Goal: Task Accomplishment & Management: Use online tool/utility

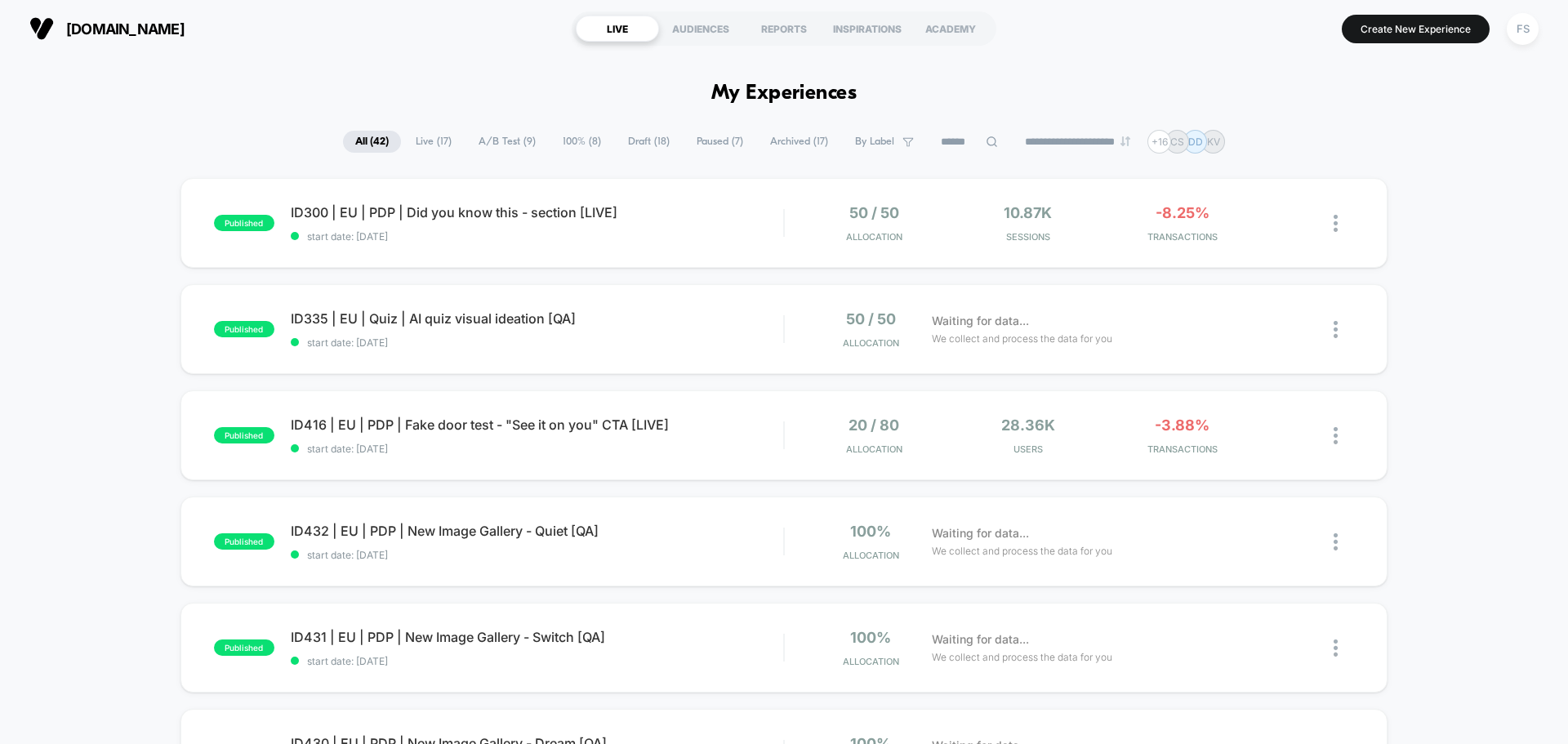
click at [404, 142] on span "Live ( 17 )" at bounding box center [433, 142] width 60 height 22
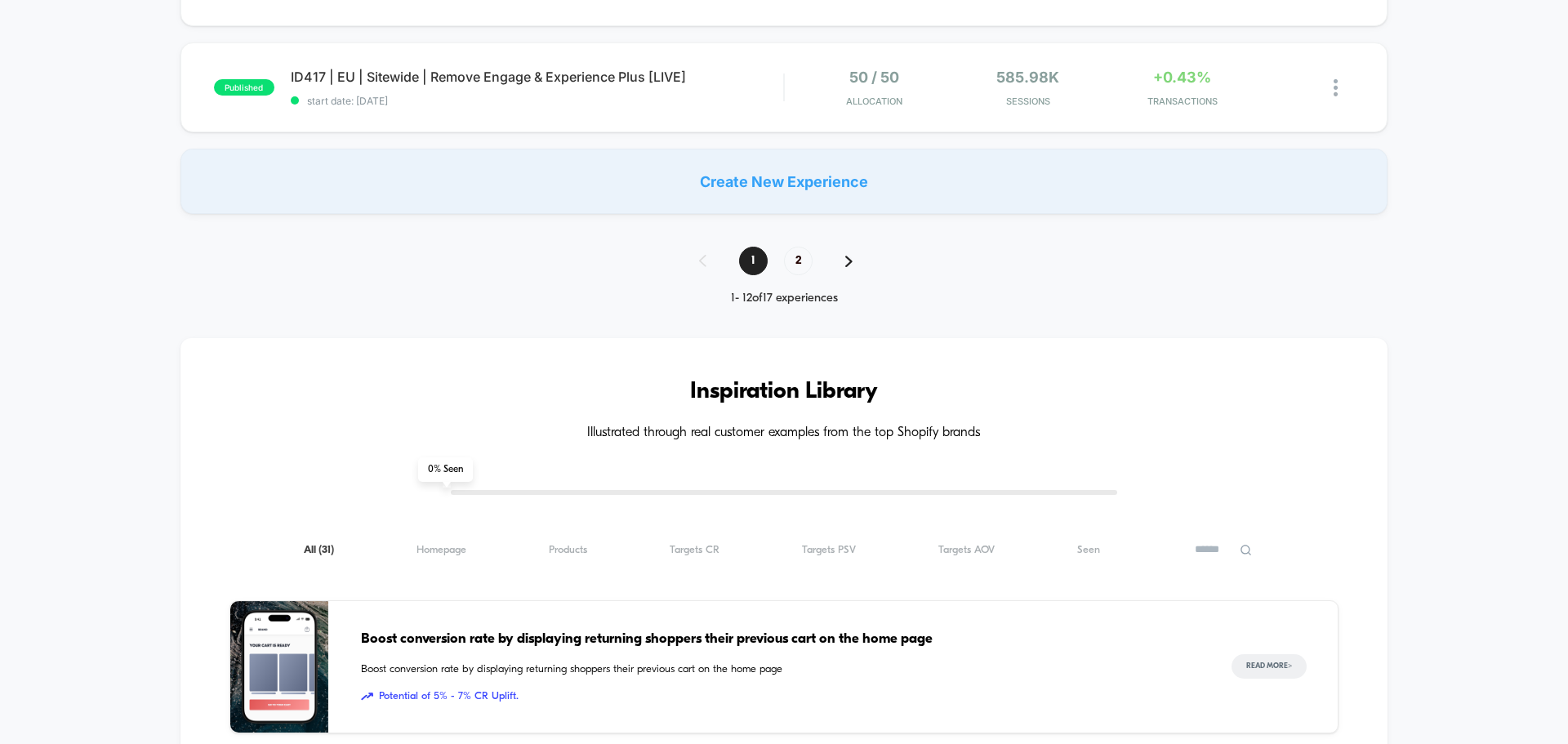
scroll to position [1470, 0]
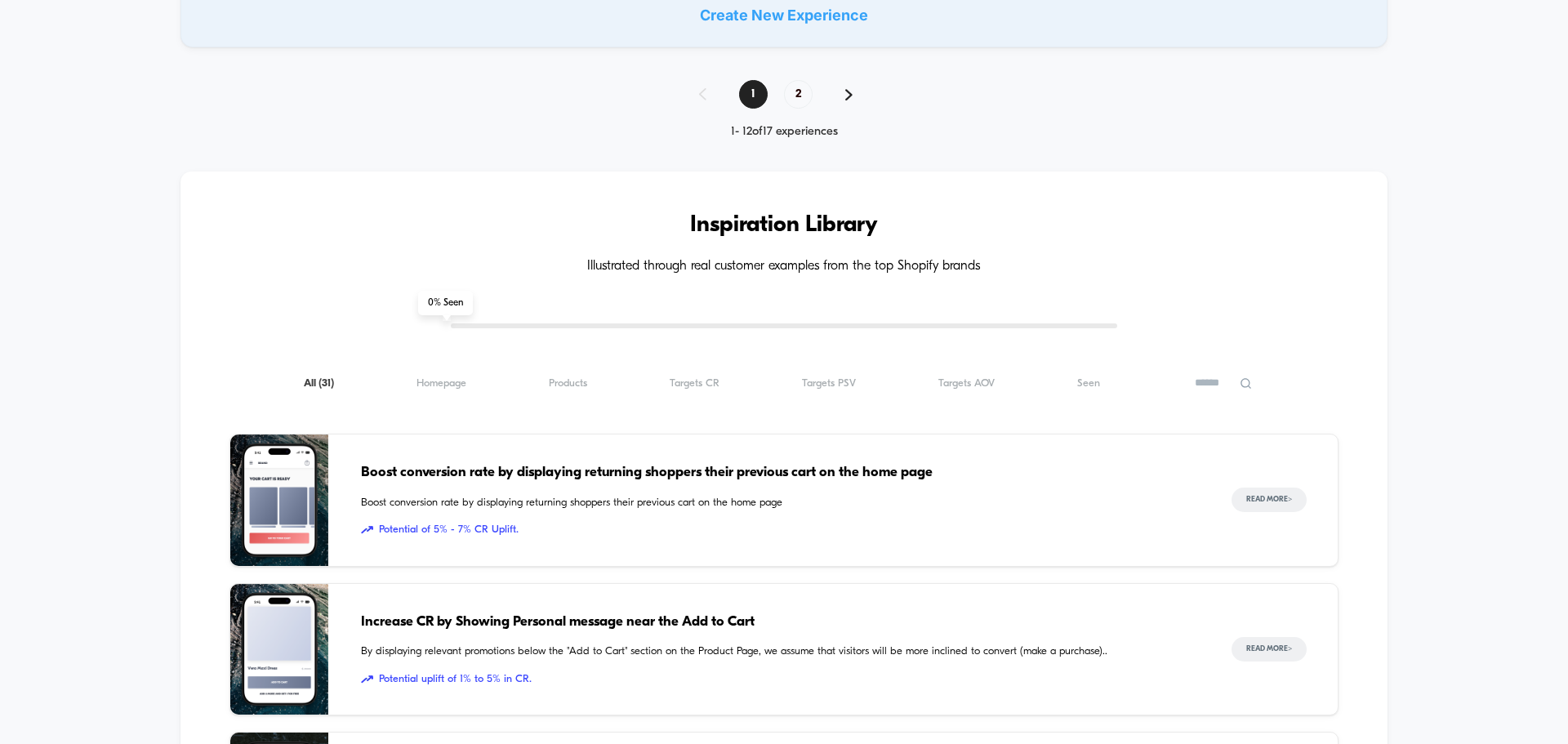
click at [780, 94] on div "1 2" at bounding box center [784, 94] width 202 height 29
click at [788, 92] on span "2" at bounding box center [797, 94] width 29 height 29
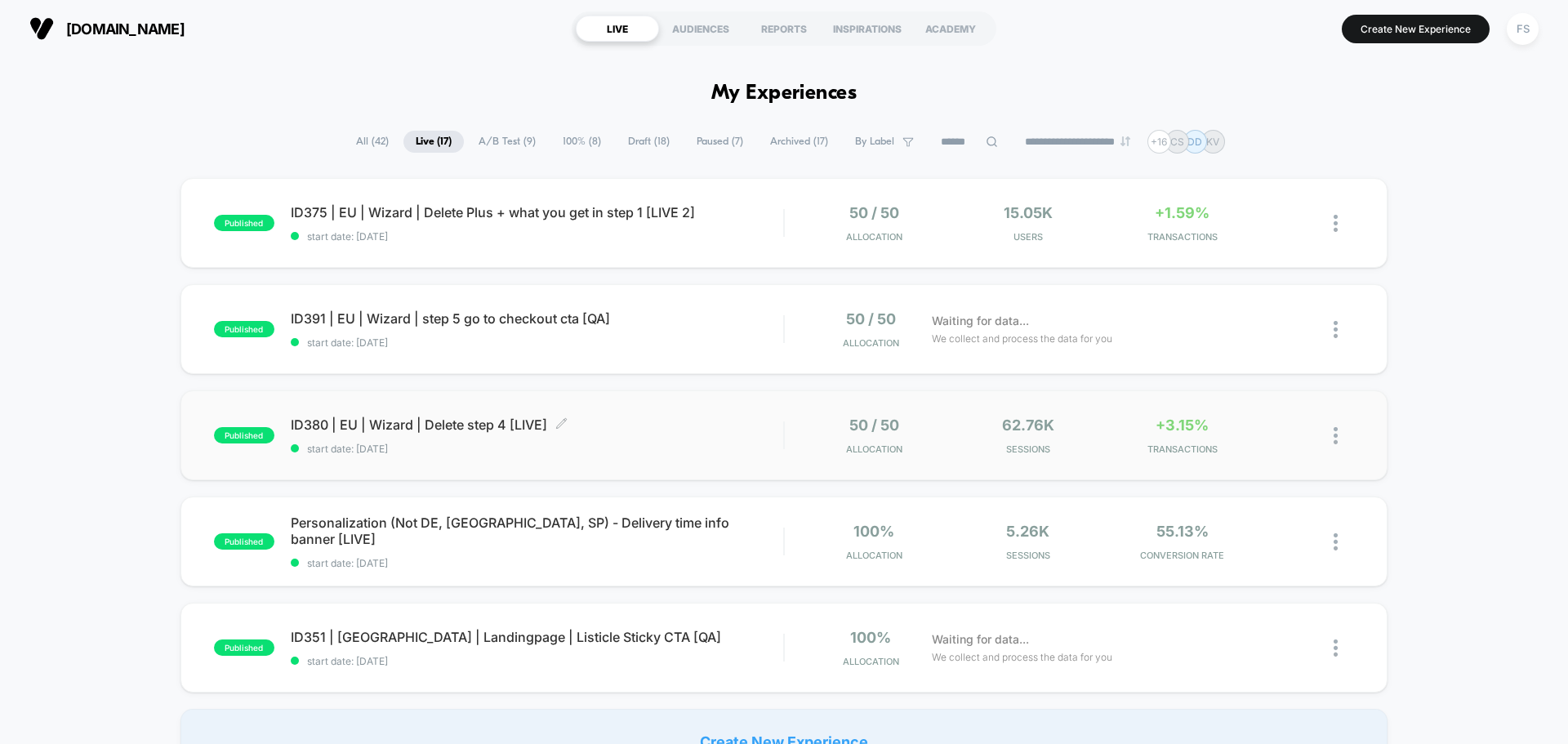
click at [426, 419] on span "ID380 | EU | Wizard | Delete step 4 [LIVE] Click to edit experience details" at bounding box center [537, 425] width 493 height 16
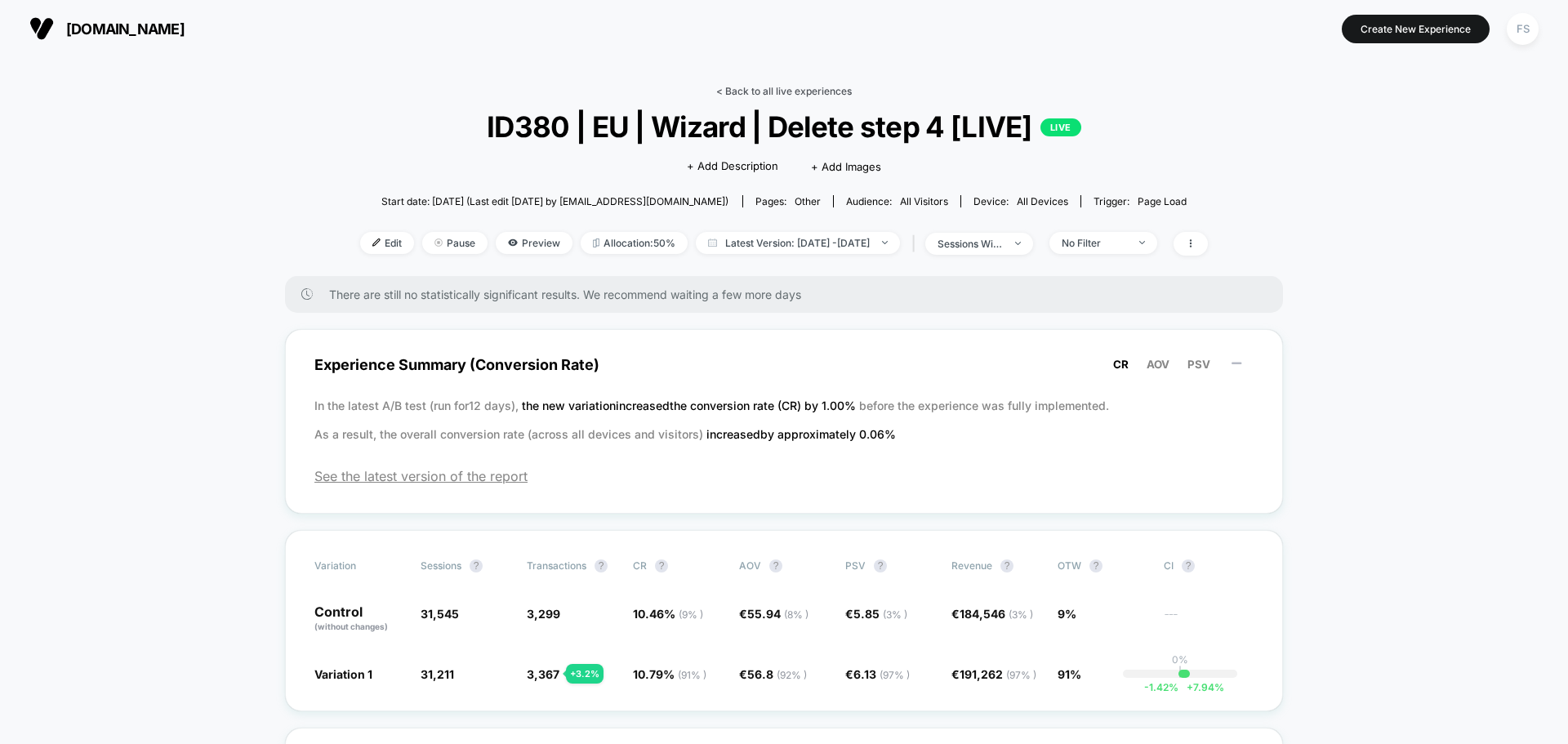
click at [799, 90] on link "< Back to all live experiences" at bounding box center [784, 91] width 136 height 12
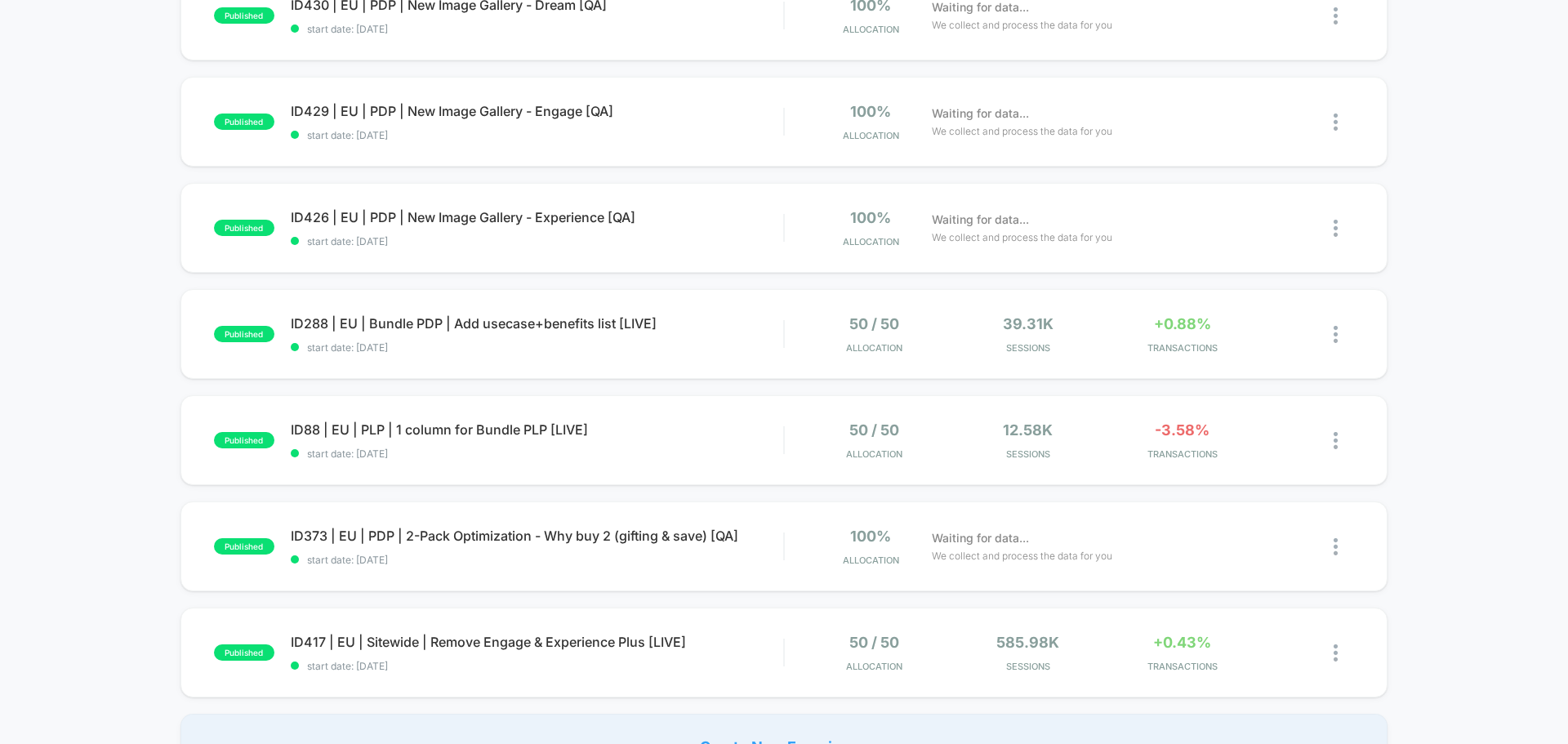
scroll to position [1061, 0]
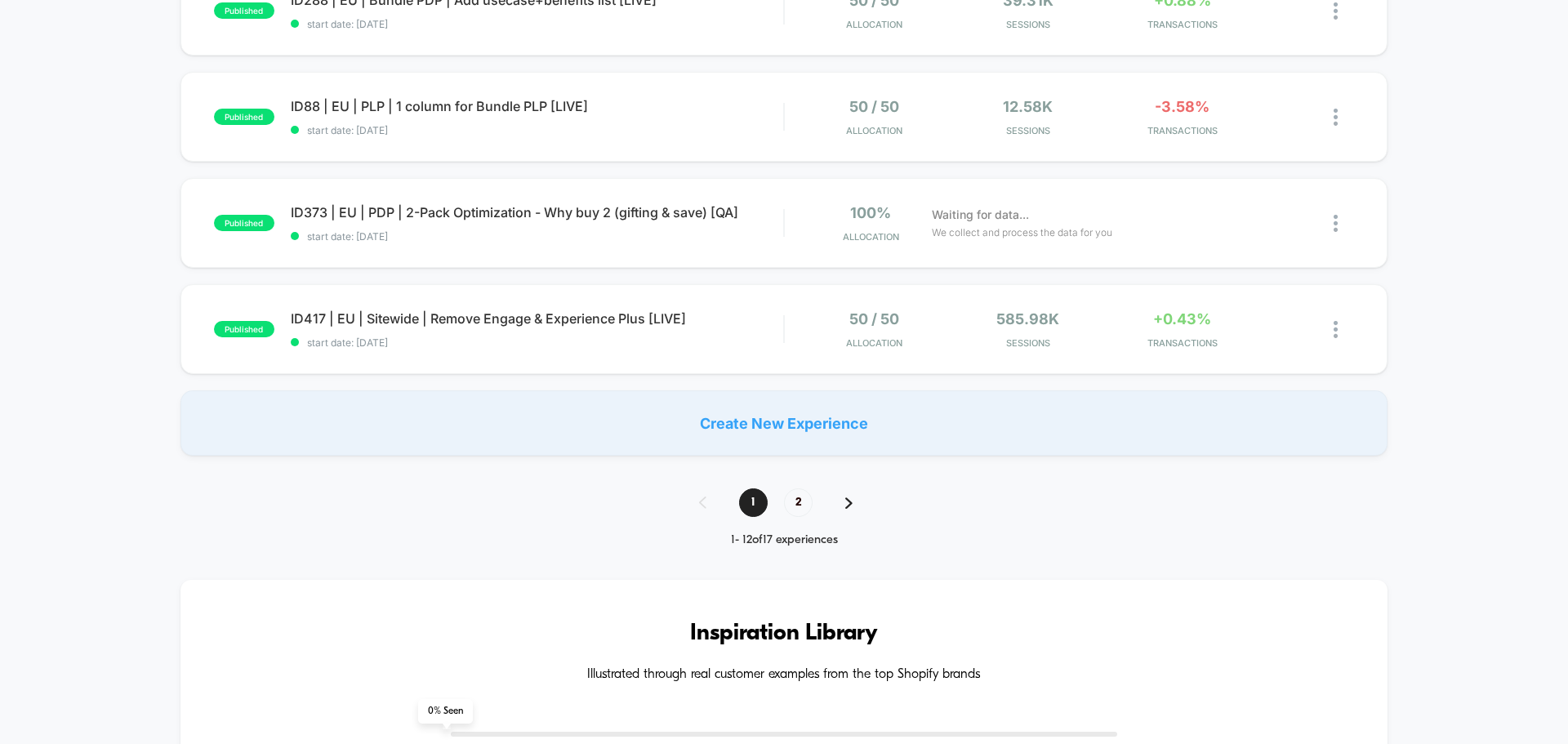
click at [777, 506] on div "1 2" at bounding box center [784, 502] width 202 height 29
click at [807, 507] on span "2" at bounding box center [797, 502] width 29 height 29
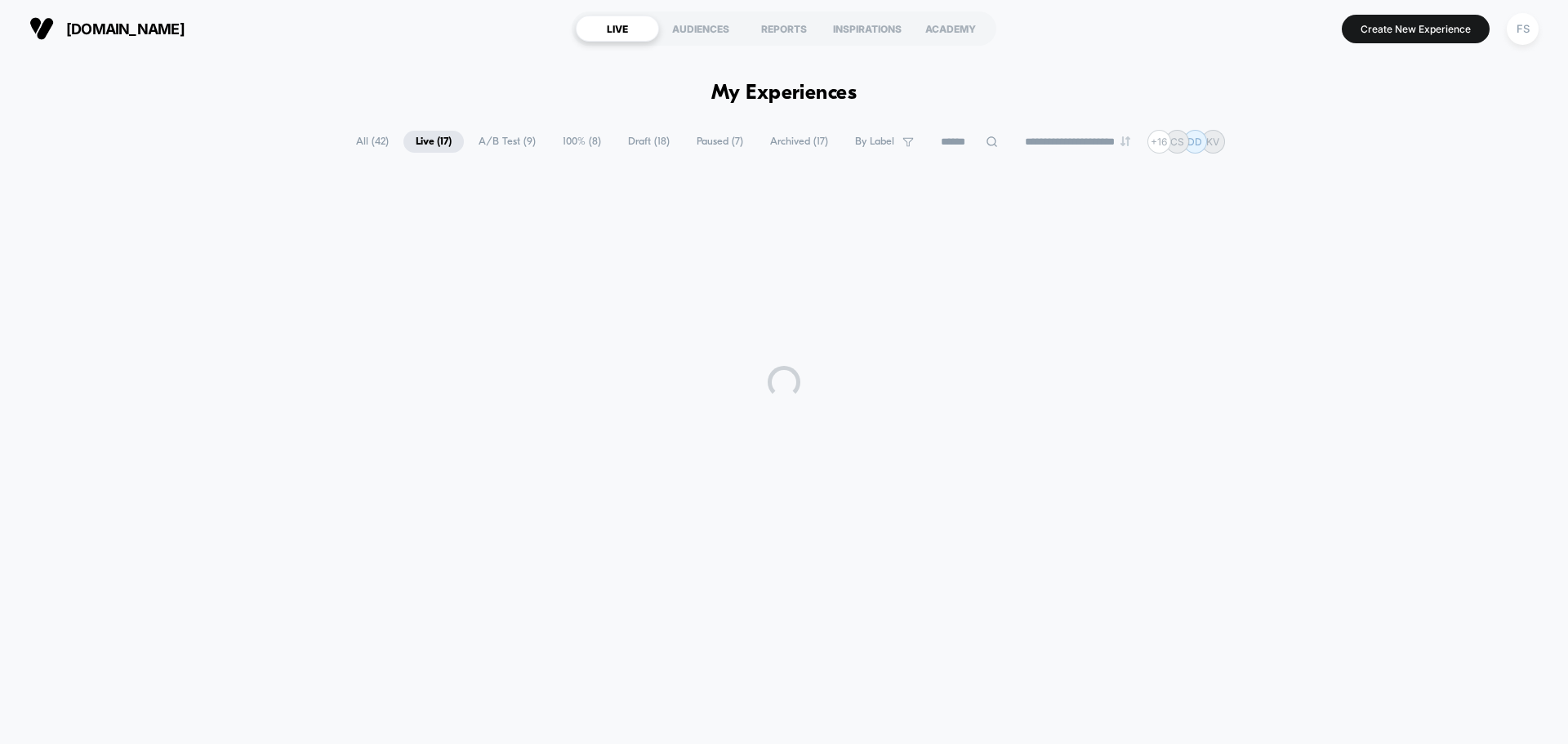
scroll to position [0, 0]
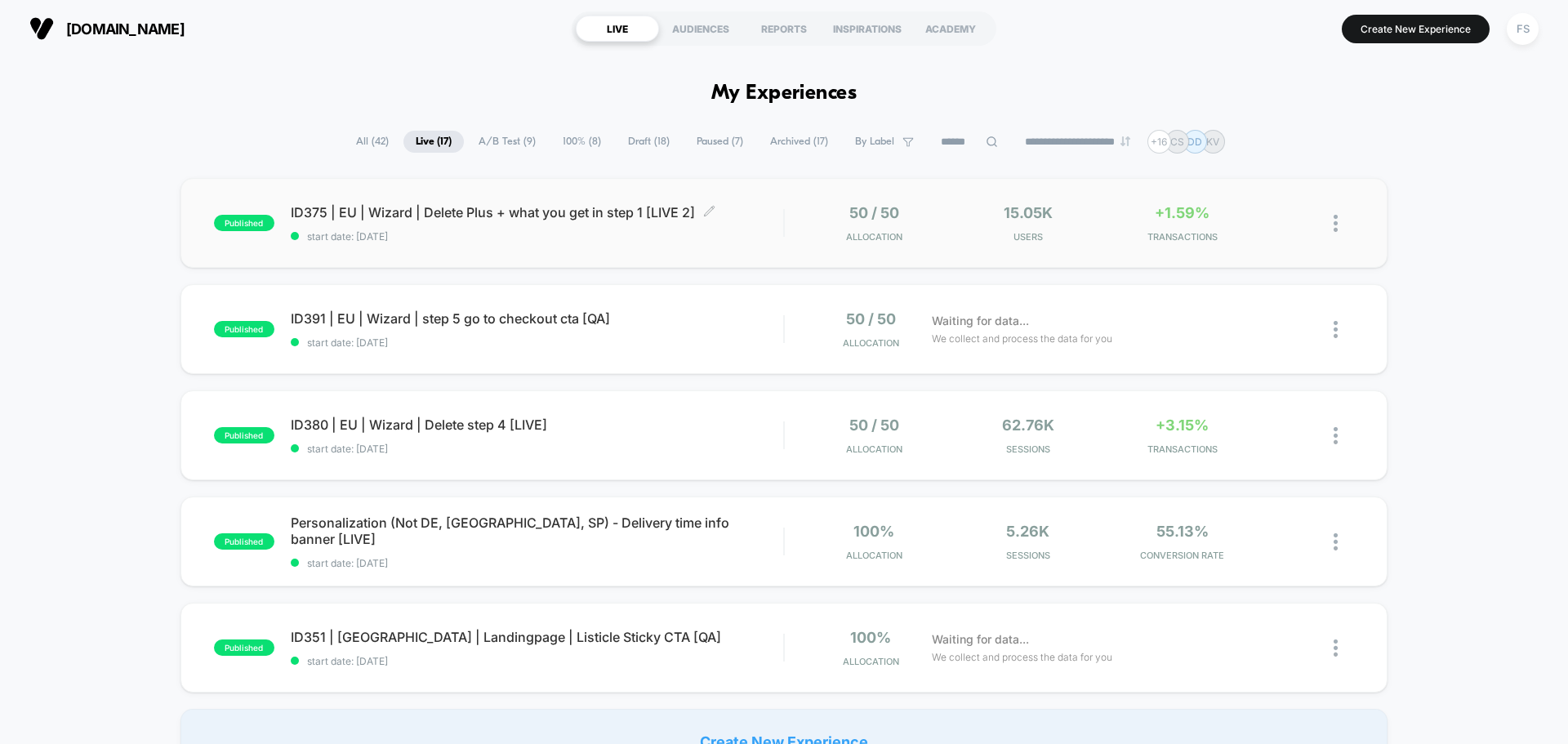
click at [583, 219] on span "ID375 | EU | Wizard | Delete Plus + what you get in step 1 [LIVE 2] Click to ed…" at bounding box center [537, 212] width 493 height 16
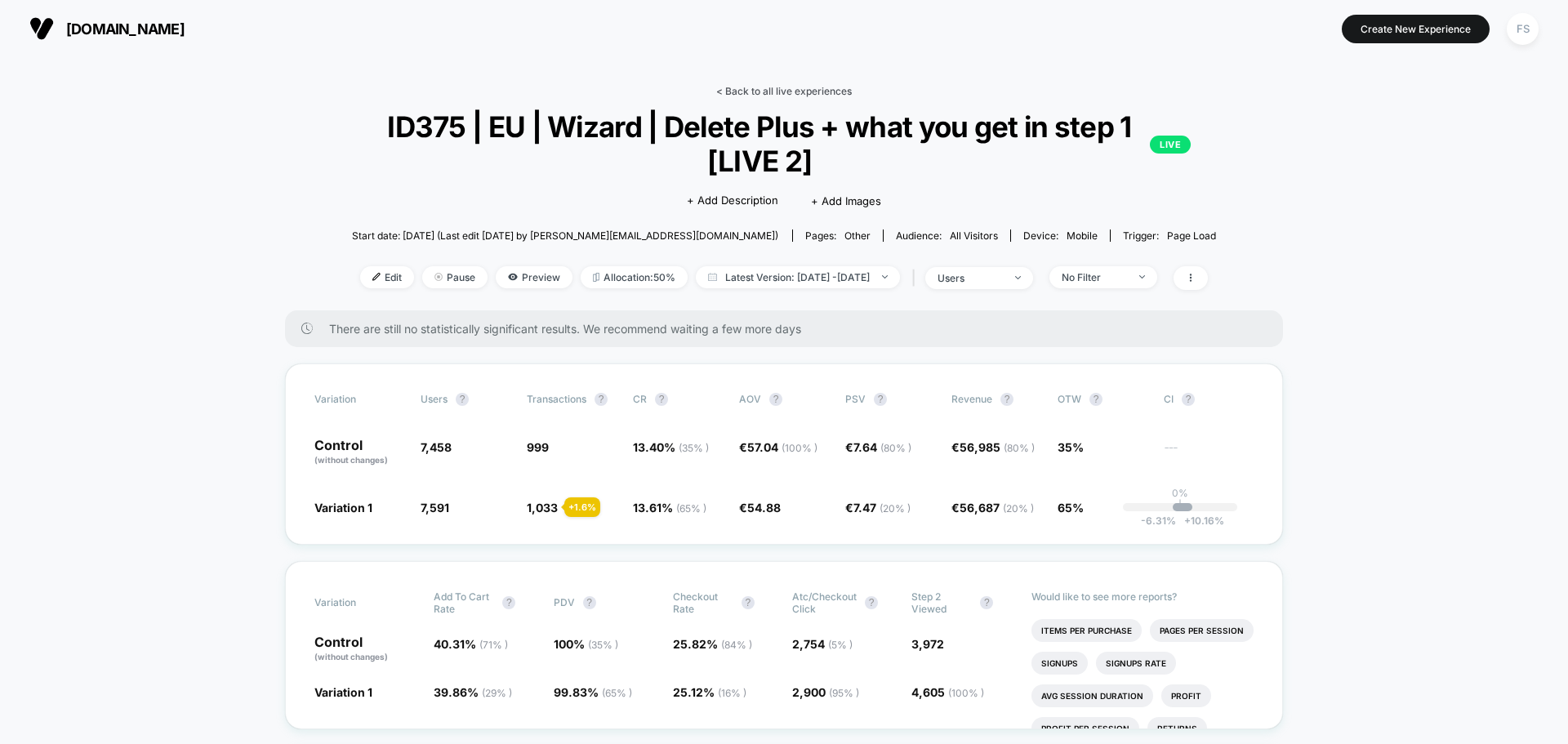
click at [740, 91] on link "< Back to all live experiences" at bounding box center [784, 91] width 136 height 12
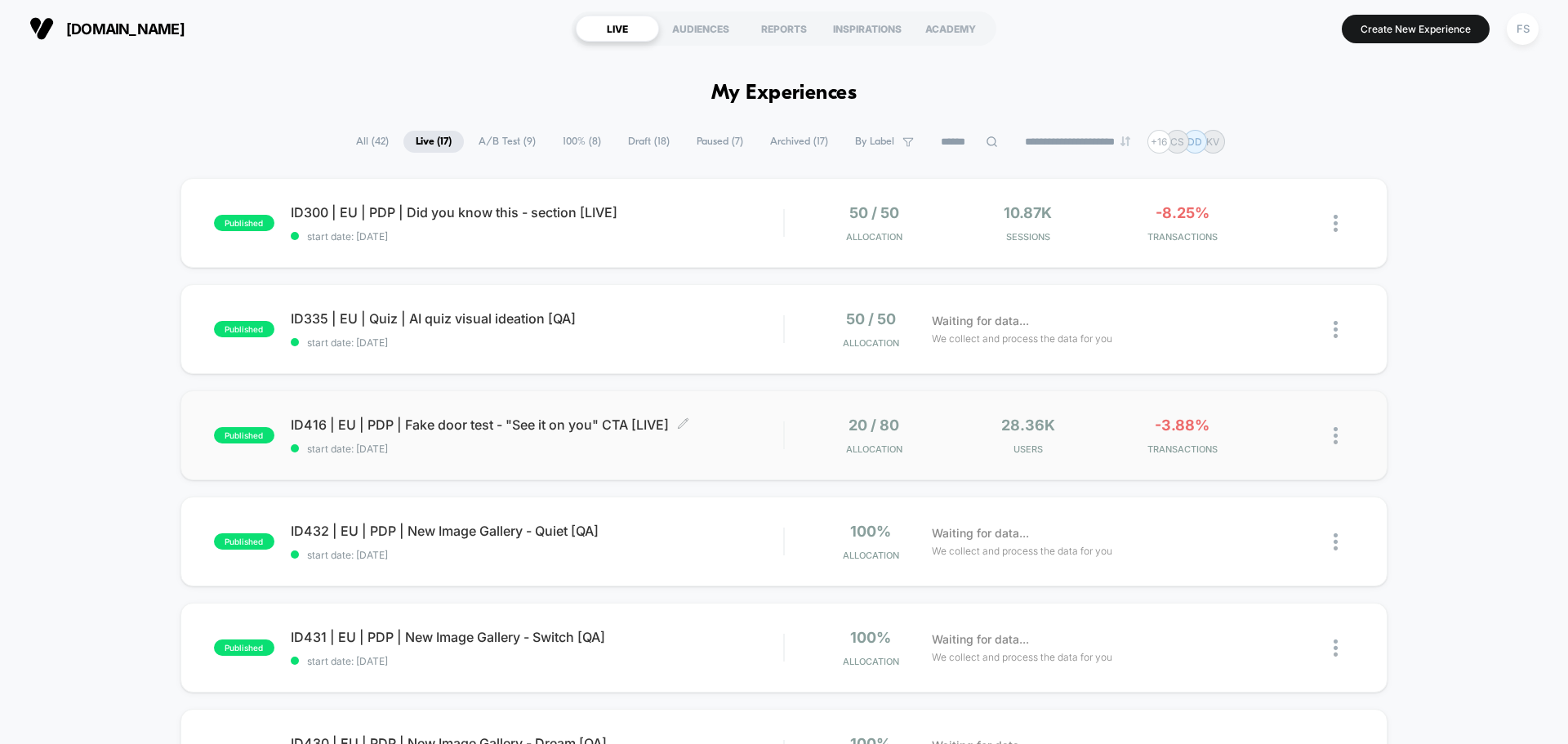
click at [424, 434] on div "ID416 | EU | PDP | Fake door test - "See it on you" CTA [LIVE] Click to edit ex…" at bounding box center [537, 435] width 493 height 39
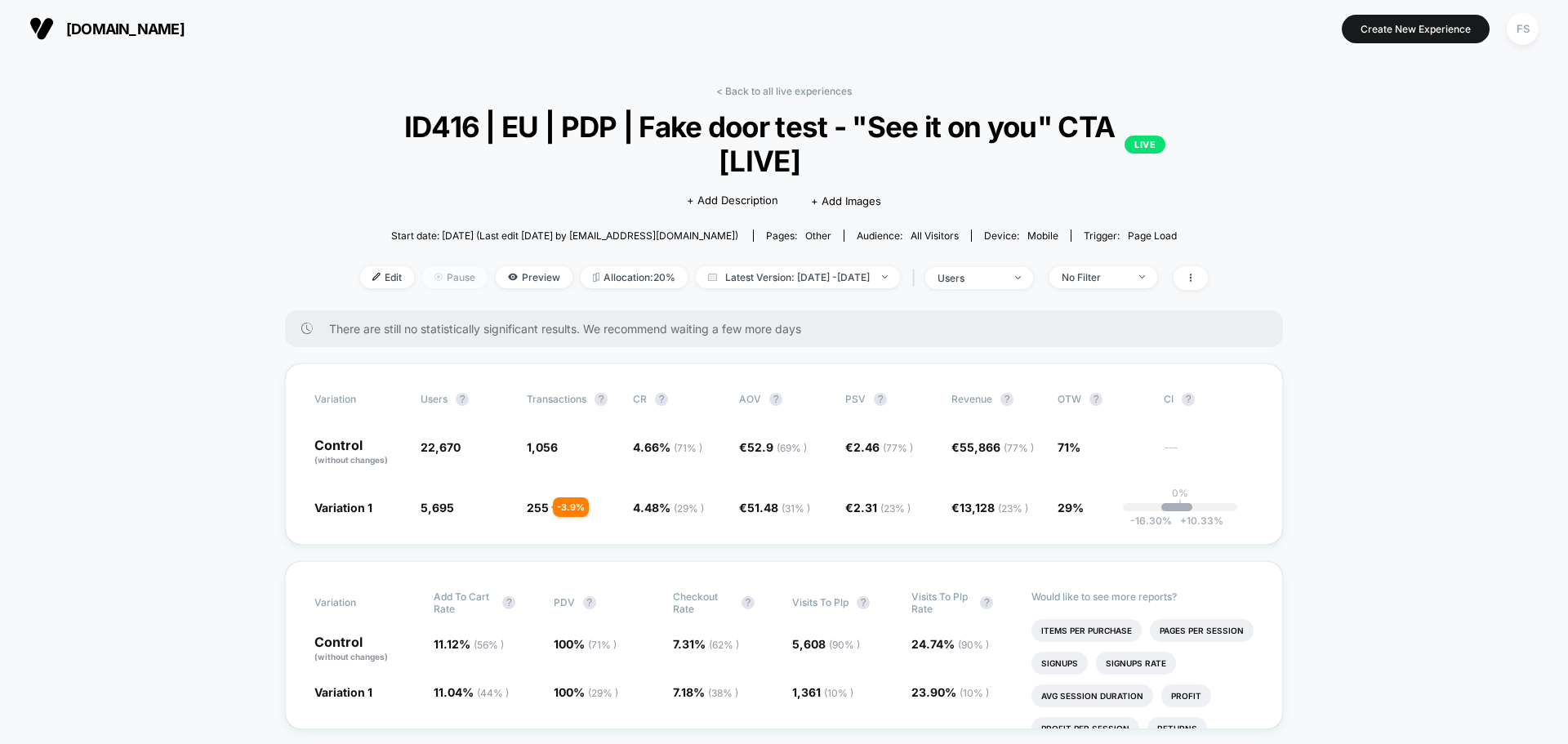
click at [434, 277] on img at bounding box center [438, 277] width 8 height 8
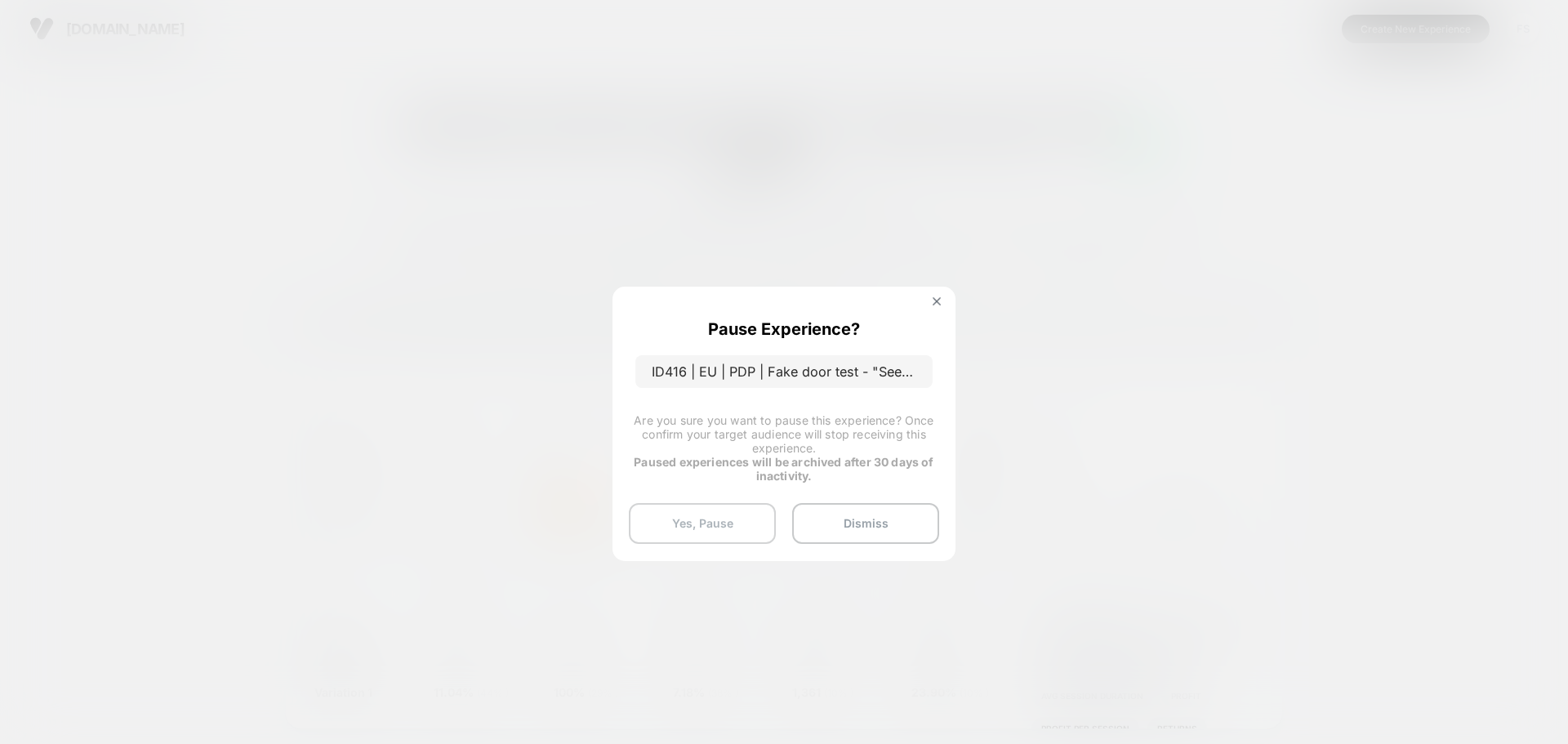
click at [683, 525] on button "Yes, Pause" at bounding box center [702, 523] width 147 height 41
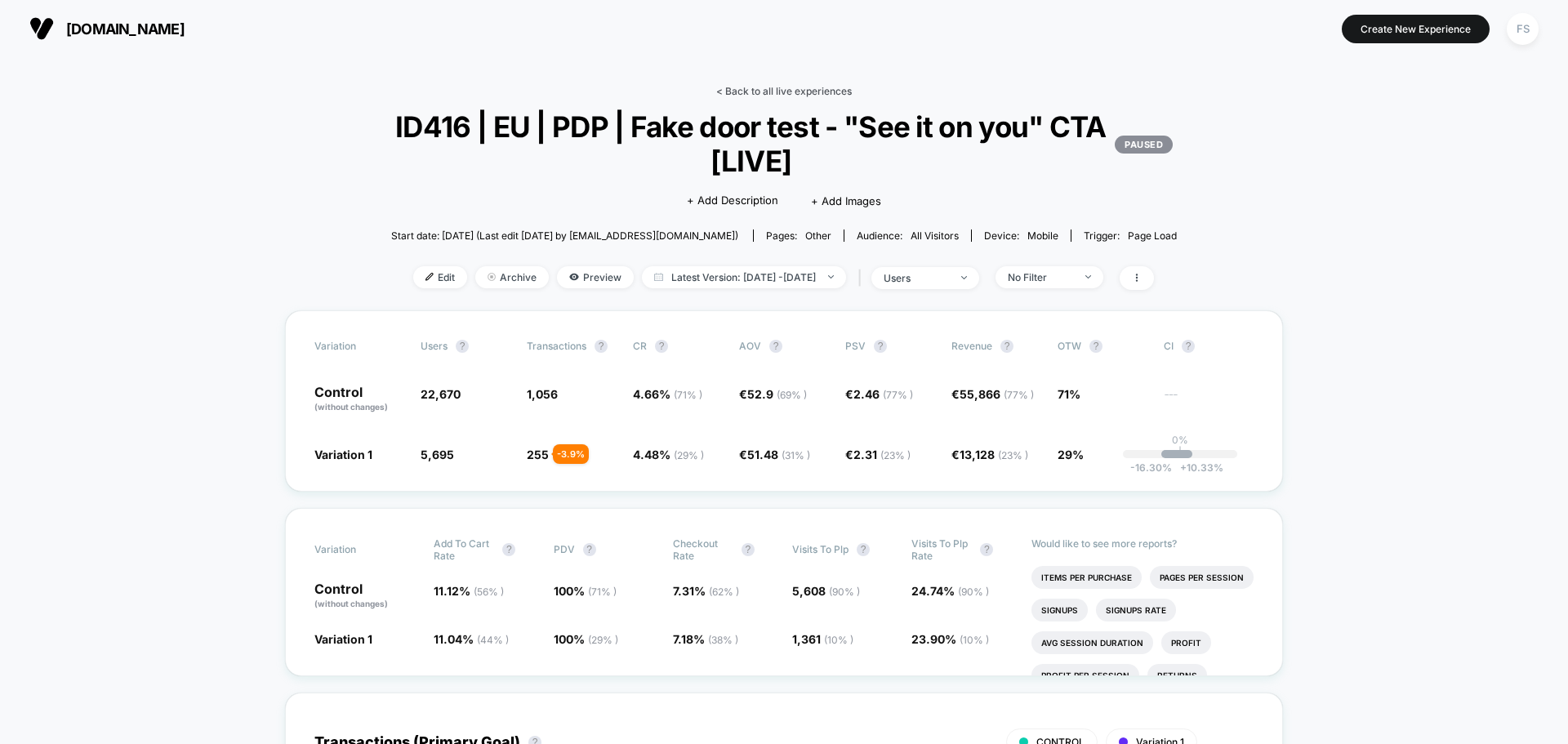
click at [765, 95] on link "< Back to all live experiences" at bounding box center [784, 91] width 136 height 12
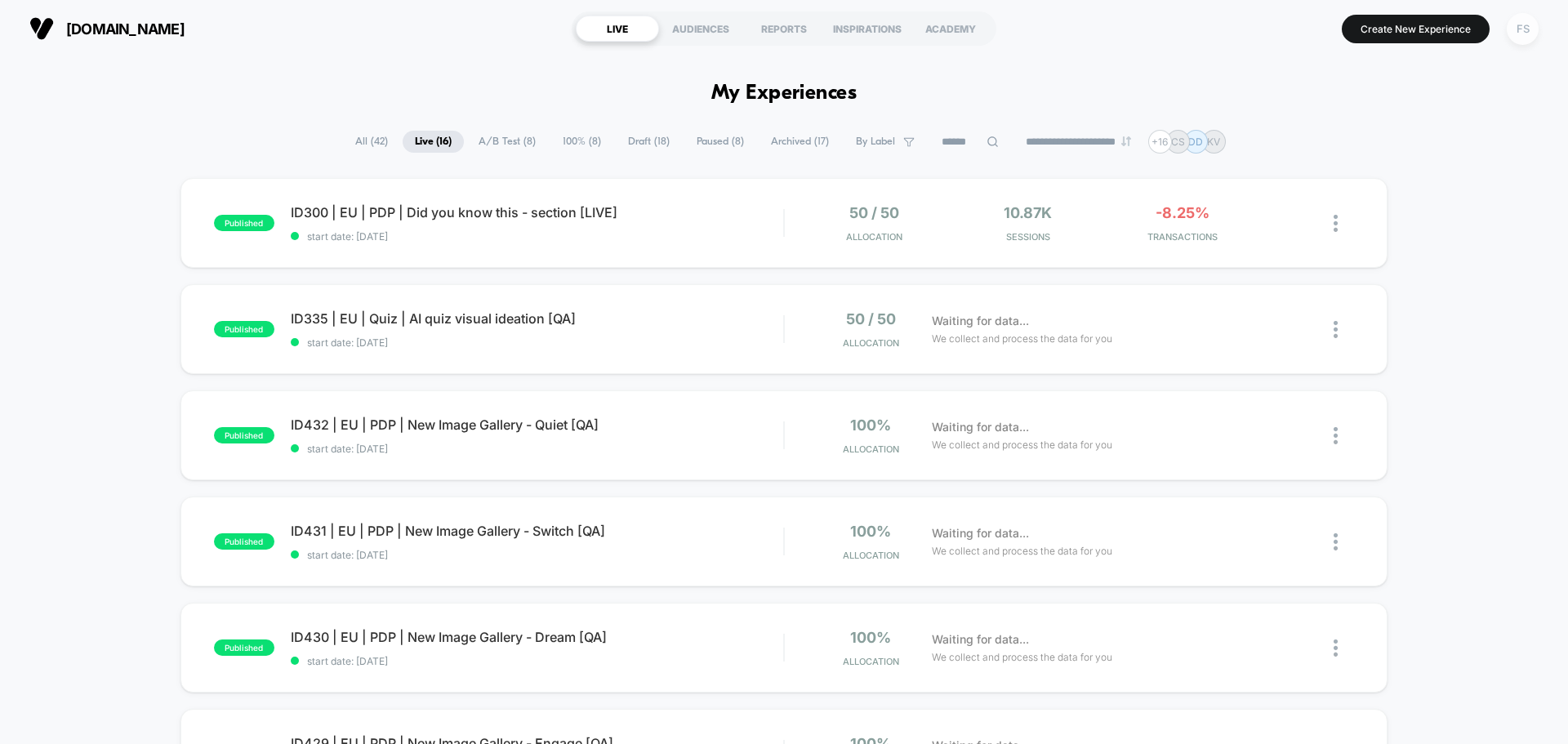
click at [1533, 35] on div "FS" at bounding box center [1522, 29] width 32 height 32
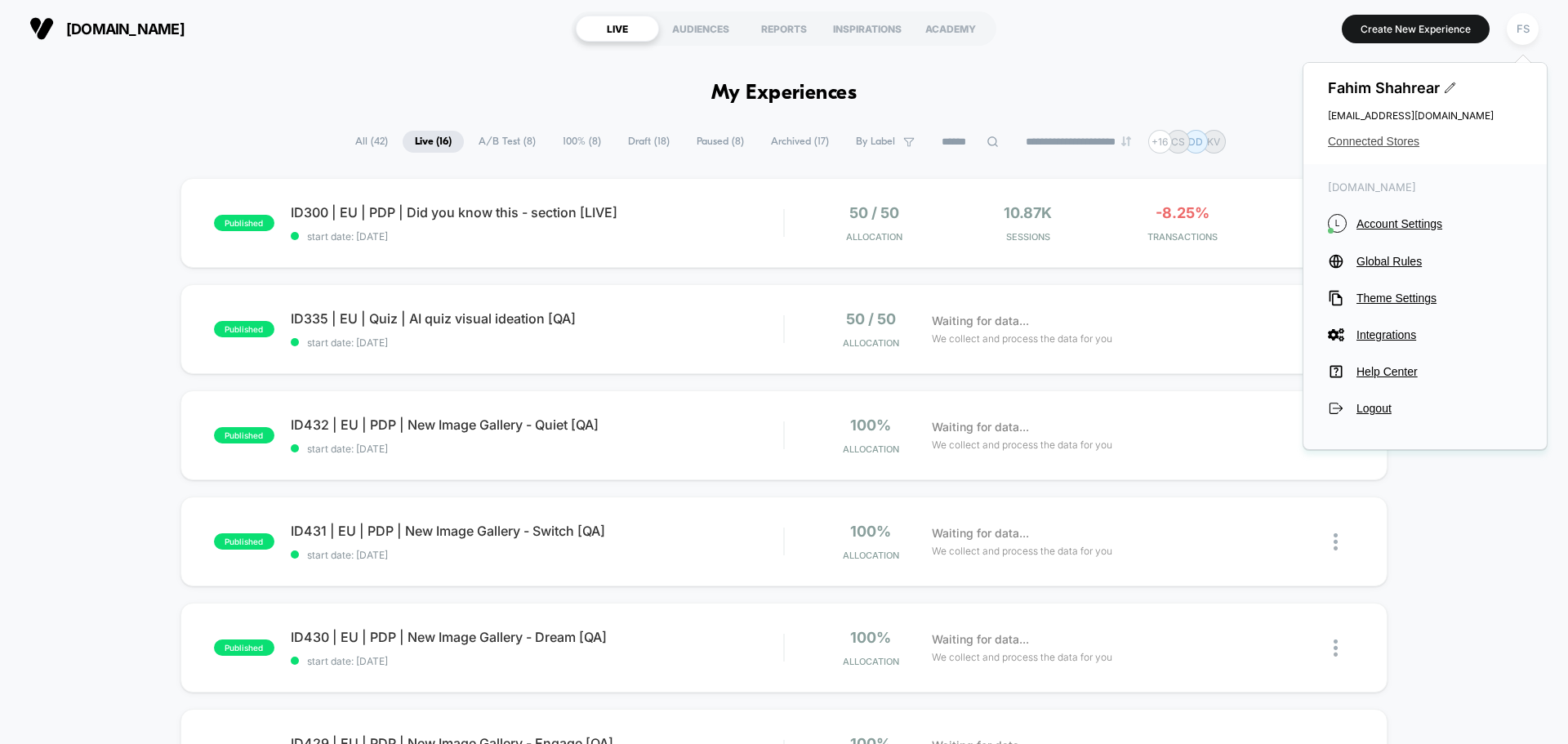
click at [1382, 142] on span "Connected Stores" at bounding box center [1425, 141] width 194 height 13
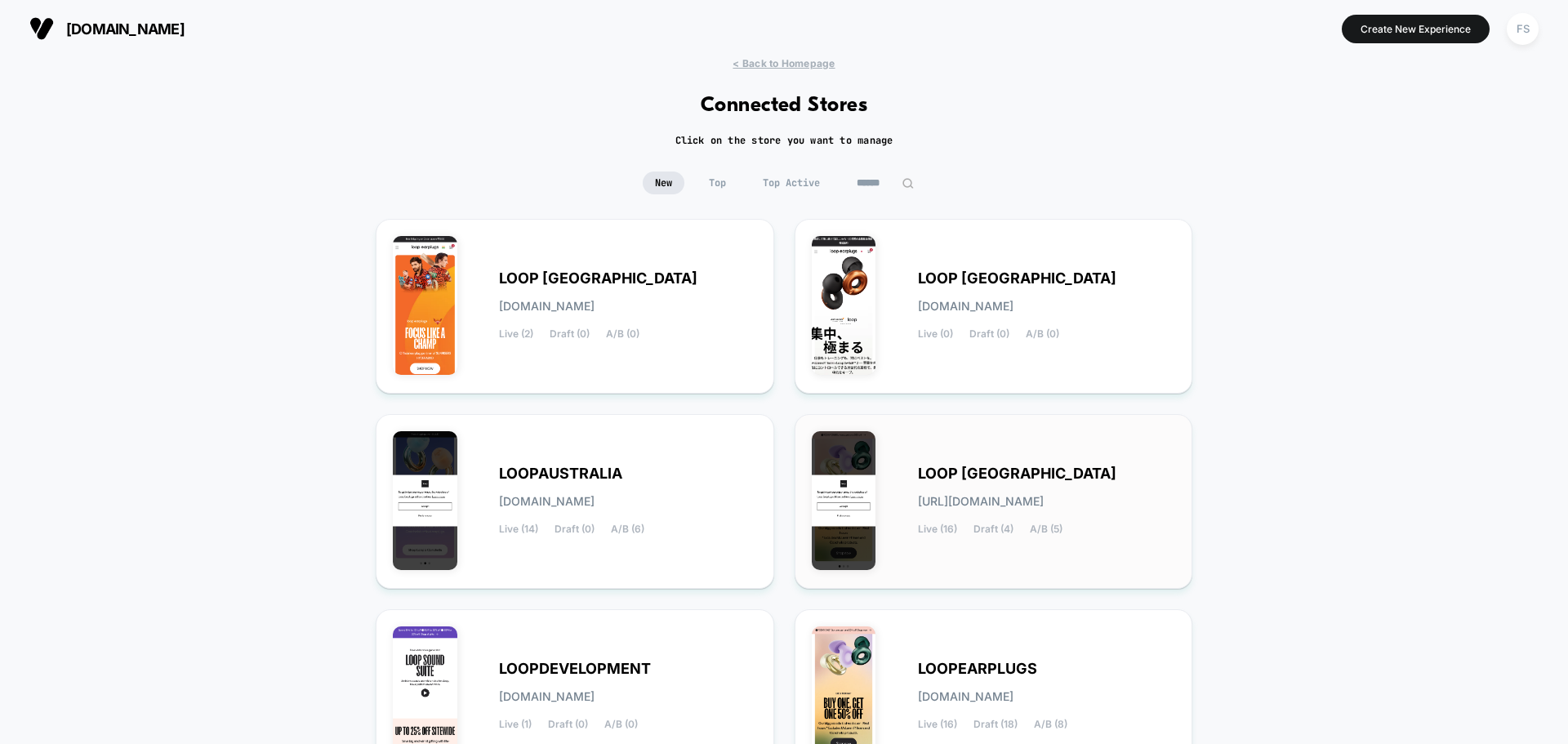
click at [995, 487] on div "LOOP UNITED STATES loop-united_states.myshopify.com Live (16) Draft (4) A/B (5)" at bounding box center [1047, 502] width 258 height 67
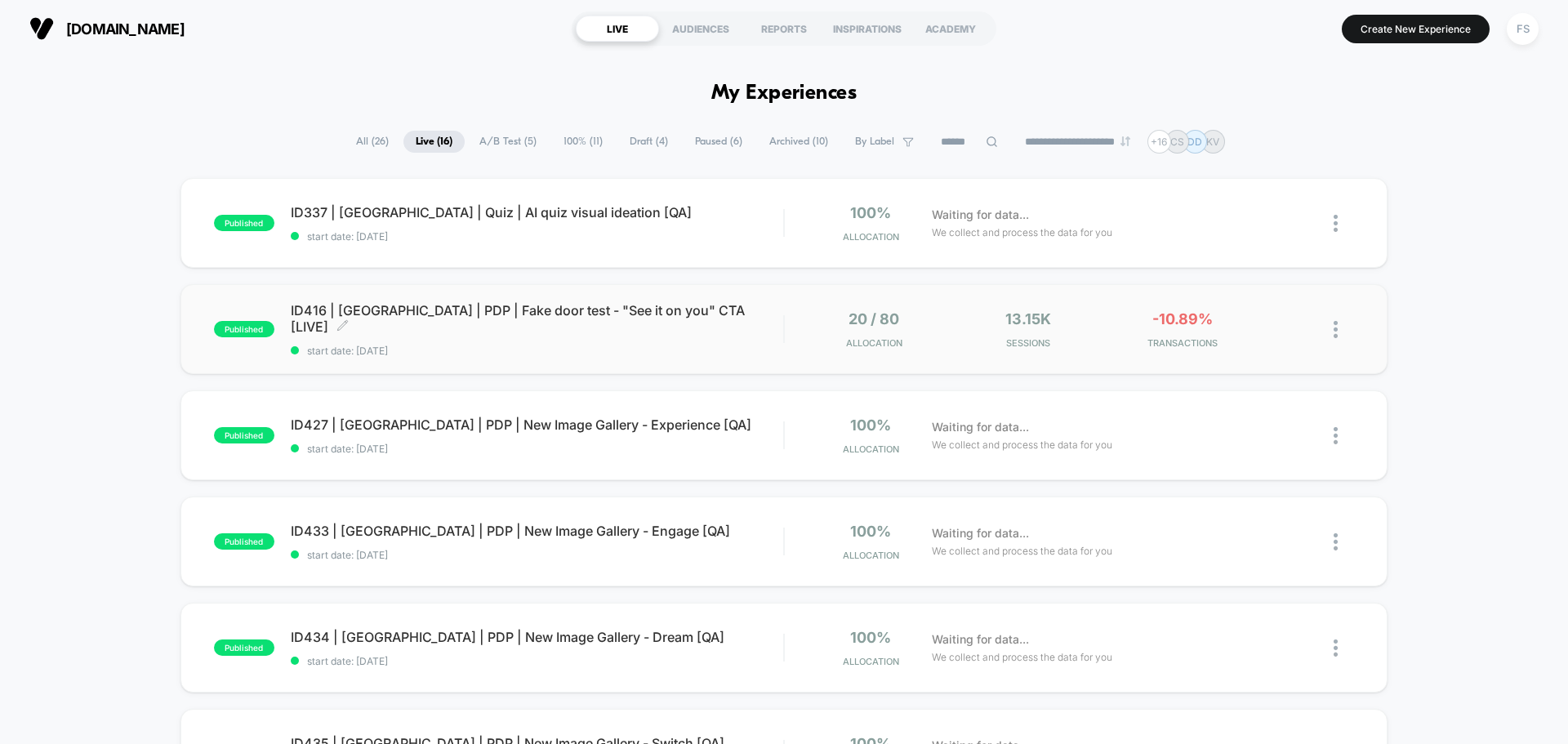
click at [394, 324] on span "ID416 | USA | PDP | Fake door test - "See it on you" CTA [LIVE] Click to edit e…" at bounding box center [537, 318] width 493 height 33
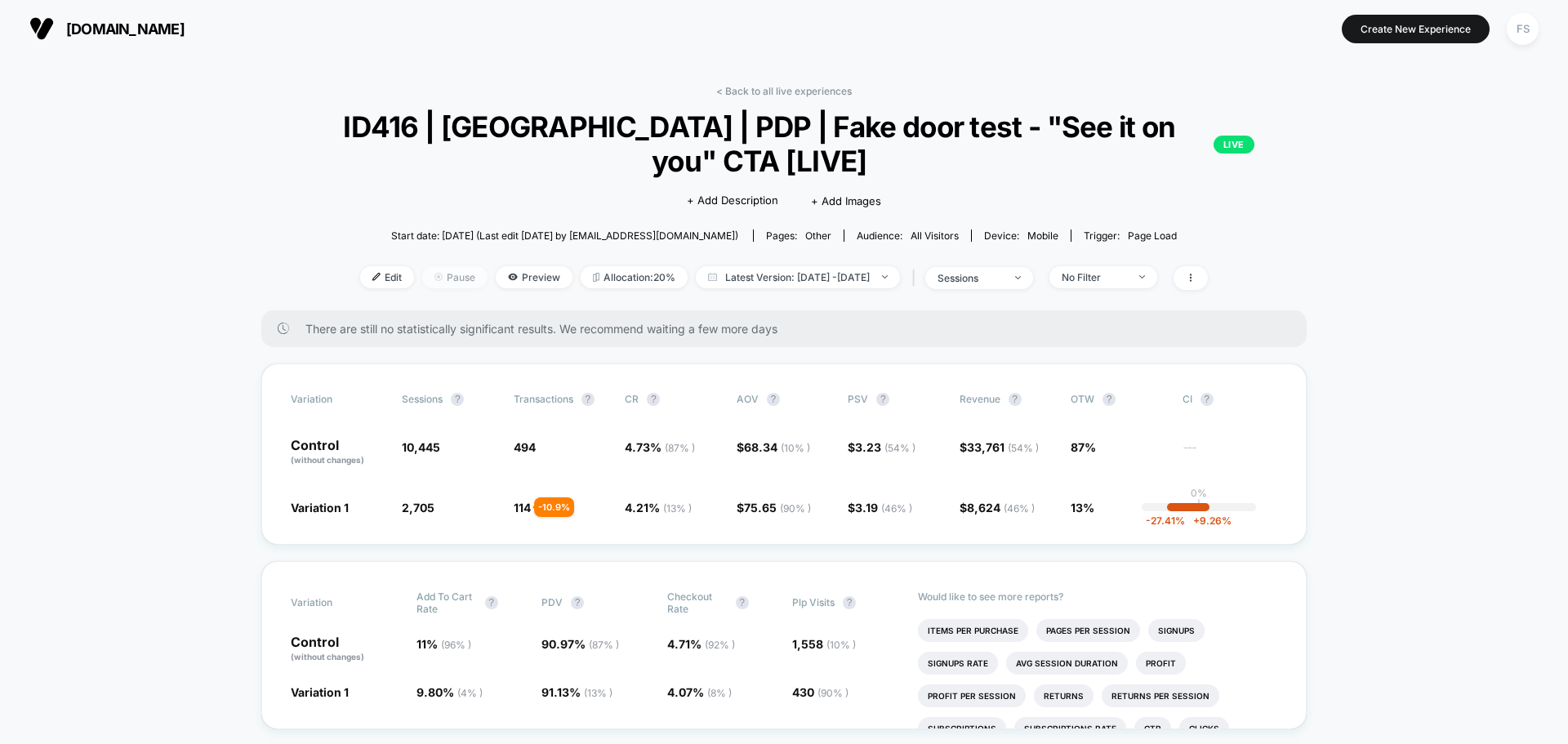
click at [427, 273] on span "Pause" at bounding box center [455, 277] width 65 height 22
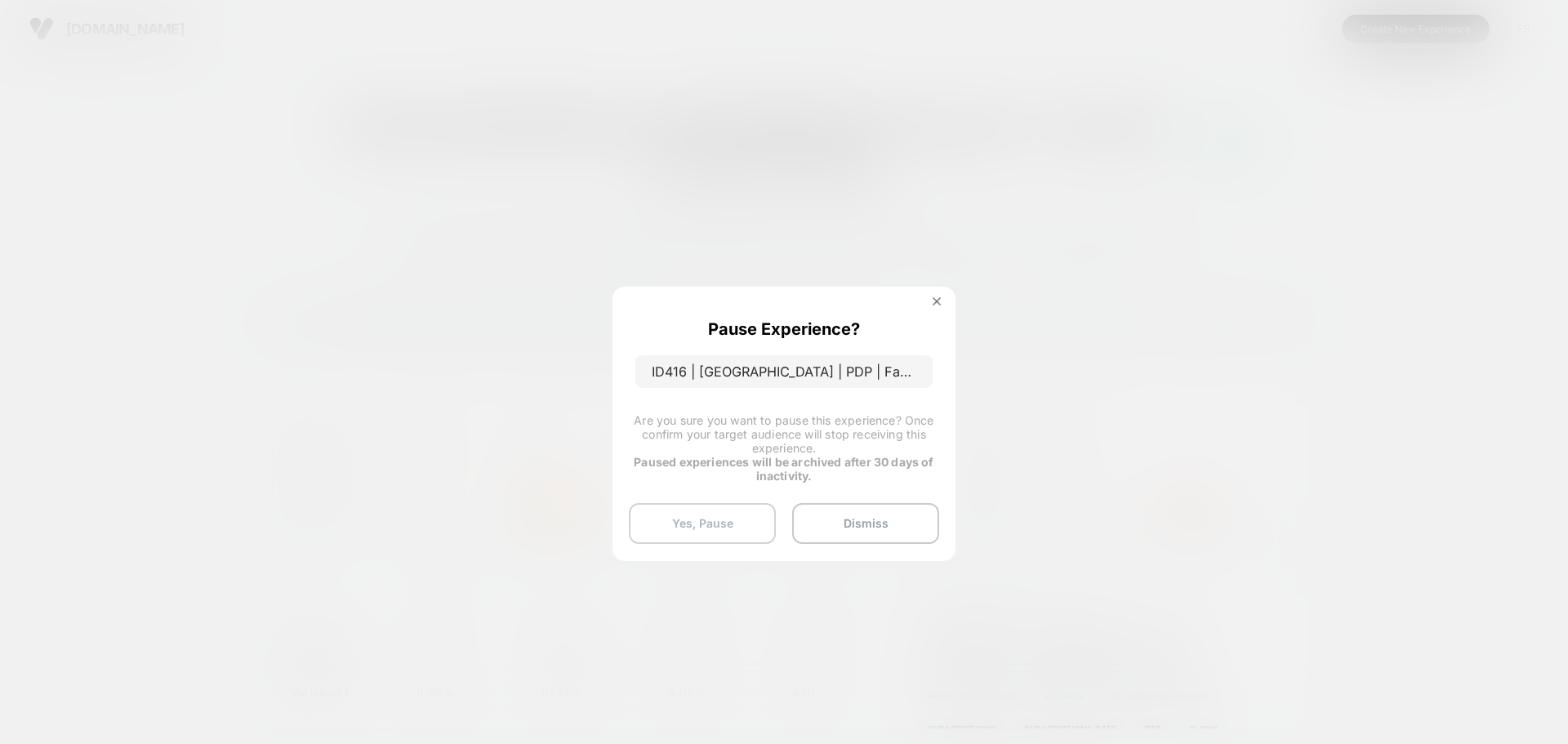
click at [677, 525] on button "Yes, Pause" at bounding box center [702, 523] width 147 height 41
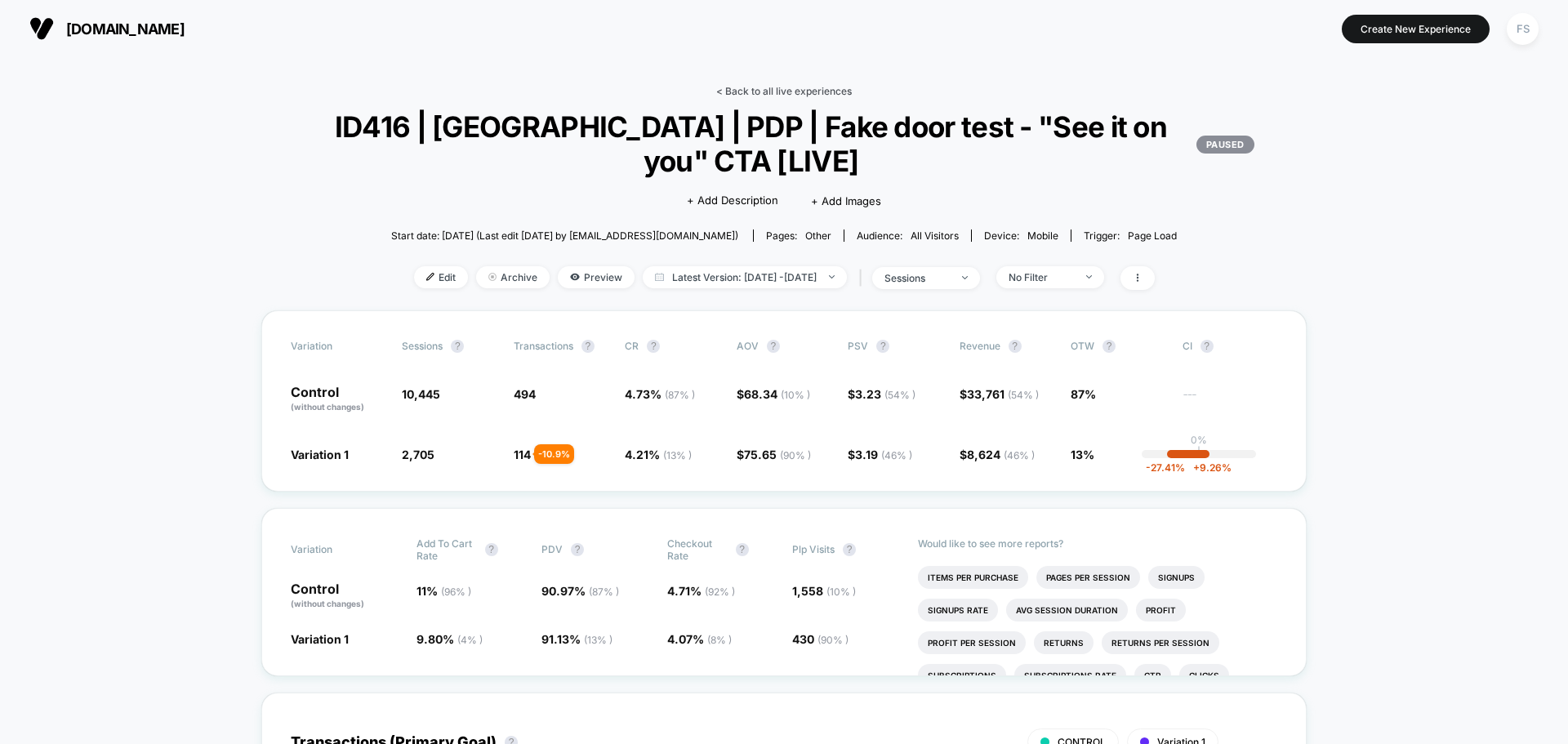
click at [808, 91] on link "< Back to all live experiences" at bounding box center [784, 91] width 136 height 12
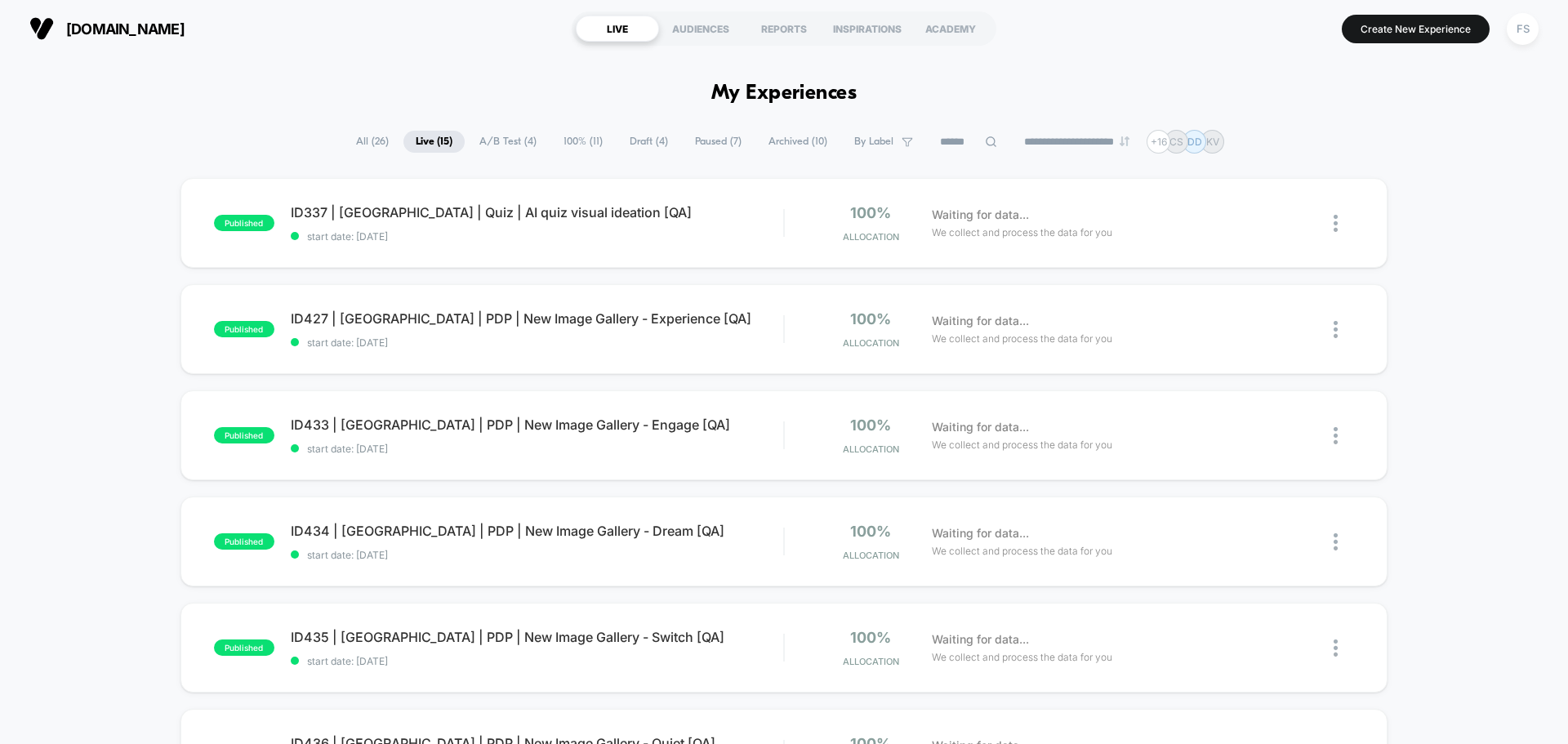
click at [374, 149] on span "All ( 26 )" at bounding box center [373, 142] width 58 height 22
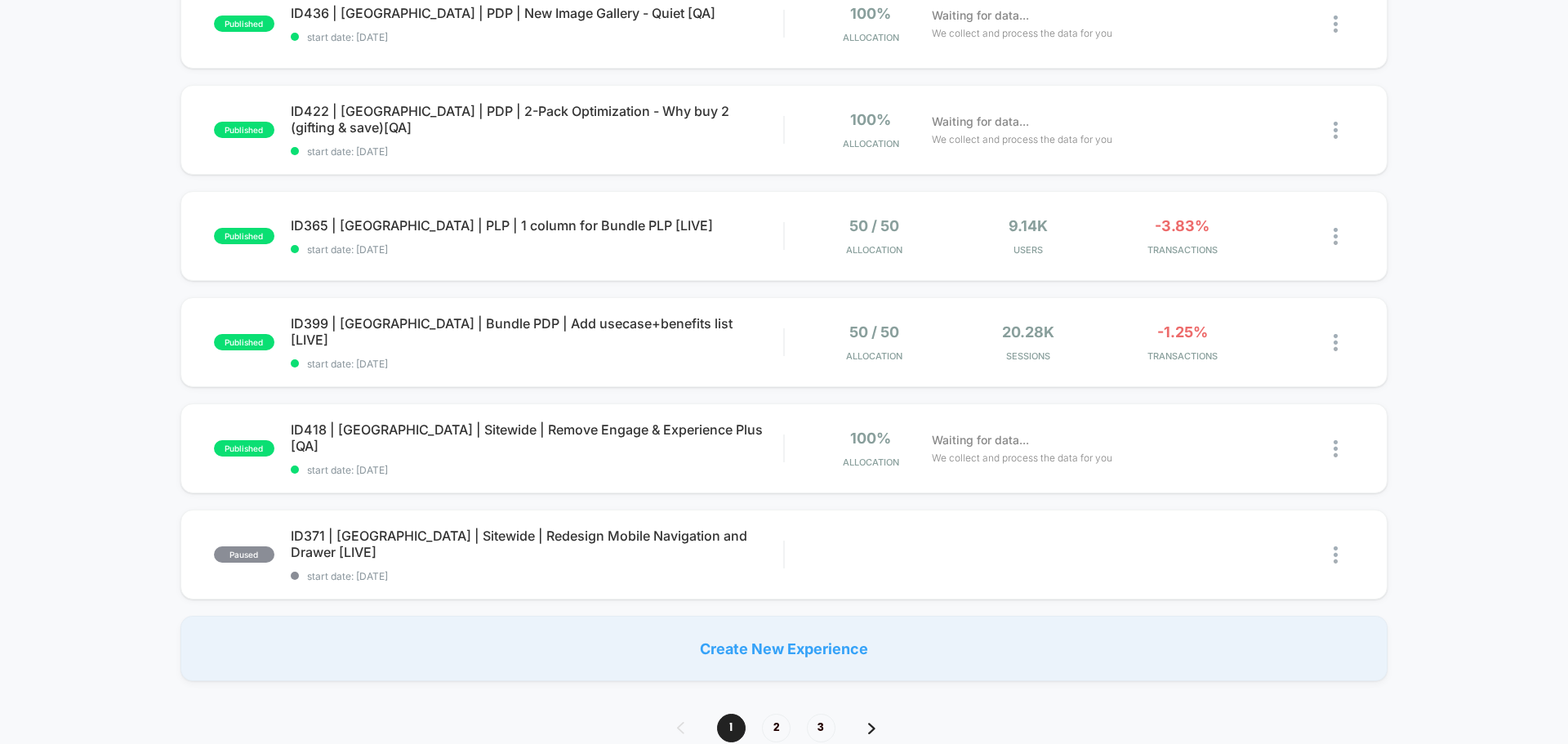
scroll to position [980, 0]
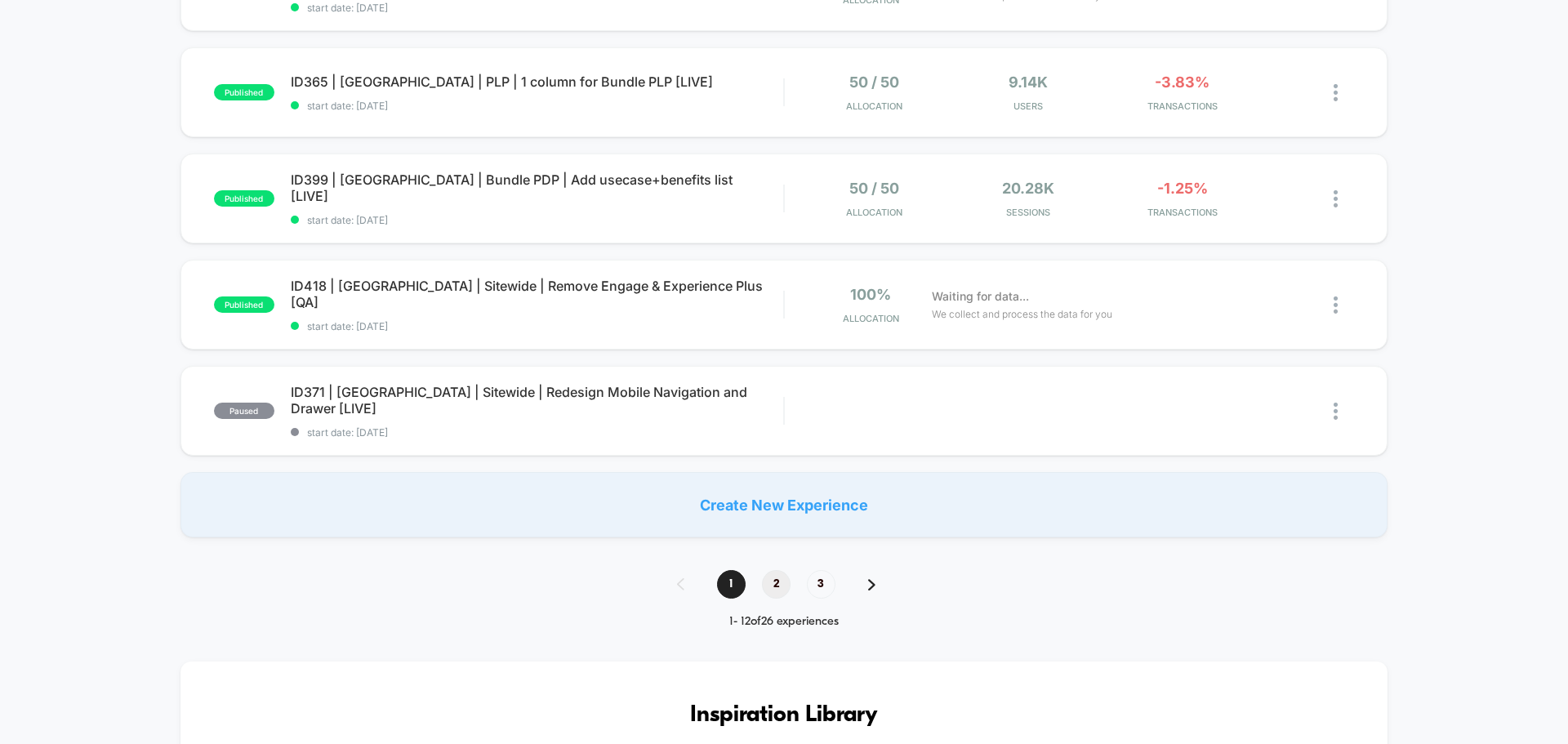
click at [776, 582] on span "2" at bounding box center [776, 584] width 29 height 29
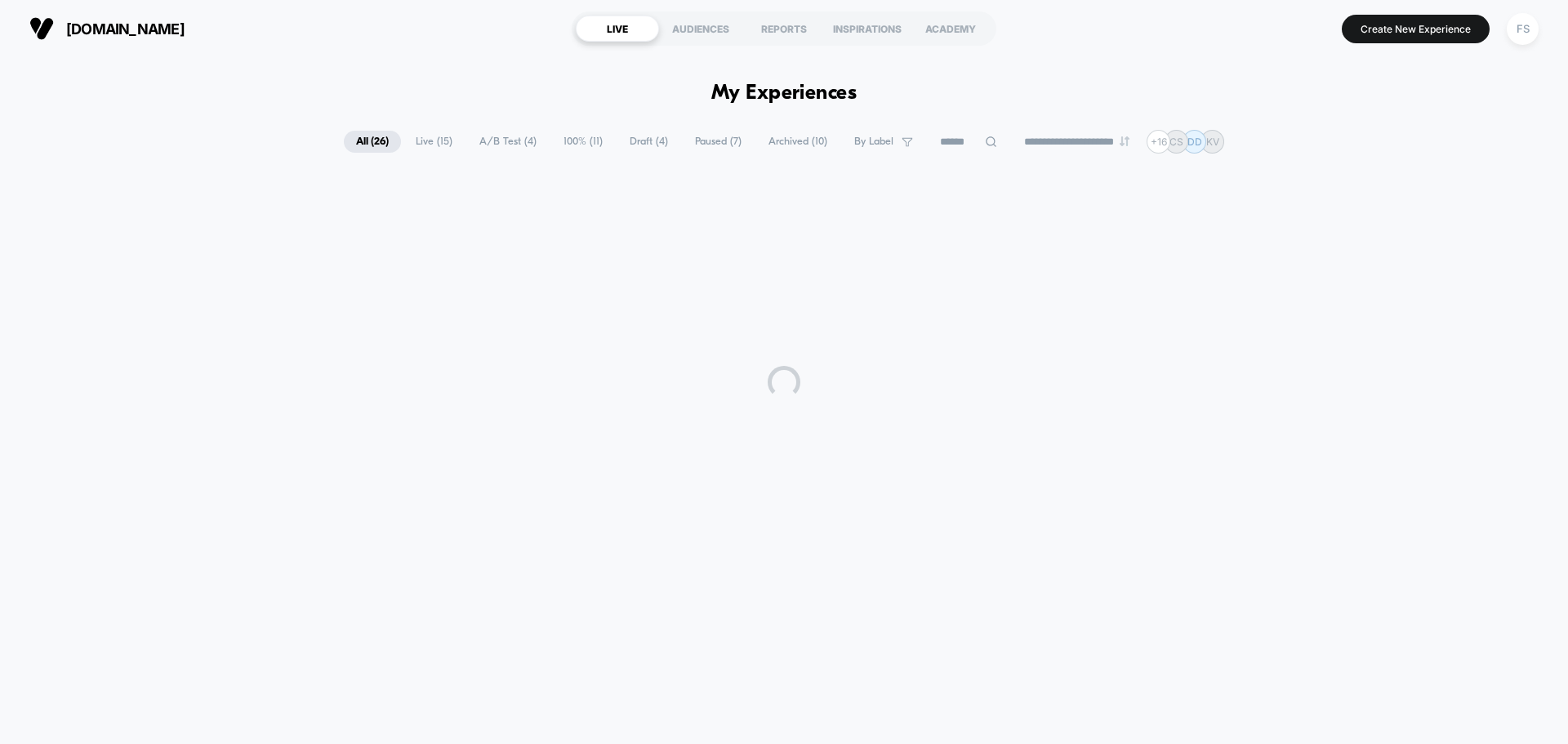
scroll to position [0, 0]
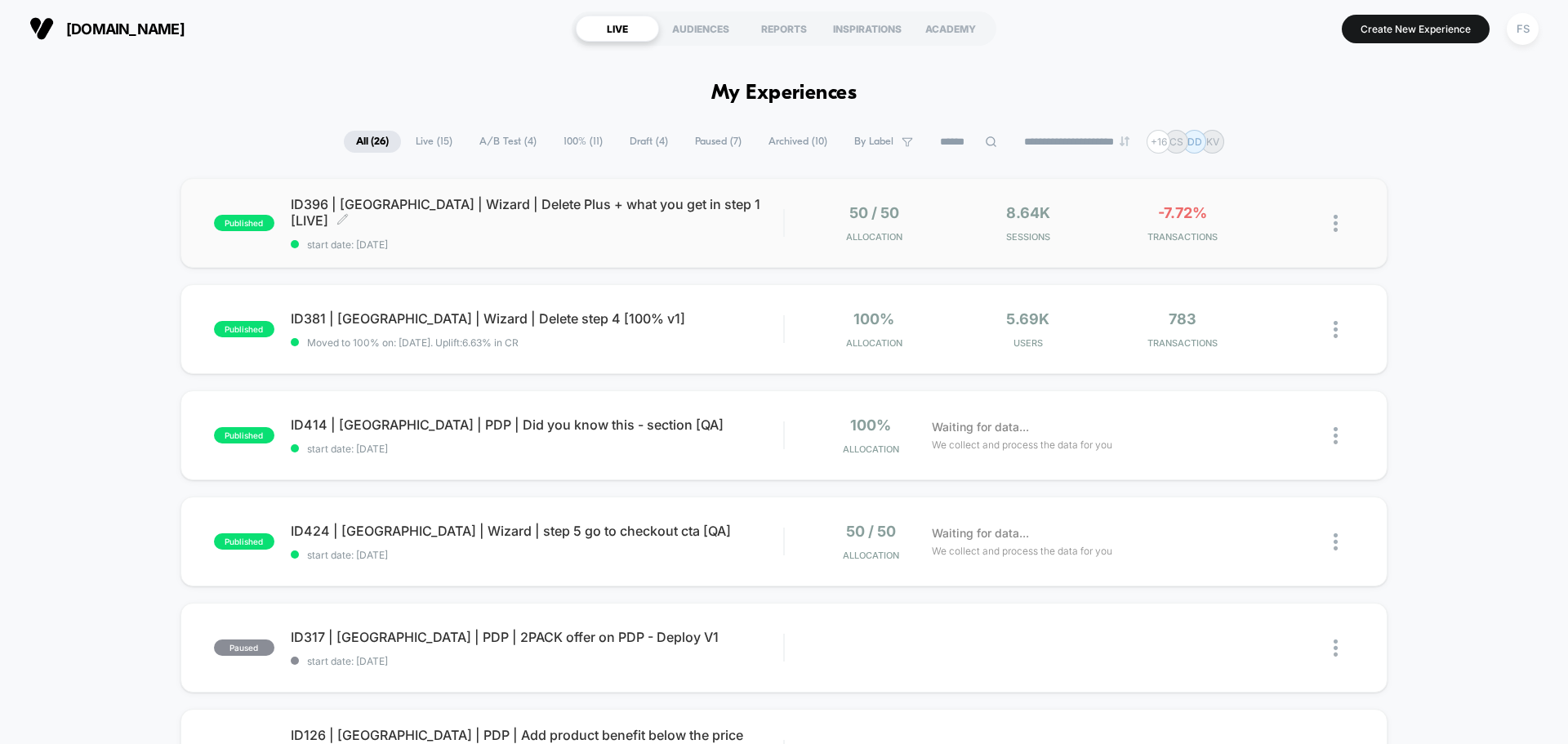
click at [552, 224] on div "ID396 | USA | Wizard | Delete Plus + what you get in step 1 [LIVE] Click to edi…" at bounding box center [537, 223] width 493 height 55
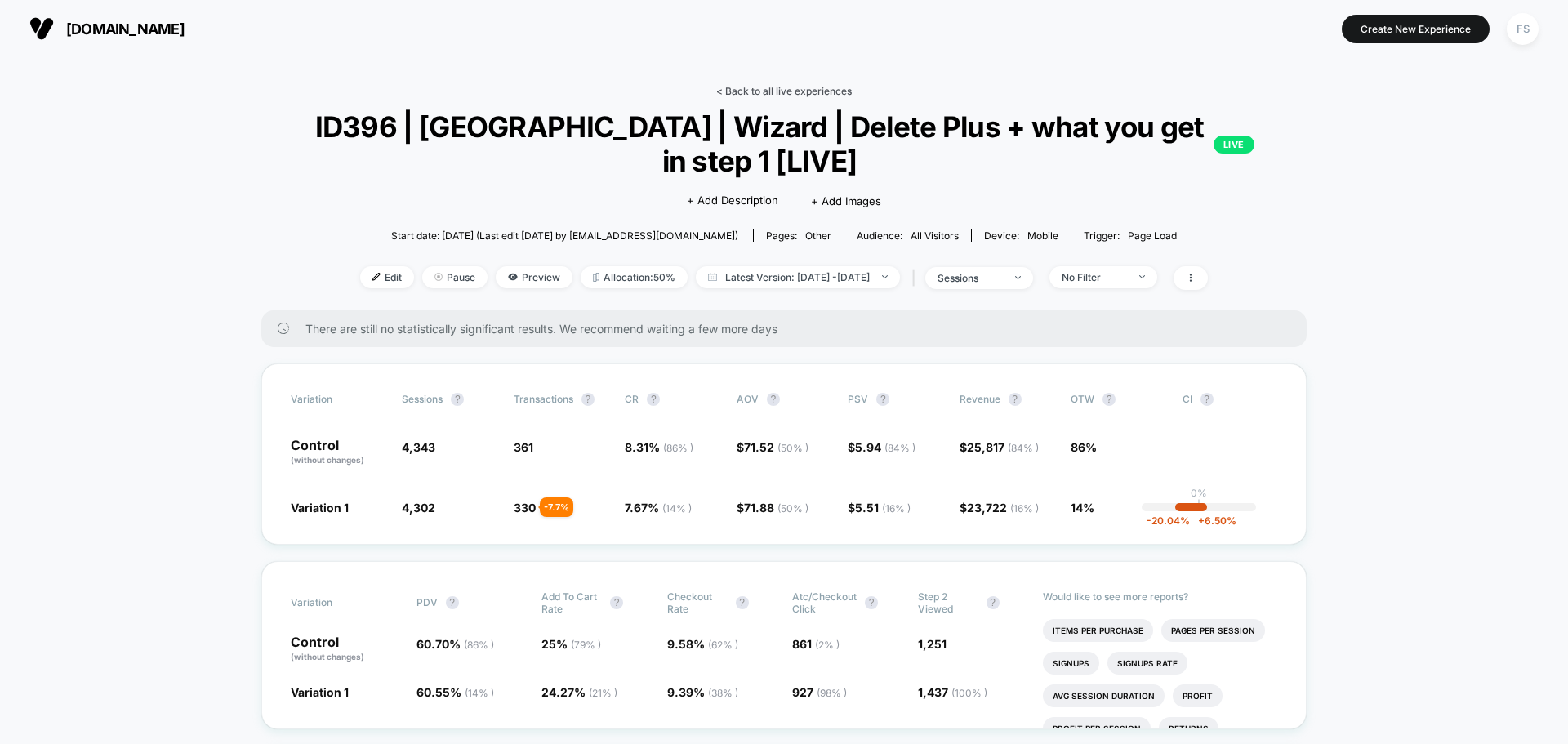
click at [811, 92] on link "< Back to all live experiences" at bounding box center [784, 91] width 136 height 12
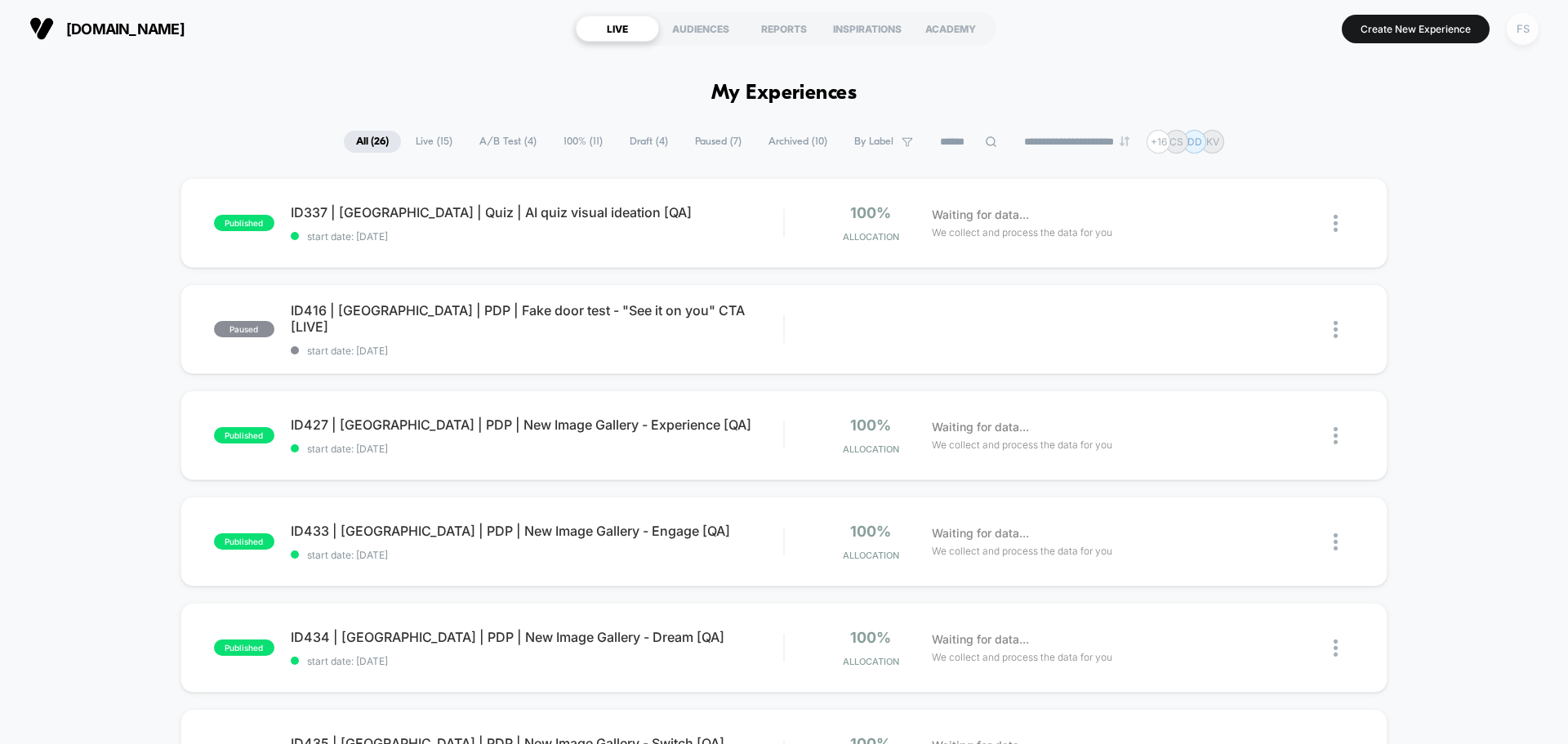
click at [1526, 31] on div "FS" at bounding box center [1522, 29] width 32 height 32
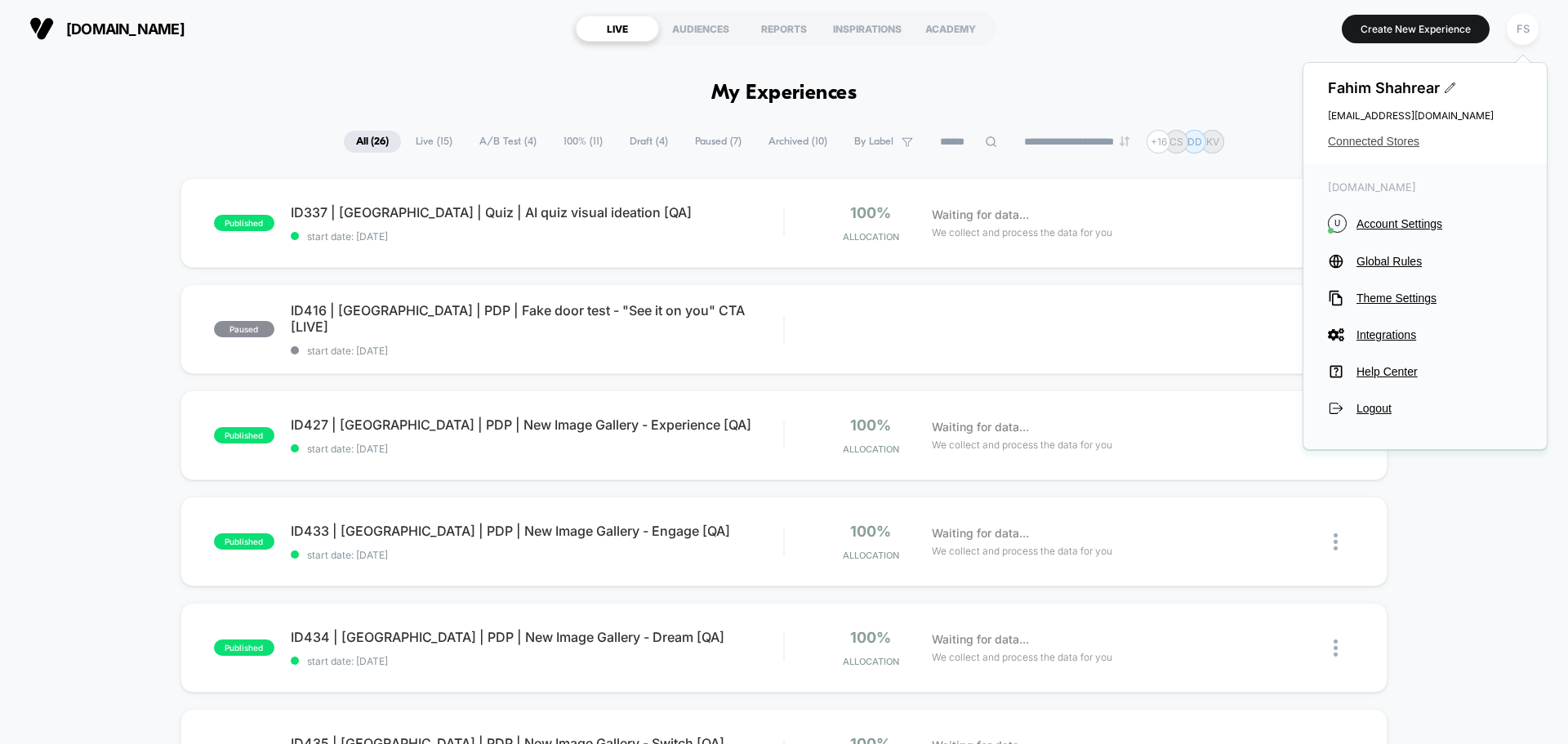
click at [1383, 136] on span "Connected Stores" at bounding box center [1425, 141] width 194 height 13
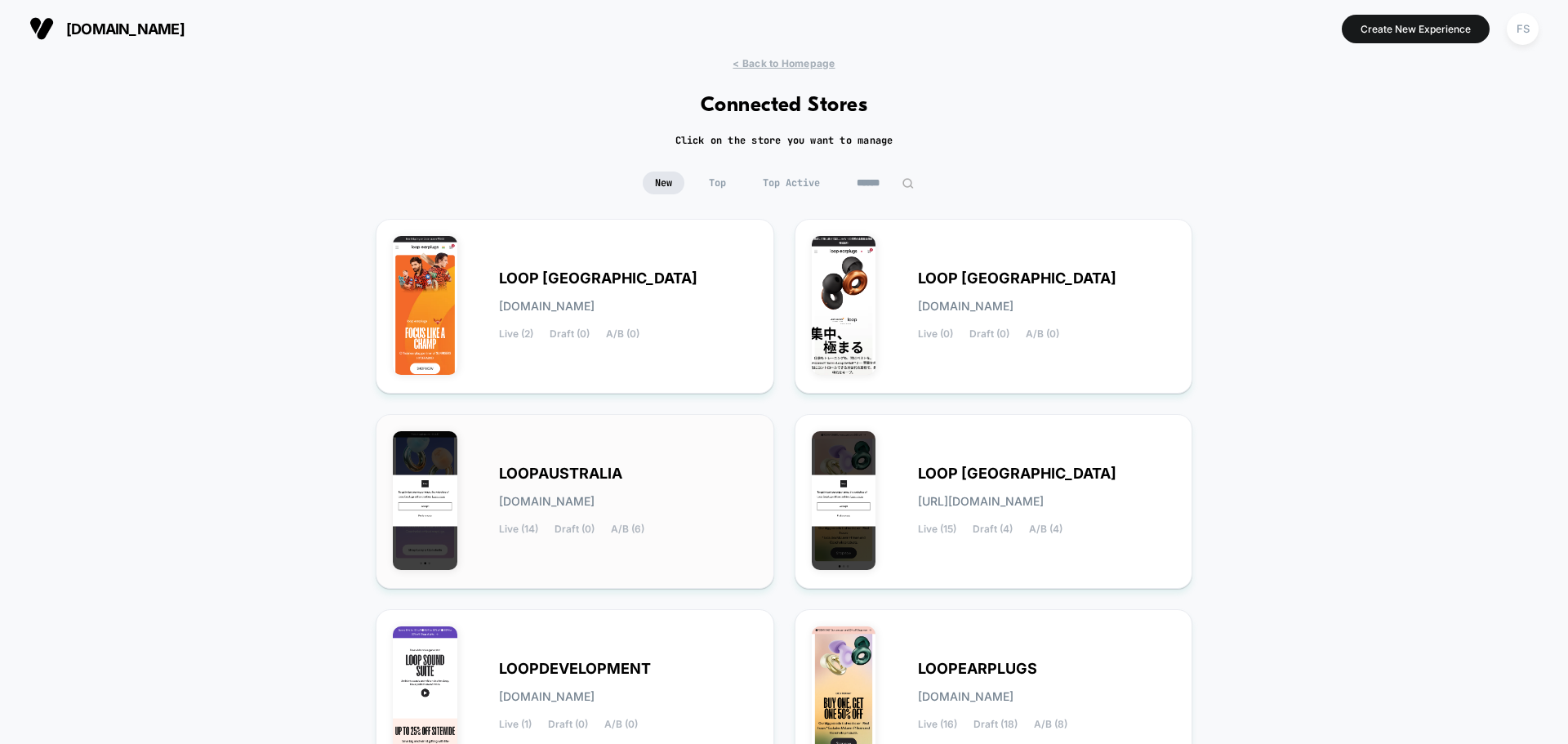
click at [594, 496] on span "[DOMAIN_NAME]" at bounding box center [546, 502] width 95 height 12
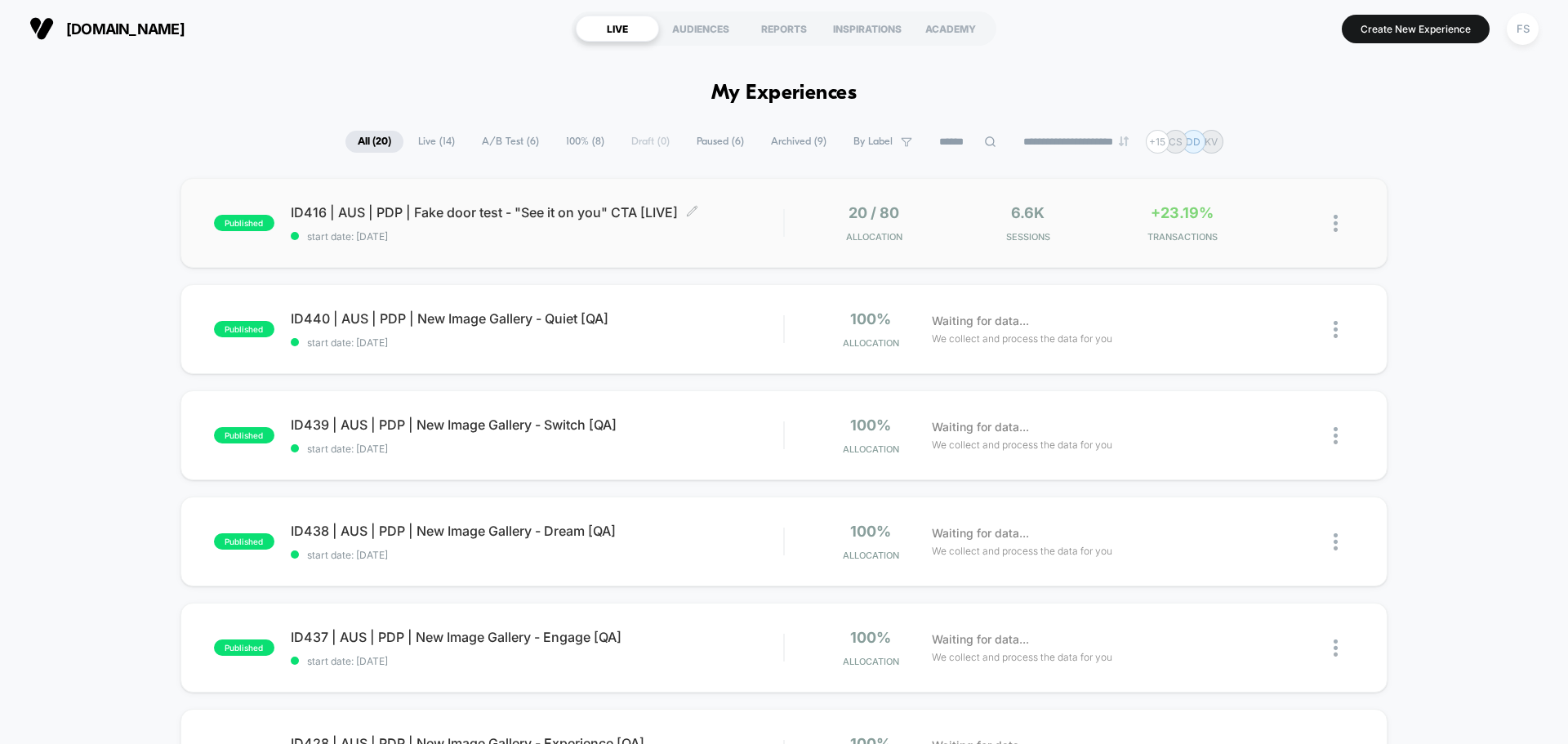
click at [375, 213] on span "ID416 | AUS | PDP | Fake door test - "See it on you" CTA [LIVE] Click to edit e…" at bounding box center [537, 212] width 493 height 16
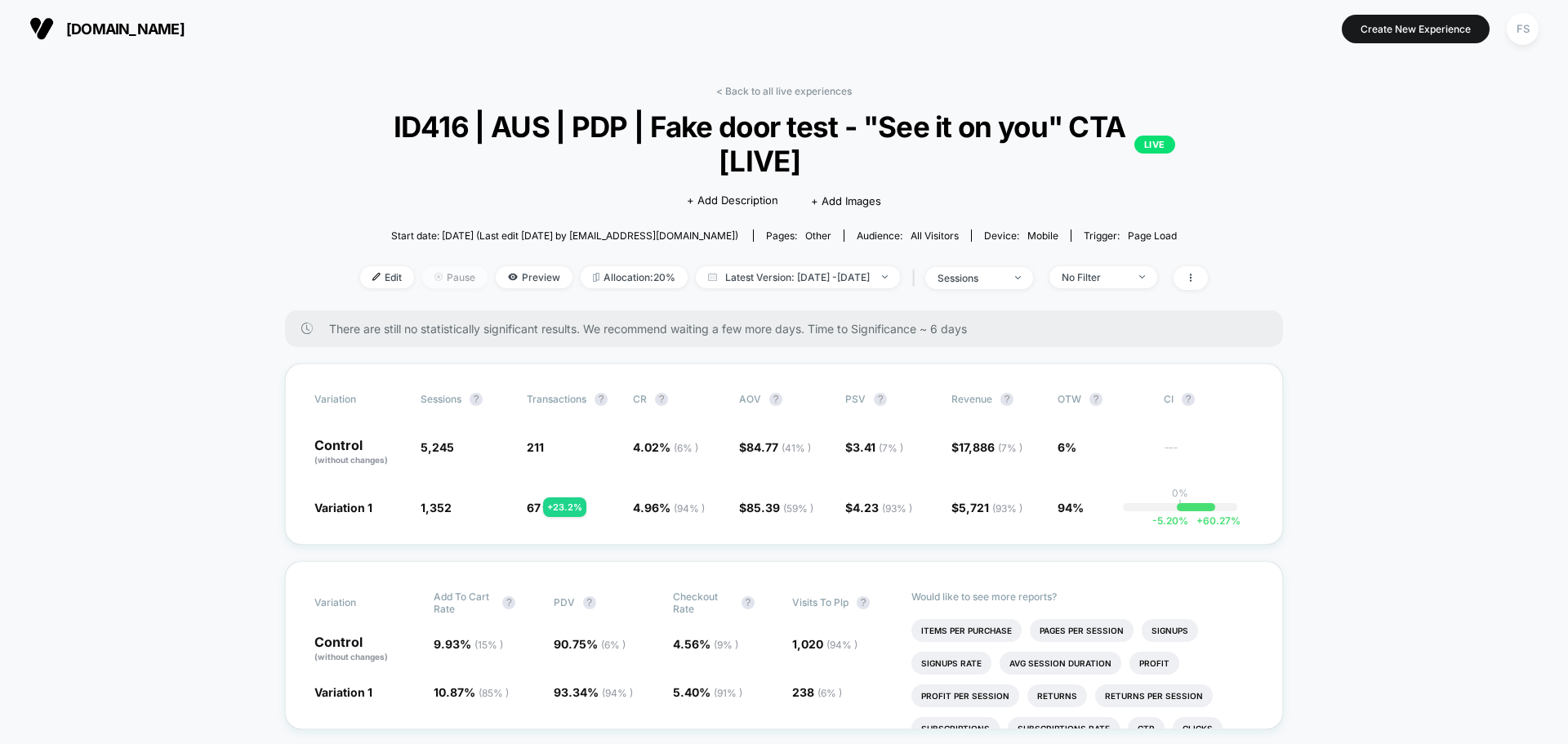
click at [422, 276] on span "Pause" at bounding box center [455, 277] width 65 height 22
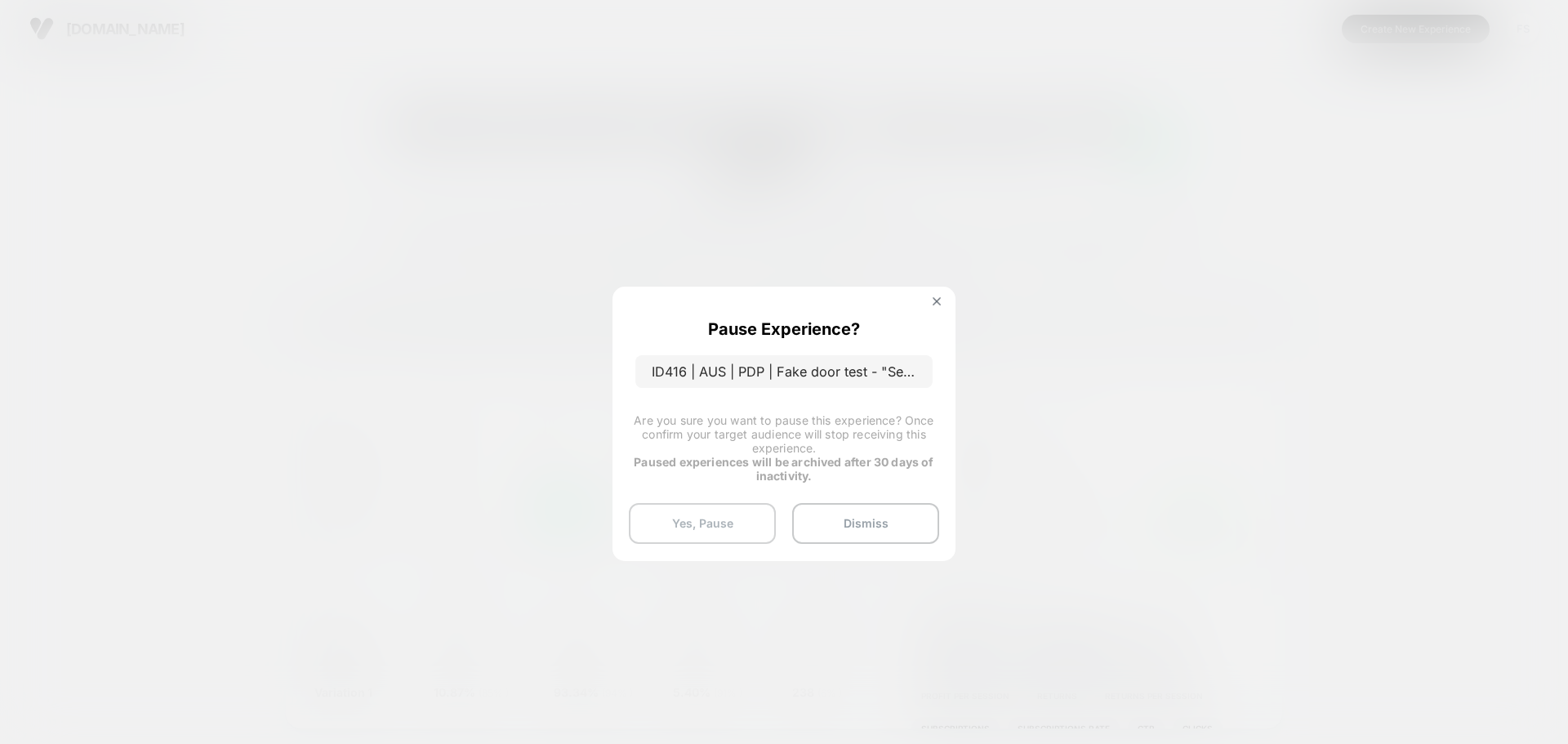
click at [697, 525] on button "Yes, Pause" at bounding box center [702, 523] width 147 height 41
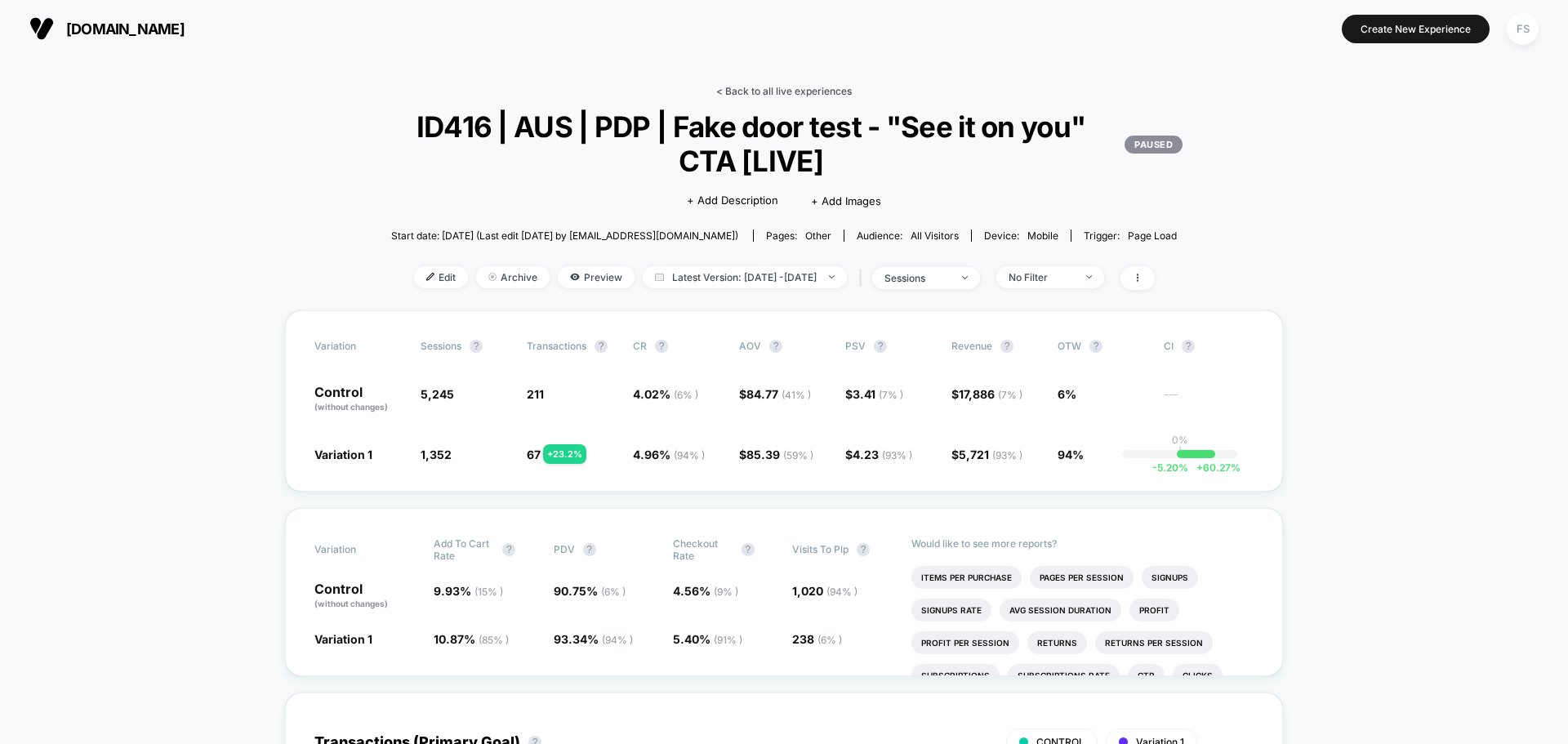
click at [806, 95] on link "< Back to all live experiences" at bounding box center [784, 91] width 136 height 12
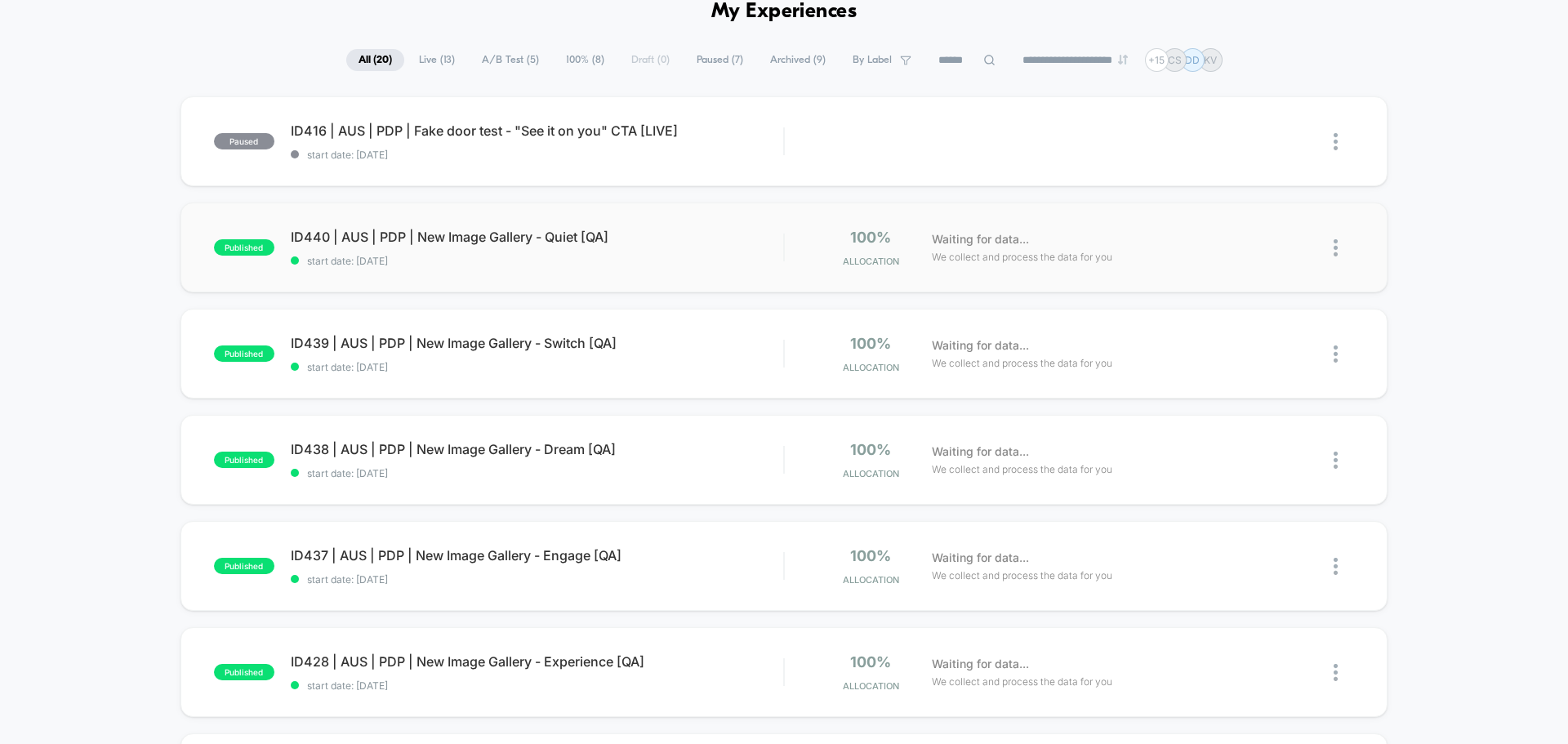
scroll to position [245, 0]
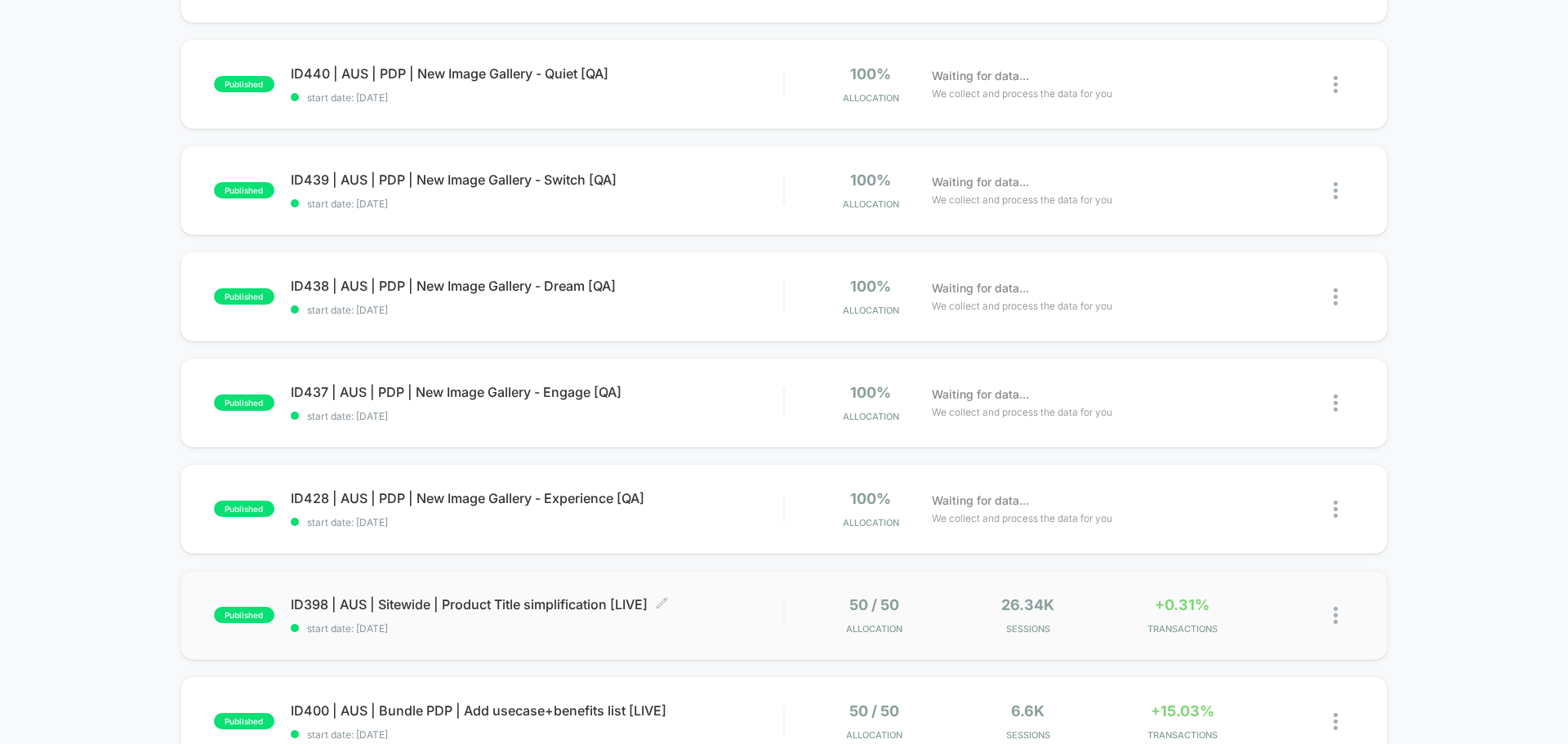
click at [391, 619] on div "ID398 | AUS | Sitewide | Product Title simplification [LIVE] Click to edit expe…" at bounding box center [537, 615] width 493 height 39
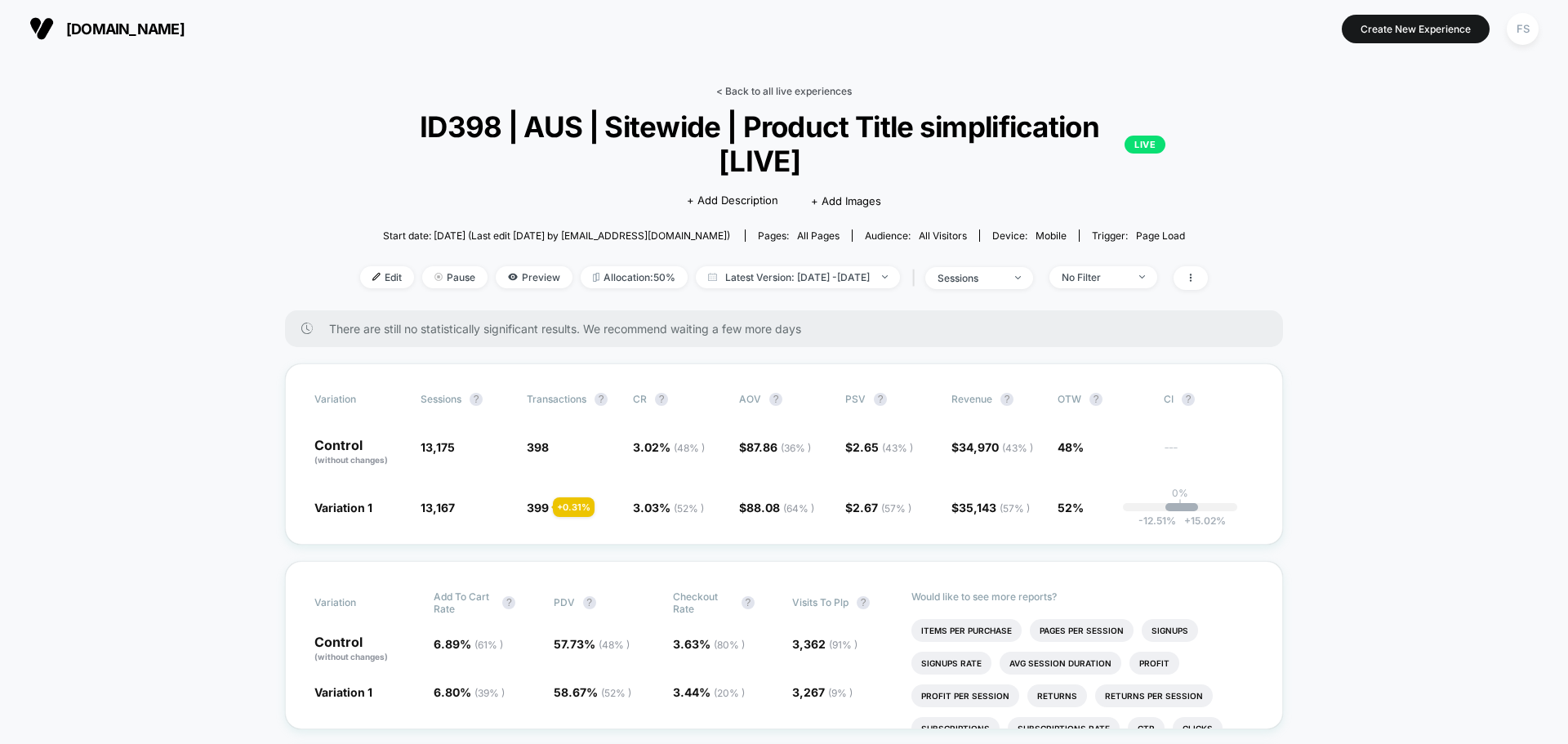
drag, startPoint x: 842, startPoint y: 98, endPoint x: 839, endPoint y: 85, distance: 13.3
click at [842, 96] on div "< Back to all live experiences ID398 | AUS | Sitewide | Product Title simplific…" at bounding box center [784, 197] width 848 height 225
click at [839, 85] on link "< Back to all live experiences" at bounding box center [784, 91] width 136 height 12
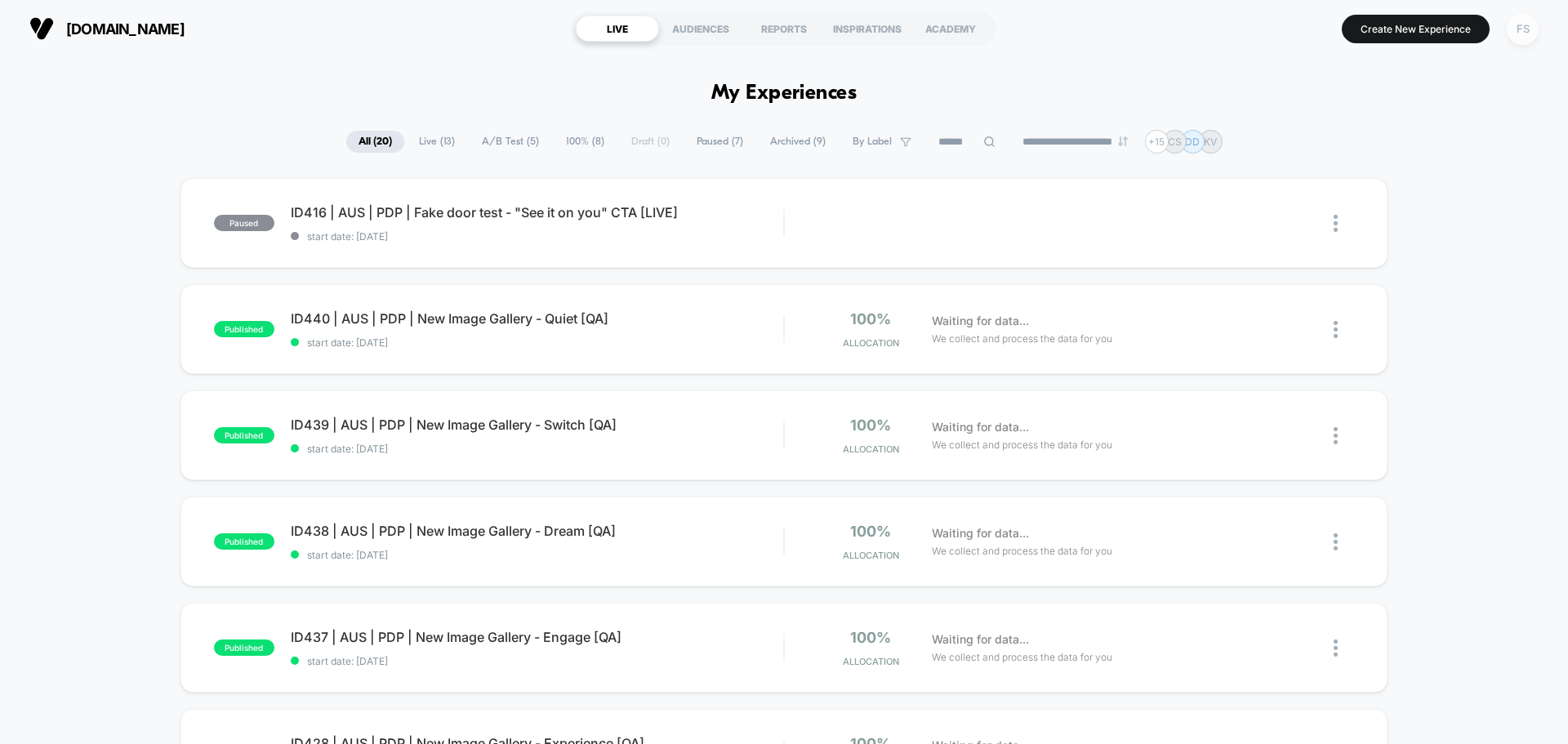
click at [1509, 32] on div "FS" at bounding box center [1522, 29] width 32 height 32
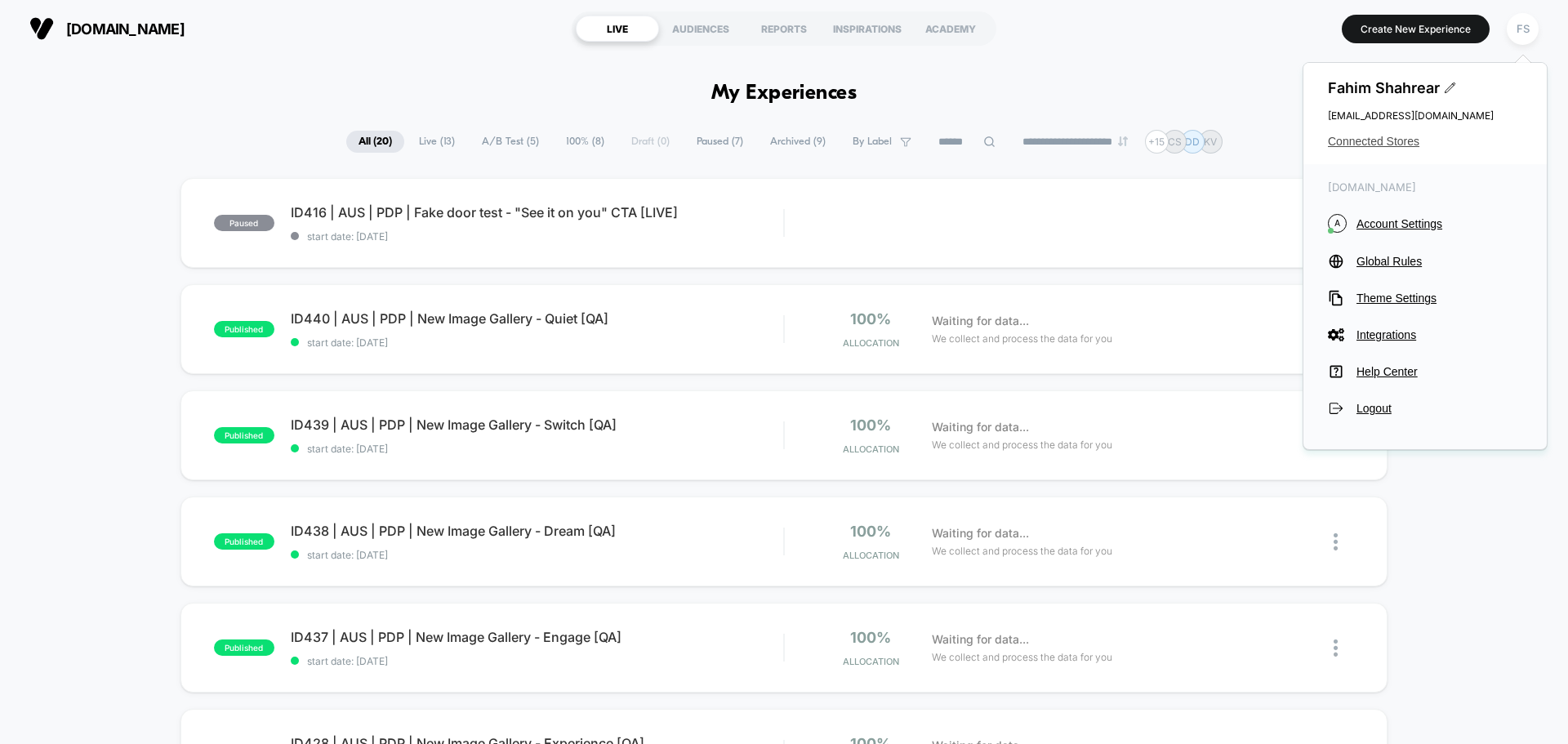
click at [1408, 139] on span "Connected Stores" at bounding box center [1425, 141] width 194 height 13
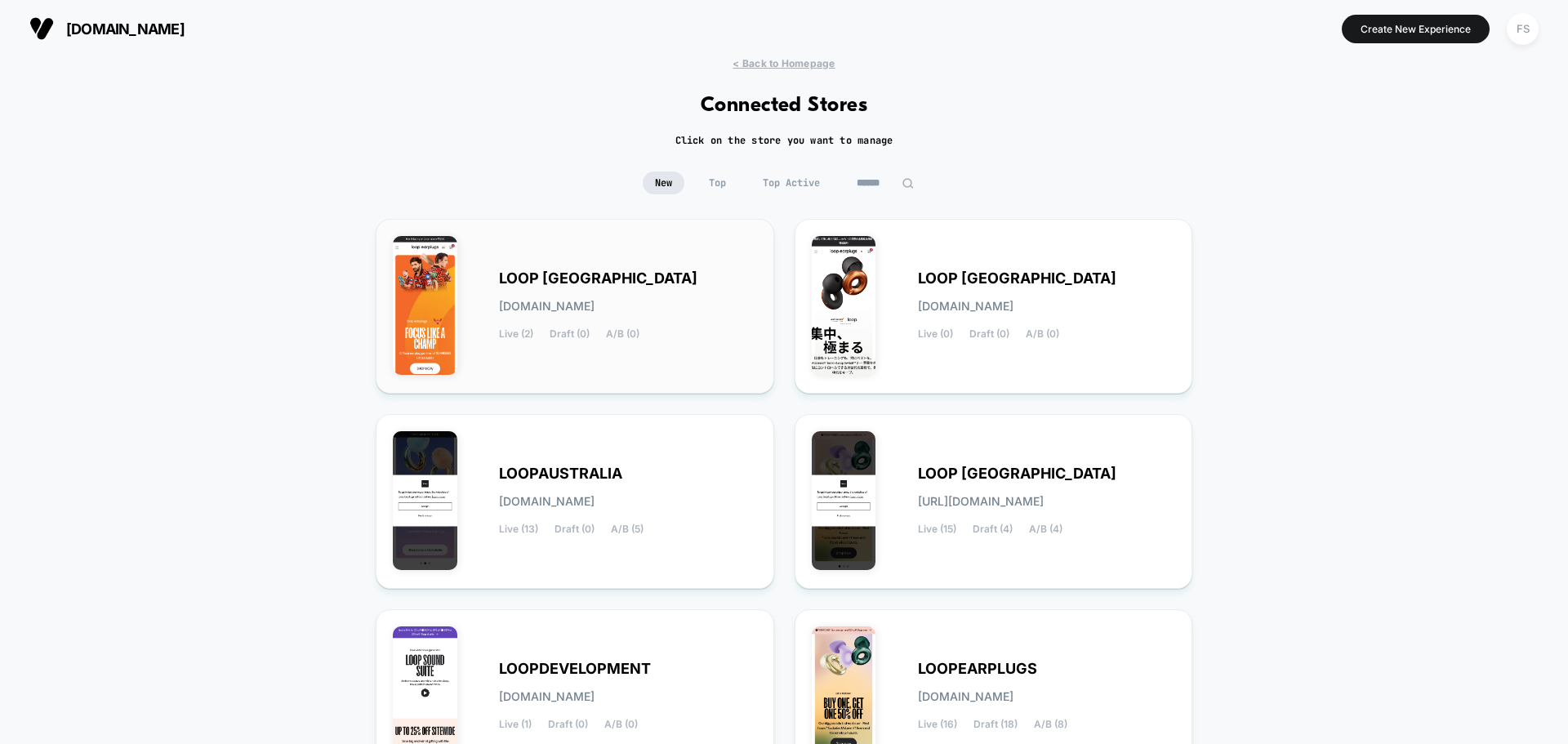
click at [661, 327] on div "LOOP INDIA loop-india.myshopify.com Live (2) Draft (0) A/B (0)" at bounding box center [628, 307] width 258 height 67
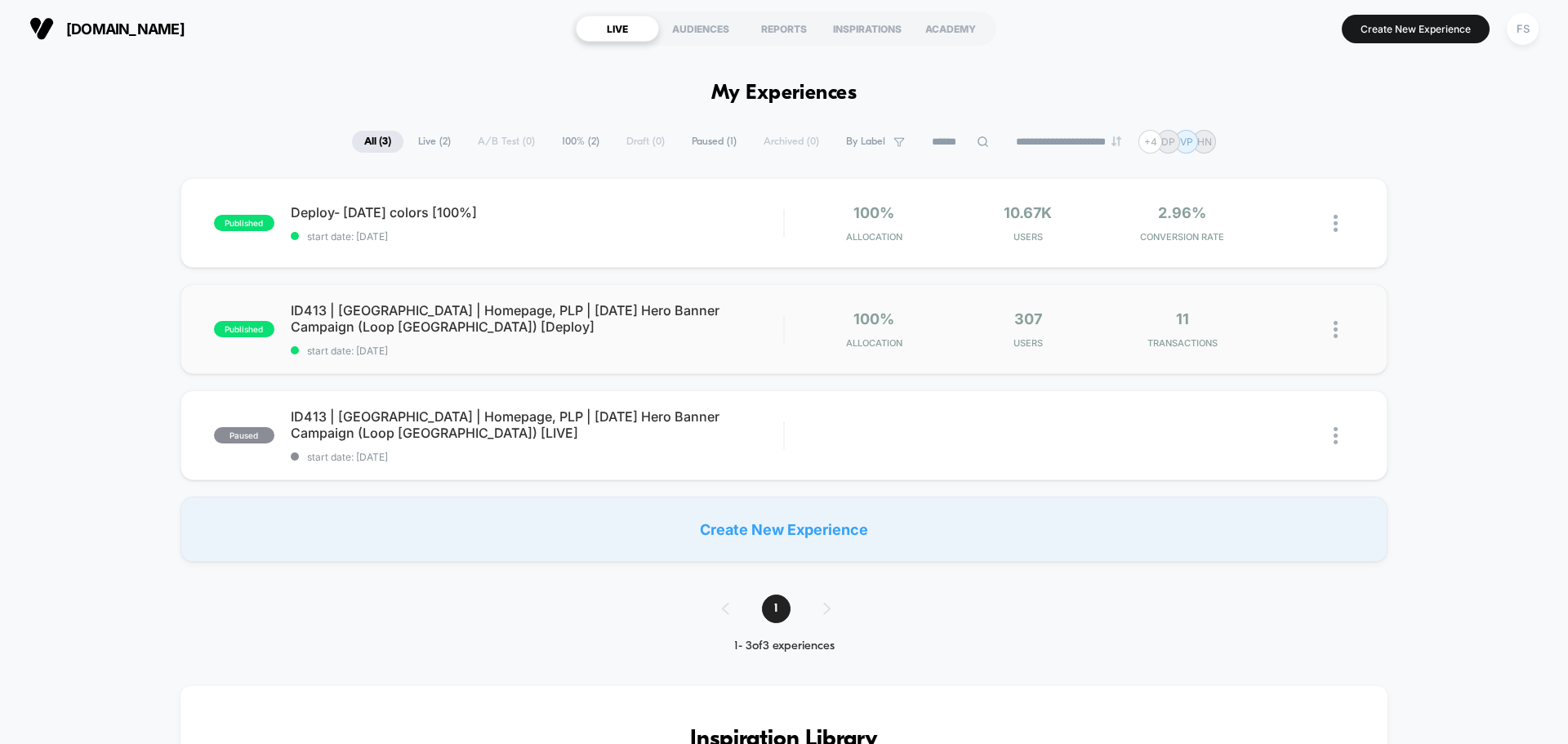
click at [500, 299] on div "published ID413 | India | Homepage, PLP | Independence Day Hero Banner Campaign…" at bounding box center [784, 329] width 1207 height 90
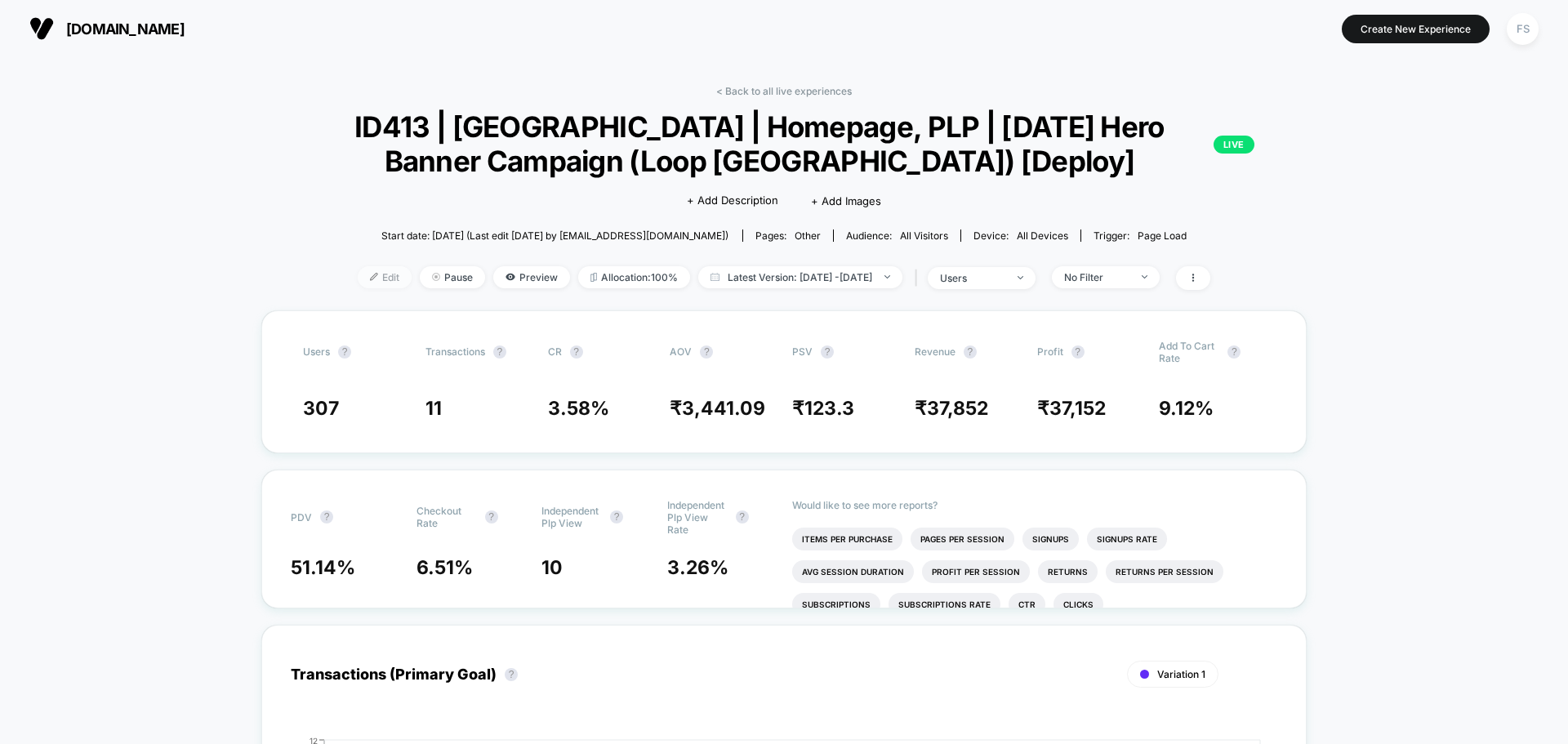
click at [359, 282] on span "Edit" at bounding box center [385, 277] width 54 height 22
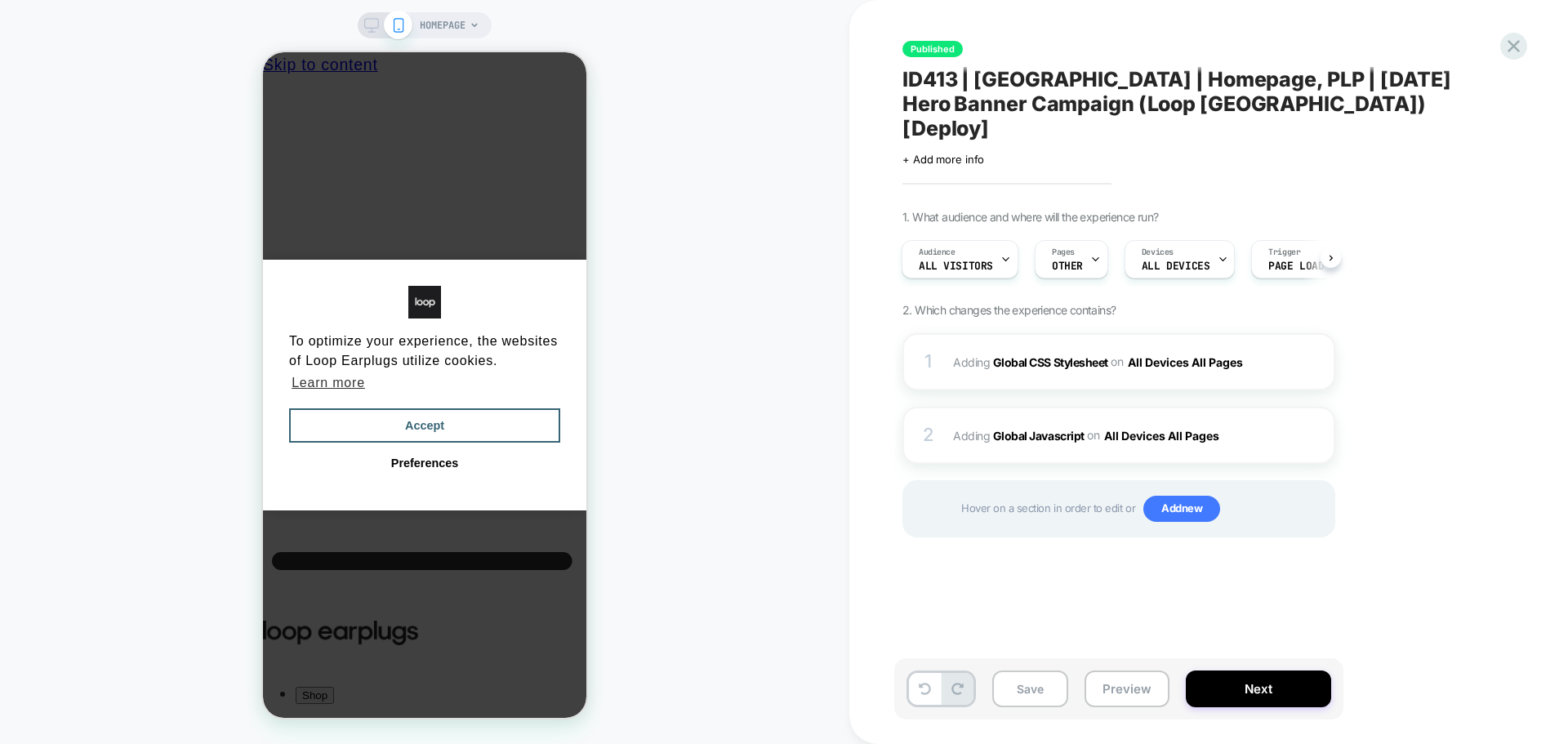
scroll to position [0, 12]
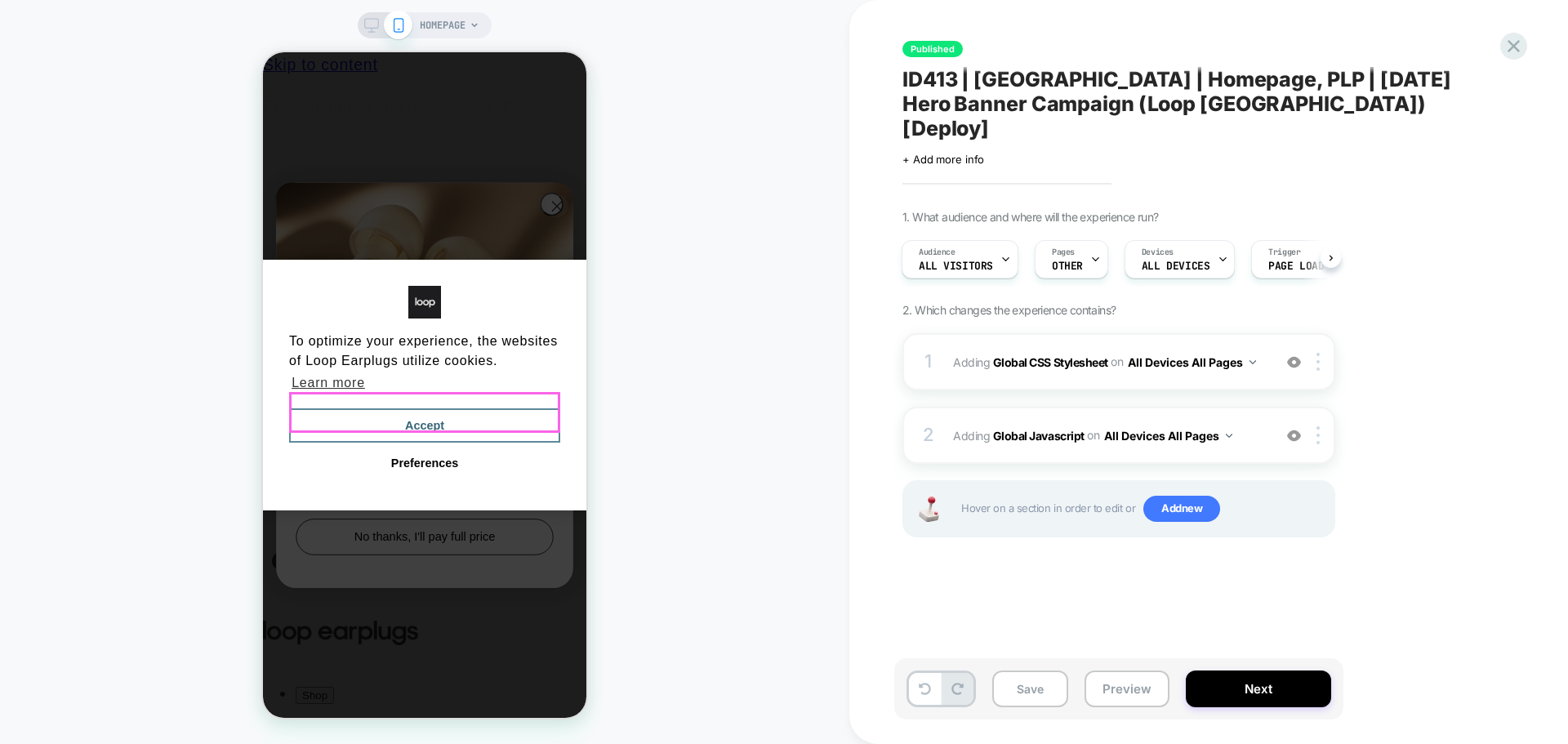
click at [497, 425] on button "Accept" at bounding box center [423, 426] width 271 height 35
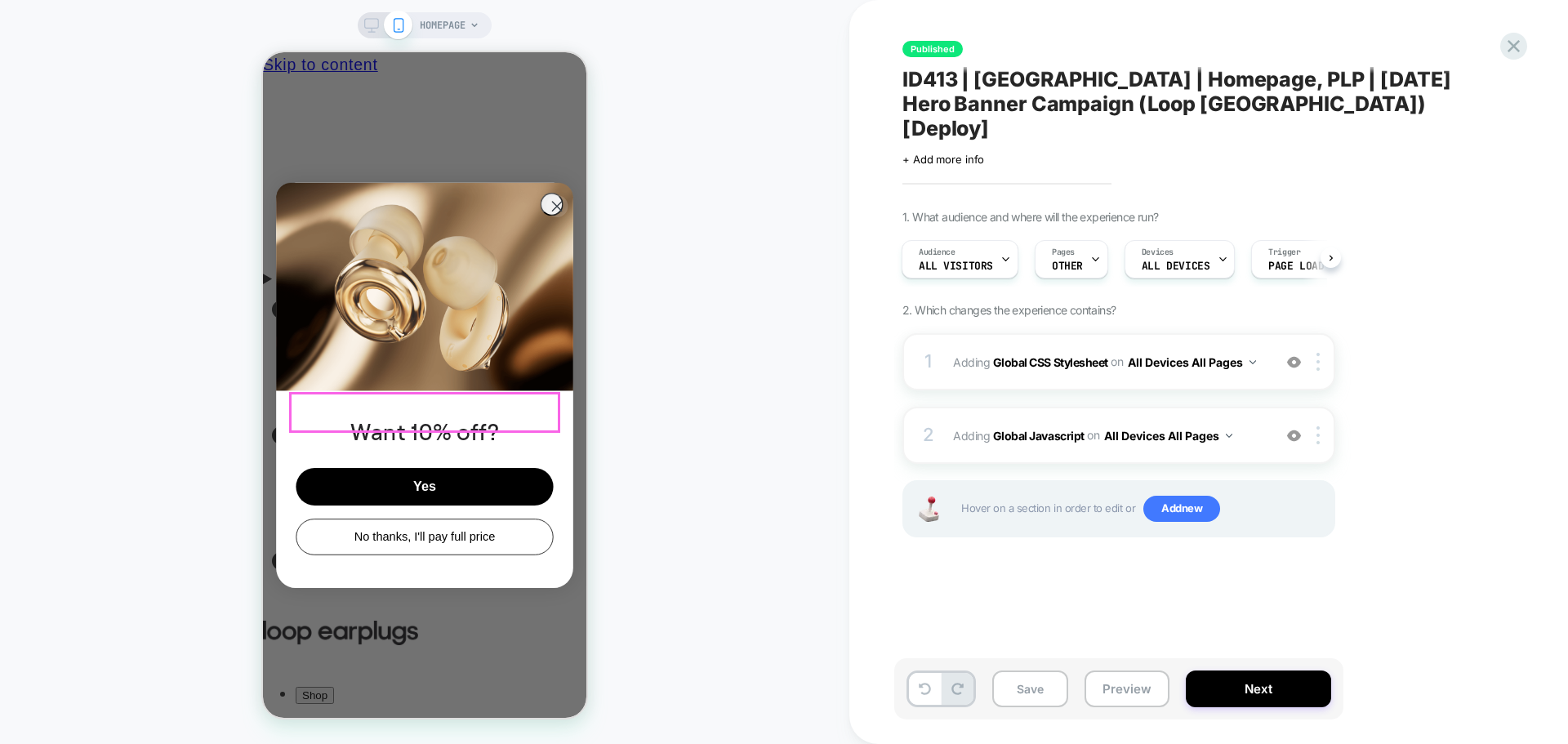
scroll to position [0, 0]
drag, startPoint x: 1061, startPoint y: 346, endPoint x: 1067, endPoint y: 380, distance: 34.5
click at [1067, 380] on div "1 Adding Global CSS Stylesheet on All Devices All Pages Add Before Add After Ta…" at bounding box center [1119, 455] width 432 height 245
click at [1037, 428] on b "Global Javascript" at bounding box center [1038, 434] width 91 height 14
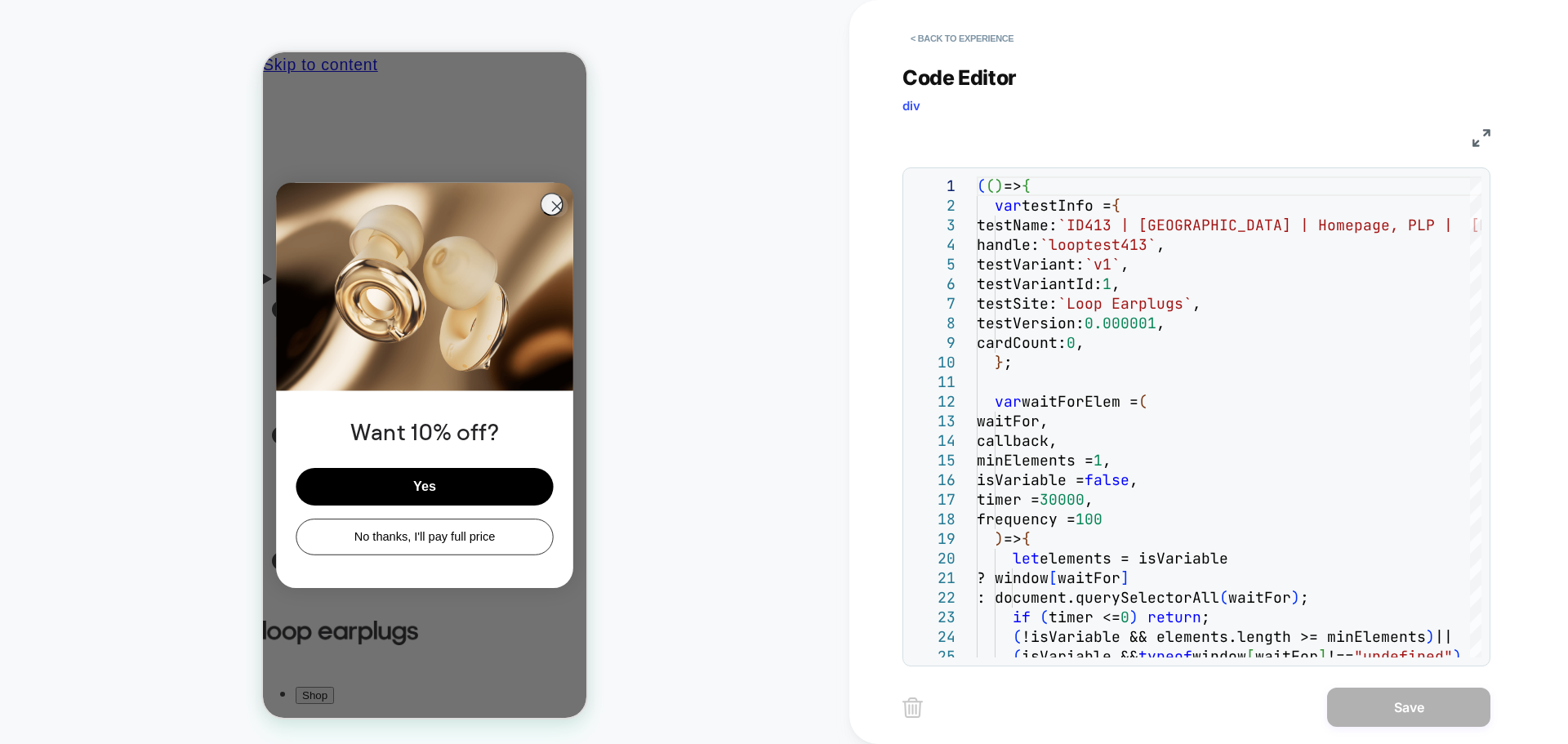
click at [1483, 120] on div "Code Editor div" at bounding box center [1196, 93] width 588 height 57
click at [1483, 131] on img at bounding box center [1482, 138] width 18 height 18
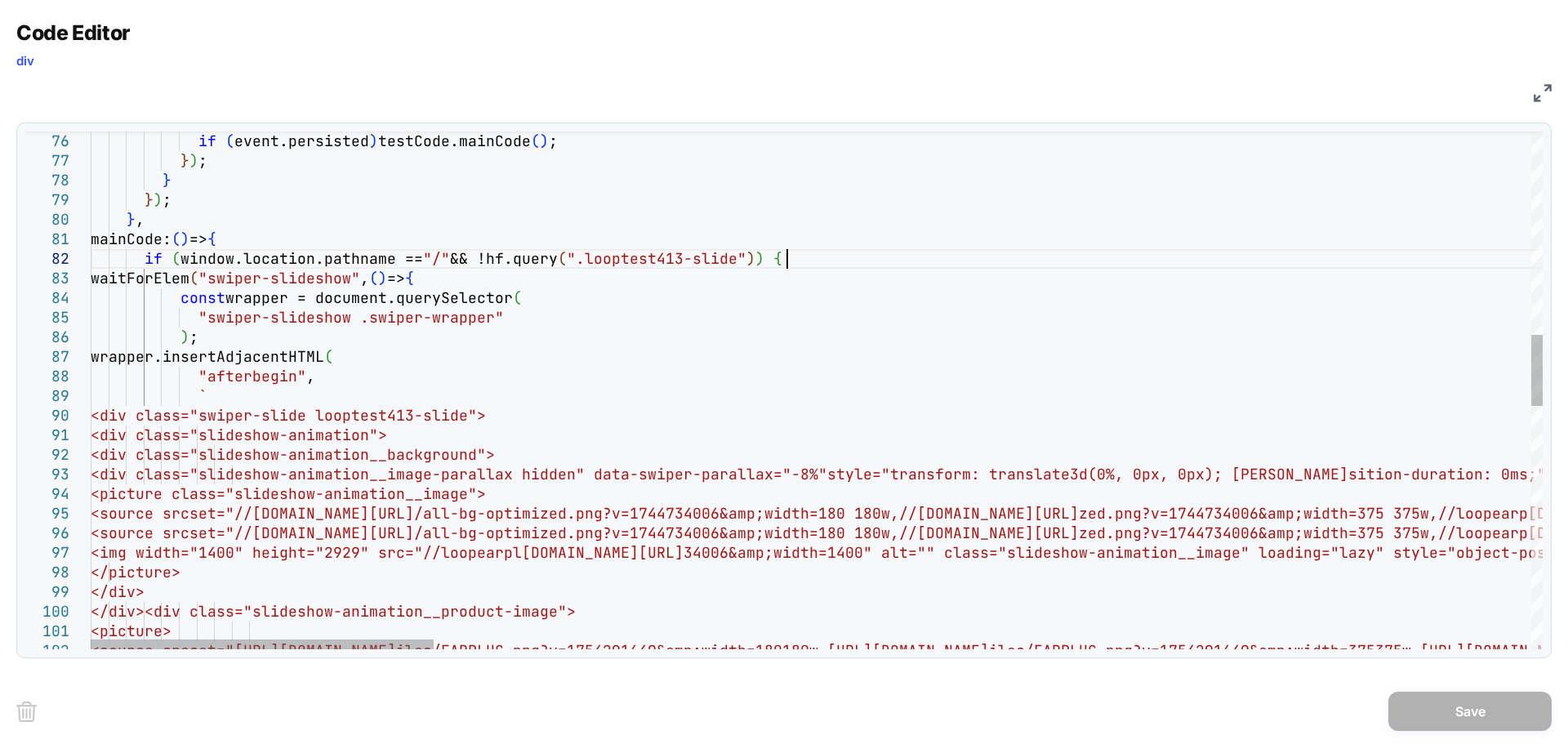
click at [87, 259] on div at bounding box center [81, 259] width 21 height 20
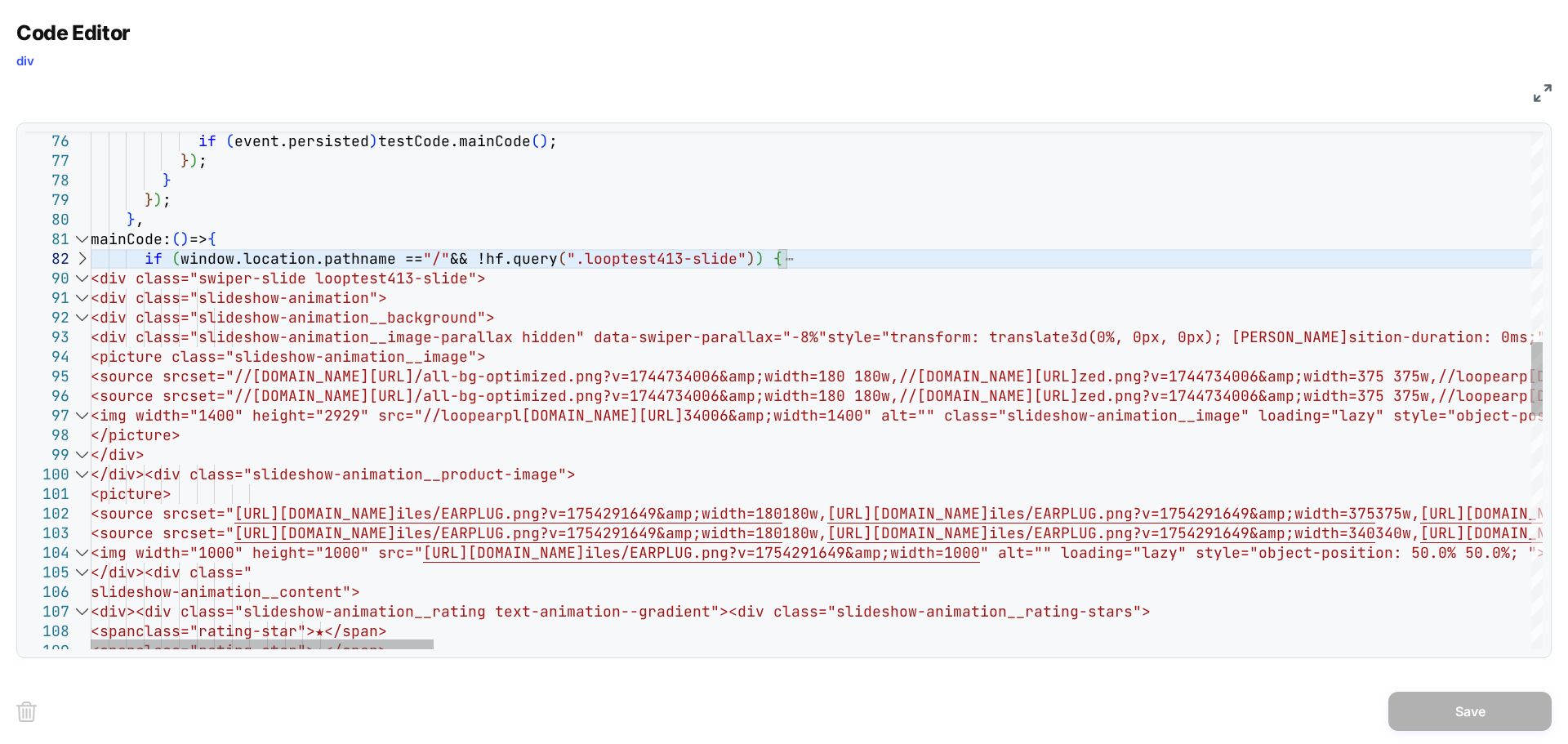
click at [83, 257] on div at bounding box center [81, 259] width 21 height 20
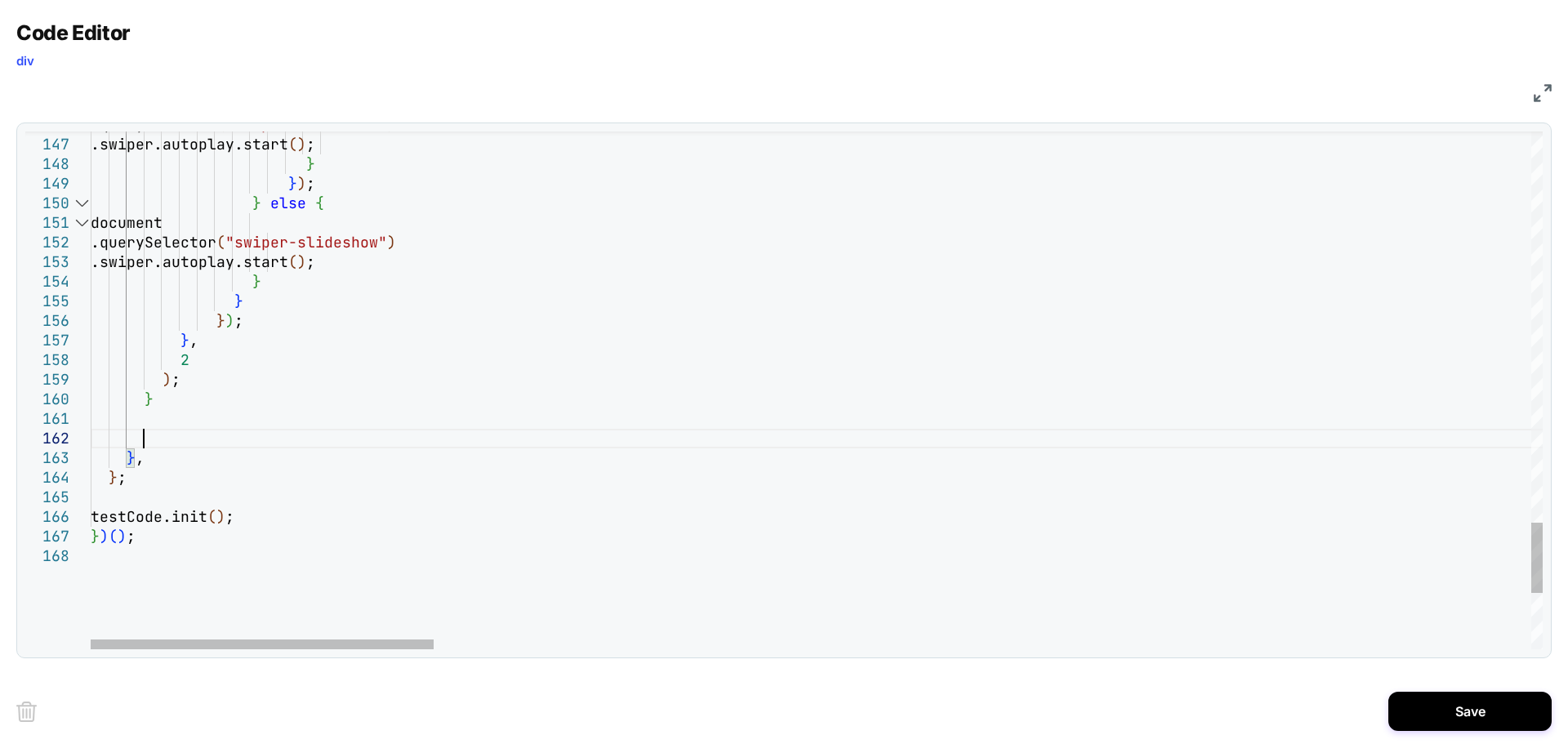
scroll to position [20, 52]
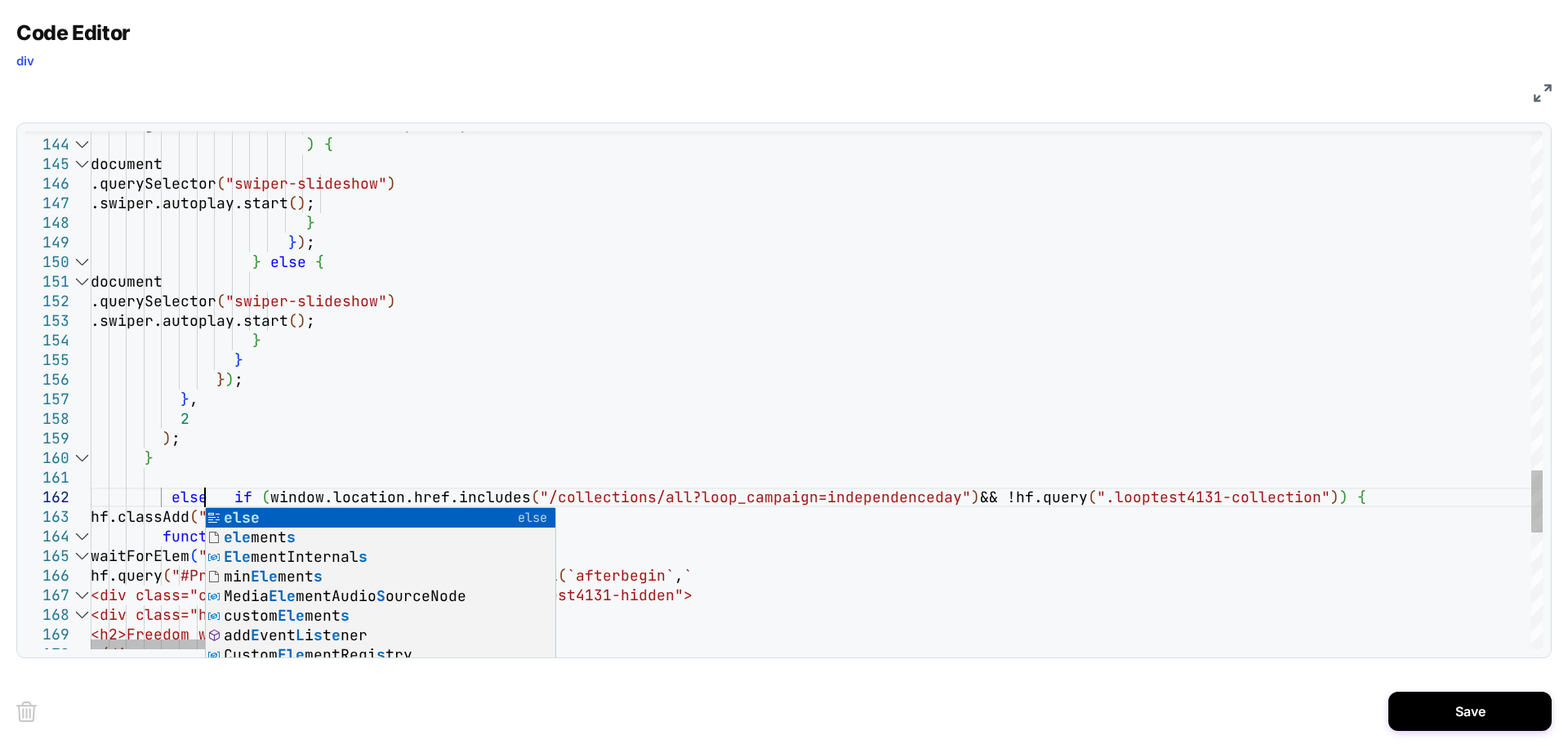
scroll to position [20, 114]
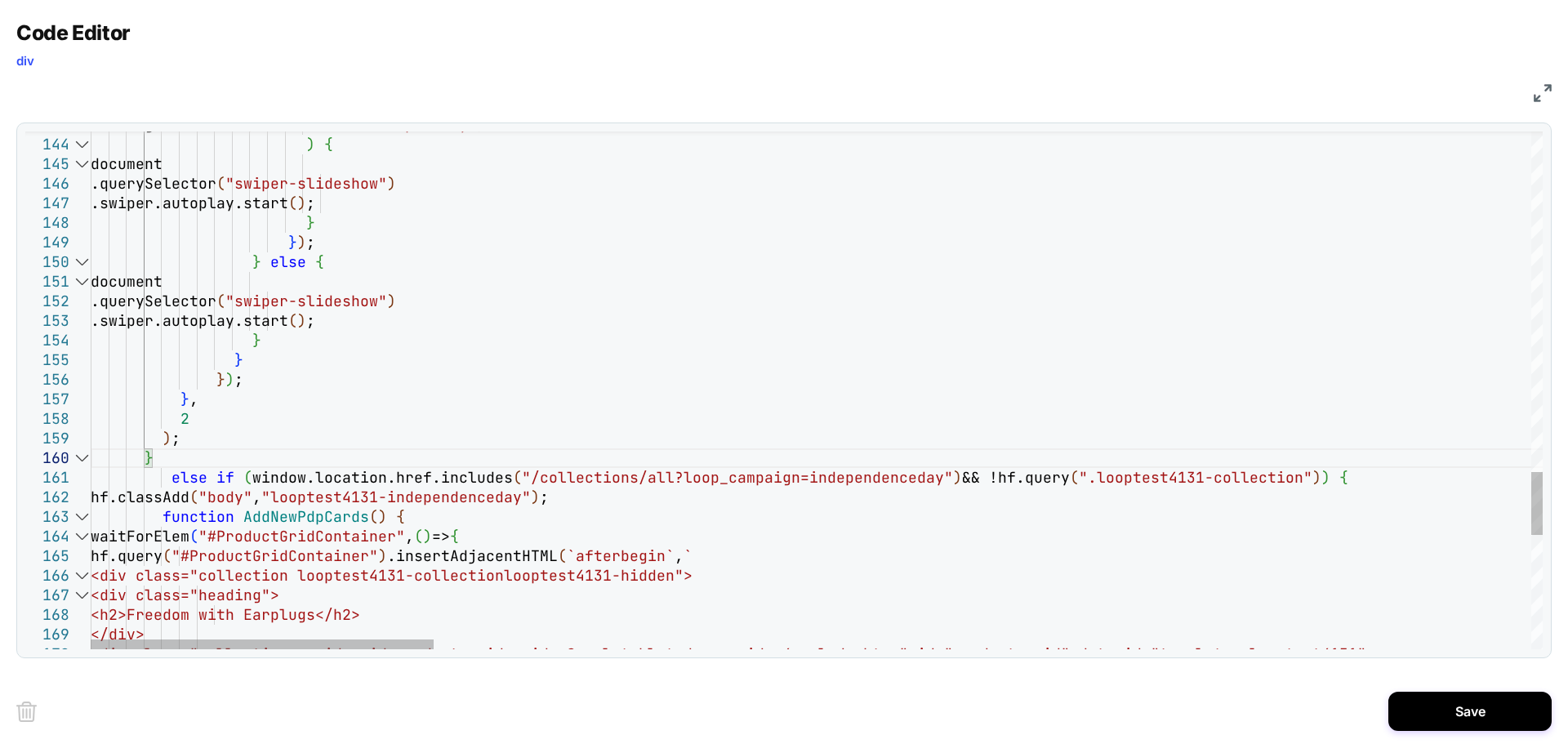
type textarea "**********"
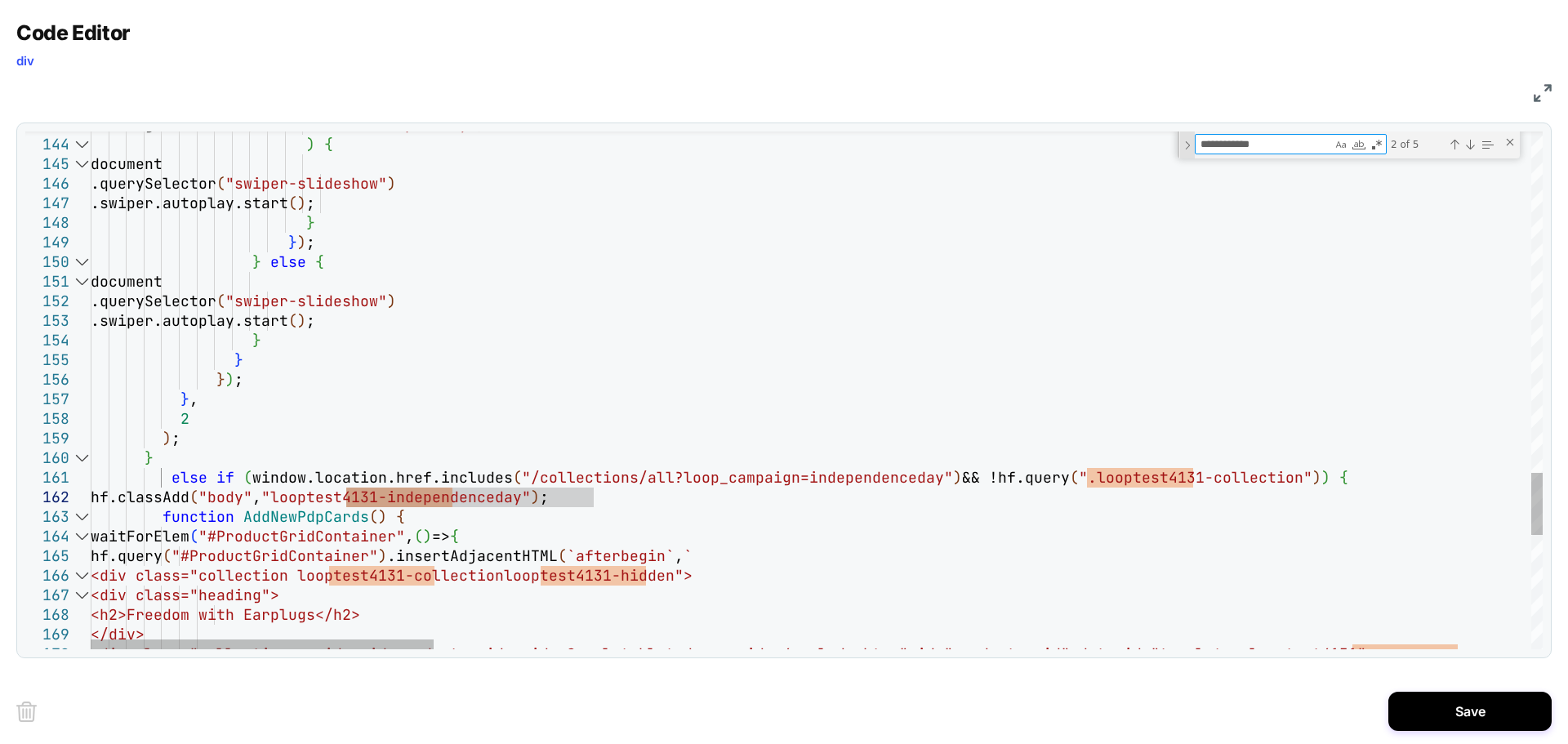
click at [1186, 146] on div "Toggle Replace" at bounding box center [1187, 145] width 15 height 27
click at [1211, 169] on textarea "Replace" at bounding box center [1281, 167] width 173 height 19
paste textarea "**********"
type textarea "**********"
drag, startPoint x: 1405, startPoint y: 167, endPoint x: 1413, endPoint y: 174, distance: 10.6
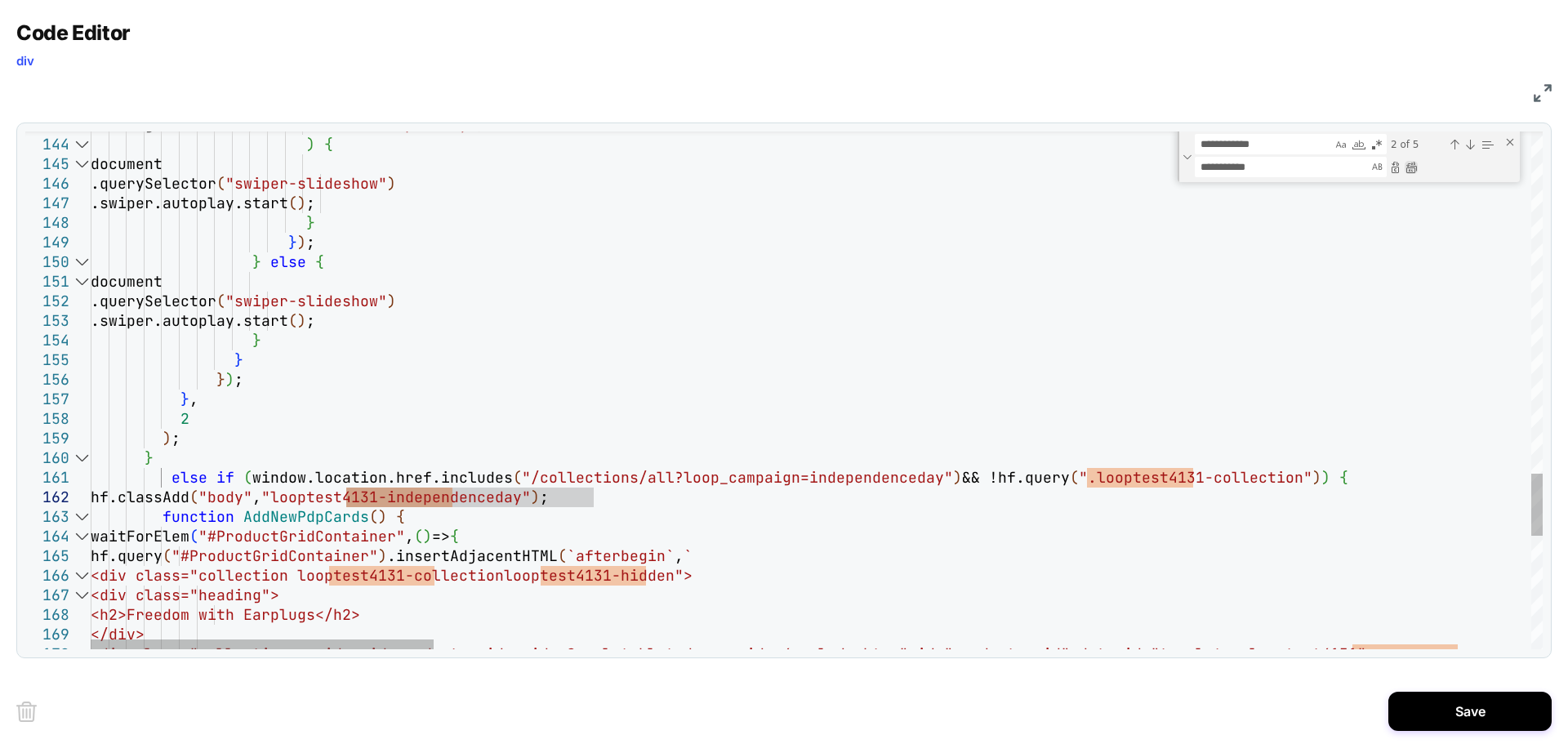
click at [1405, 167] on div "Replace All (Ctrl+Alt+Enter)" at bounding box center [1410, 167] width 13 height 13
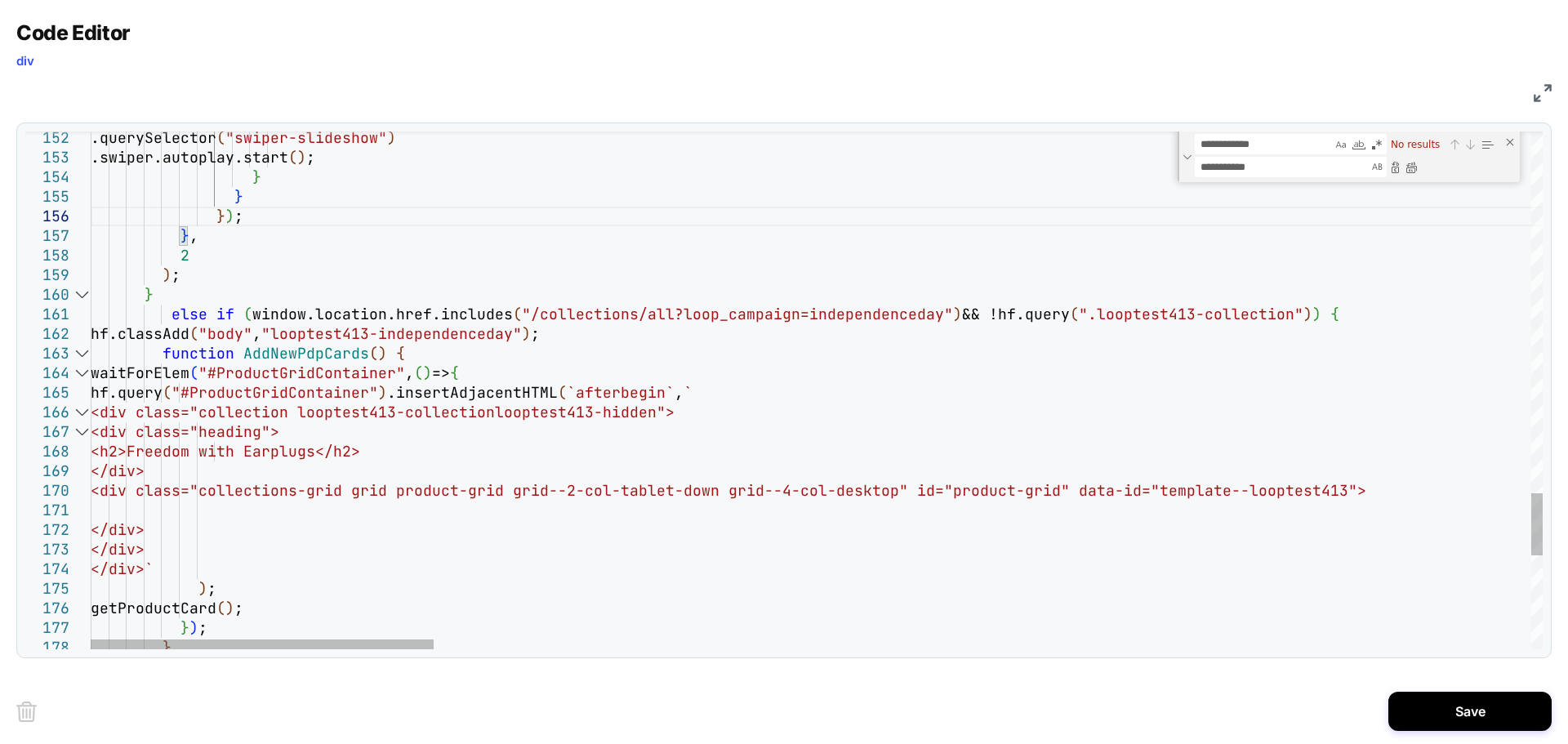
type textarea "**********"
click at [1511, 147] on div "Close (Escape)" at bounding box center [1509, 142] width 13 height 13
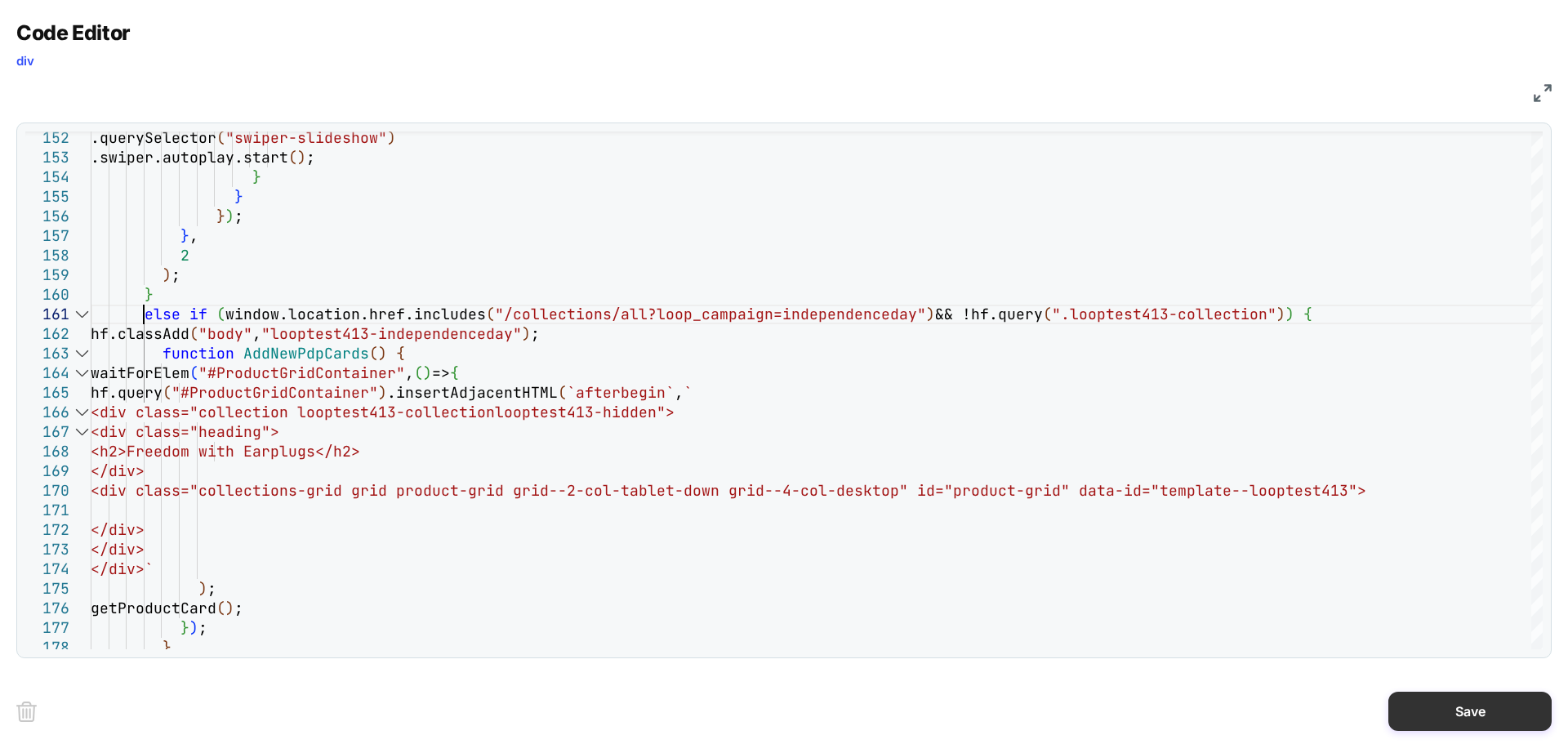
click at [1421, 728] on button "Save" at bounding box center [1470, 711] width 164 height 40
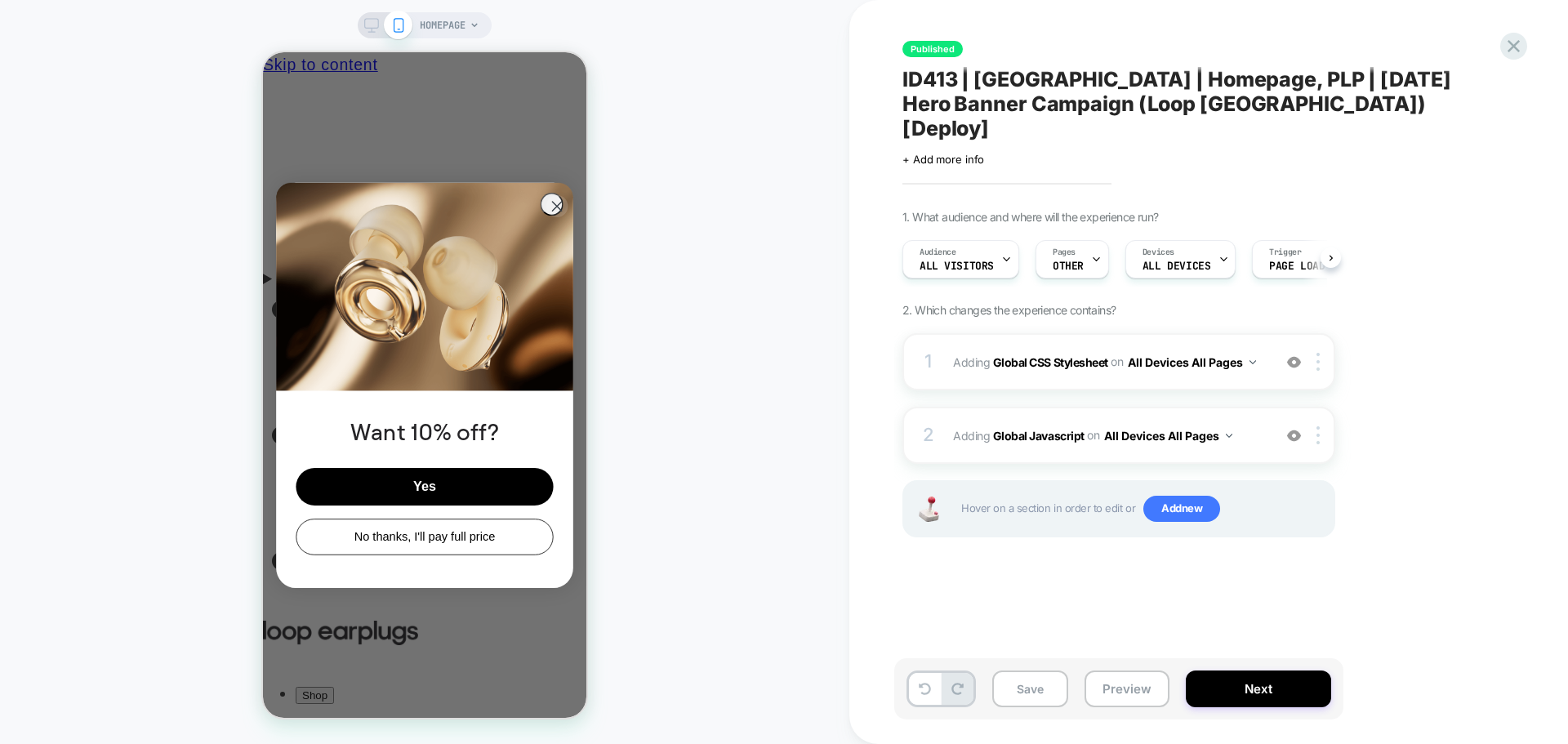
scroll to position [0, 1]
click at [1011, 683] on button "Save" at bounding box center [1029, 688] width 76 height 37
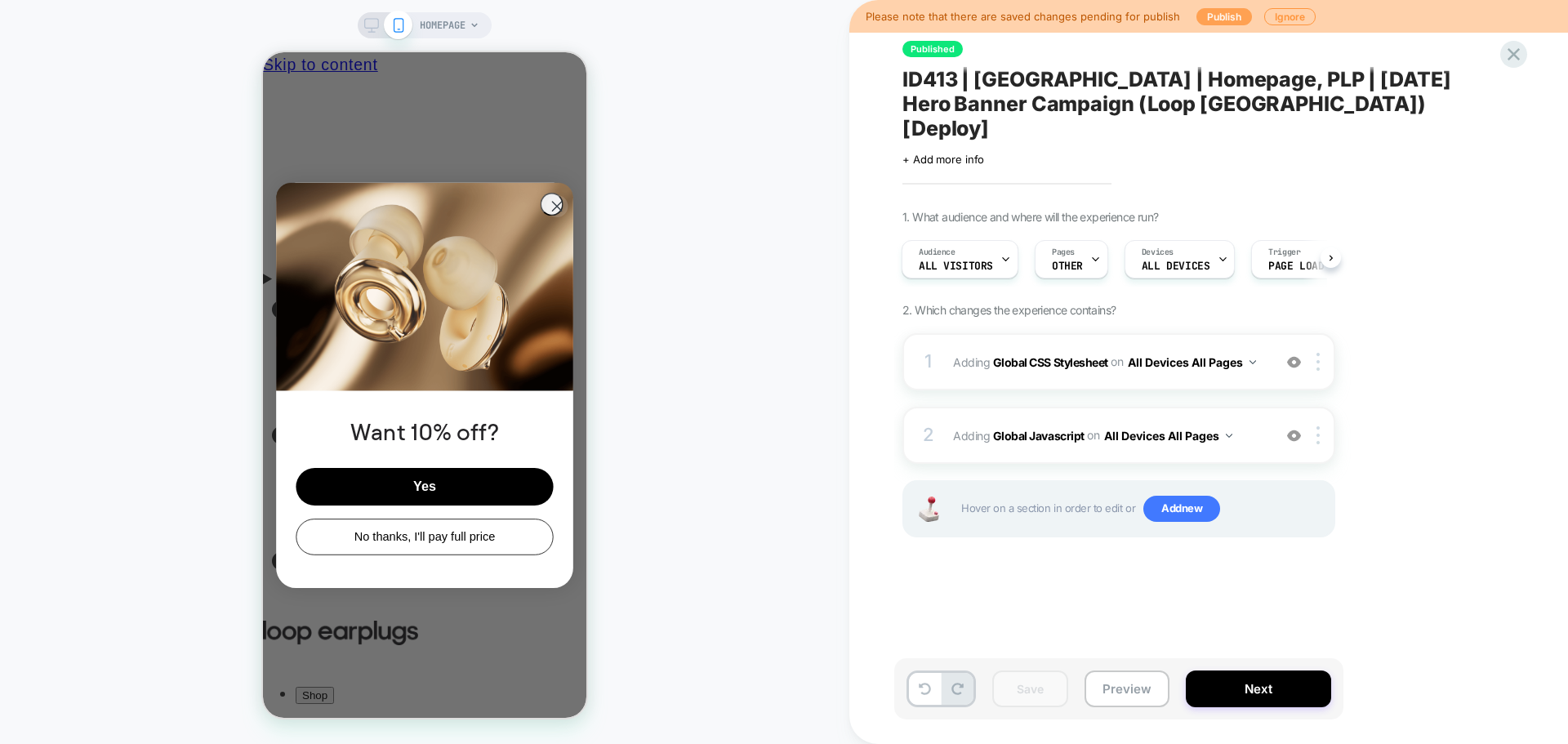
click at [1218, 15] on button "Publish" at bounding box center [1224, 16] width 56 height 17
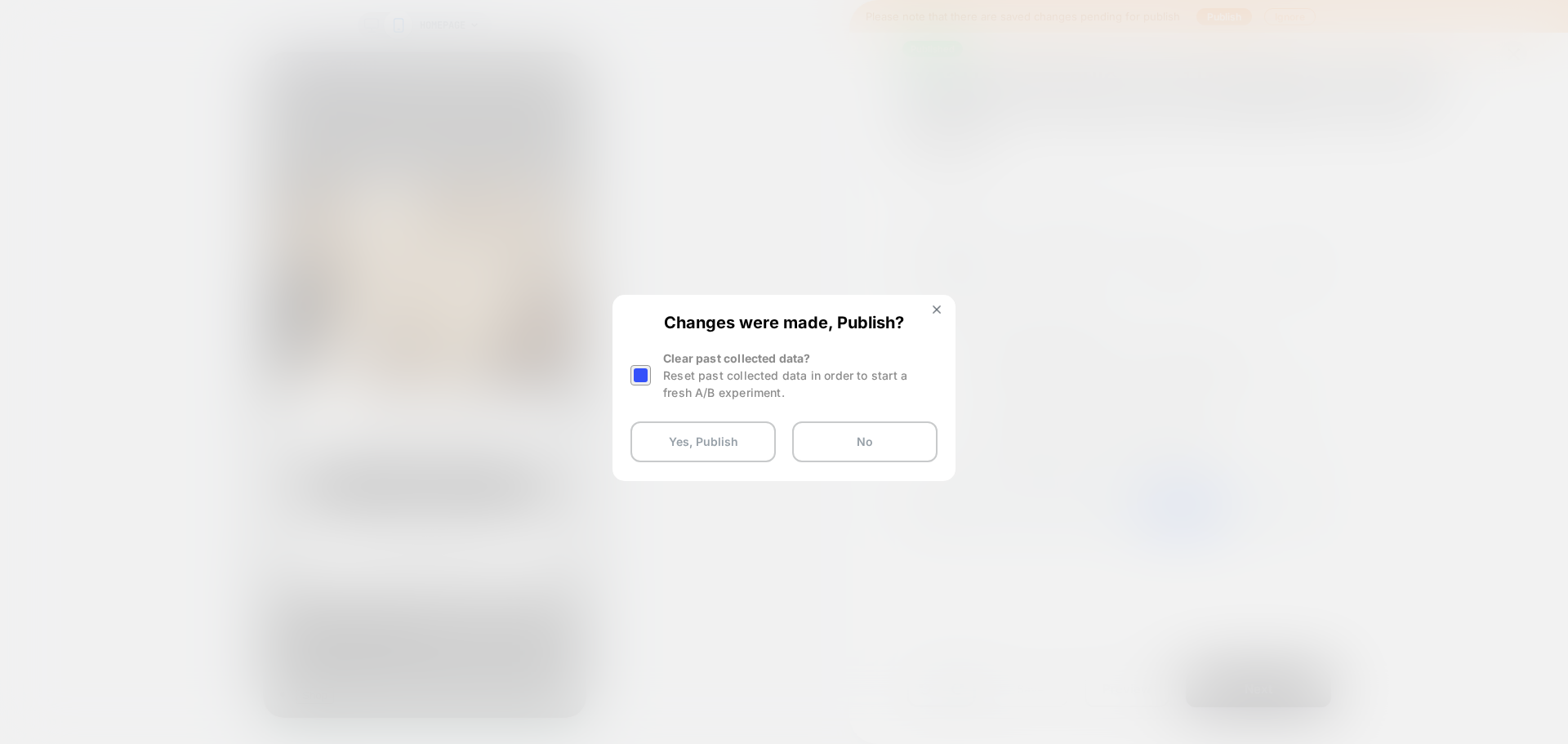
click at [647, 377] on div at bounding box center [641, 375] width 21 height 21
click at [669, 425] on button "Yes, Publish" at bounding box center [703, 441] width 146 height 41
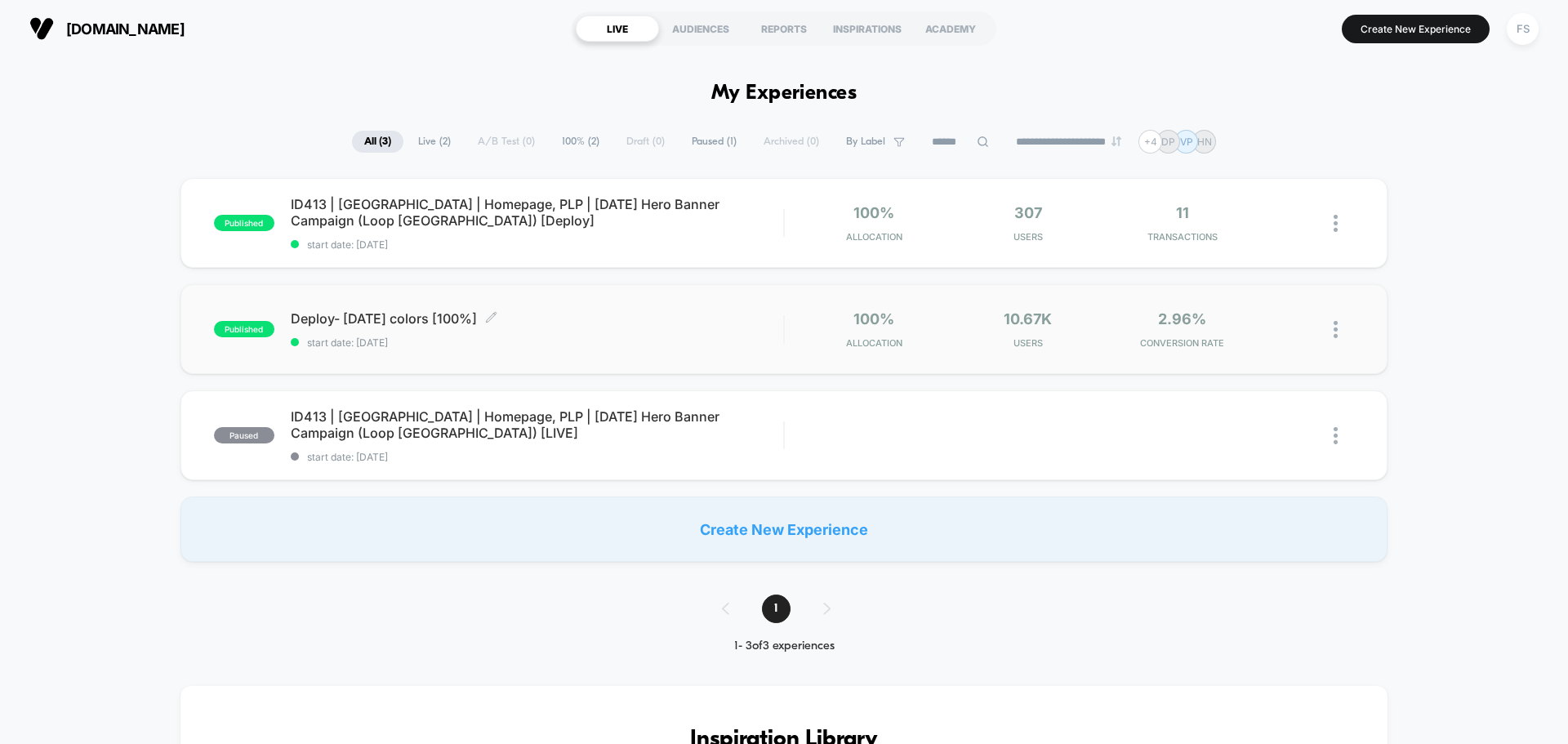
click at [473, 312] on span "Deploy- [DATE] colors [100%] Click to edit experience details" at bounding box center [537, 318] width 493 height 16
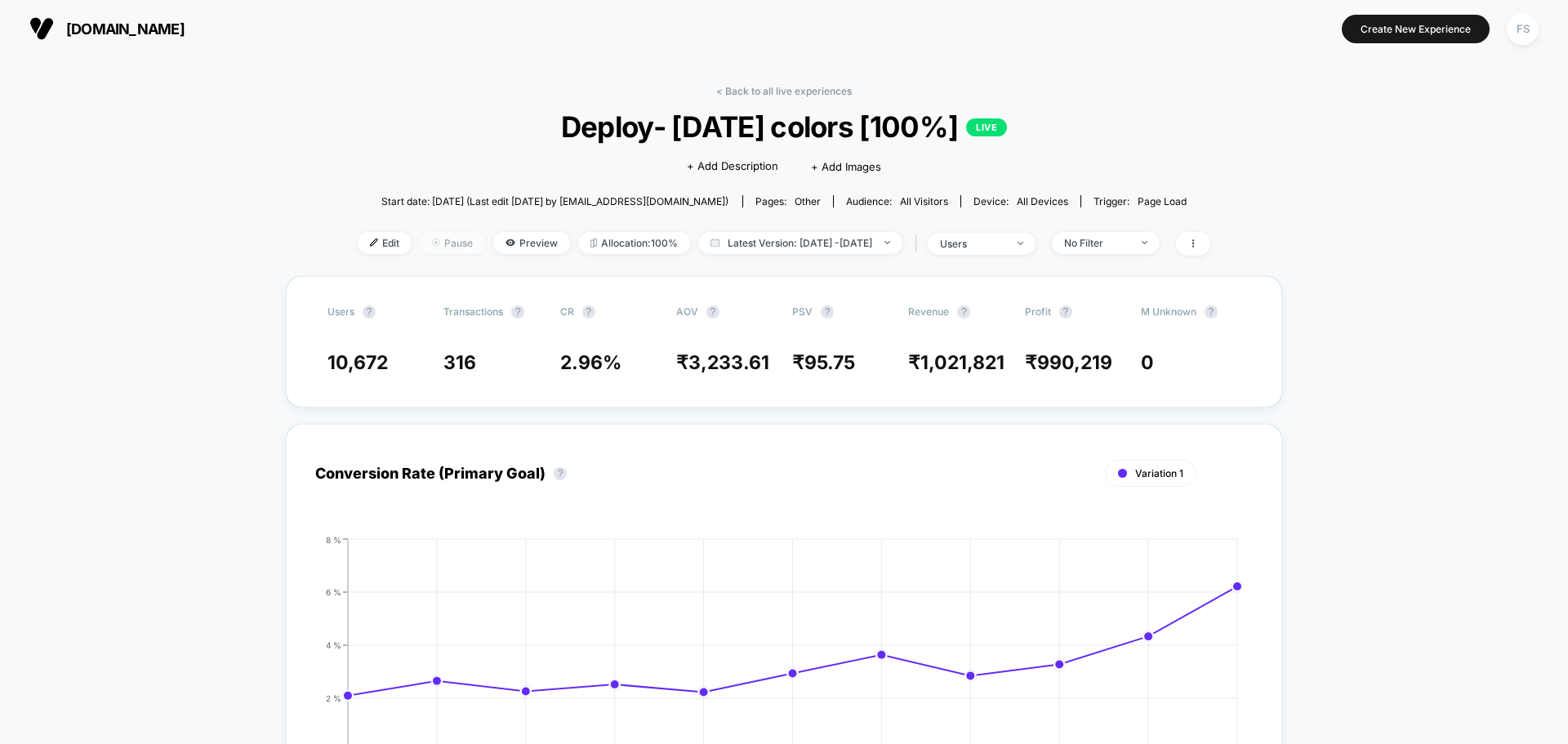
click at [442, 242] on span "Pause" at bounding box center [452, 243] width 65 height 22
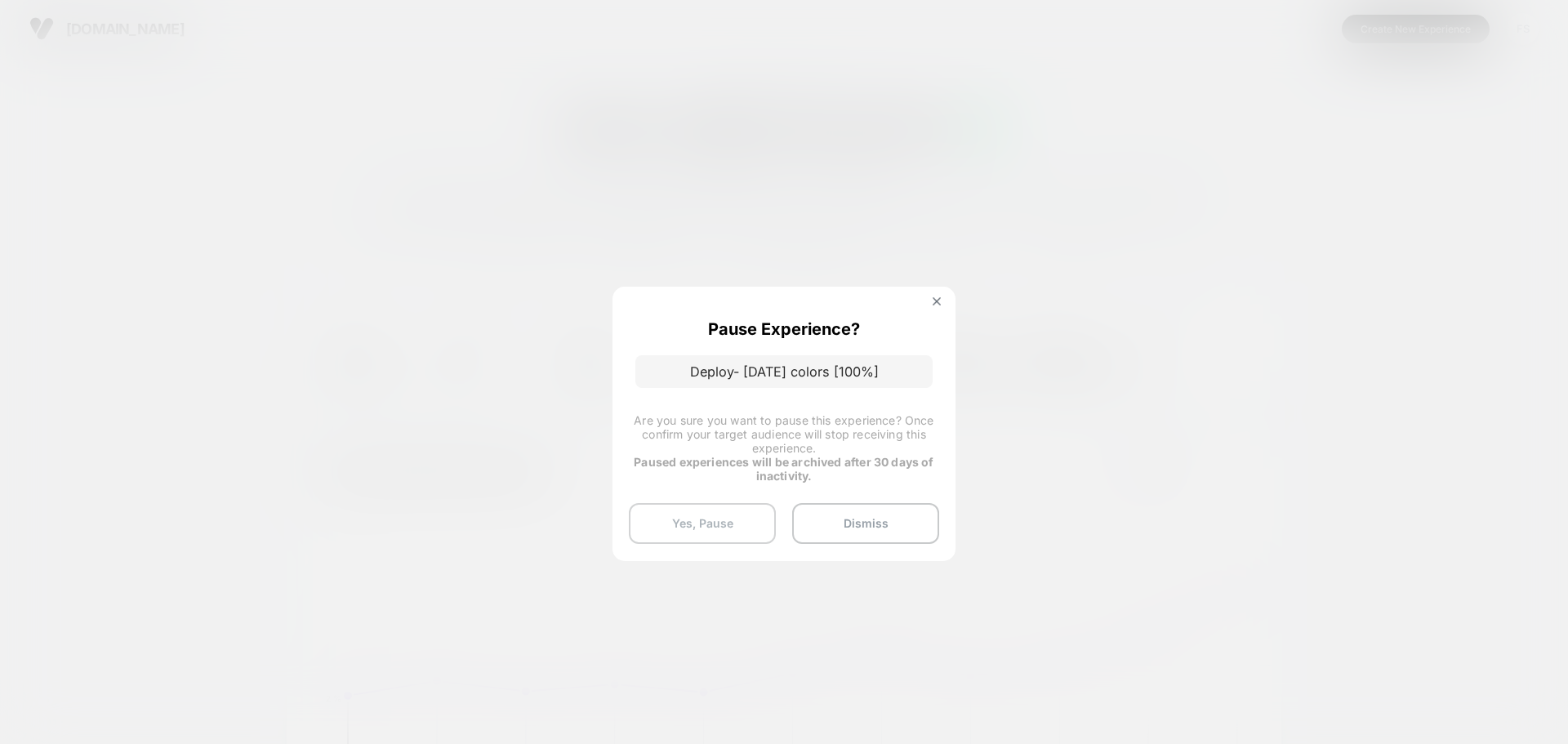
click at [701, 526] on button "Yes, Pause" at bounding box center [702, 523] width 147 height 41
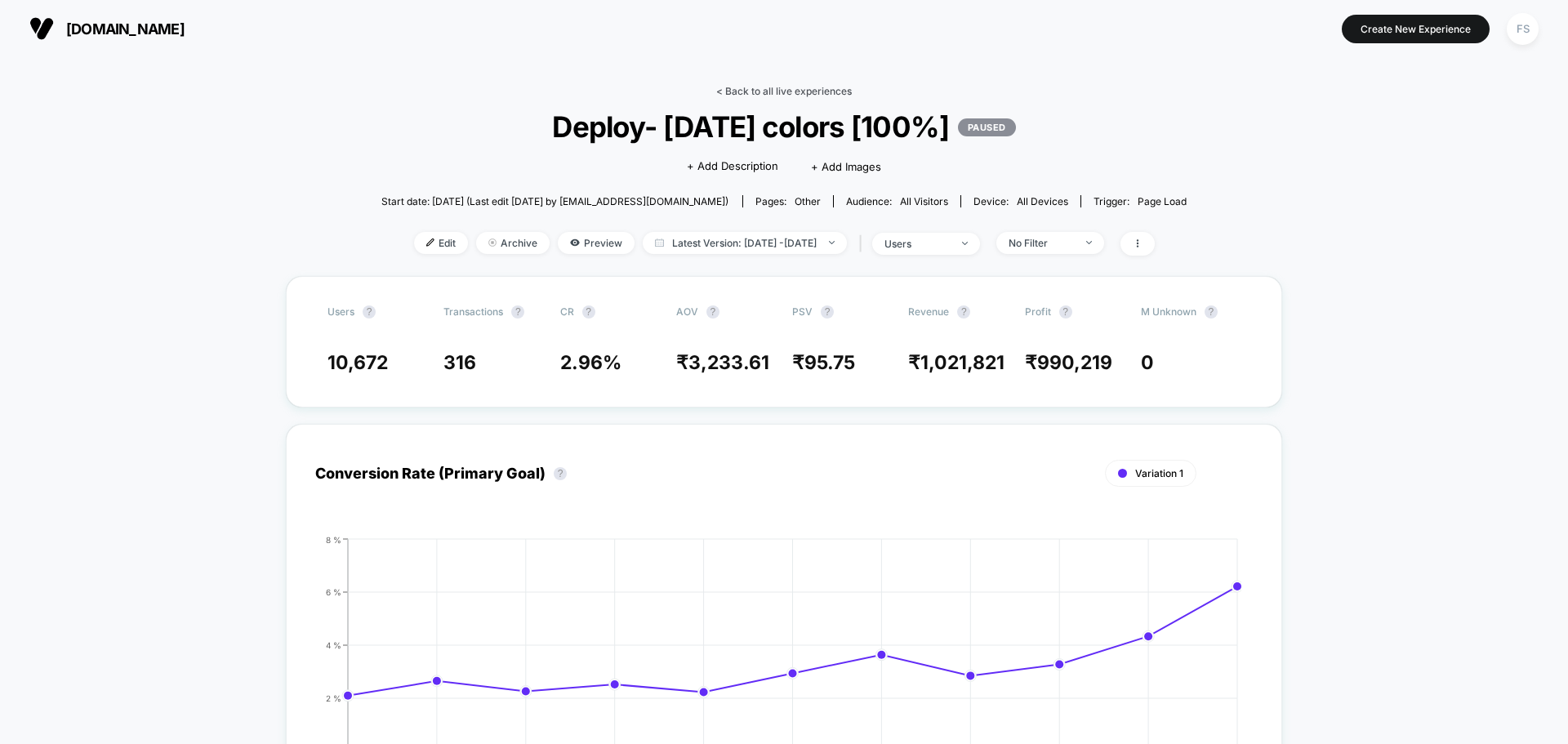
click at [825, 87] on link "< Back to all live experiences" at bounding box center [784, 91] width 136 height 12
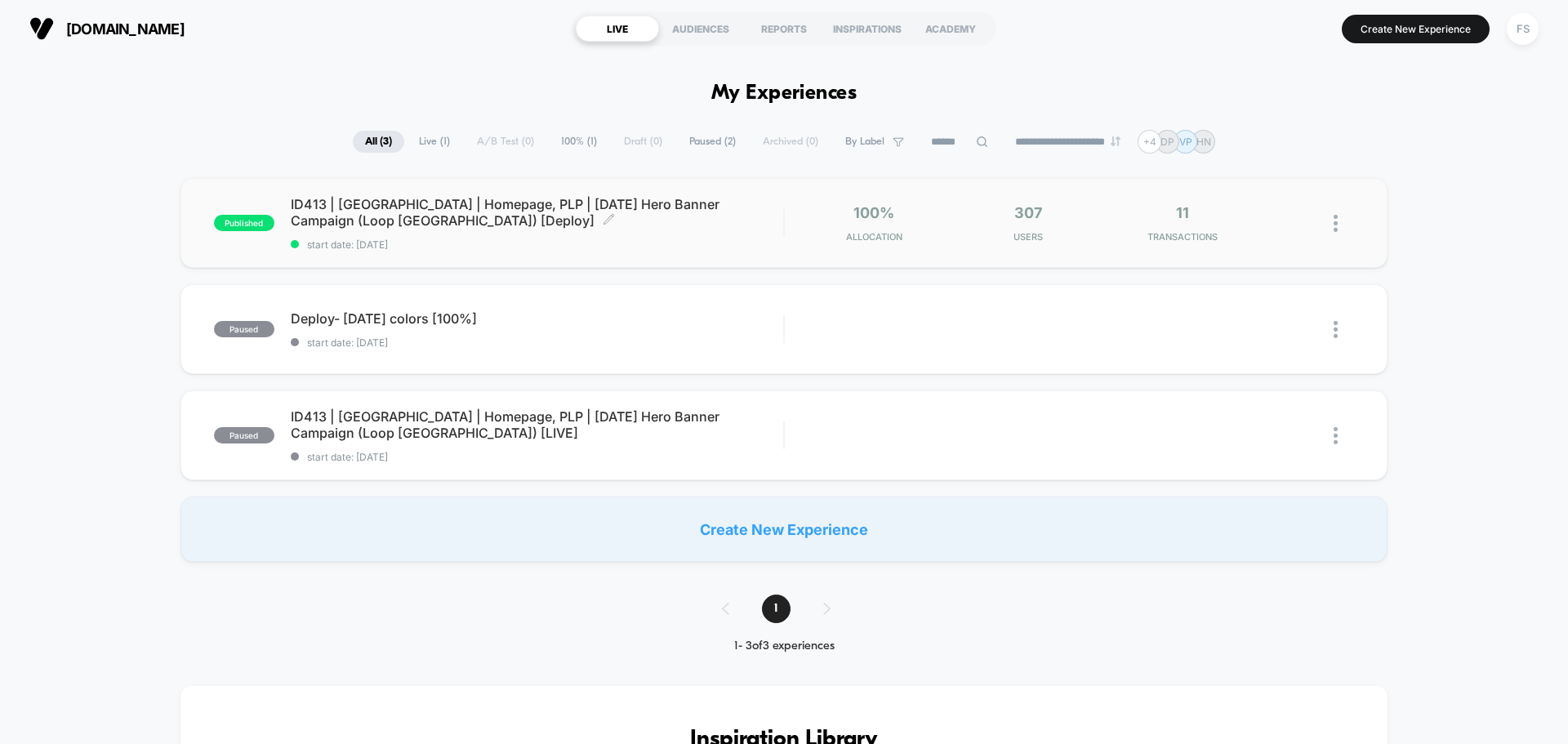
click at [349, 205] on span "ID413 | [GEOGRAPHIC_DATA] | Homepage, PLP | [DATE] Hero Banner Campaign (Loop […" at bounding box center [537, 212] width 493 height 33
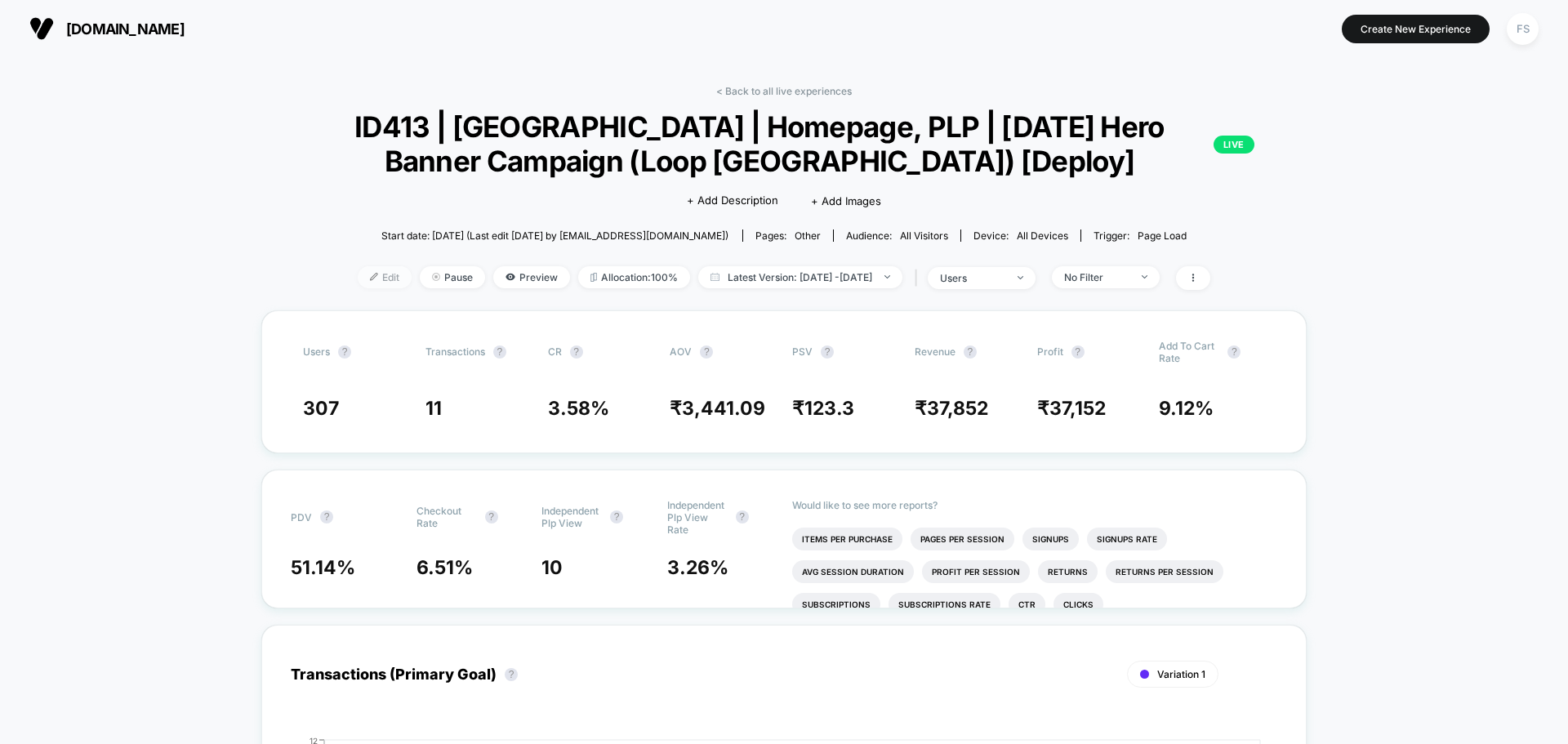
click at [358, 273] on span "Edit" at bounding box center [385, 277] width 54 height 22
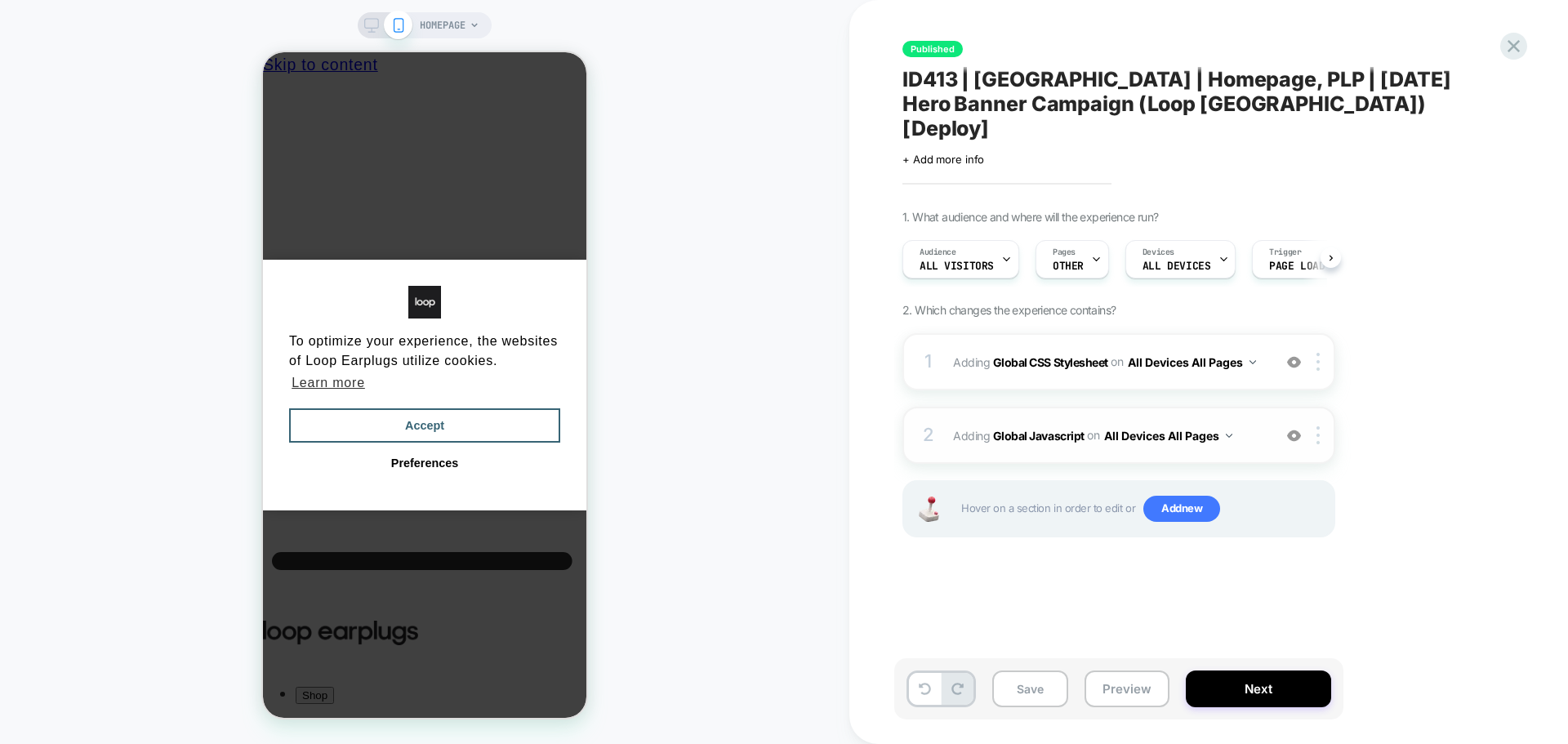
scroll to position [0, 1]
click at [1044, 428] on b "Global Javascript" at bounding box center [1038, 434] width 91 height 14
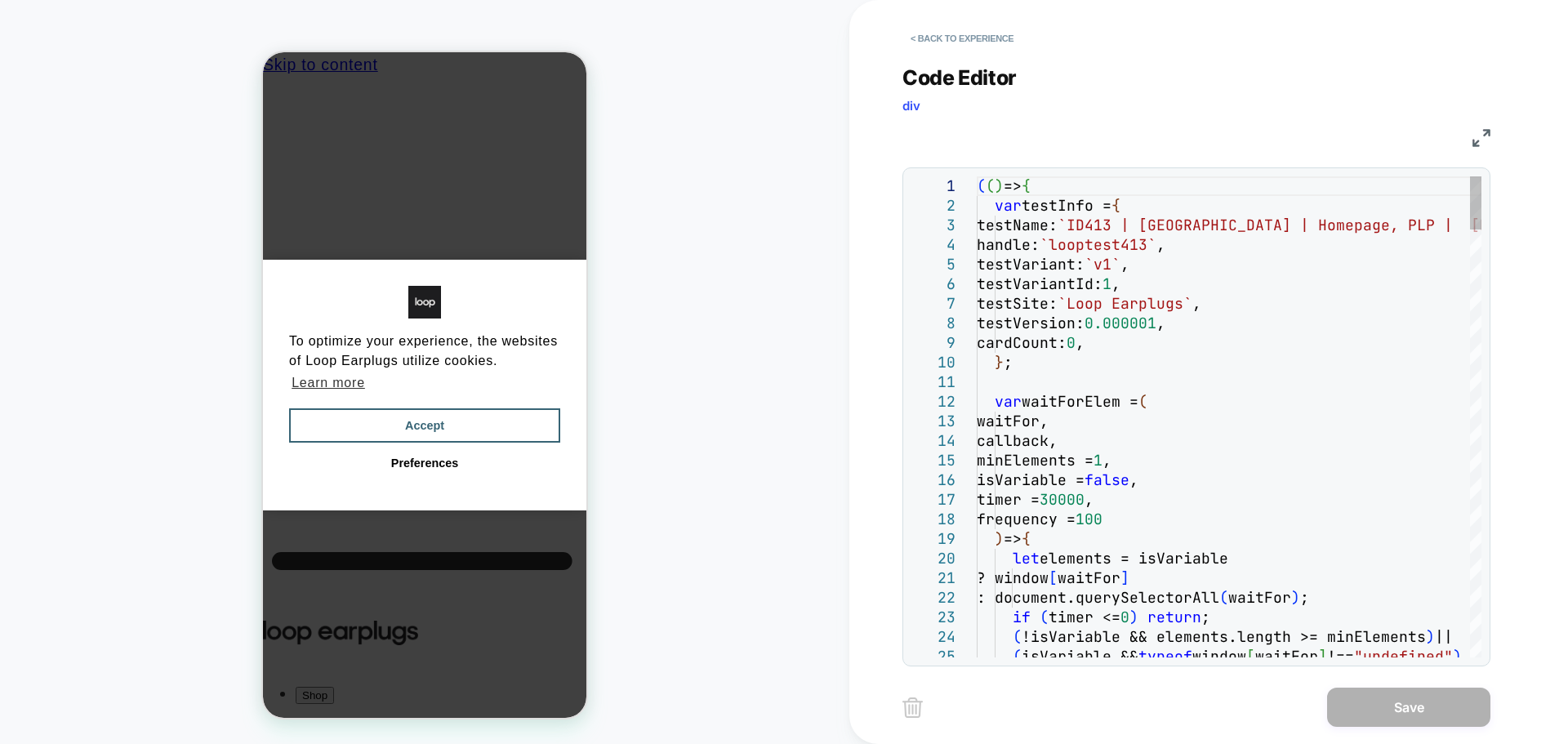
type textarea "**********"
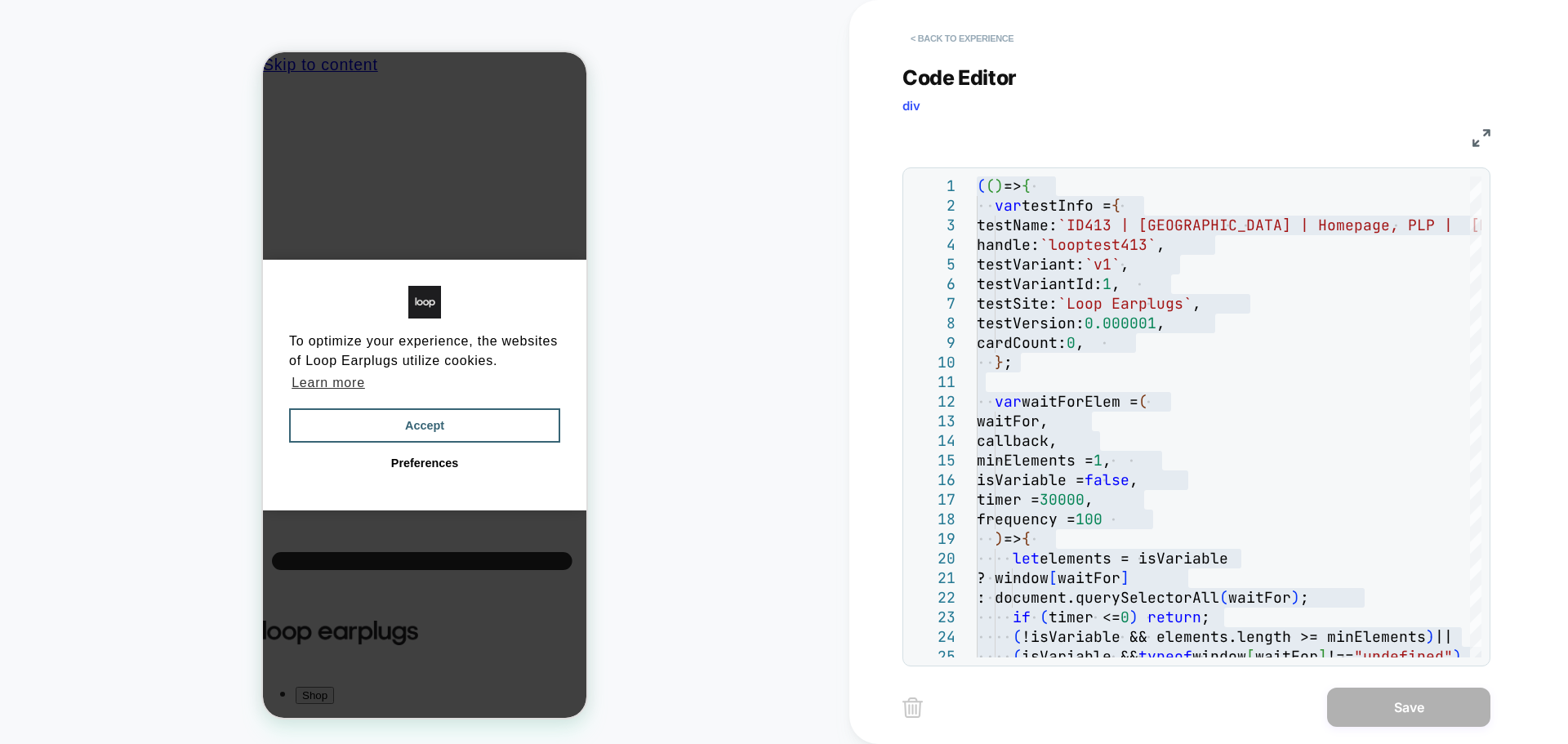
click at [992, 44] on button "< Back to experience" at bounding box center [962, 39] width 119 height 26
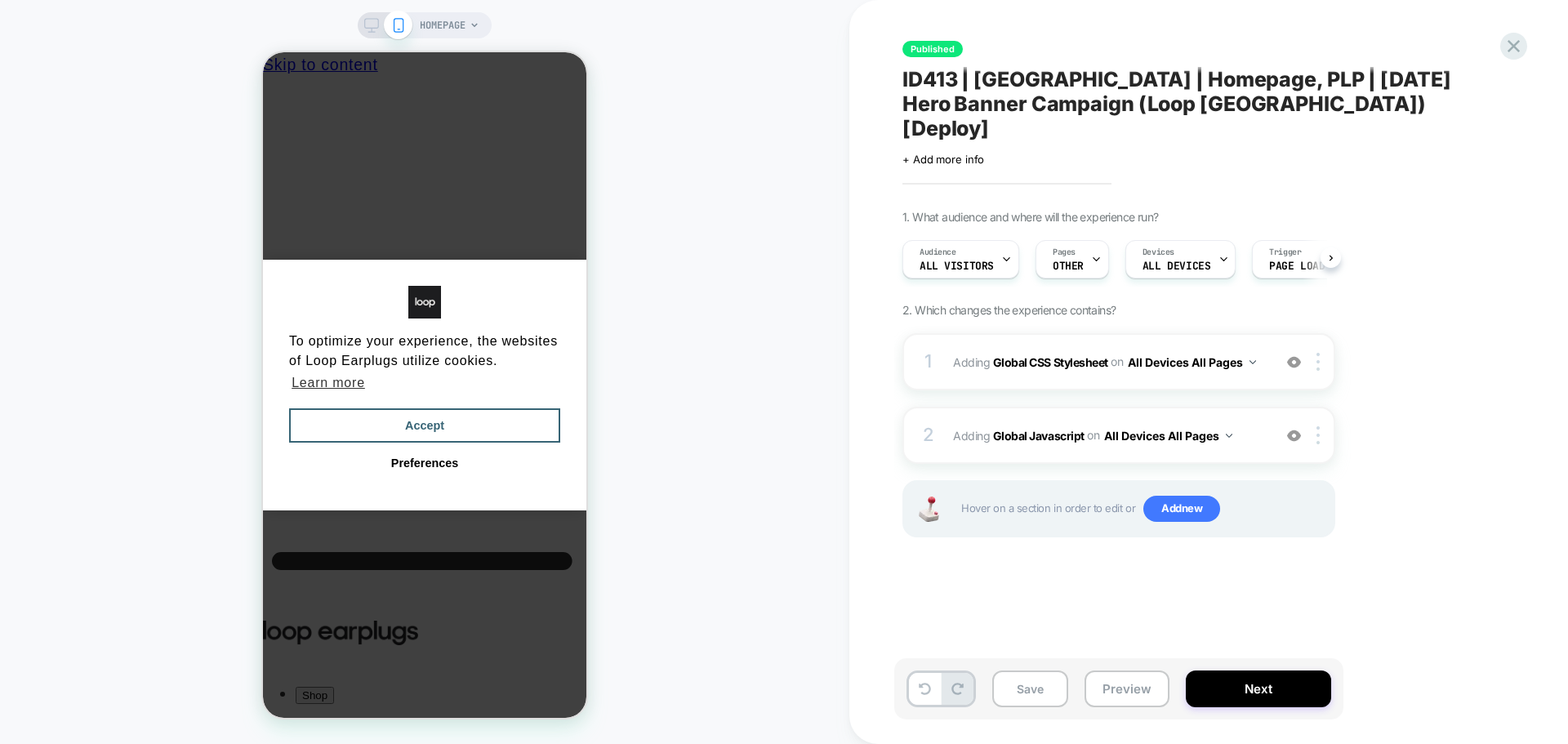
scroll to position [0, 1]
click at [1081, 354] on b "Global CSS Stylesheet" at bounding box center [1050, 361] width 115 height 14
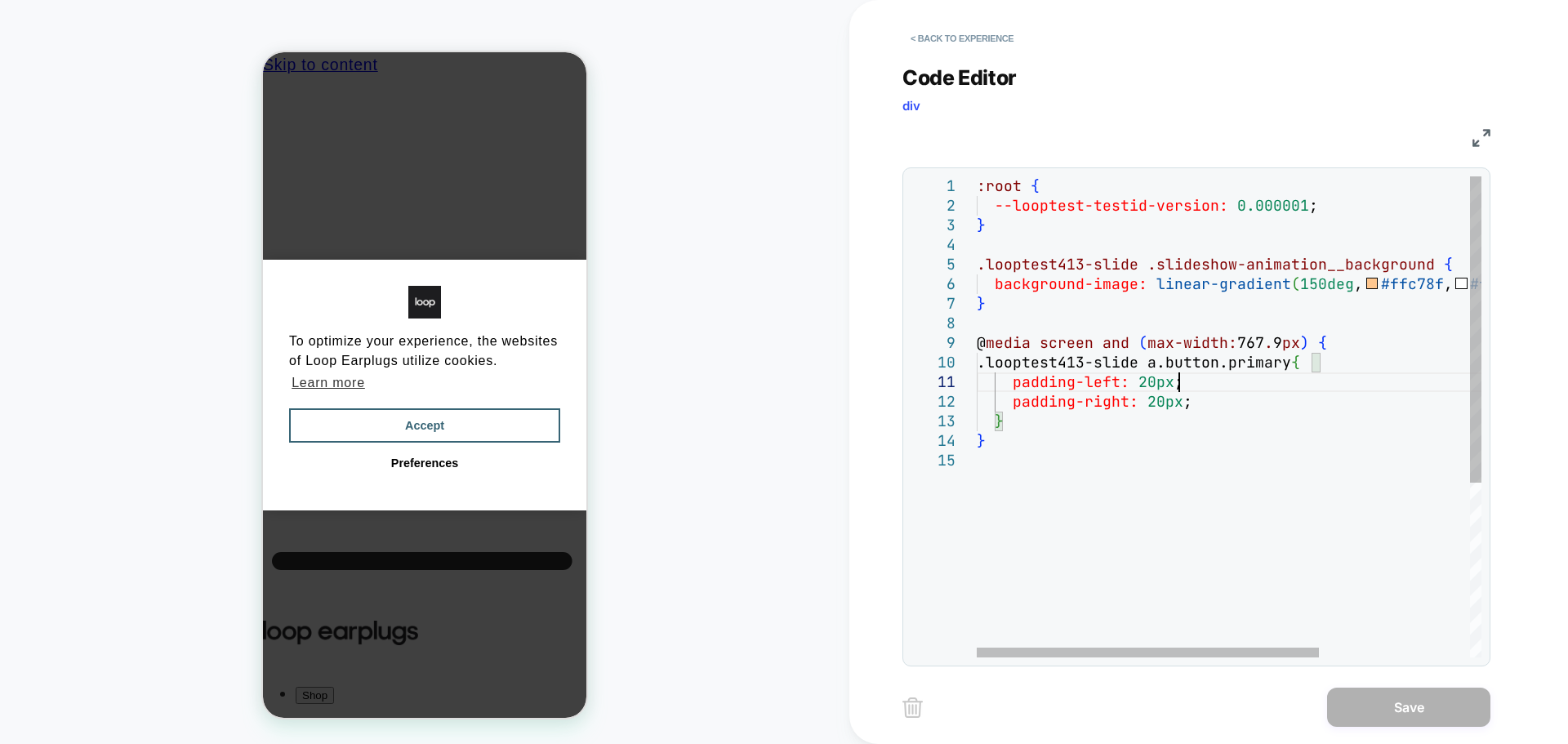
scroll to position [0, 0]
click at [1266, 373] on div ":root { --looptest-testid-version: 0.000001 ; } .looptest413-slide .slideshow-a…" at bounding box center [1340, 555] width 726 height 756
type textarea "**********"
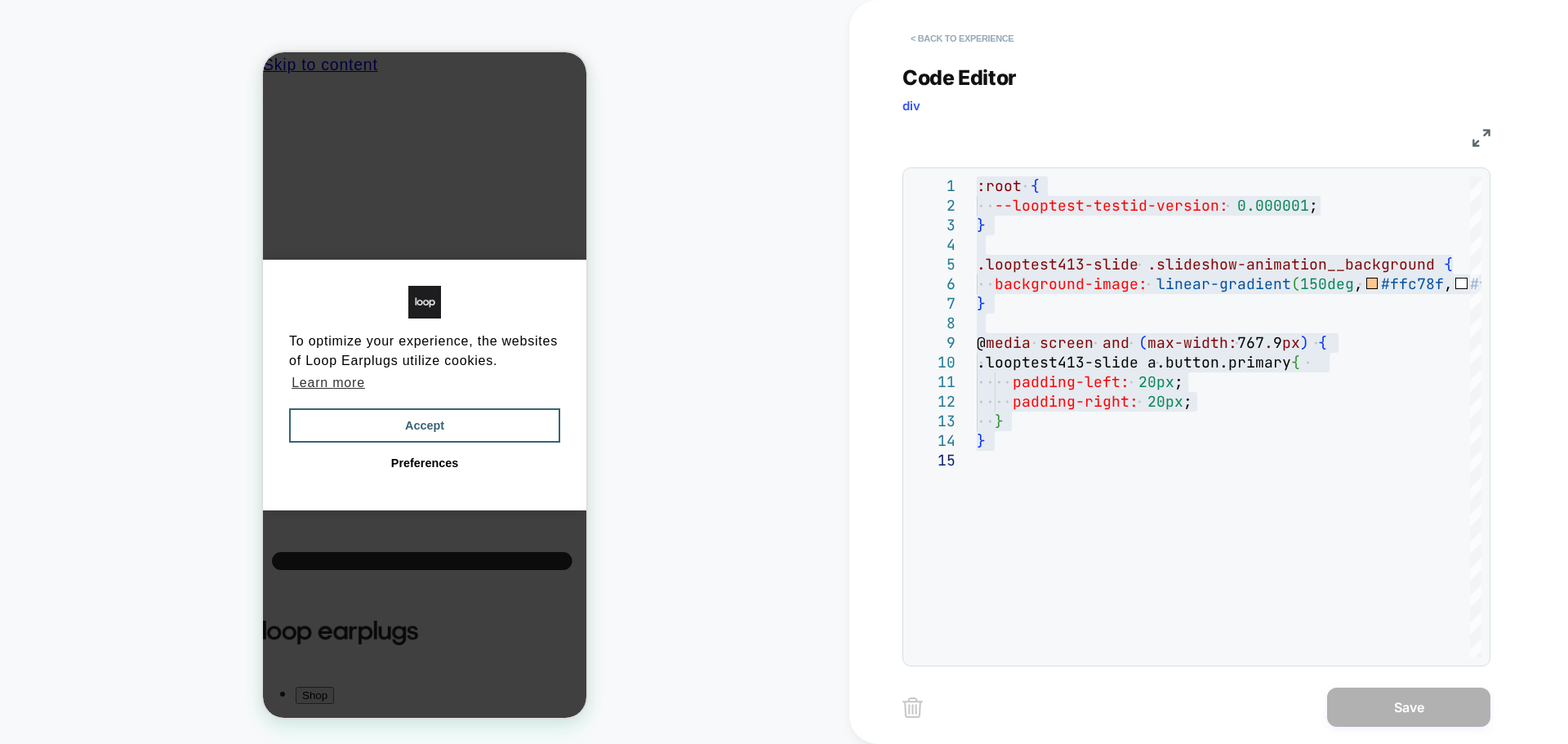
click at [1007, 39] on button "< Back to experience" at bounding box center [962, 39] width 119 height 26
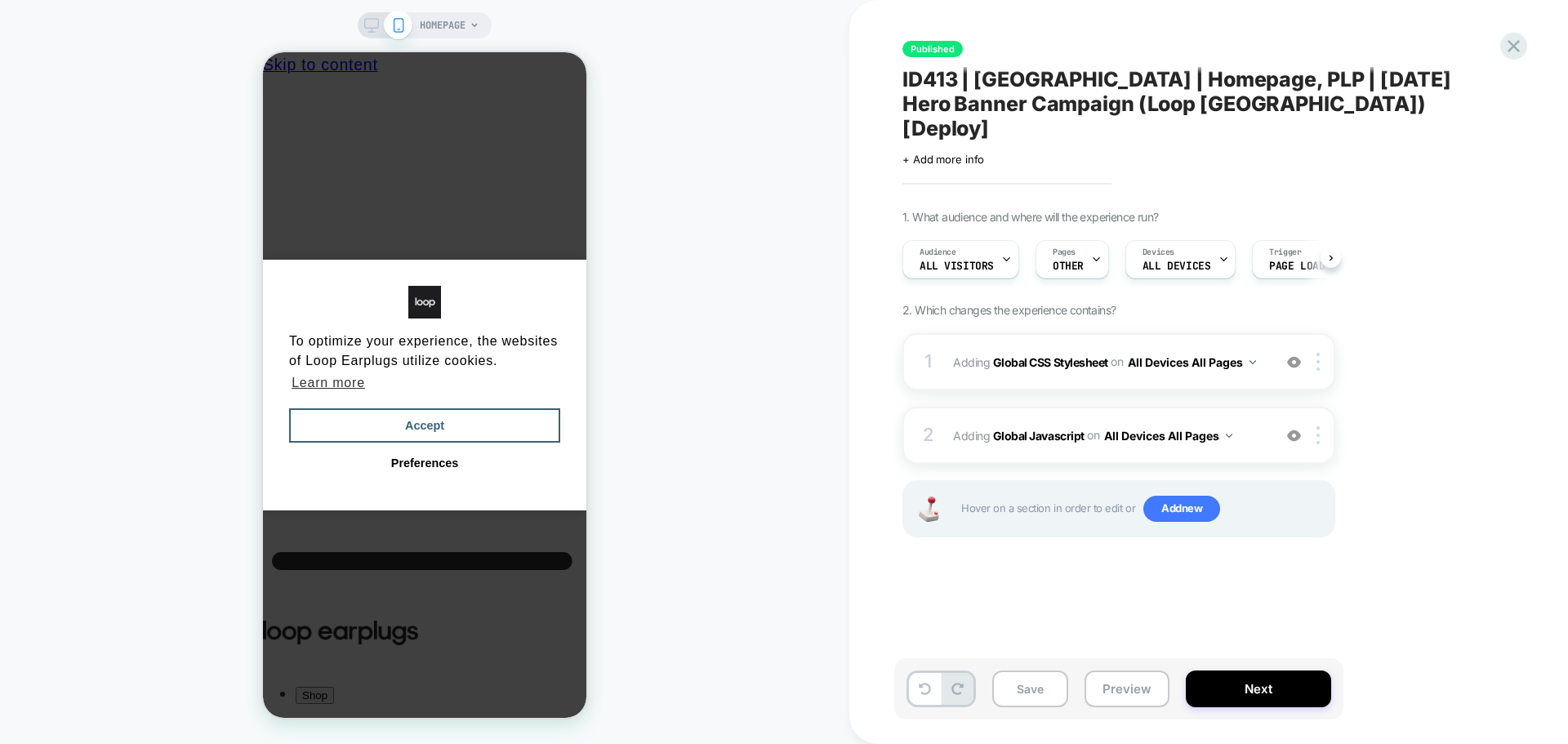
scroll to position [0, 1]
click at [1516, 50] on icon at bounding box center [1513, 46] width 12 height 12
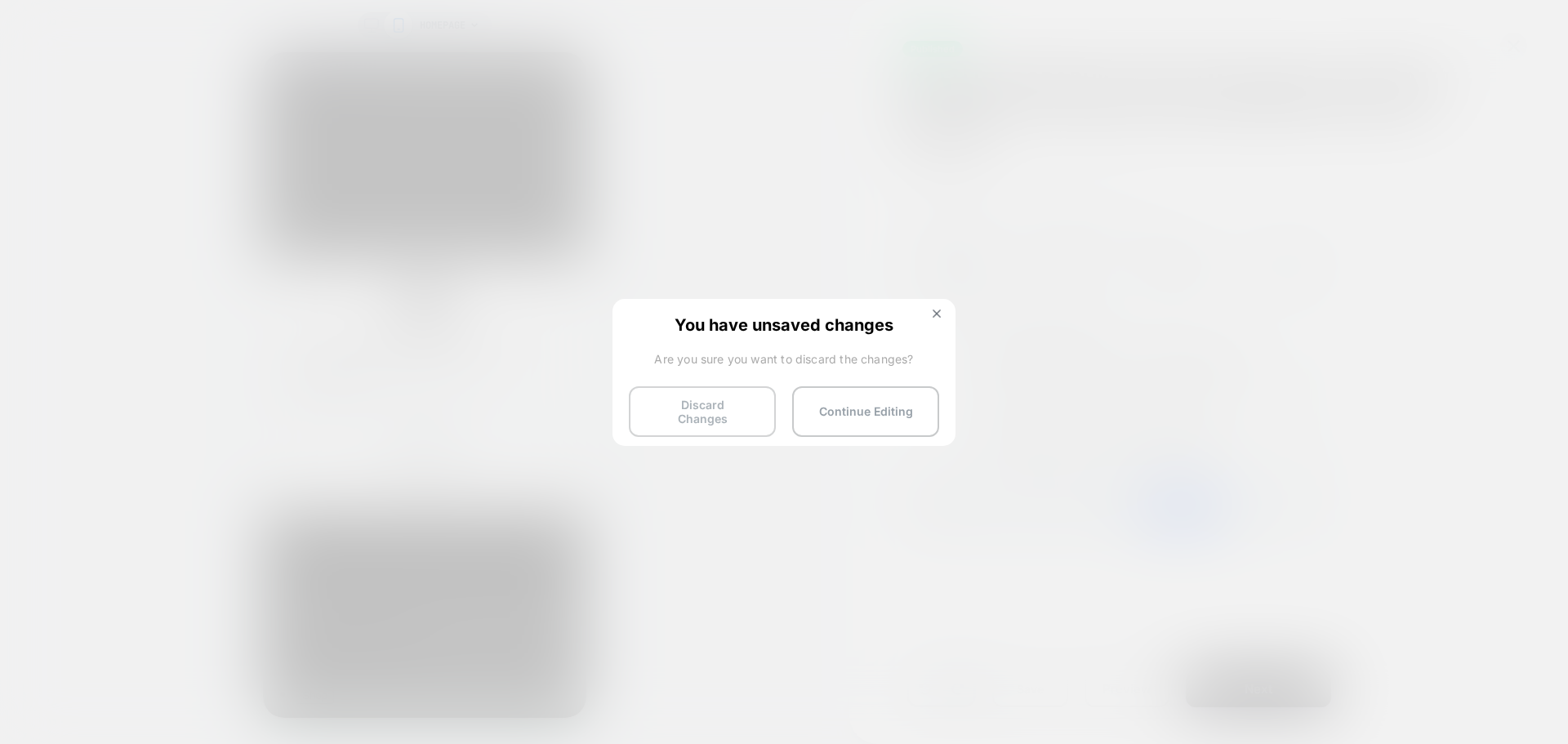
click at [668, 403] on button "Discard Changes" at bounding box center [702, 411] width 147 height 51
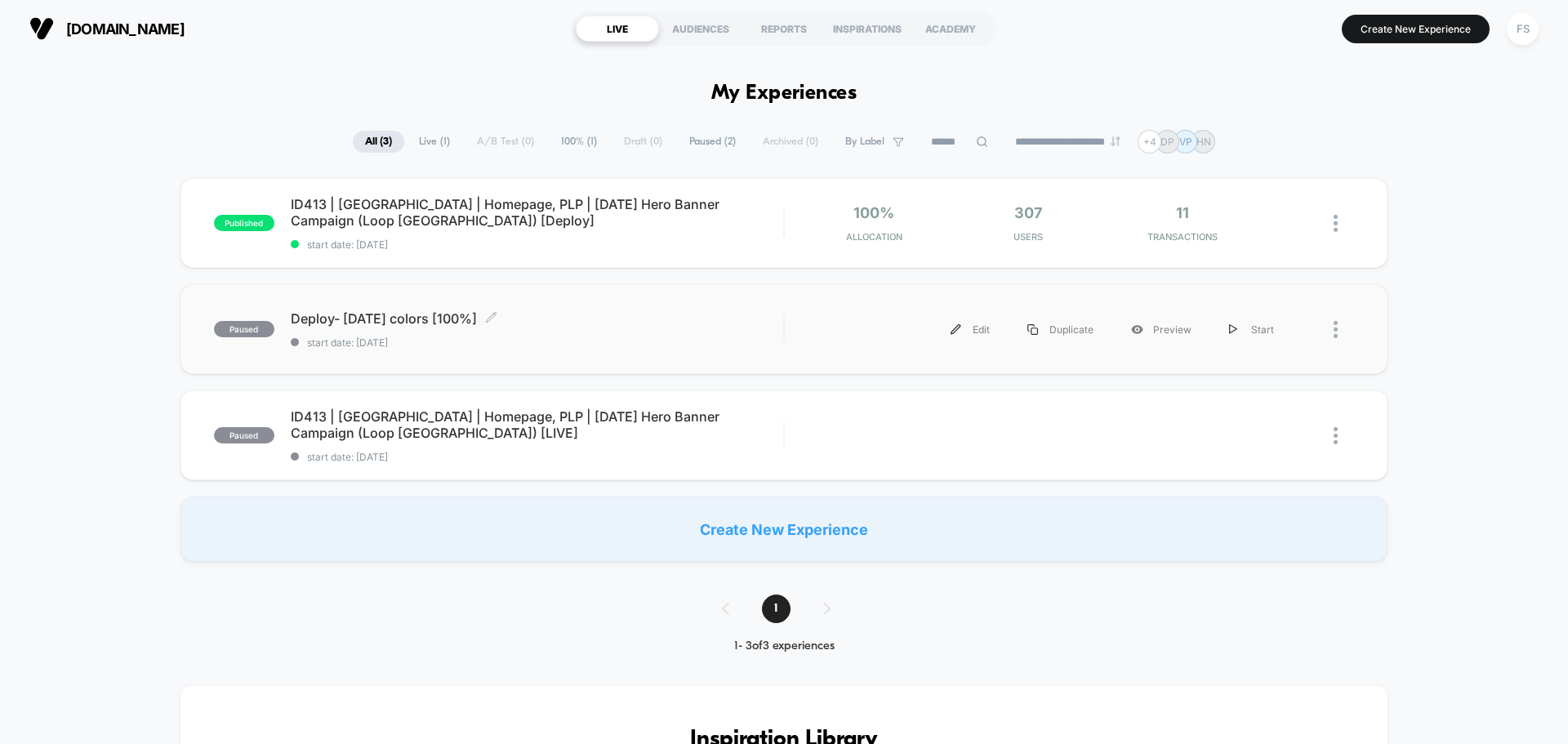
click at [407, 318] on span "Deploy- [DATE] colors [100%] Click to edit experience details" at bounding box center [537, 318] width 493 height 16
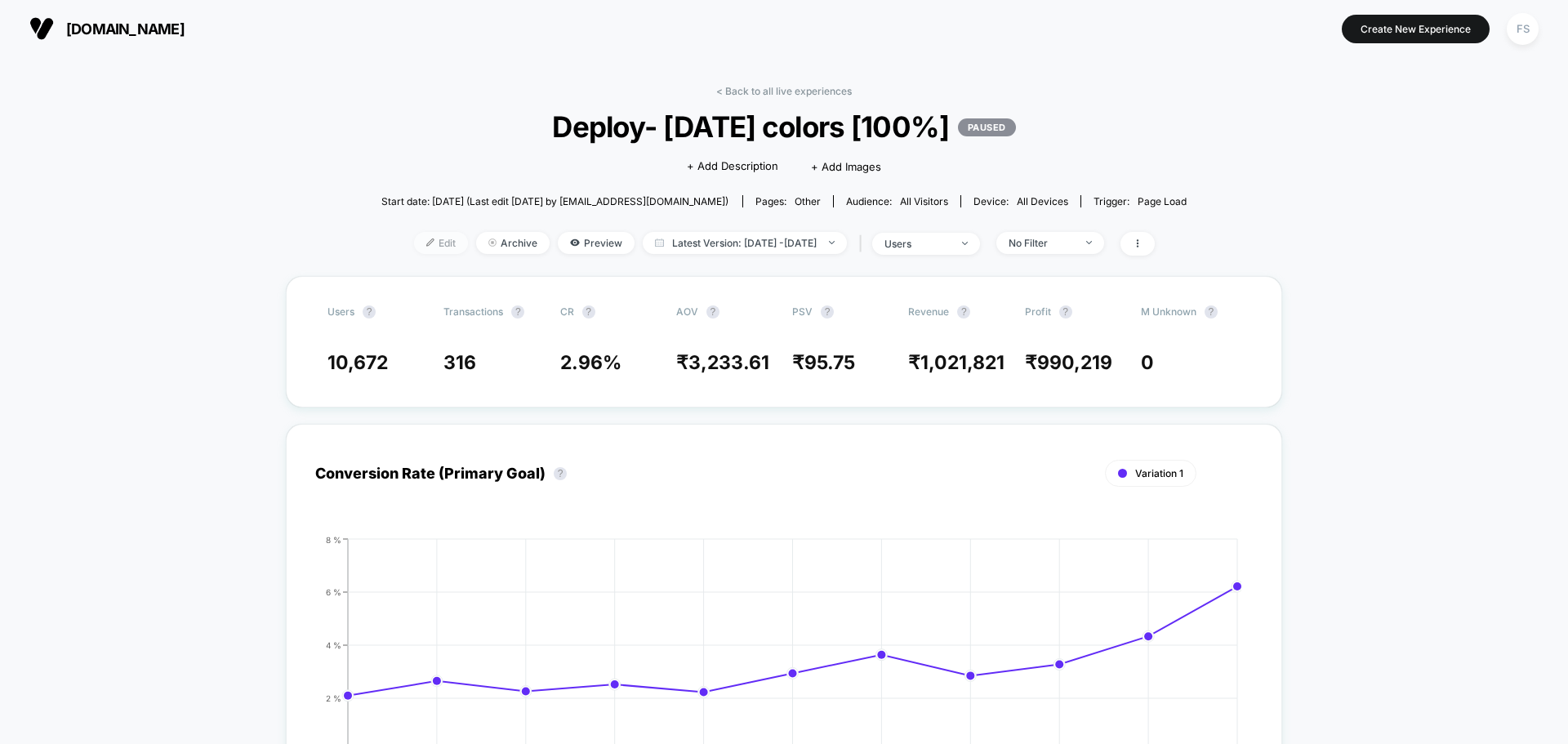
click at [423, 239] on span "Edit" at bounding box center [440, 243] width 54 height 22
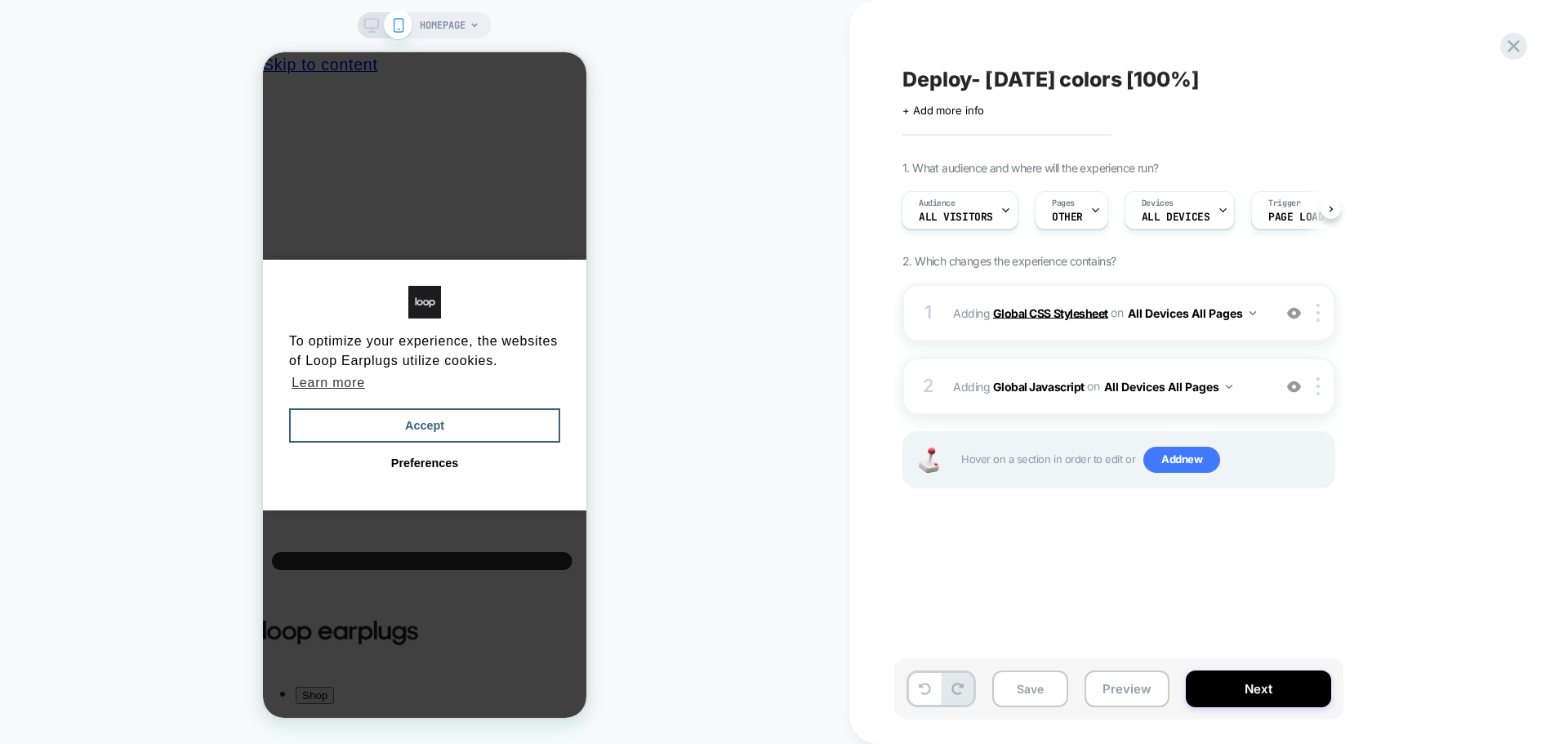
click at [1052, 312] on b "Global CSS Stylesheet" at bounding box center [1050, 312] width 115 height 14
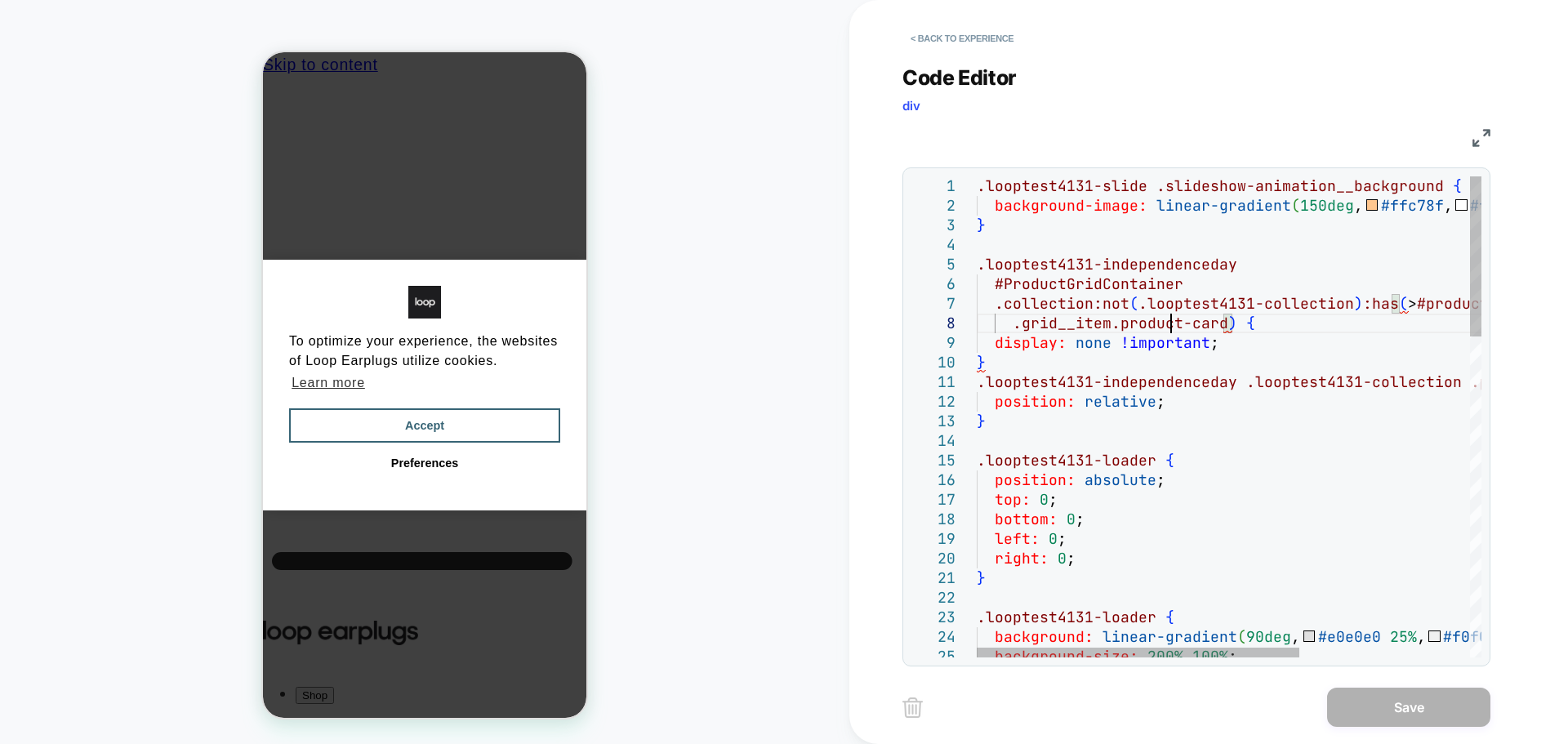
type textarea "**********"
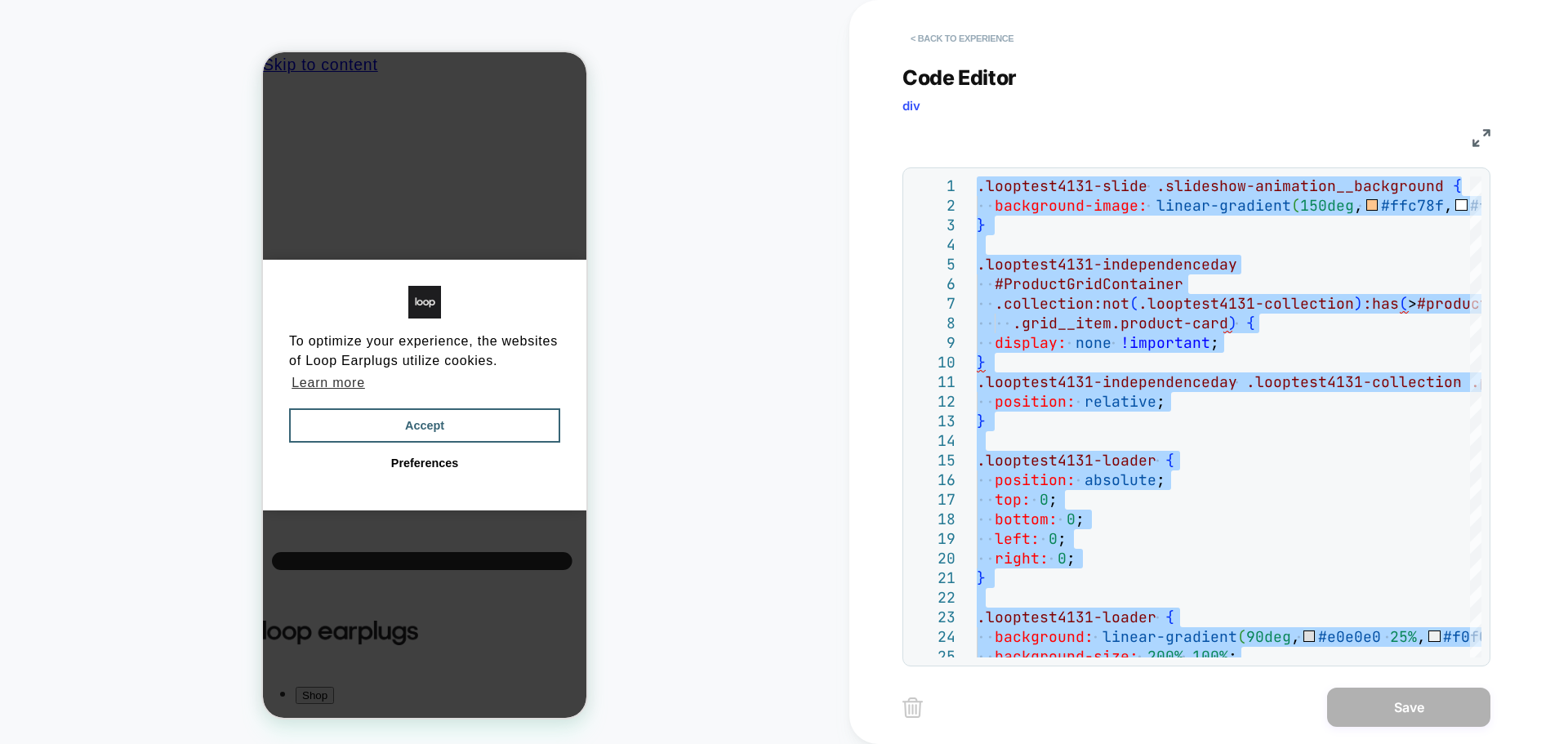
click at [947, 48] on button "< Back to experience" at bounding box center [962, 39] width 119 height 26
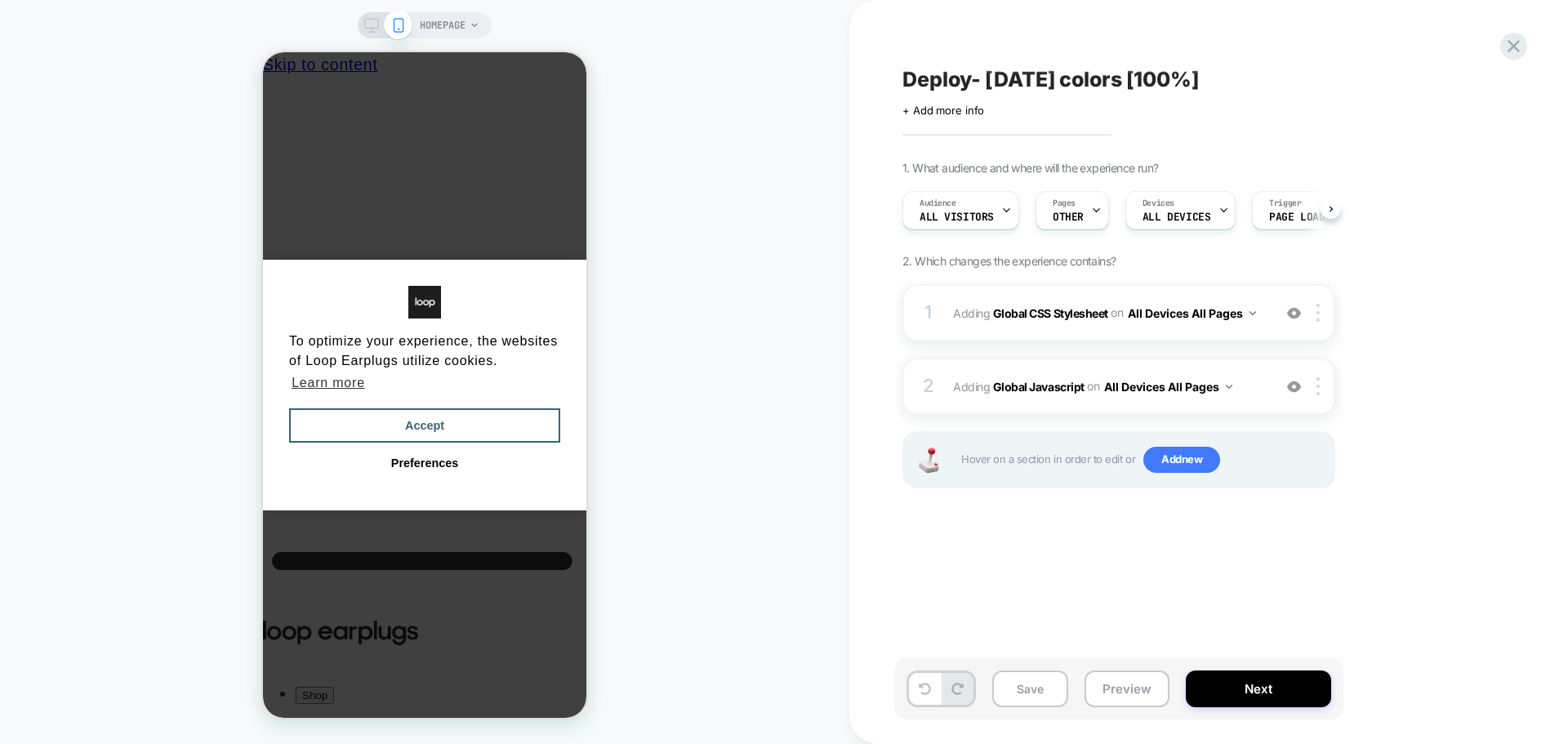
scroll to position [0, 1]
click at [1493, 53] on div "Deploy- Independence day colors [100%] Click to edit experience details + Add m…" at bounding box center [1201, 371] width 613 height 711
click at [1503, 44] on icon at bounding box center [1513, 46] width 22 height 22
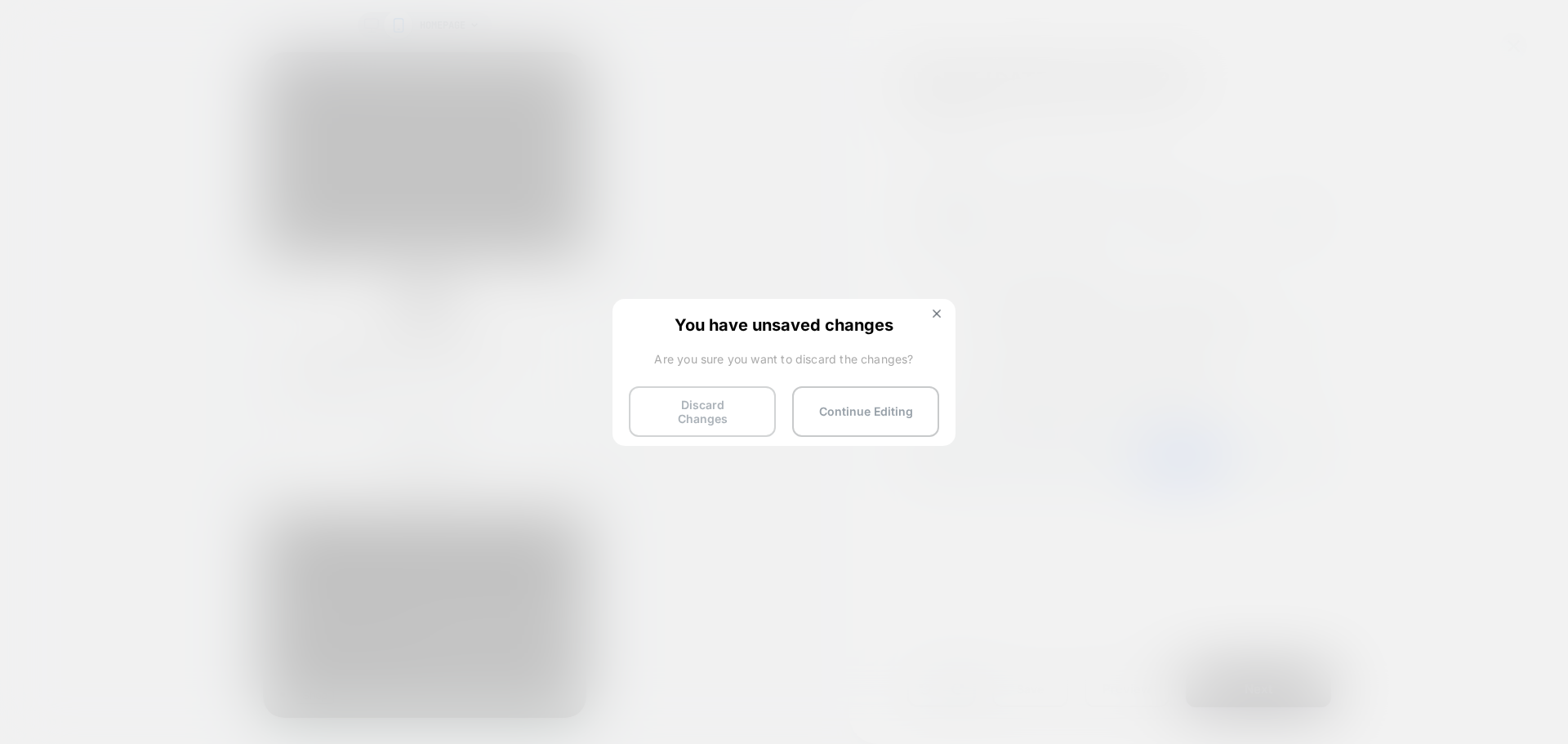
click at [692, 412] on button "Discard Changes" at bounding box center [702, 411] width 147 height 51
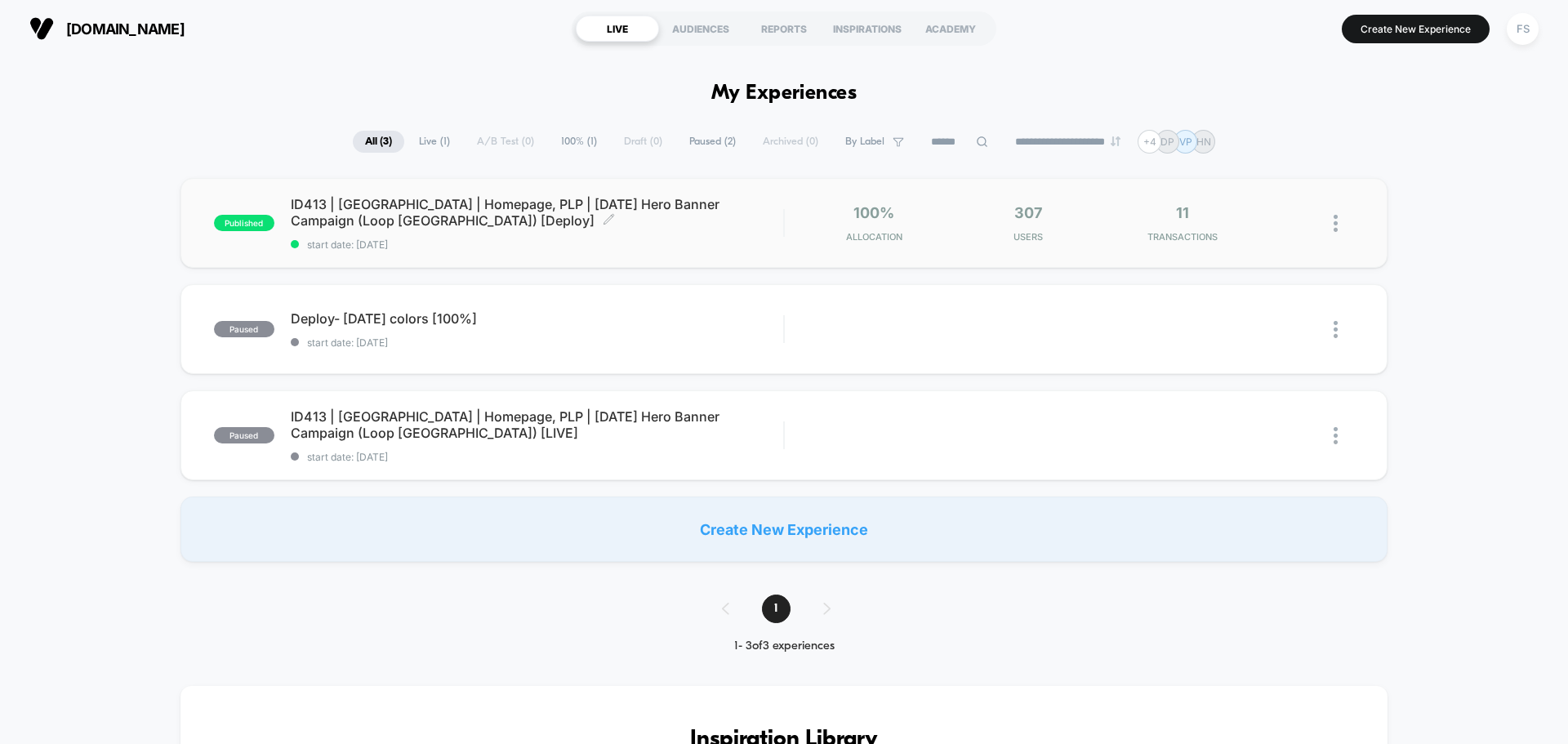
click at [439, 208] on span "ID413 | [GEOGRAPHIC_DATA] | Homepage, PLP | [DATE] Hero Banner Campaign (Loop […" at bounding box center [537, 212] width 493 height 33
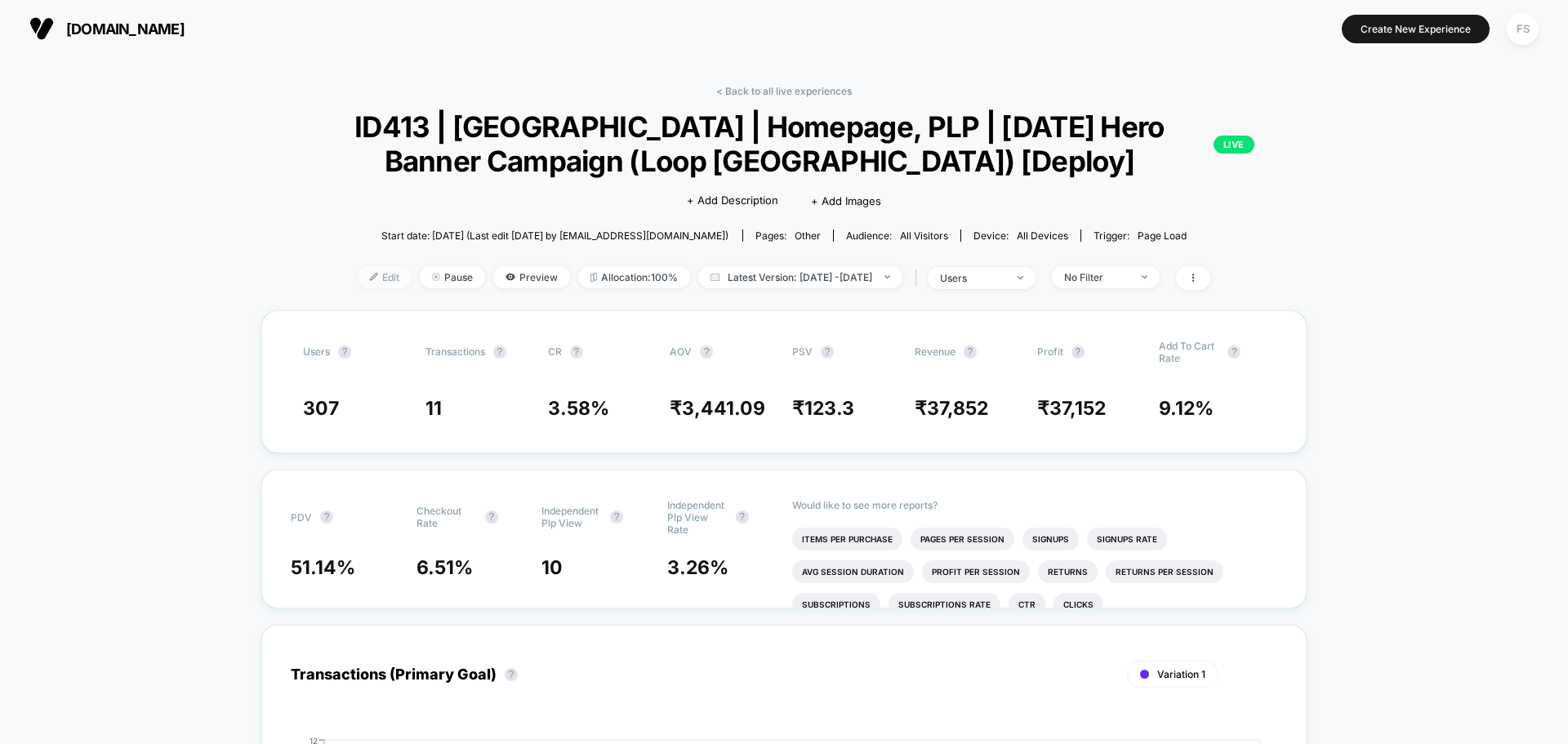
click at [371, 280] on span "Edit" at bounding box center [385, 277] width 54 height 22
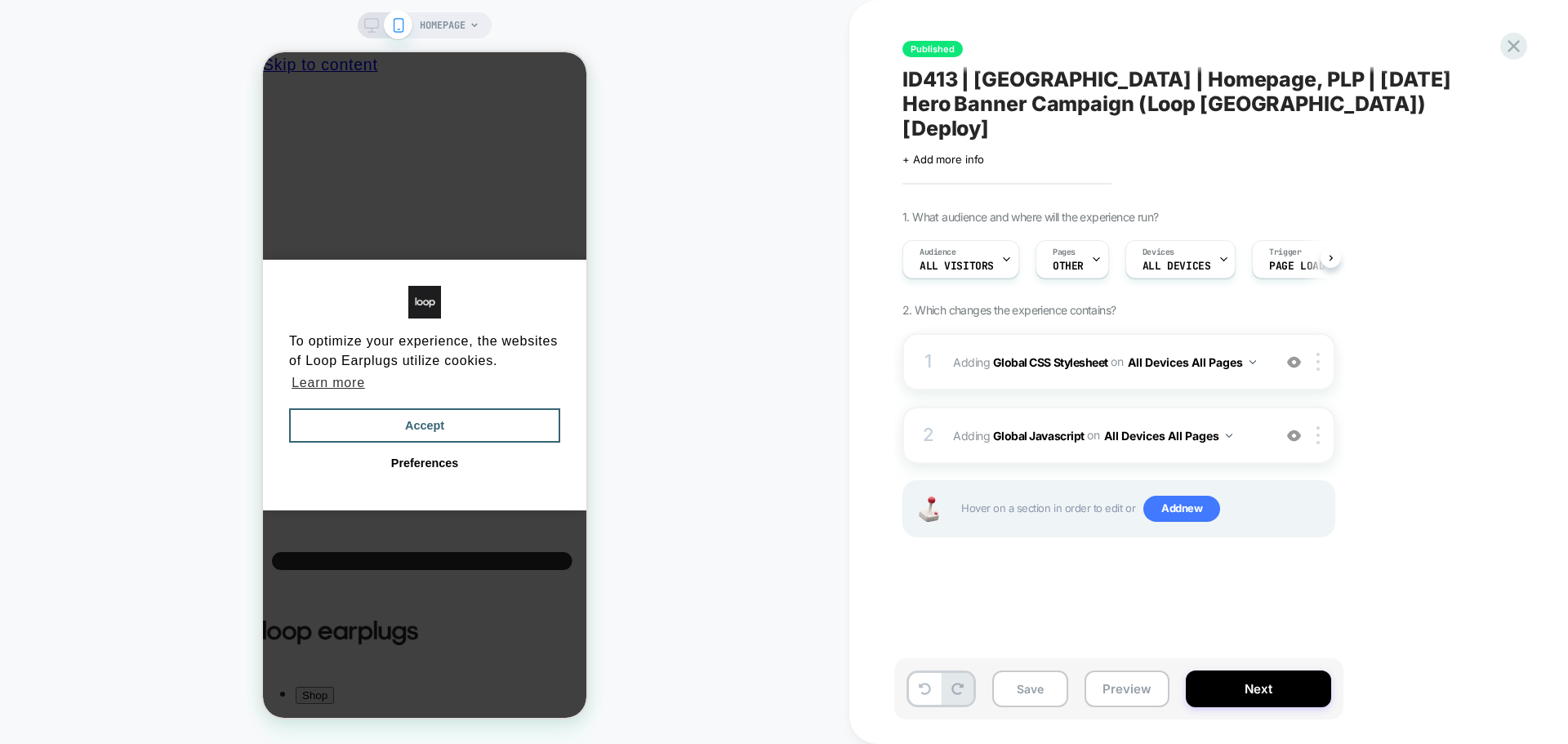
scroll to position [0, 1]
click at [1016, 354] on b "Global CSS Stylesheet" at bounding box center [1050, 361] width 115 height 14
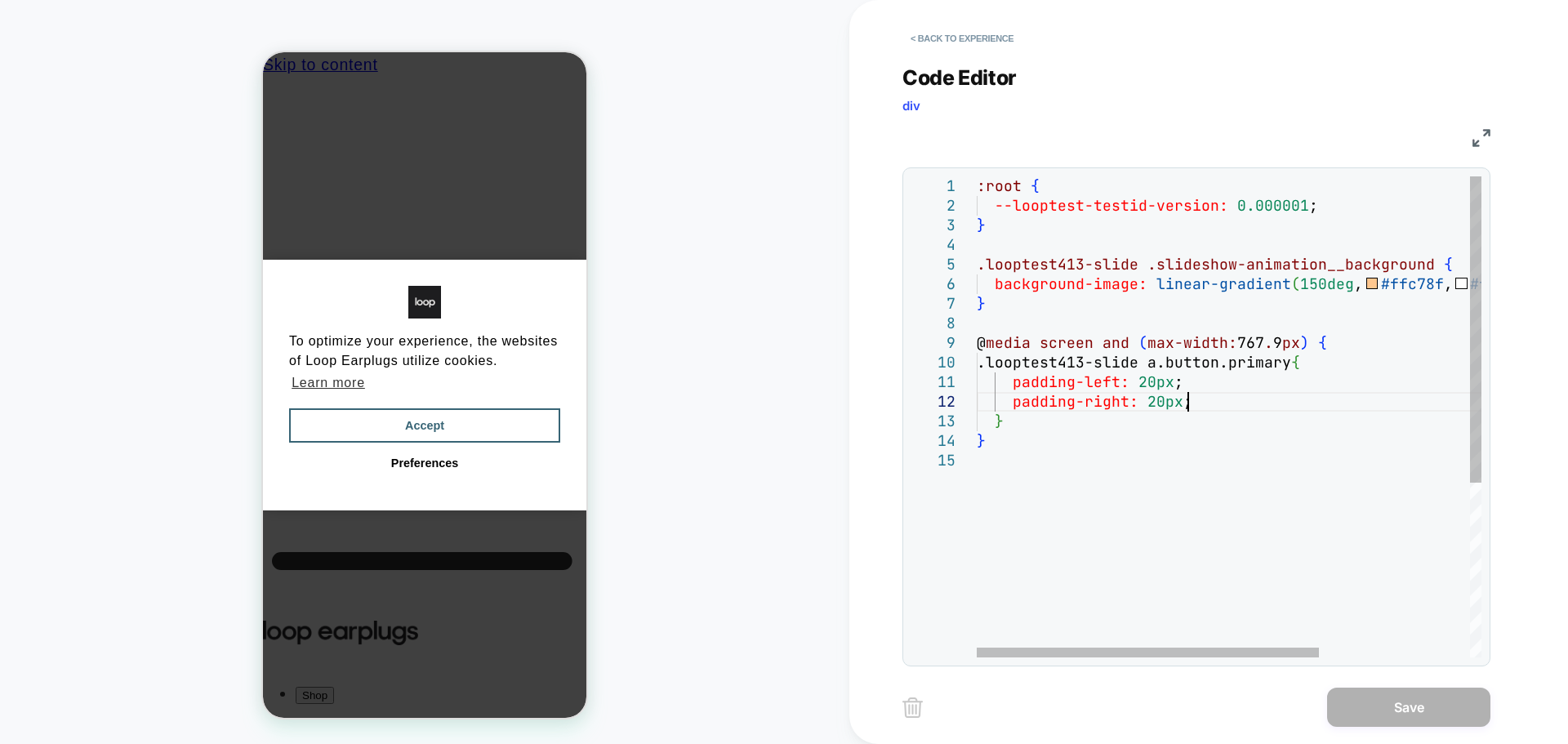
click at [1223, 411] on div ":root { --looptest-testid-version: 0.000001 ; } .looptest413-slide .slideshow-a…" at bounding box center [1340, 555] width 726 height 756
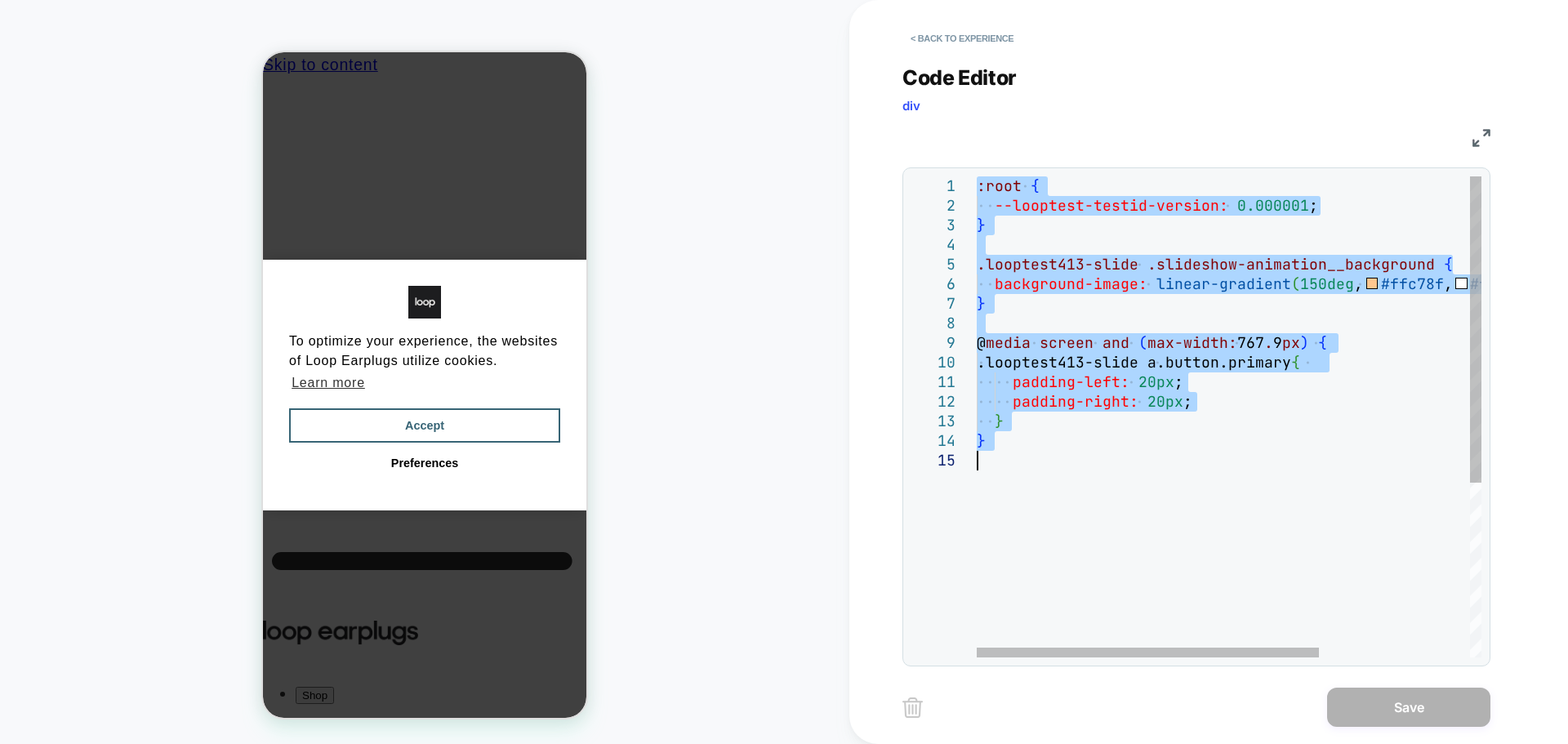
type textarea "**********"
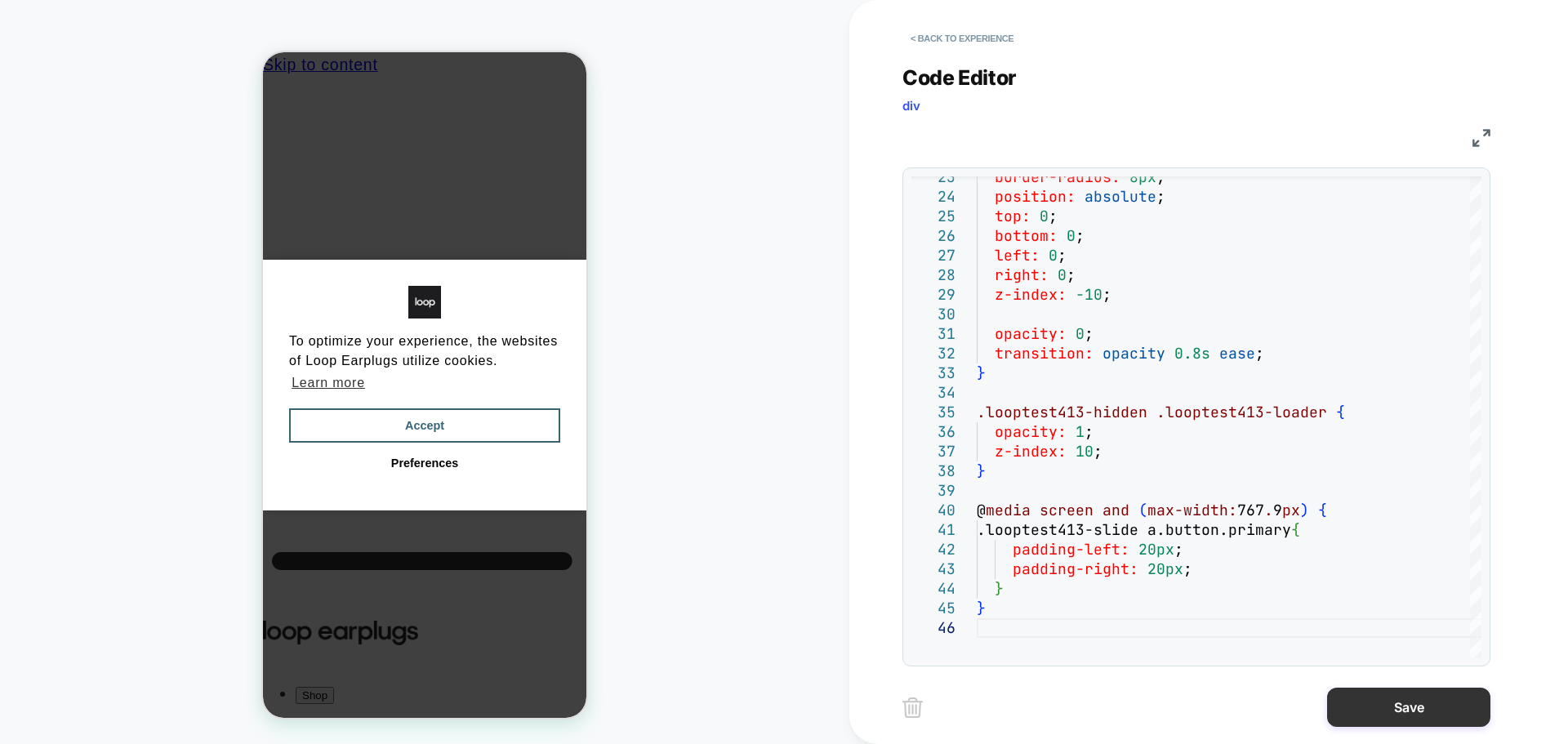
click at [1348, 716] on button "Save" at bounding box center [1408, 707] width 164 height 40
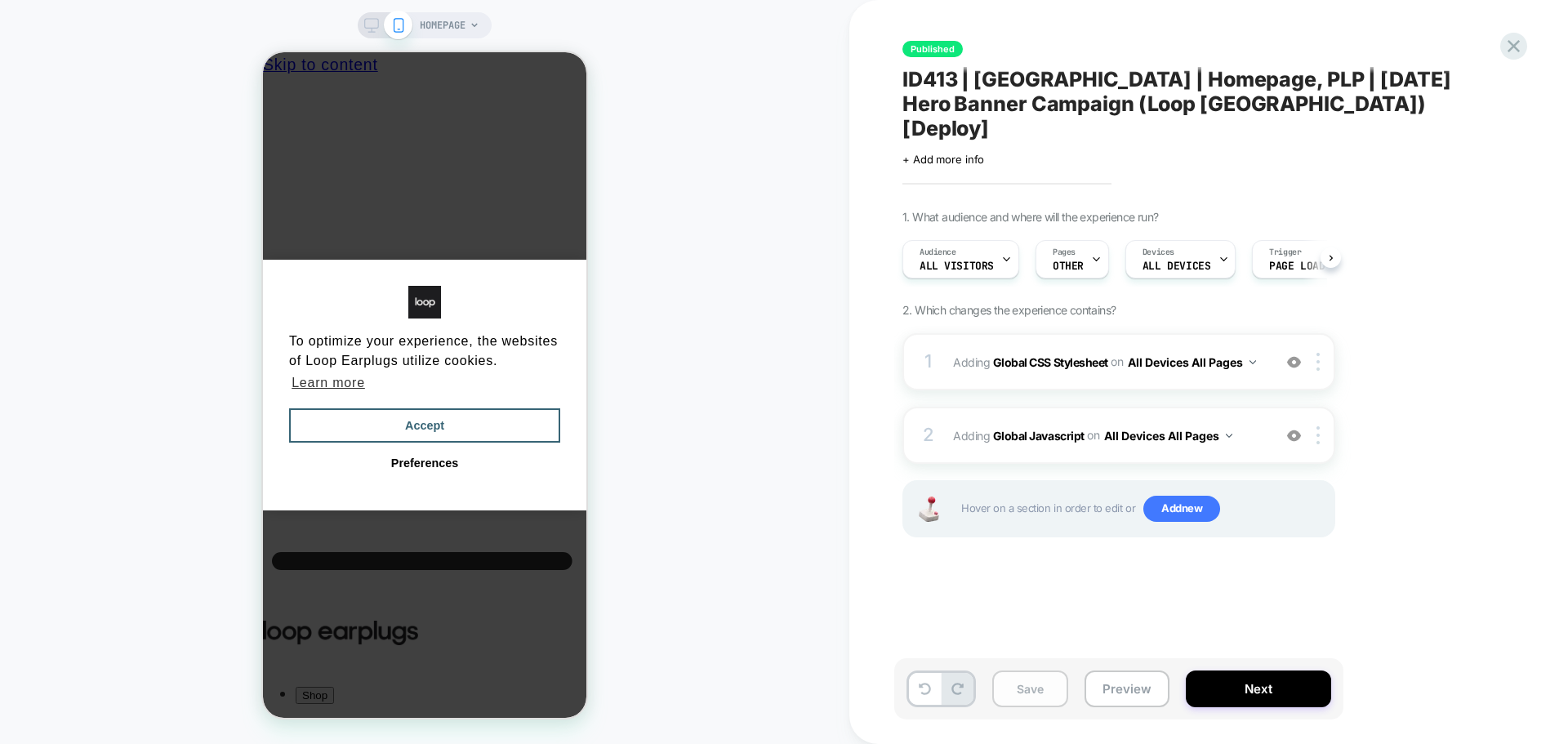
scroll to position [0, 1]
click at [1031, 691] on button "Save" at bounding box center [1029, 688] width 76 height 37
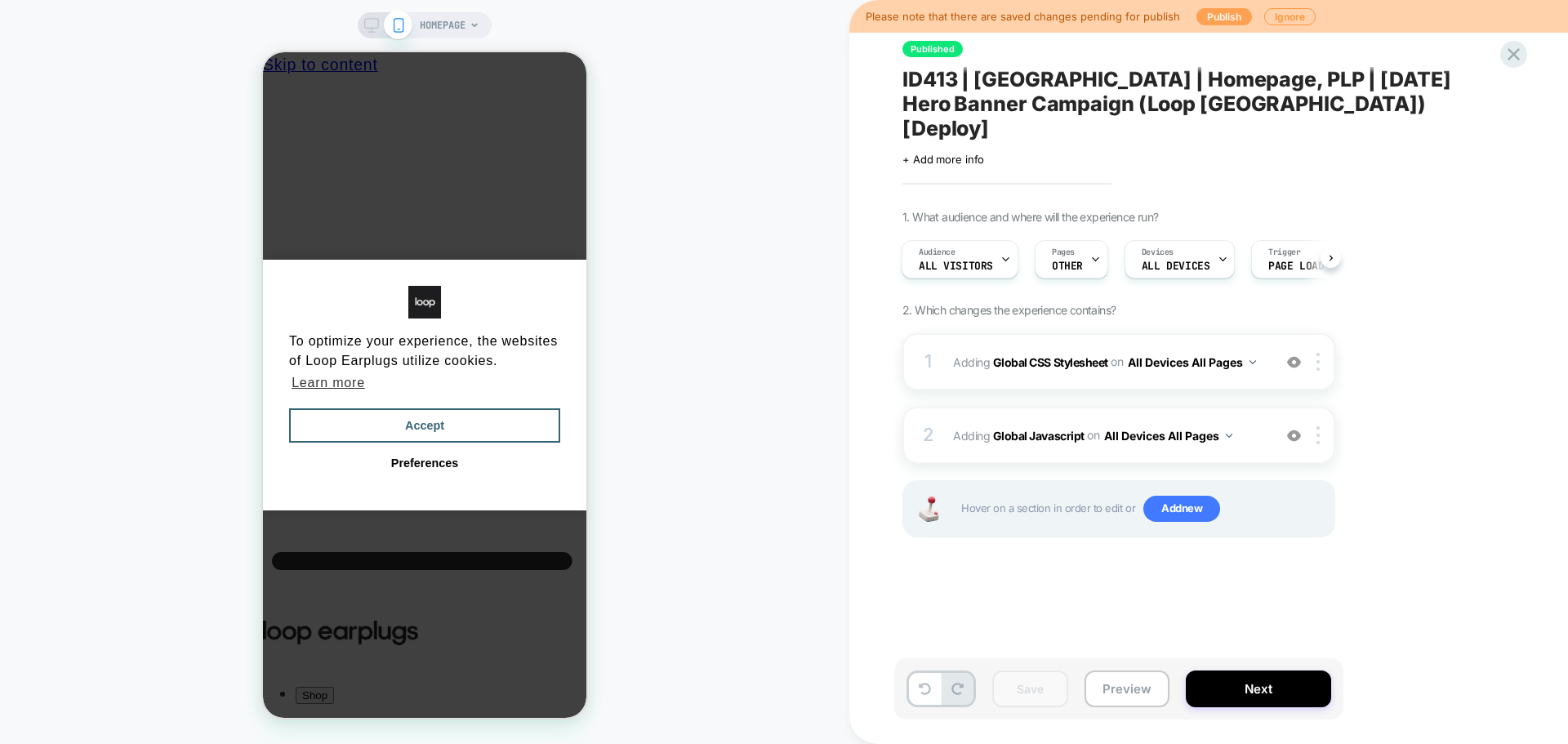
click at [1215, 8] on button "Publish" at bounding box center [1224, 16] width 56 height 17
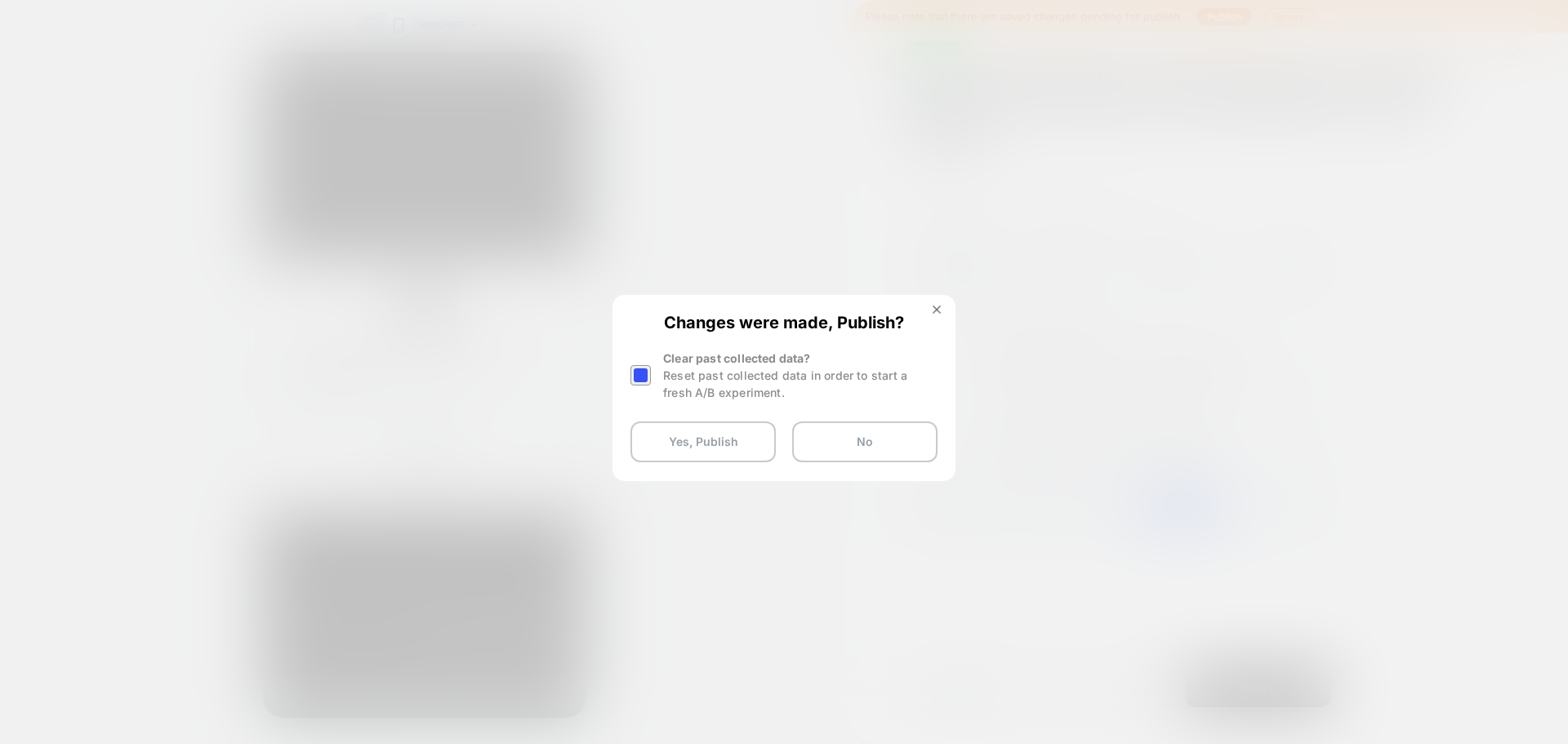
click at [641, 387] on div at bounding box center [643, 375] width 25 height 52
drag, startPoint x: 666, startPoint y: 453, endPoint x: 1133, endPoint y: 304, distance: 490.2
click at [1133, 304] on div "Changes were made, Publish? Clear past collected data? Reset past collected dat…" at bounding box center [1208, 372] width 719 height 744
click at [645, 372] on div at bounding box center [641, 375] width 21 height 21
click at [672, 440] on button "Yes, Publish" at bounding box center [703, 441] width 146 height 41
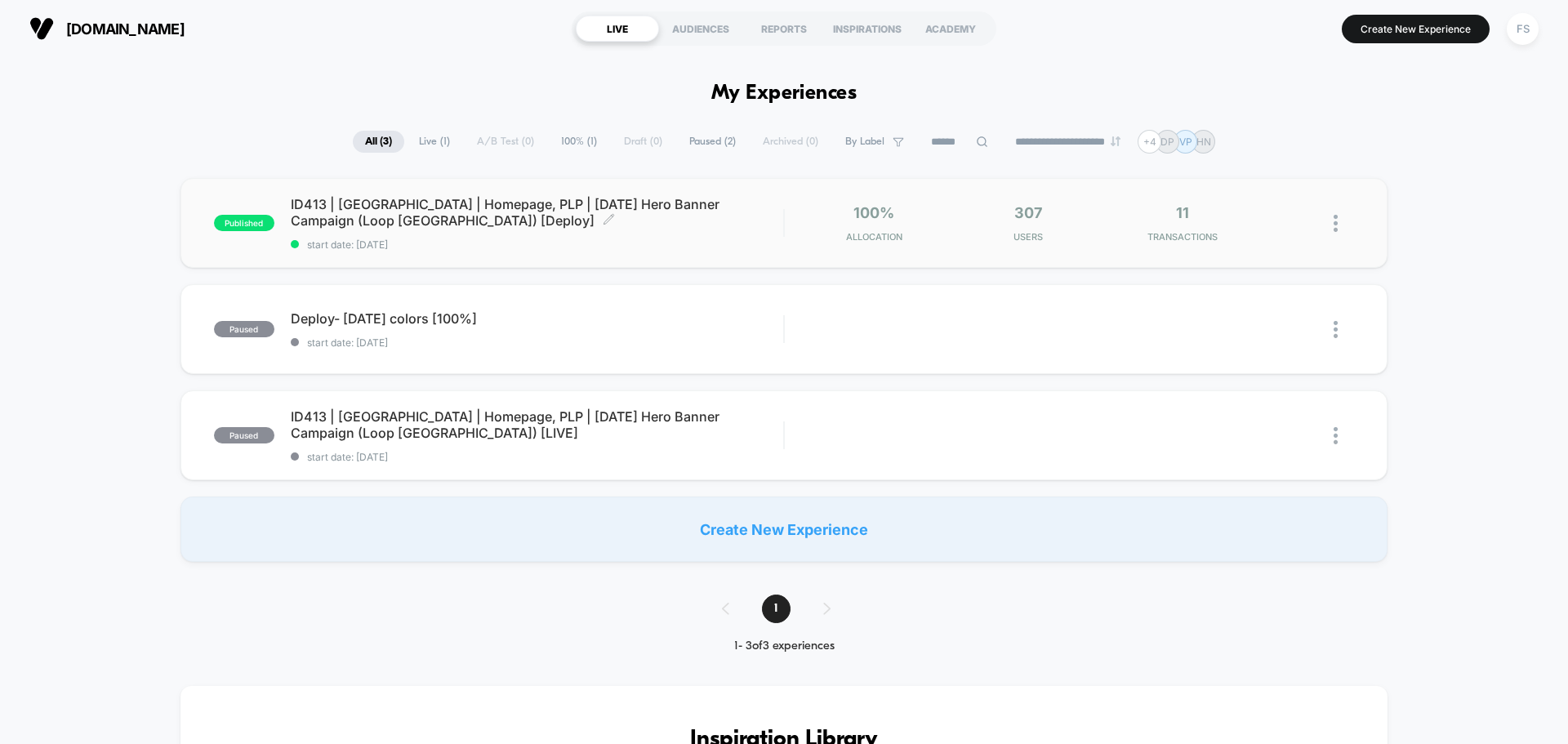
click at [459, 215] on span "ID413 | [GEOGRAPHIC_DATA] | Homepage, PLP | [DATE] Hero Banner Campaign (Loop […" at bounding box center [537, 212] width 493 height 33
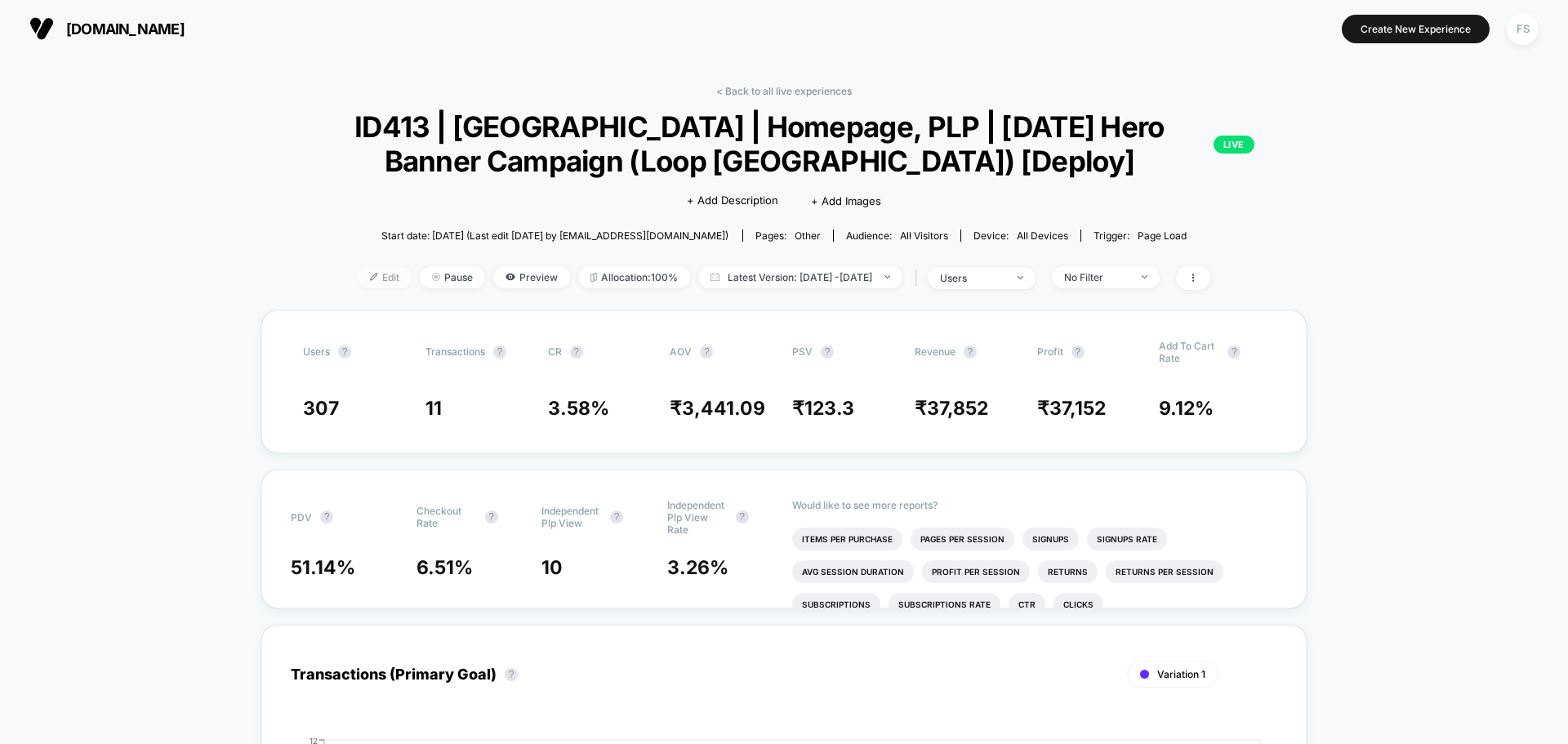
click at [368, 283] on span "Edit" at bounding box center [385, 277] width 54 height 22
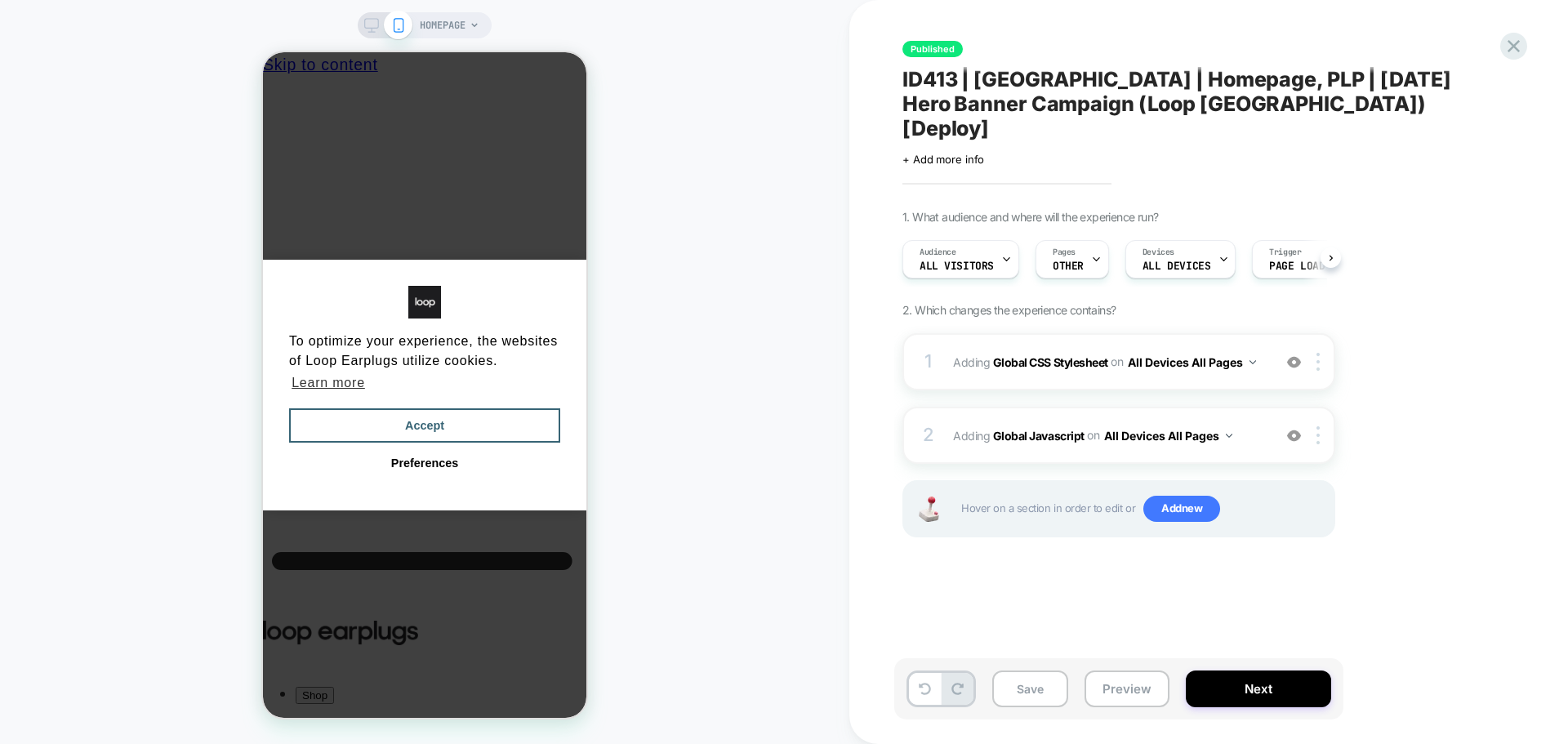
scroll to position [0, 1]
click at [1040, 428] on b "Global Javascript" at bounding box center [1038, 434] width 91 height 14
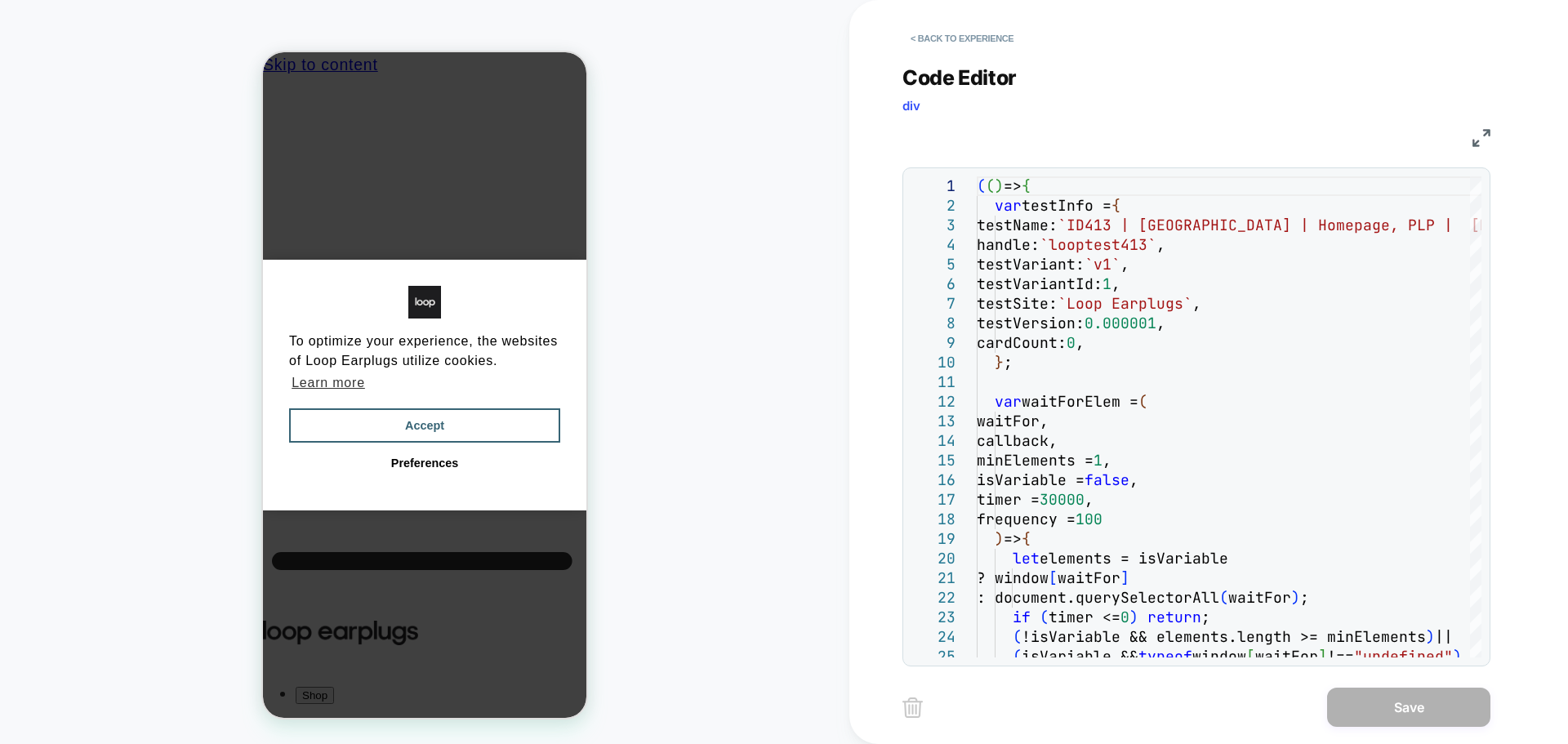
click at [1483, 136] on img at bounding box center [1482, 138] width 18 height 18
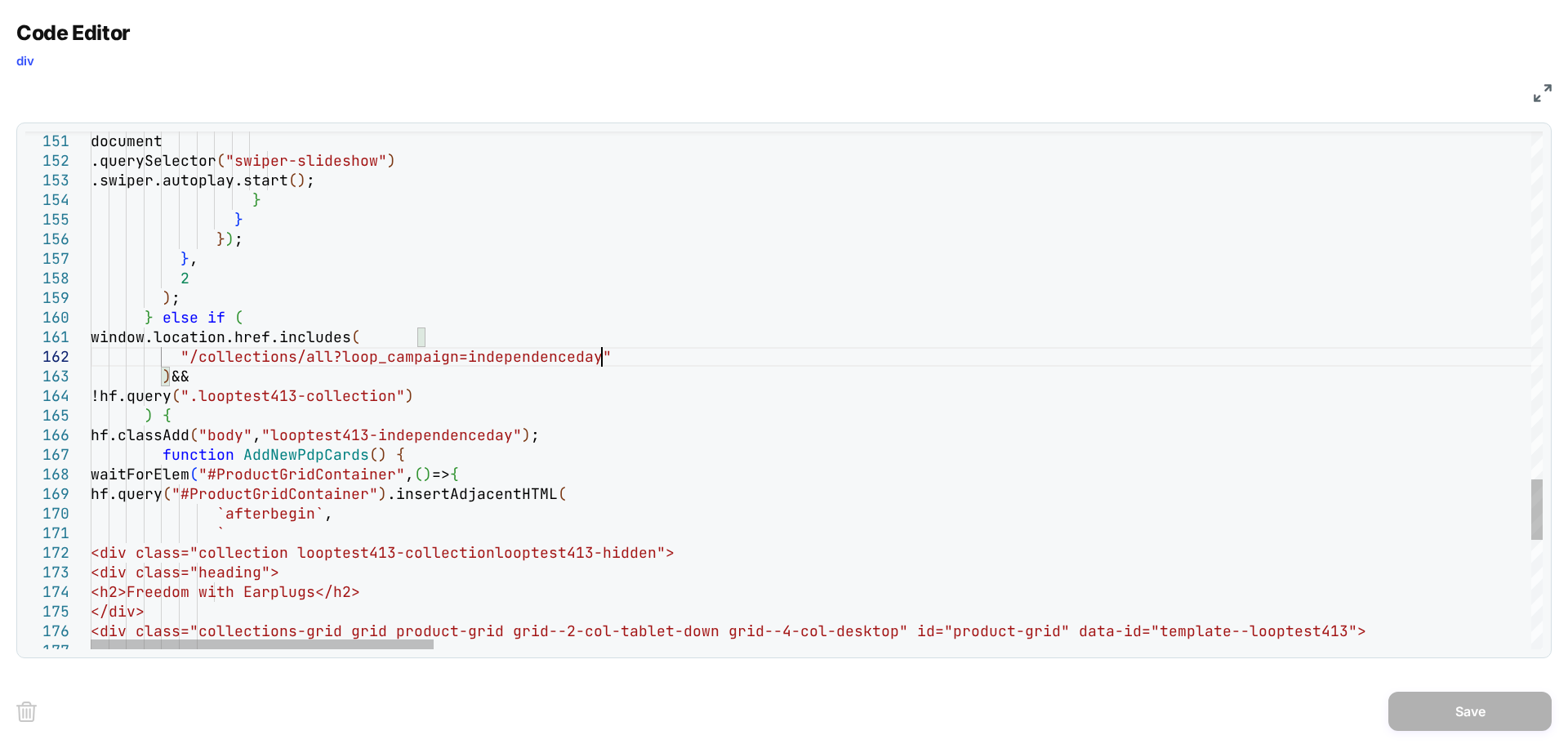
scroll to position [0, 0]
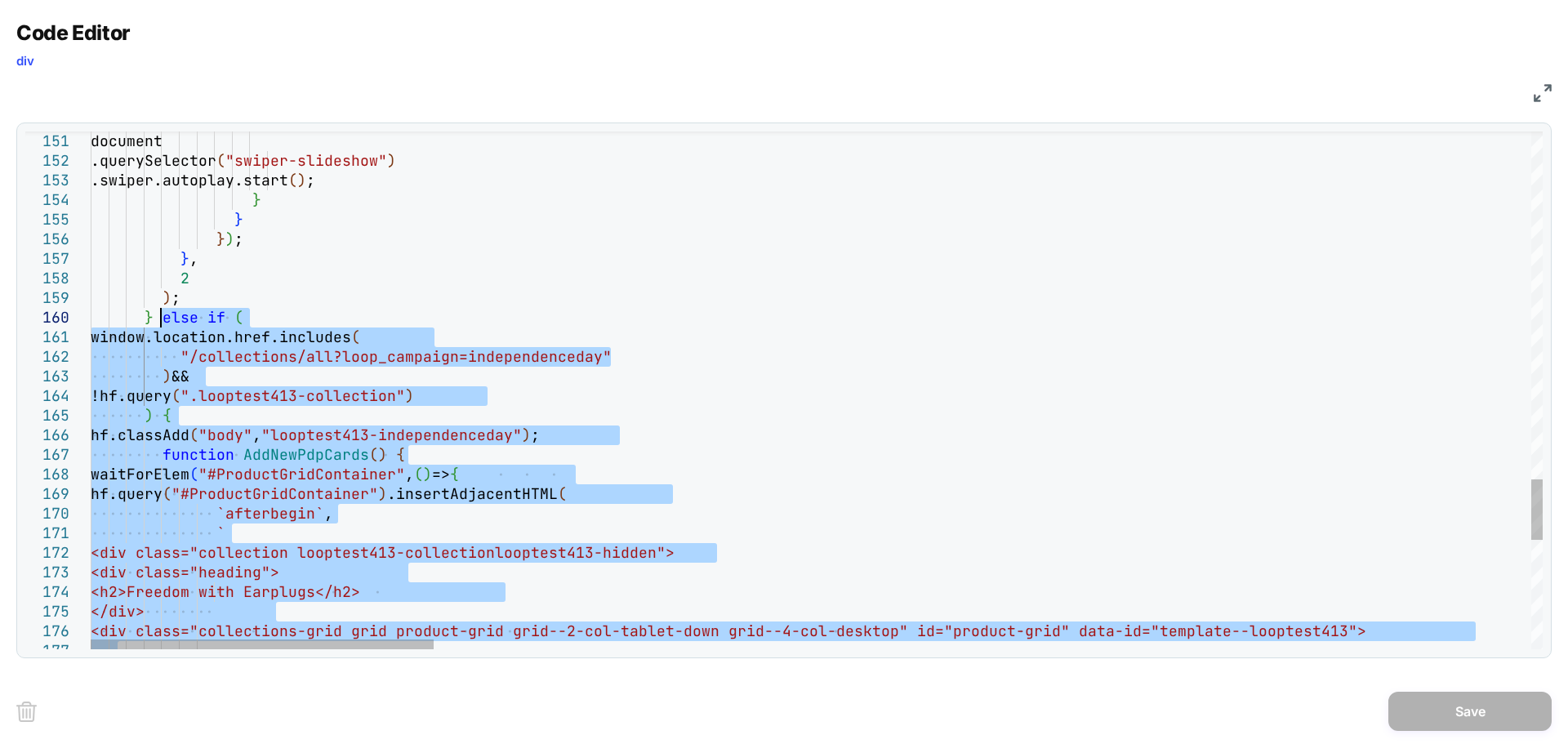
drag, startPoint x: 170, startPoint y: 334, endPoint x: 160, endPoint y: 317, distance: 19.7
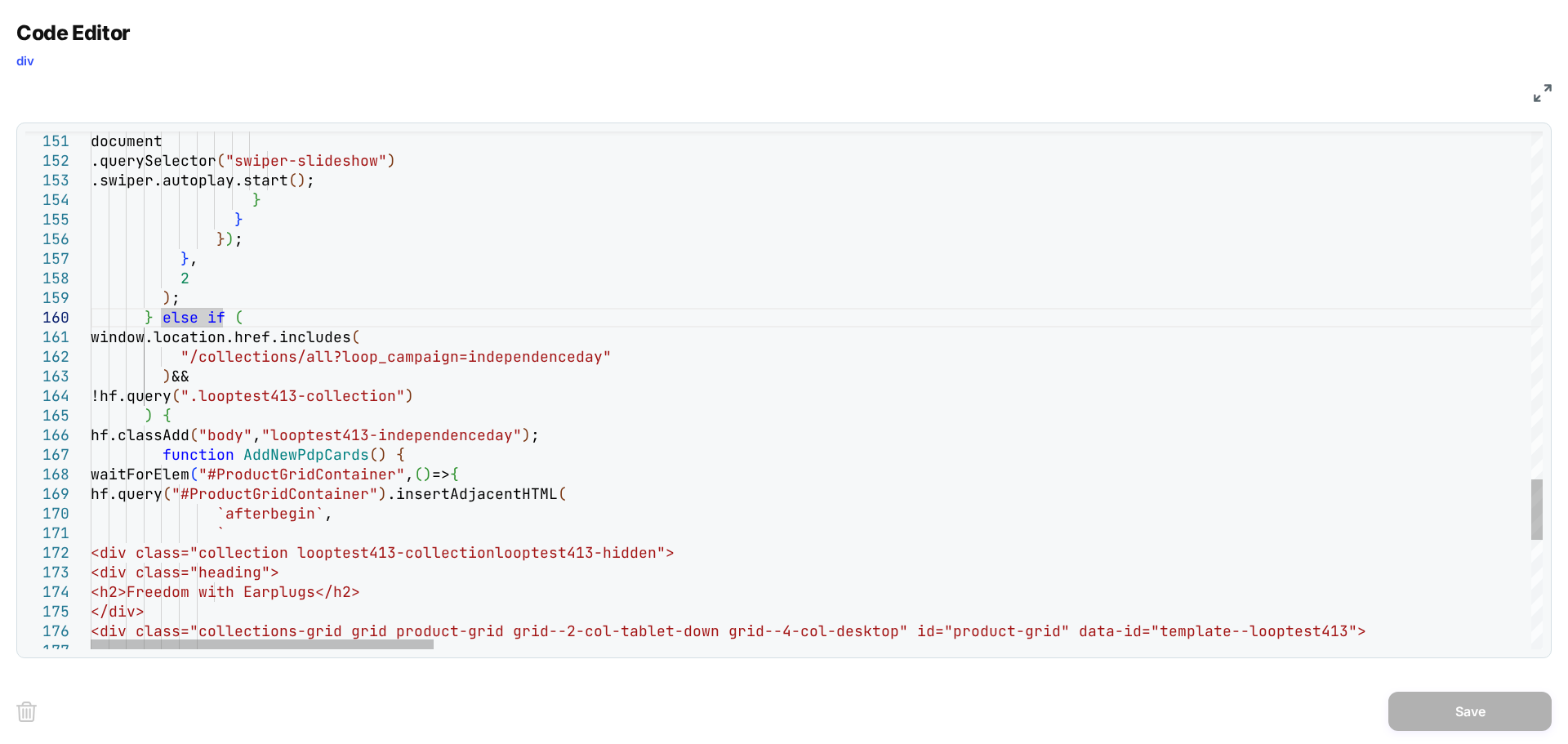
scroll to position [0, 53]
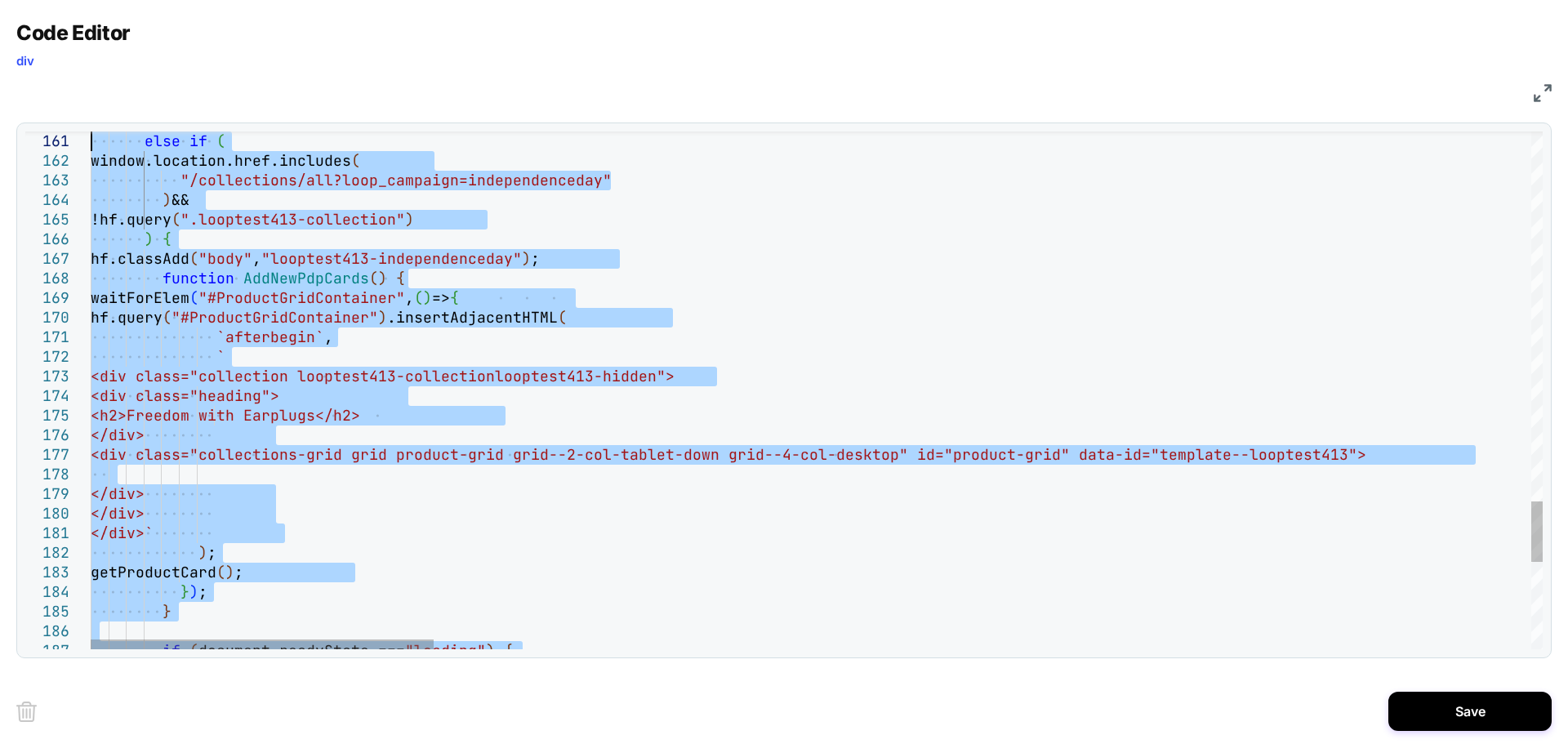
drag, startPoint x: 178, startPoint y: 466, endPoint x: 28, endPoint y: 136, distance: 362.5
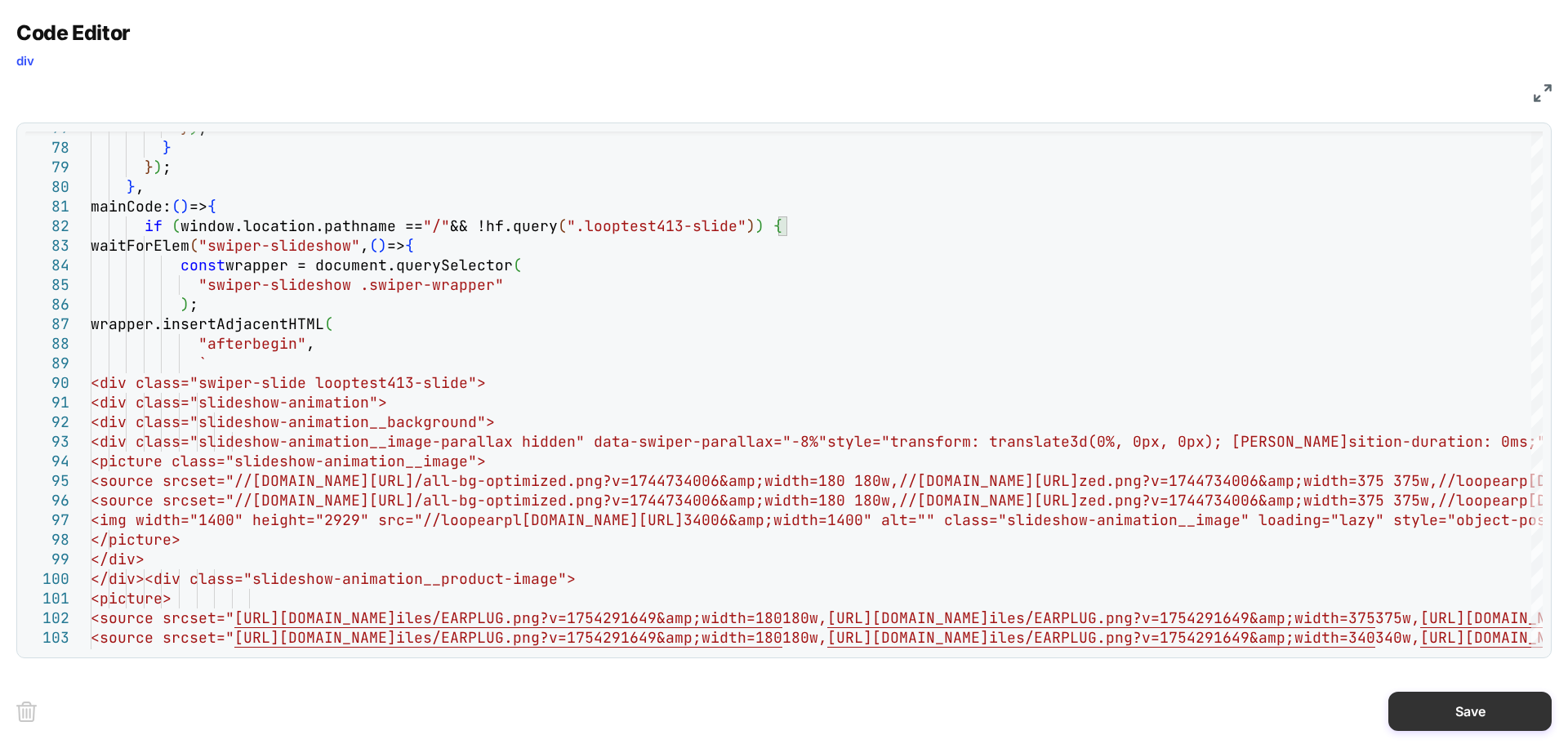
type textarea "**********"
click at [1489, 709] on button "Save" at bounding box center [1470, 711] width 164 height 40
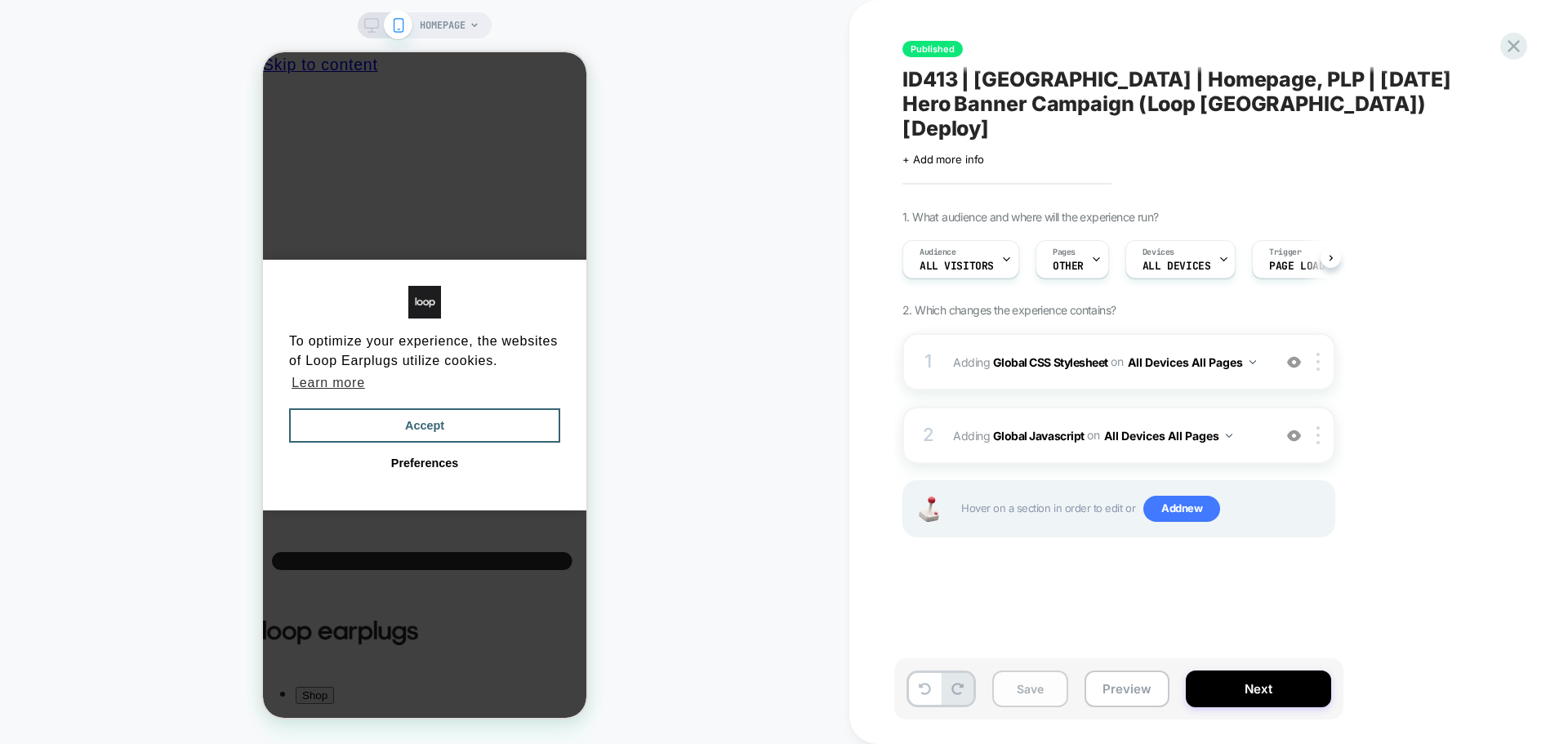
scroll to position [0, 1]
click at [1021, 681] on button "Save" at bounding box center [1029, 688] width 76 height 37
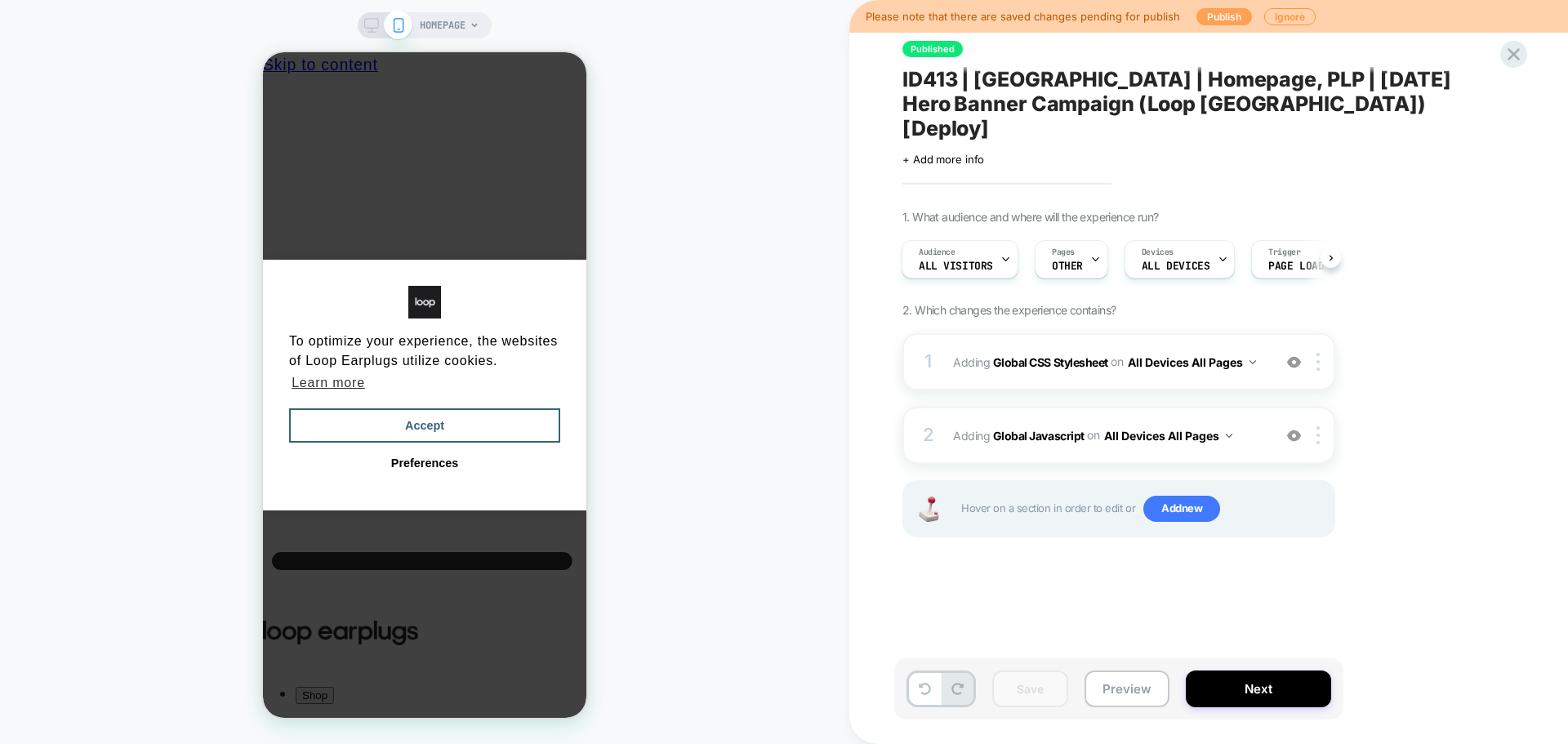
click at [1196, 17] on button "Publish" at bounding box center [1224, 16] width 56 height 17
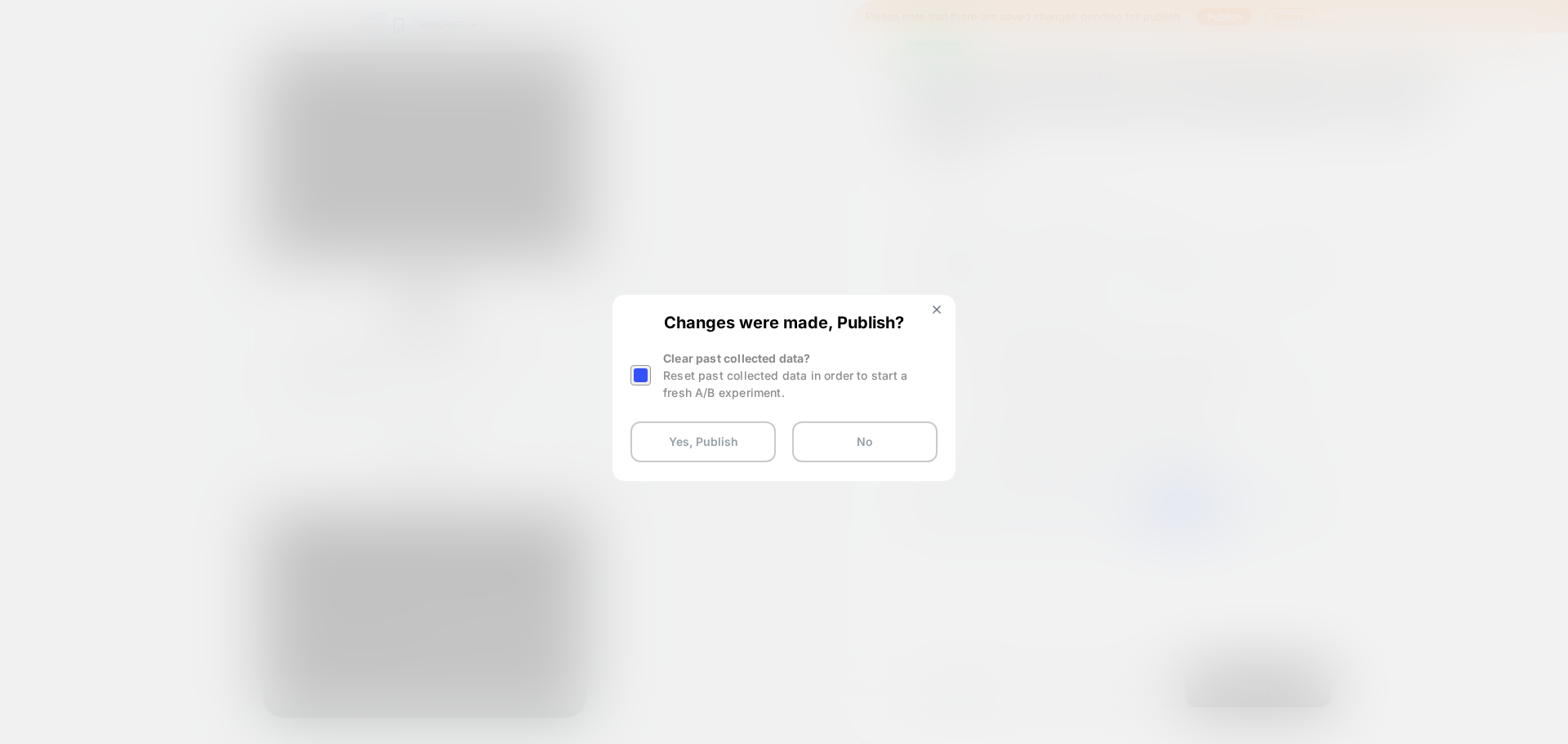
click at [645, 378] on div at bounding box center [641, 375] width 21 height 21
click at [667, 434] on button "Yes, Publish" at bounding box center [703, 441] width 146 height 41
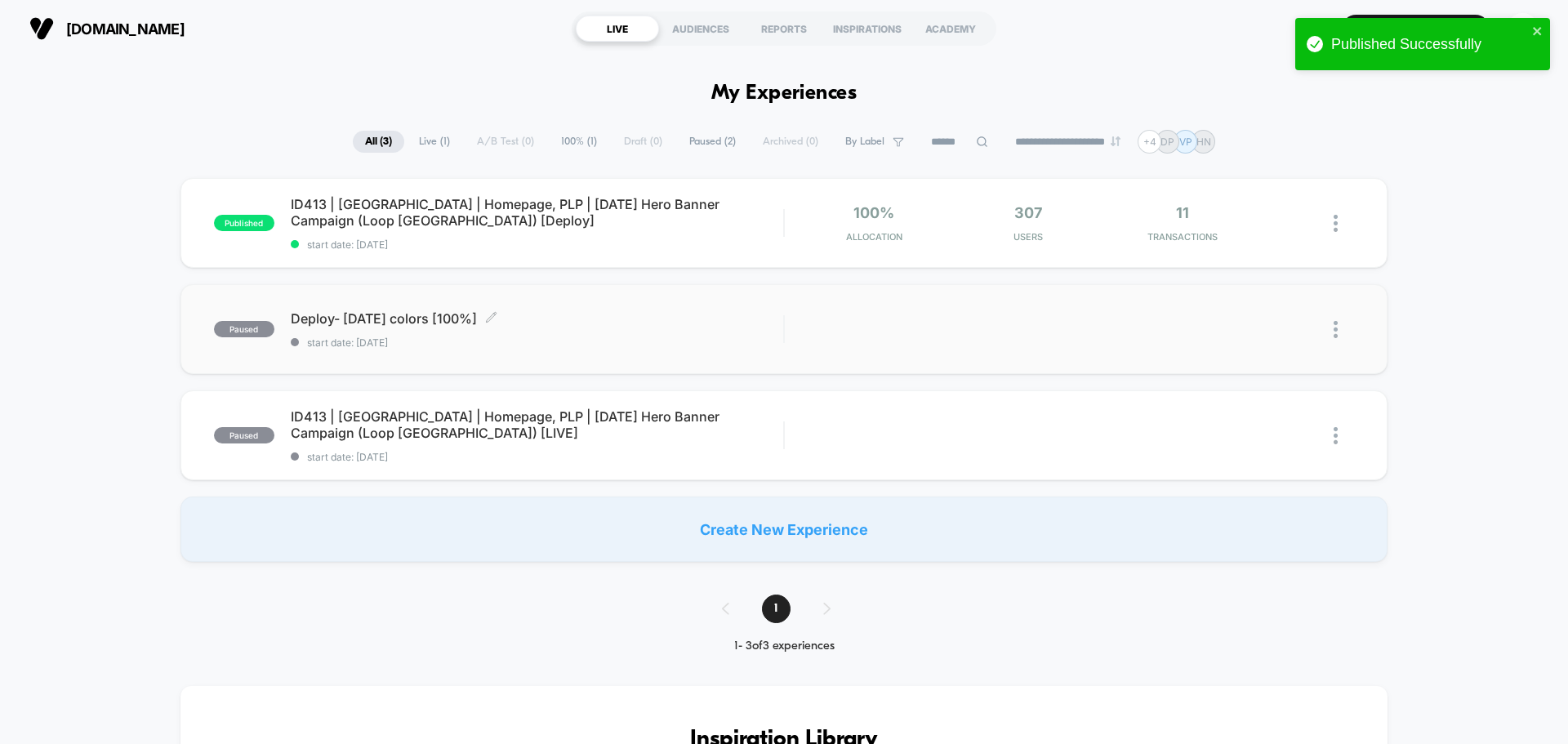
click at [427, 316] on span "Deploy- [DATE] colors [100%] Click to edit experience details" at bounding box center [537, 318] width 493 height 16
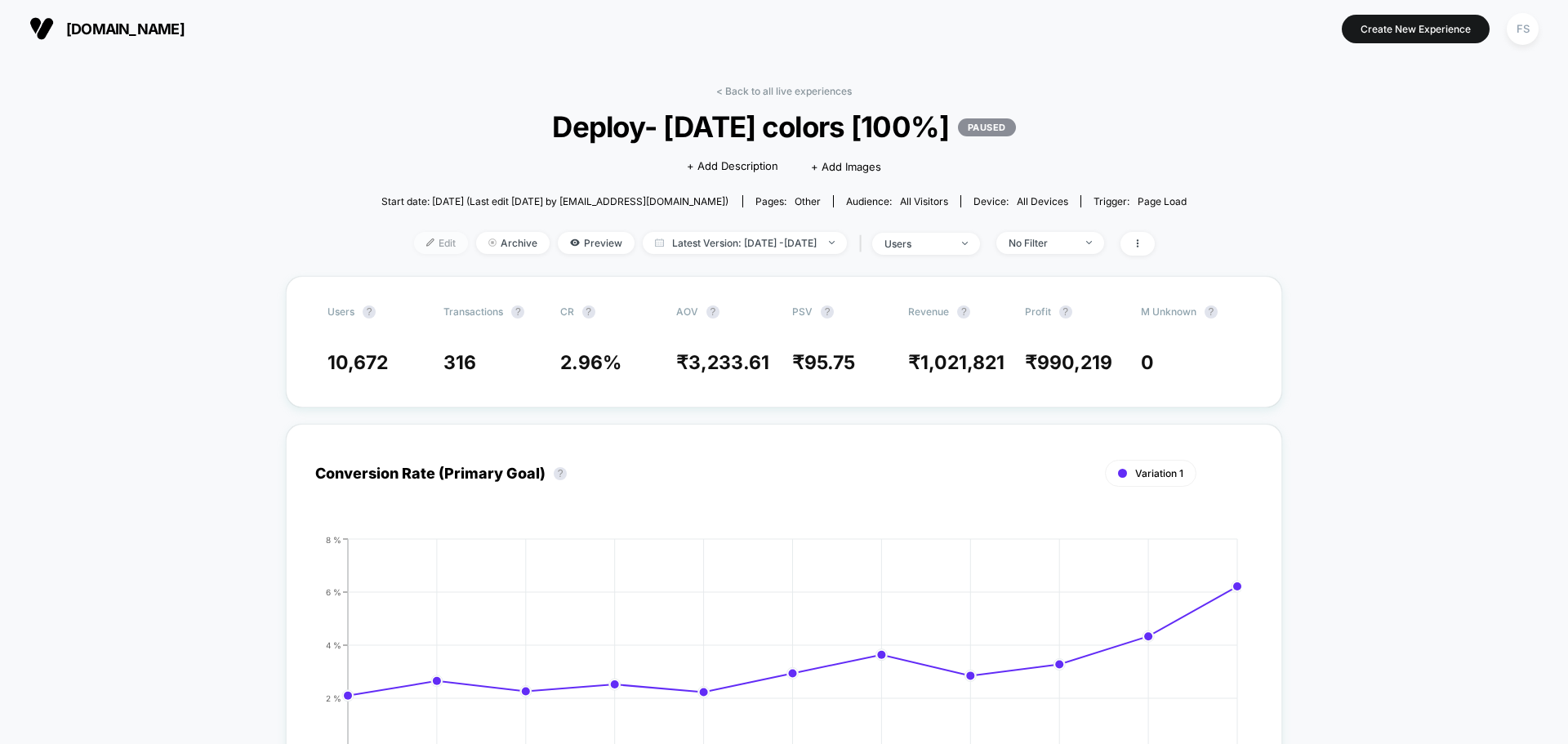
click at [414, 244] on span "Edit" at bounding box center [440, 243] width 54 height 22
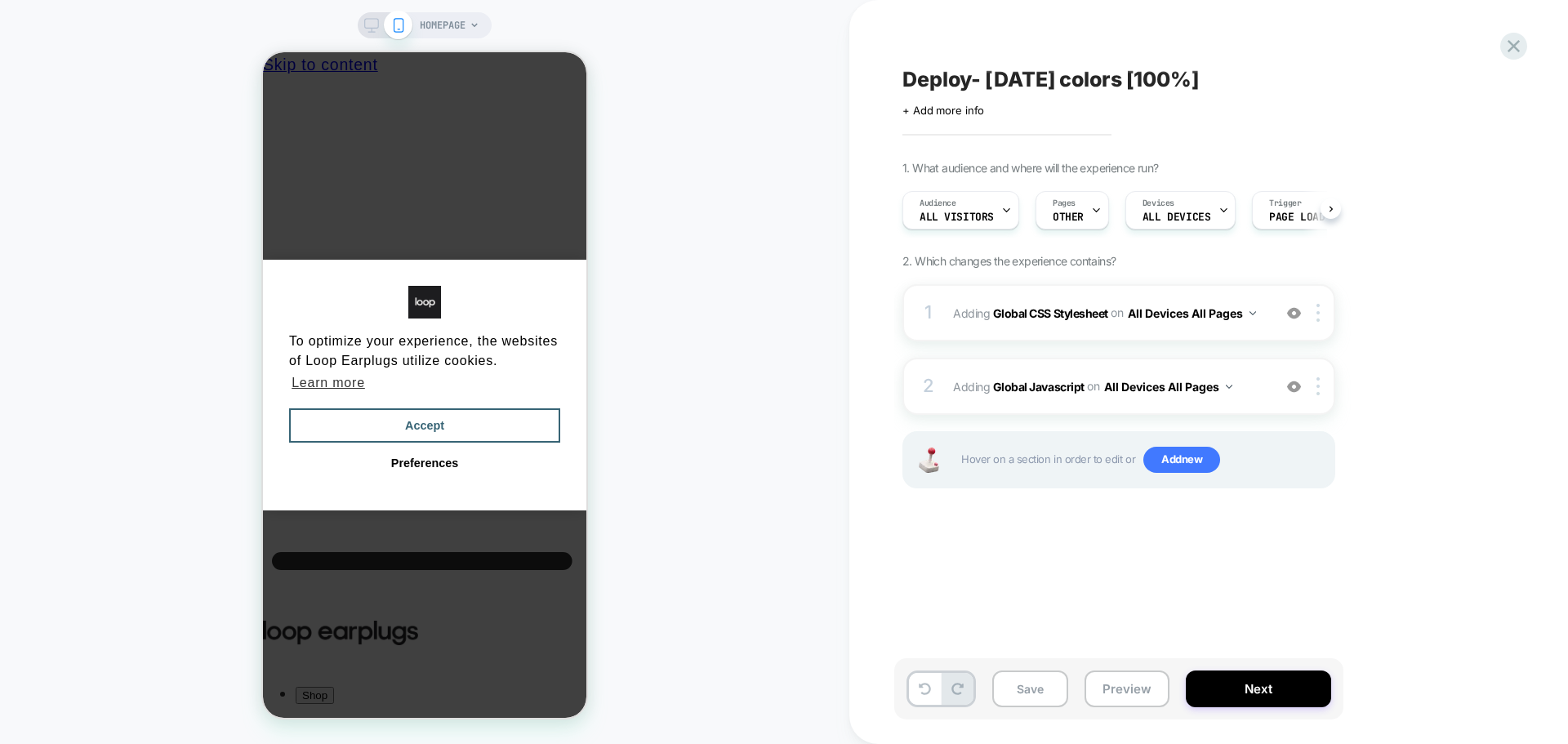
scroll to position [0, 1]
click at [1311, 710] on div "Save Preview Next" at bounding box center [1119, 689] width 449 height 62
click at [1310, 697] on button "Next" at bounding box center [1259, 688] width 146 height 37
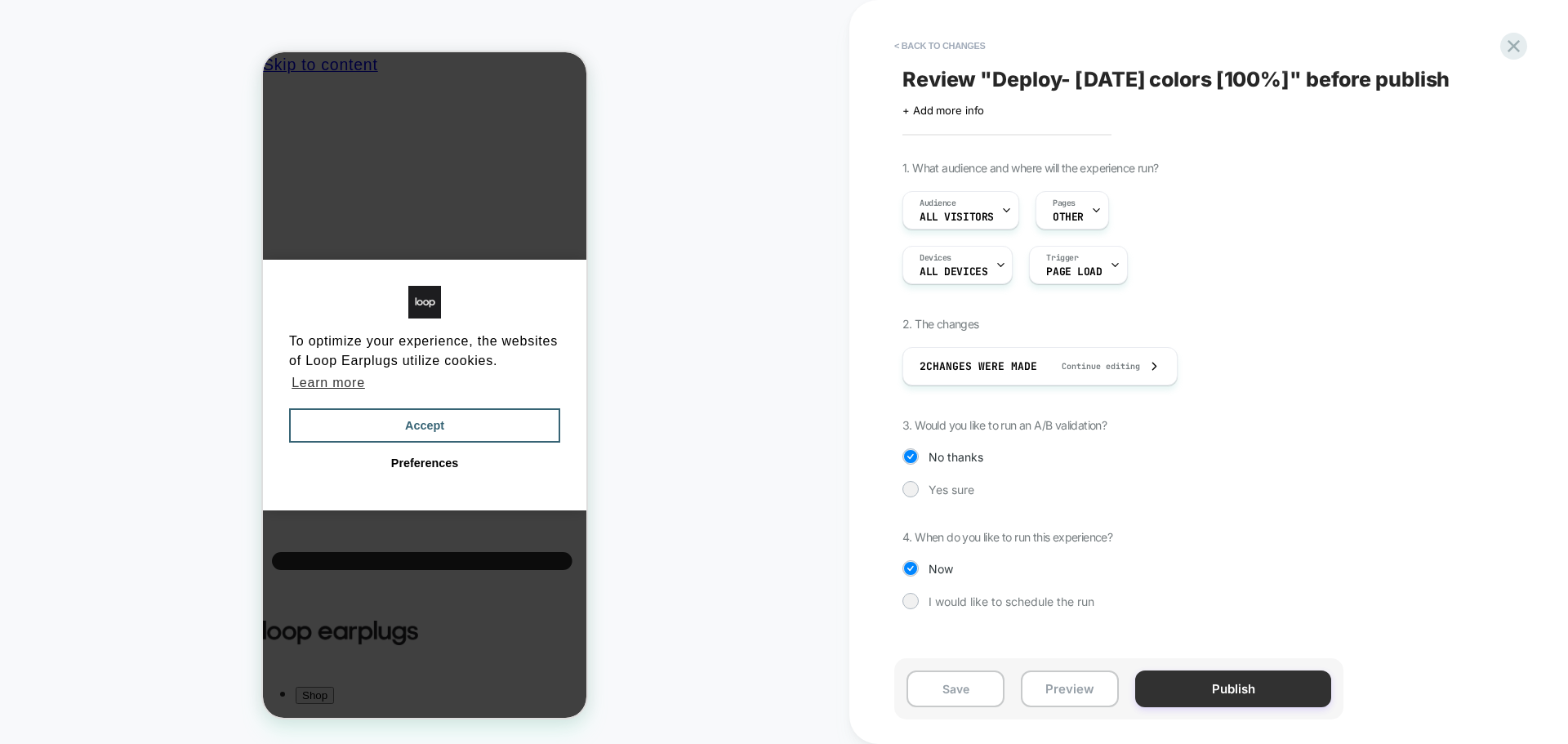
click at [1198, 678] on button "Publish" at bounding box center [1234, 688] width 196 height 37
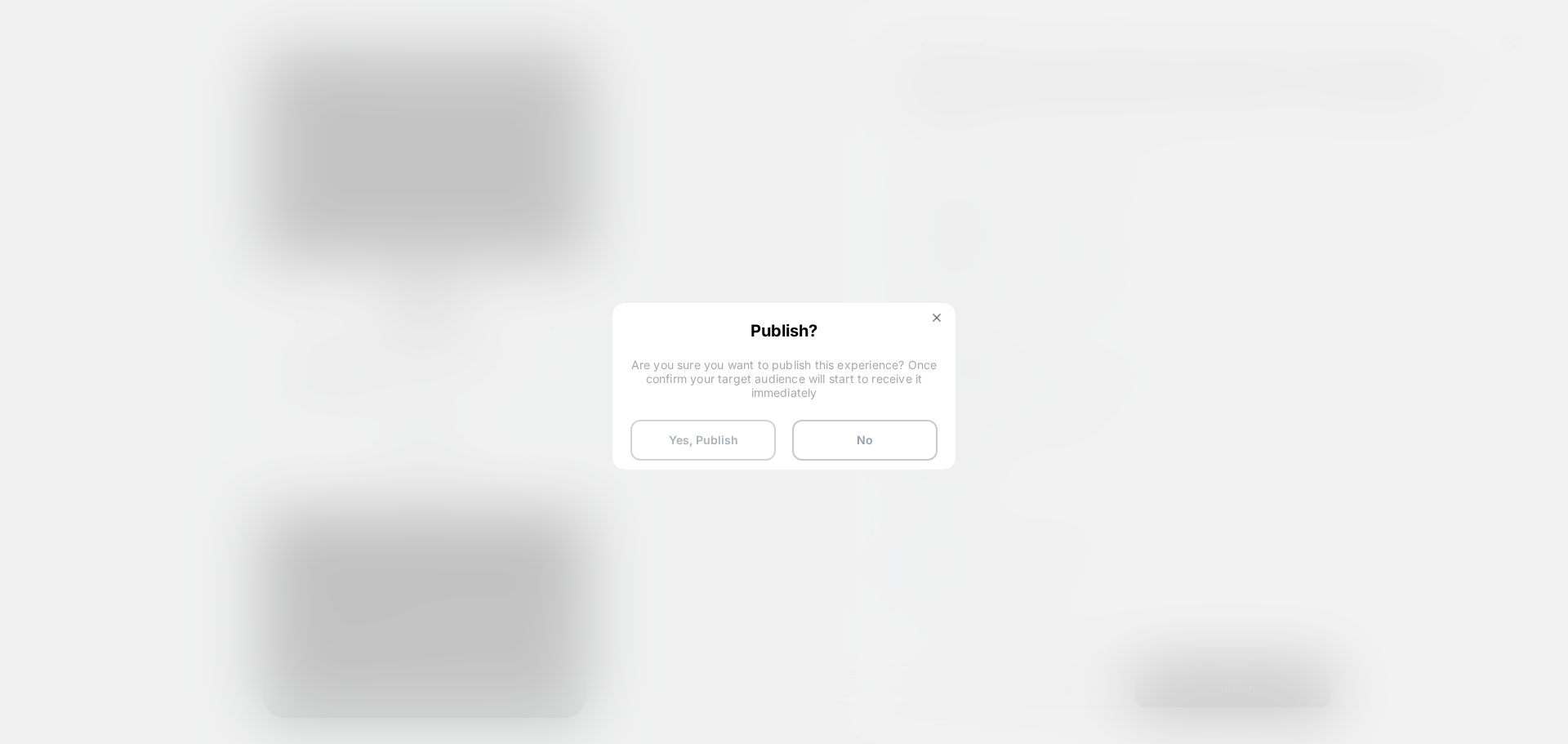
click at [749, 435] on button "Yes, Publish" at bounding box center [703, 439] width 146 height 41
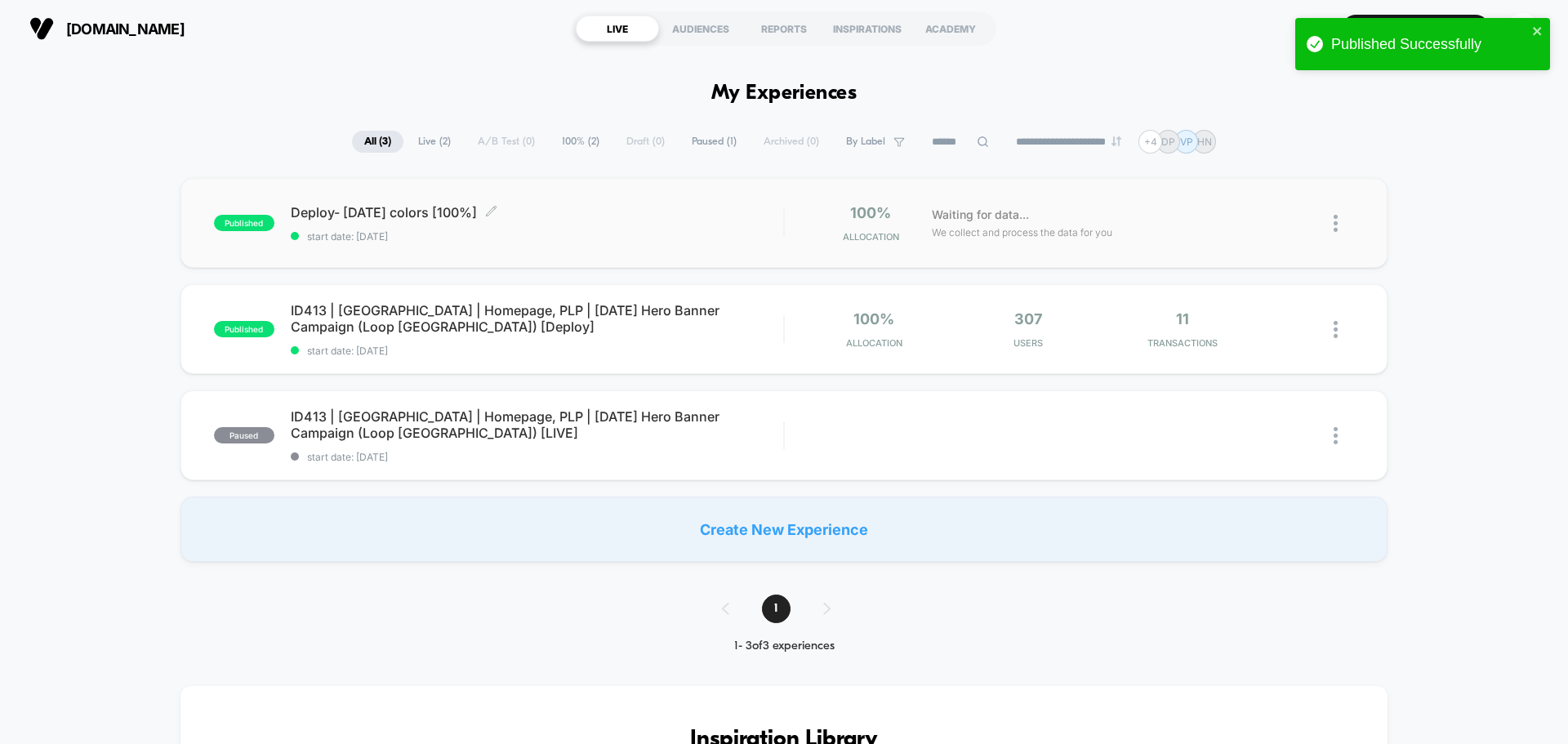
click at [437, 232] on span "start date: [DATE]" at bounding box center [537, 236] width 493 height 12
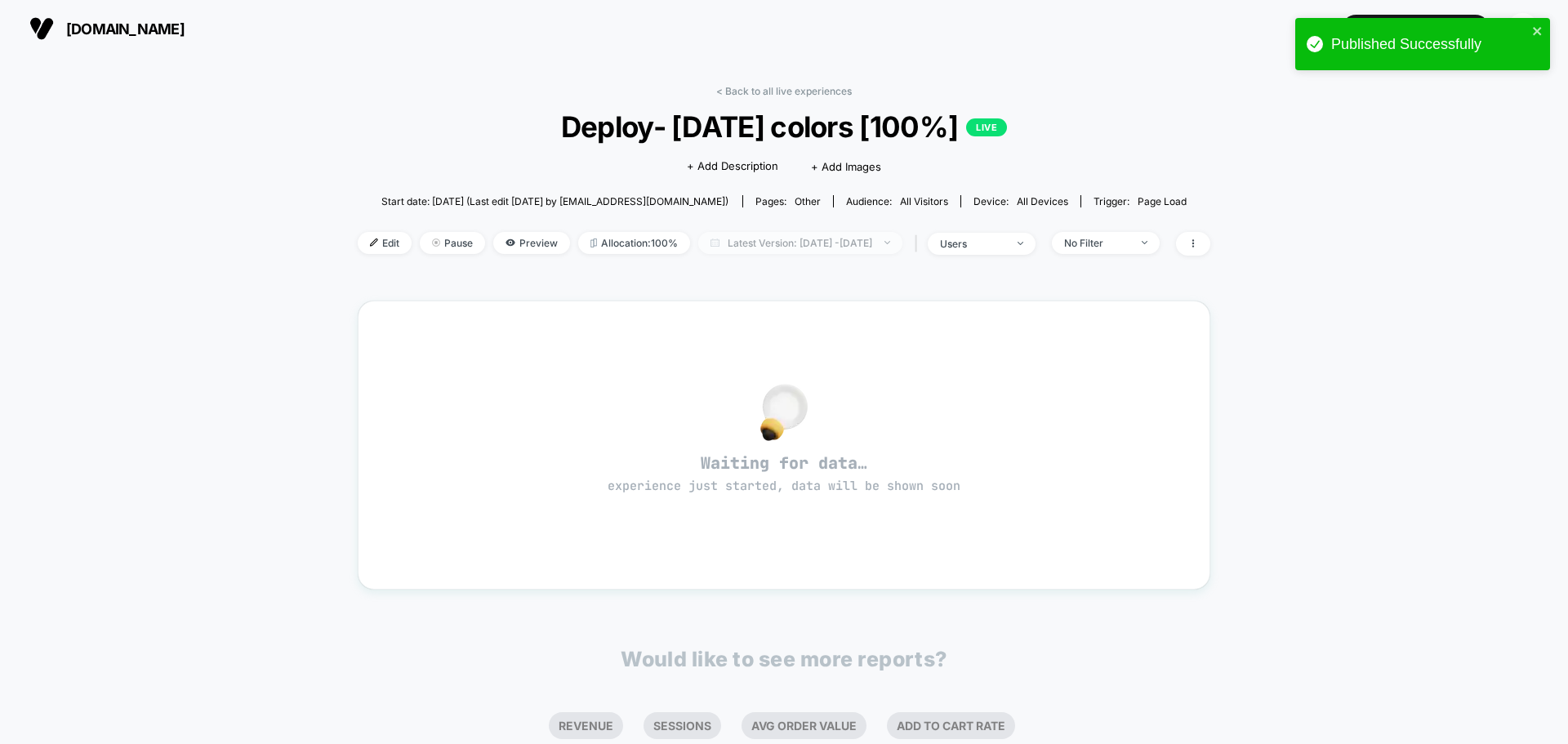
click at [885, 243] on div at bounding box center [878, 243] width 12 height 1
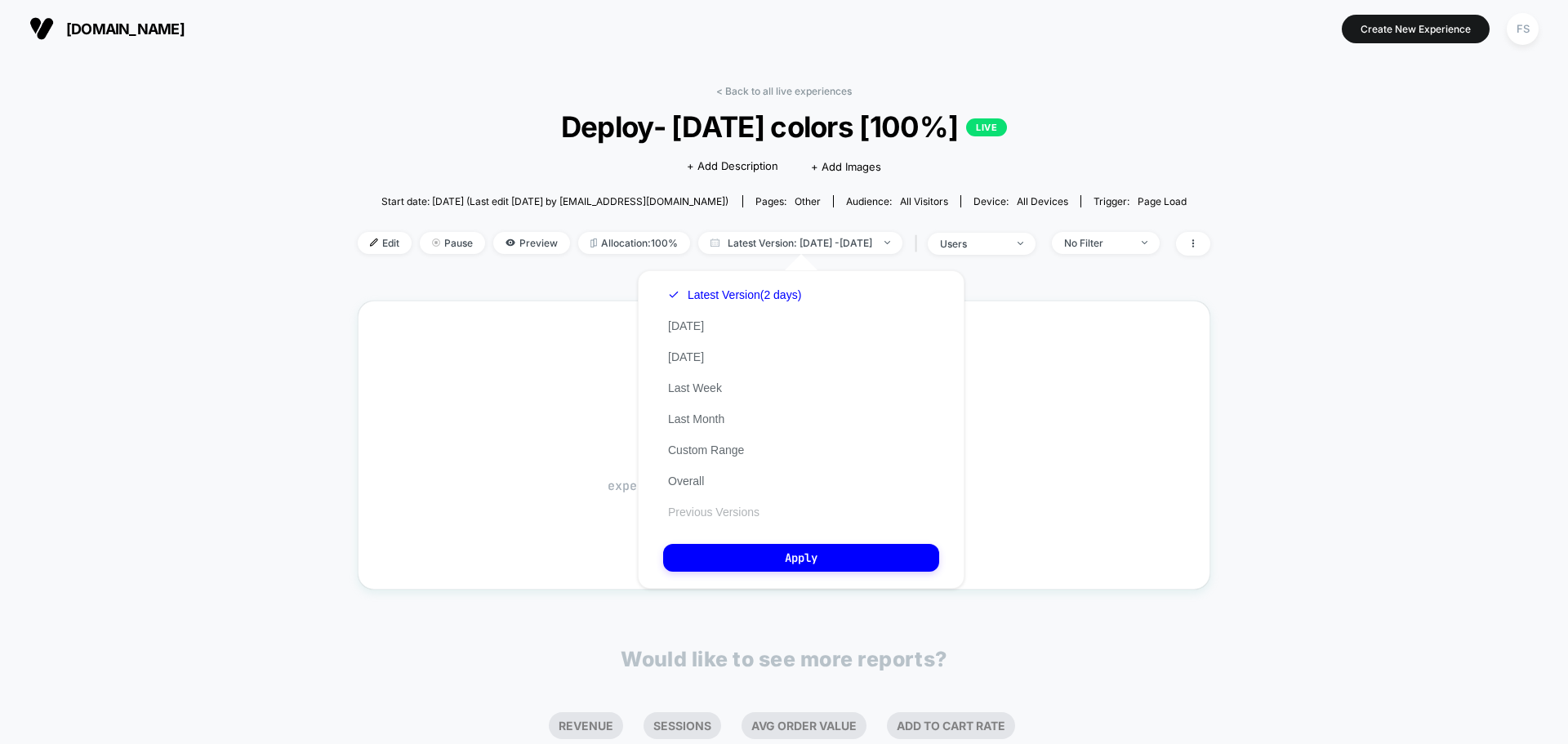
click at [748, 519] on div "Latest Version (2 days) Today Yesterday Last Week Last Month Custom Range Overa…" at bounding box center [735, 404] width 143 height 248
click at [742, 514] on button "Previous Versions" at bounding box center [714, 512] width 101 height 15
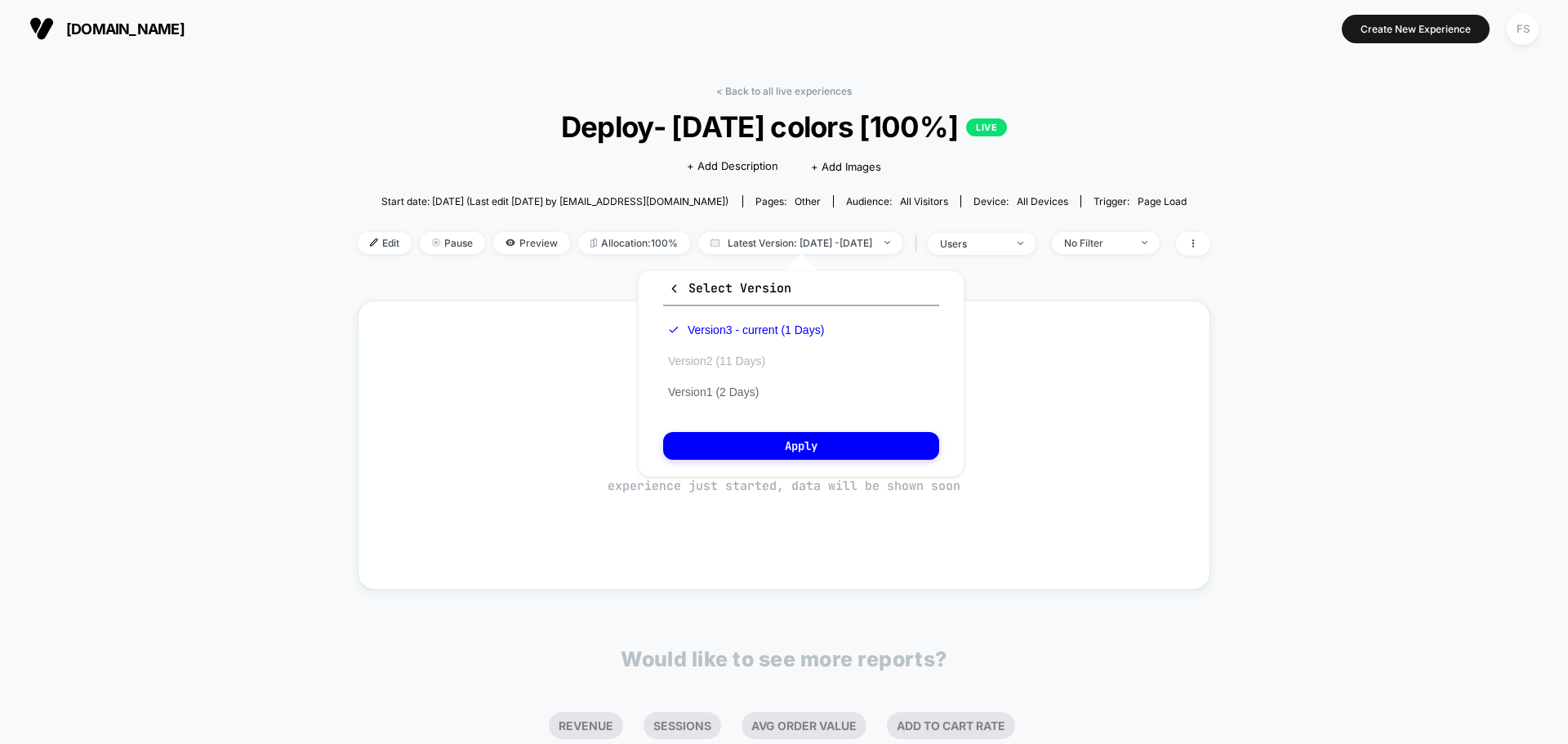
click at [739, 357] on button "Version 2 (11 Days)" at bounding box center [717, 361] width 107 height 15
click at [771, 443] on button "Apply" at bounding box center [801, 446] width 276 height 28
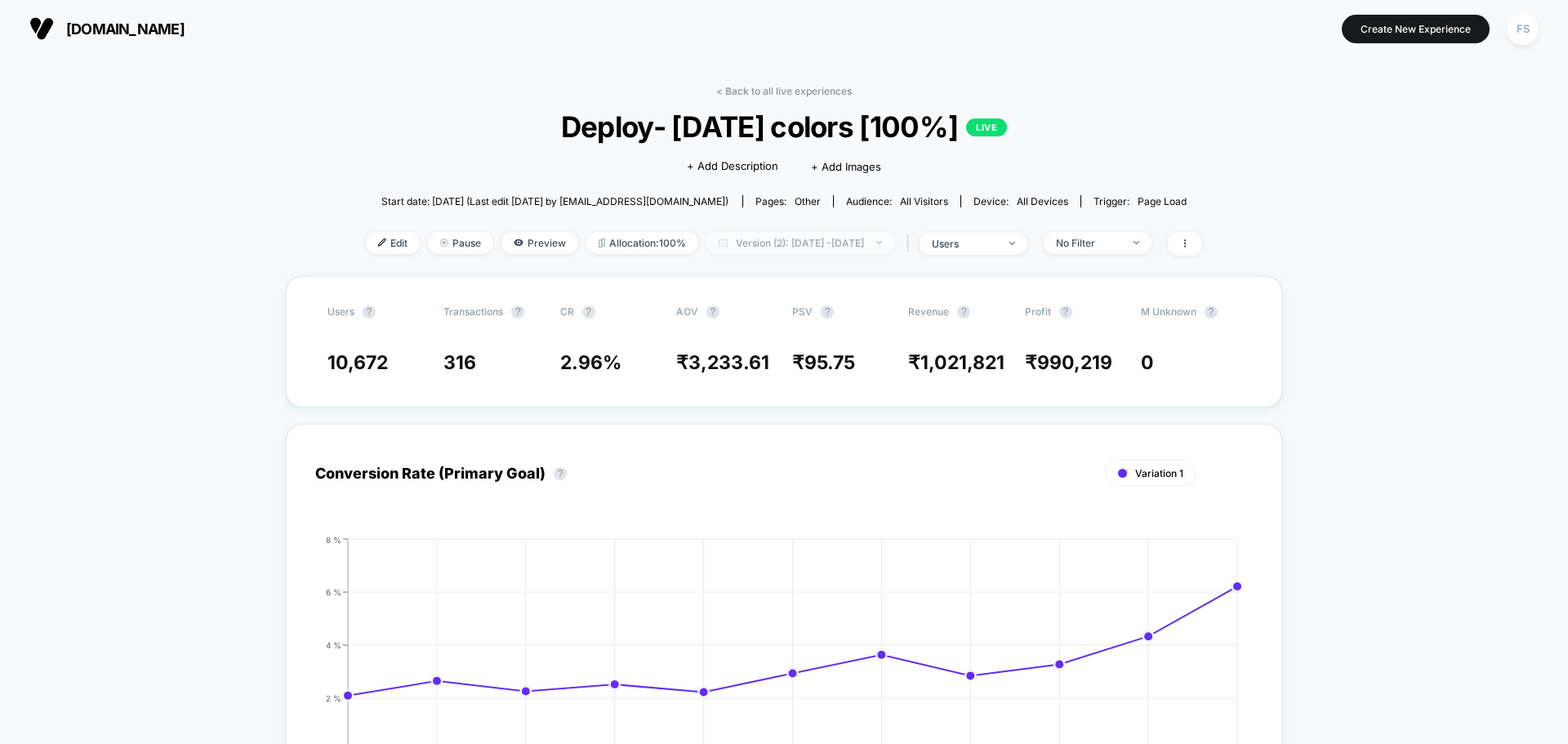
click at [887, 242] on span "Version (2): Aug 5, 2025 - Aug 15, 2025" at bounding box center [799, 243] width 187 height 22
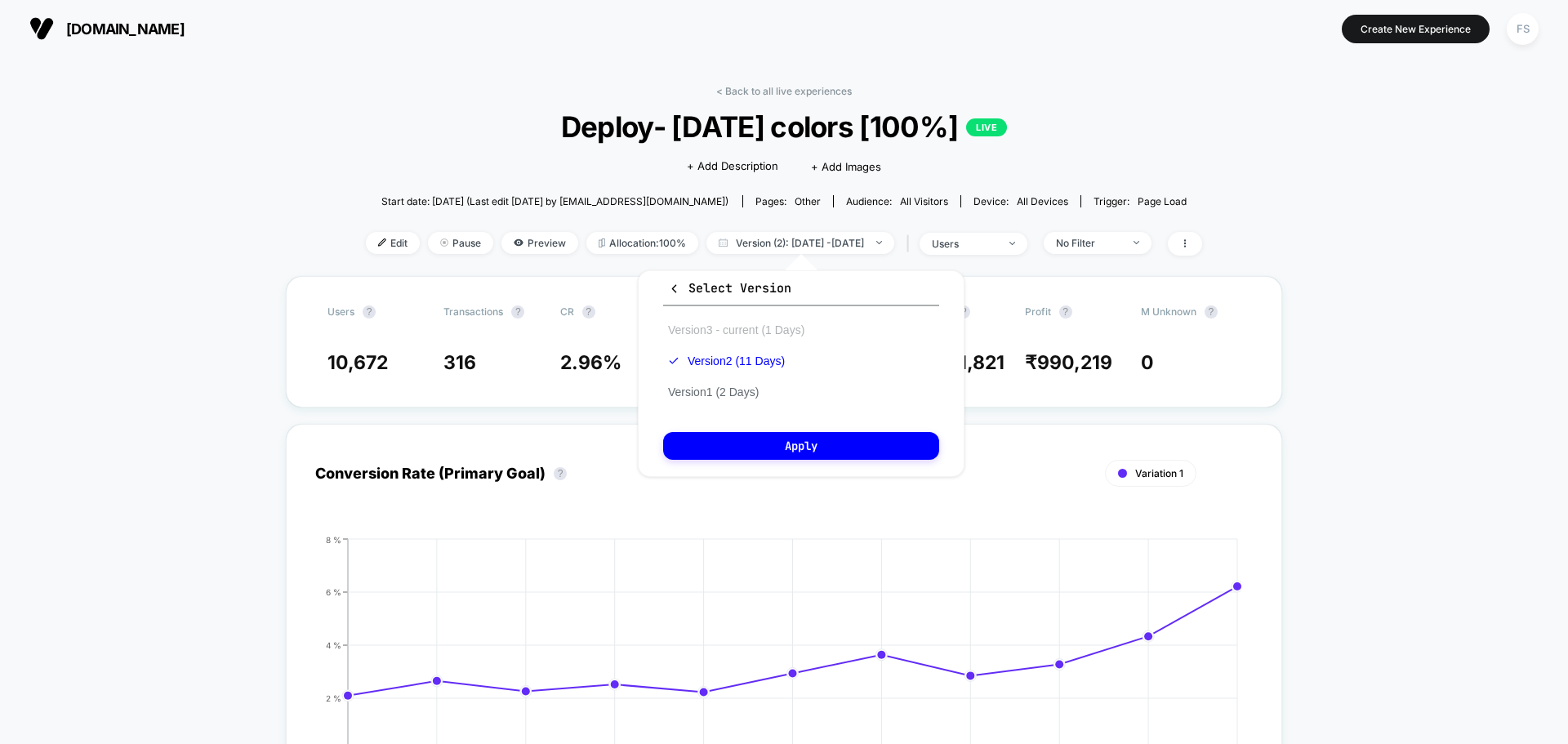
click at [728, 333] on button "Version 3 - current (1 Days)" at bounding box center [736, 329] width 146 height 15
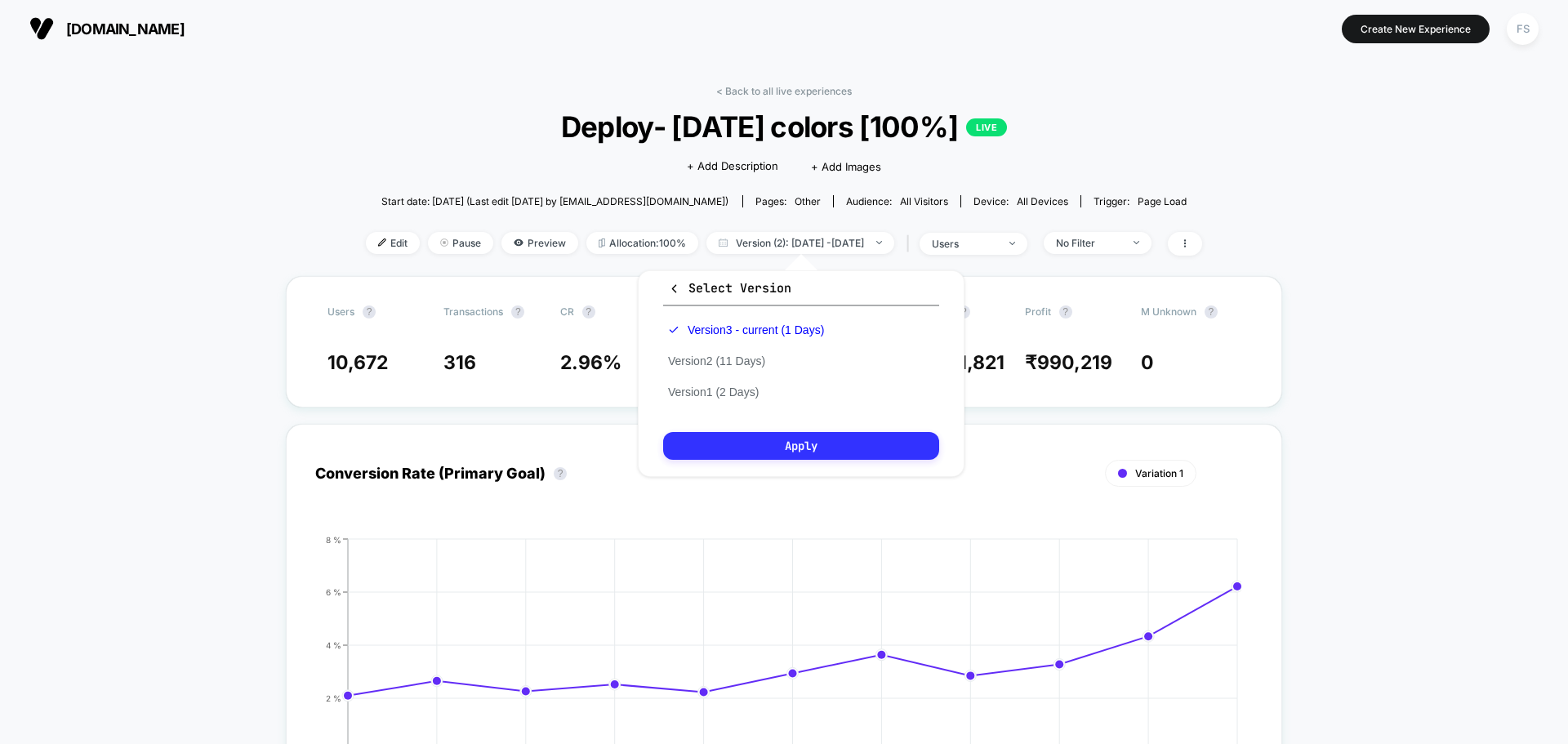
click at [737, 434] on button "Apply" at bounding box center [801, 446] width 276 height 28
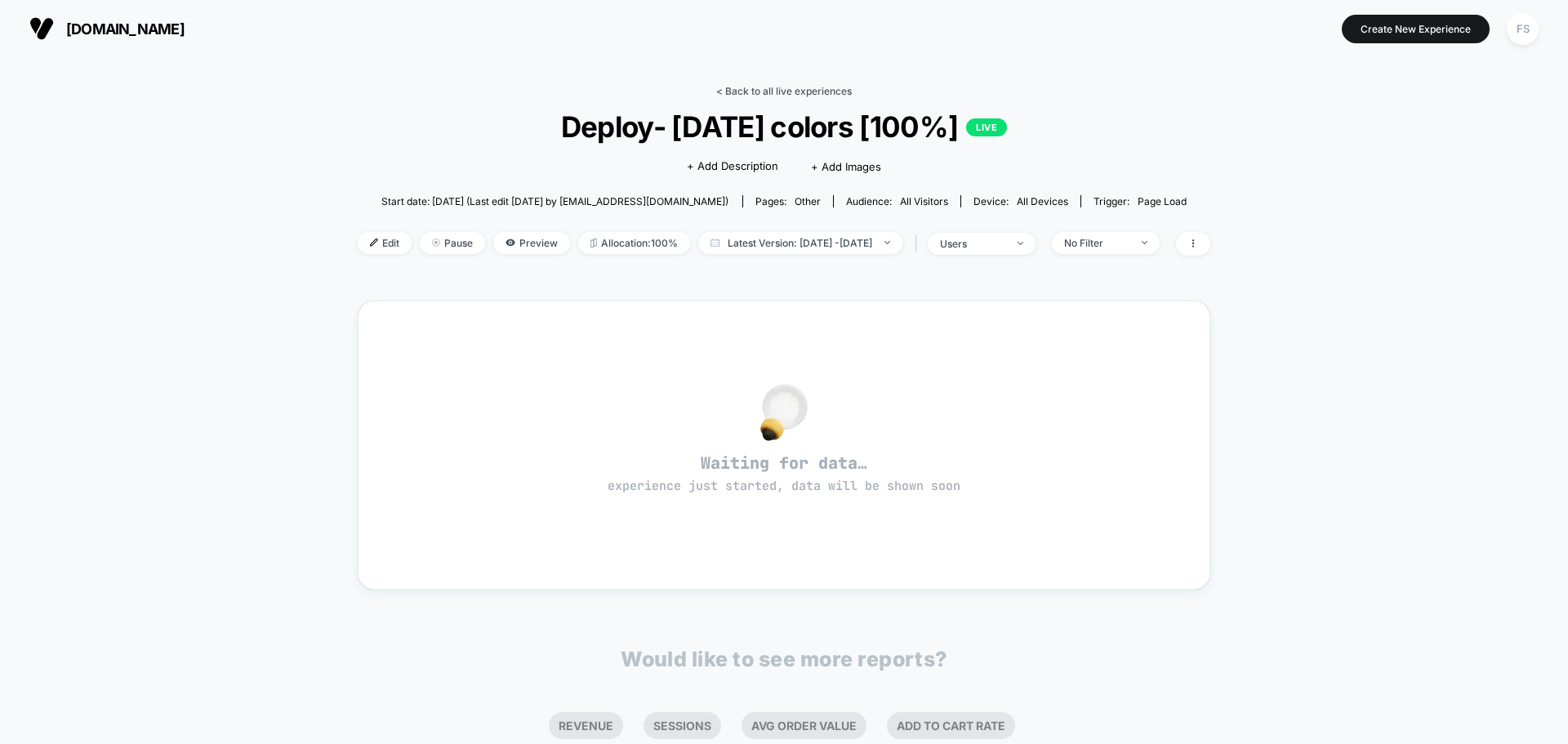
click at [775, 88] on link "< Back to all live experiences" at bounding box center [784, 91] width 136 height 12
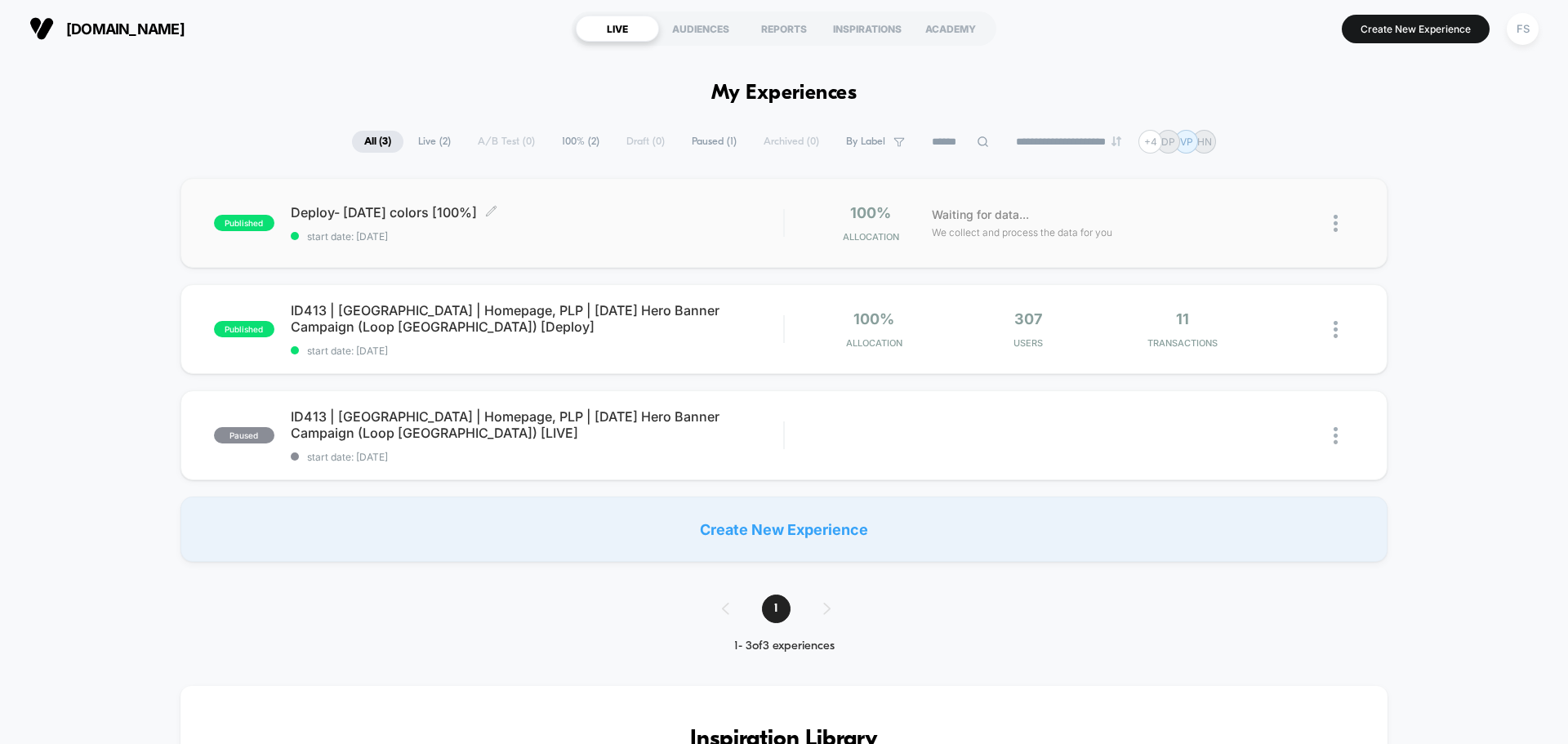
click at [398, 231] on span "start date: [DATE]" at bounding box center [537, 236] width 493 height 12
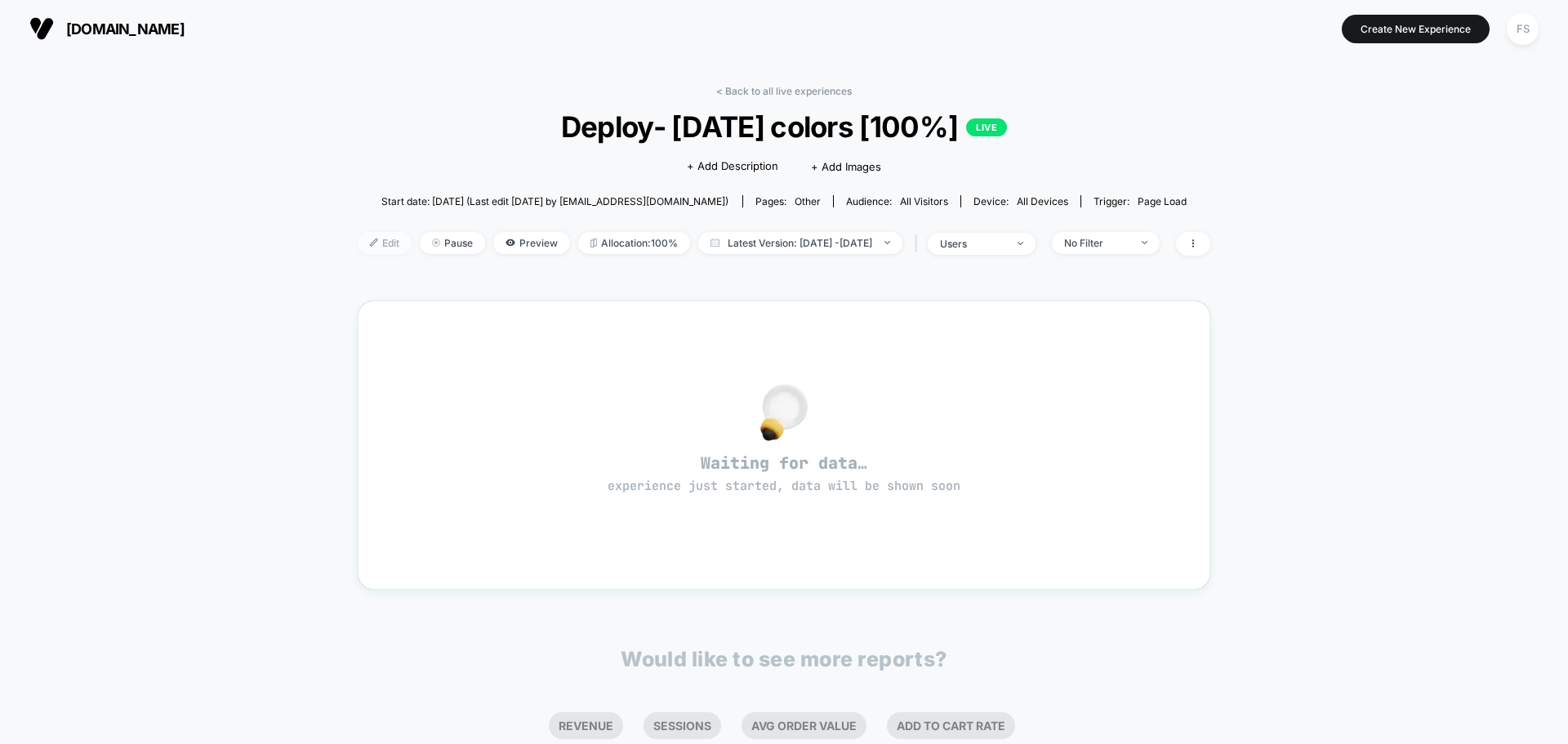
click at [358, 238] on span "Edit" at bounding box center [385, 243] width 54 height 22
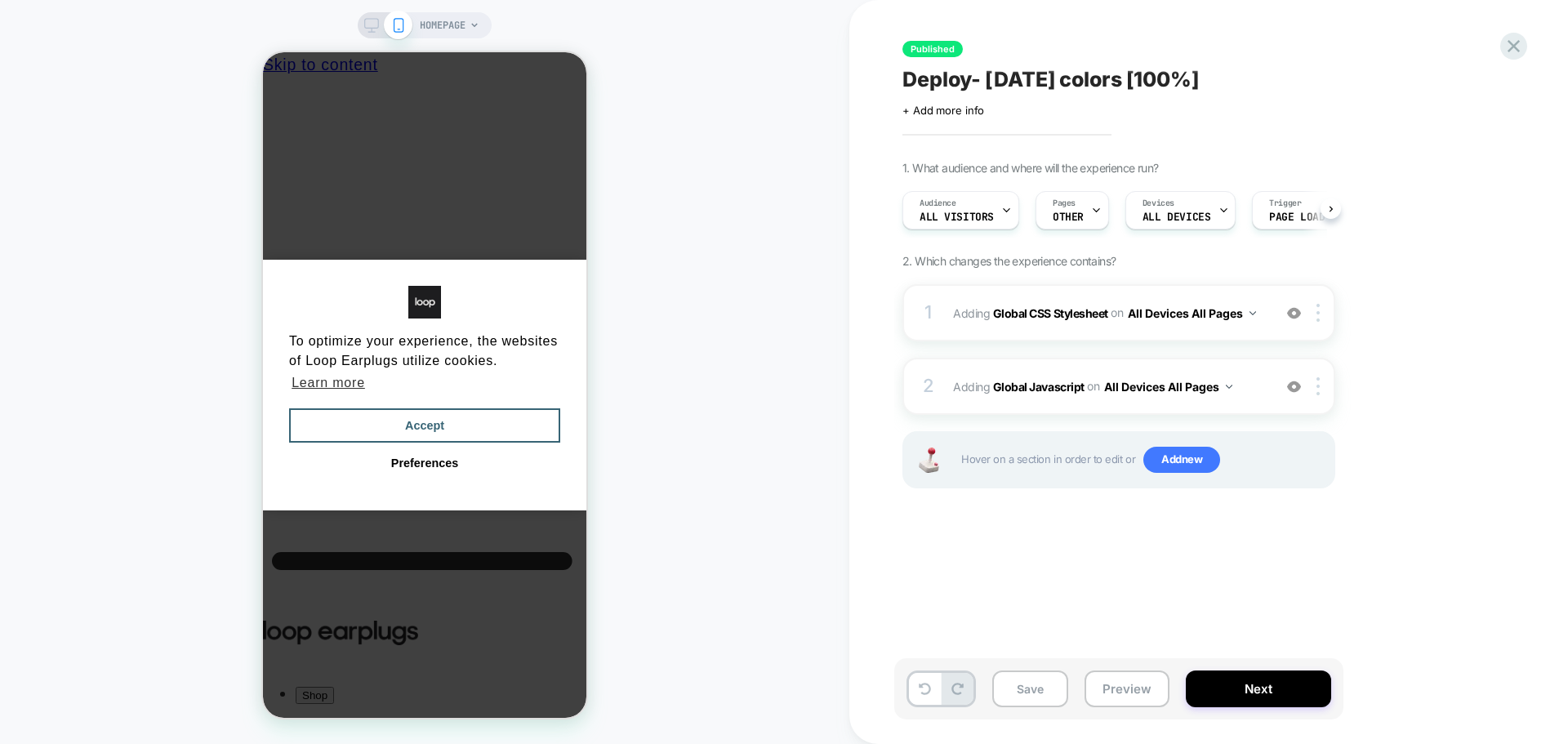
scroll to position [0, 1]
click at [996, 391] on b "Global Javascript" at bounding box center [1038, 386] width 91 height 14
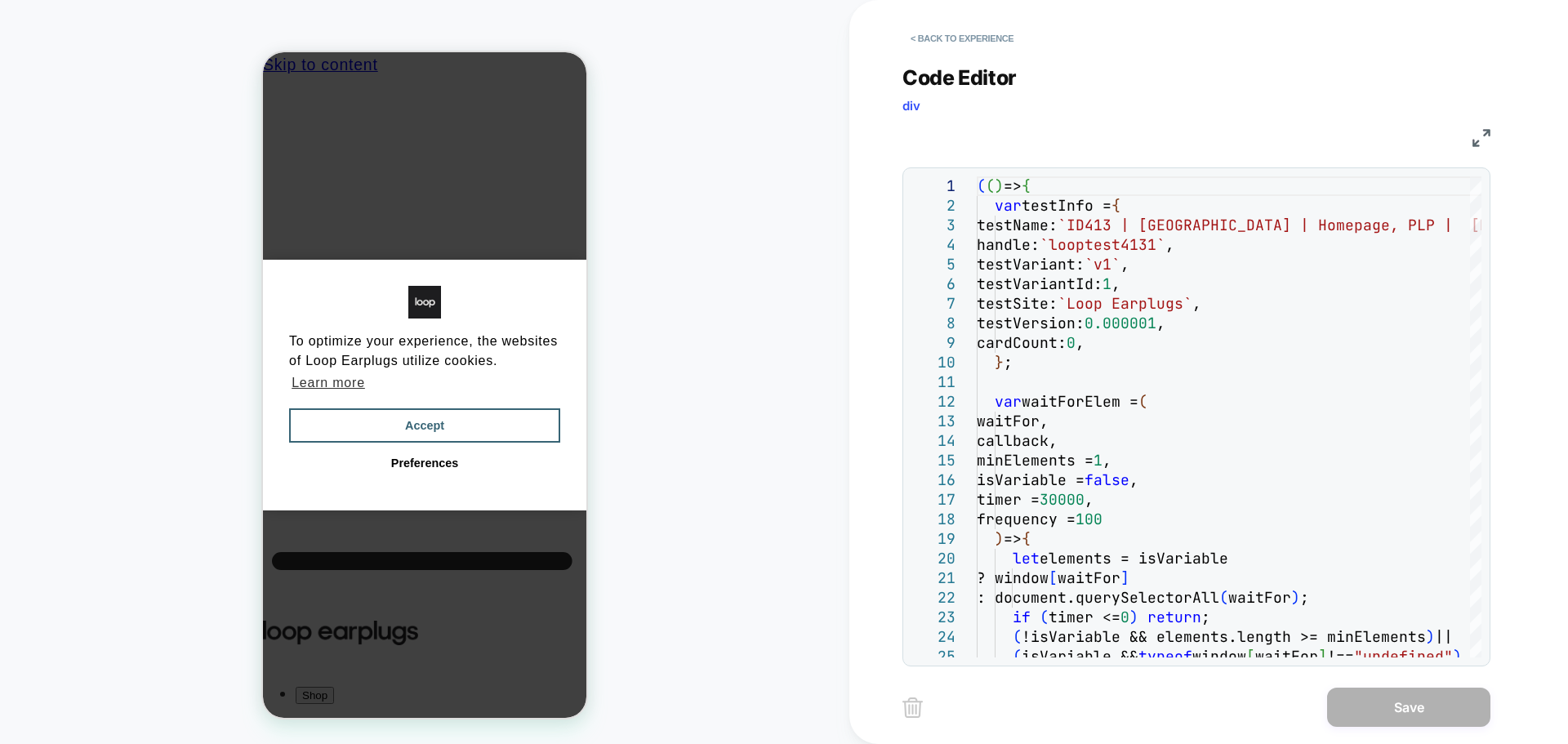
click at [1485, 124] on div "JS" at bounding box center [1196, 136] width 588 height 28
click at [1486, 136] on img at bounding box center [1482, 138] width 18 height 18
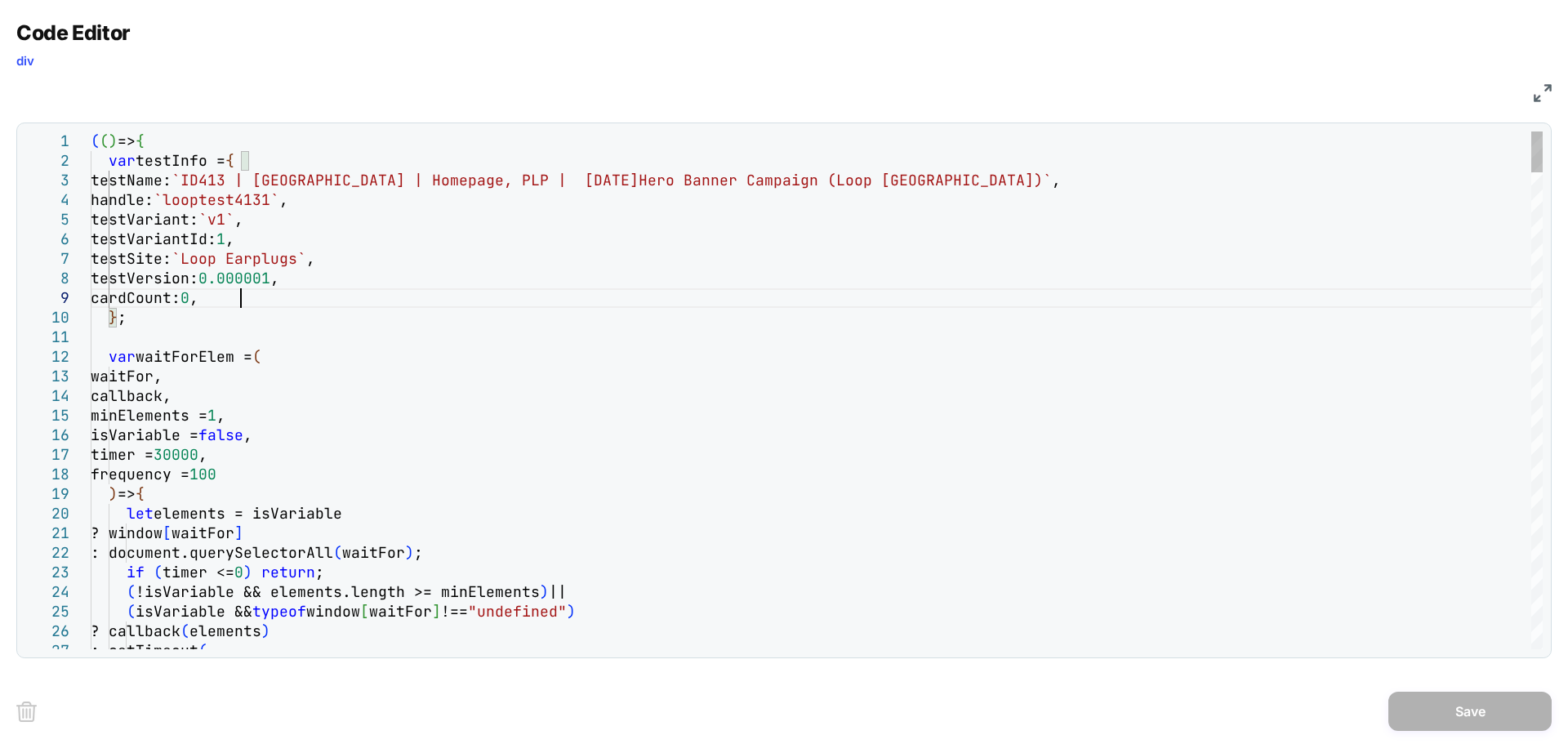
type textarea "**********"
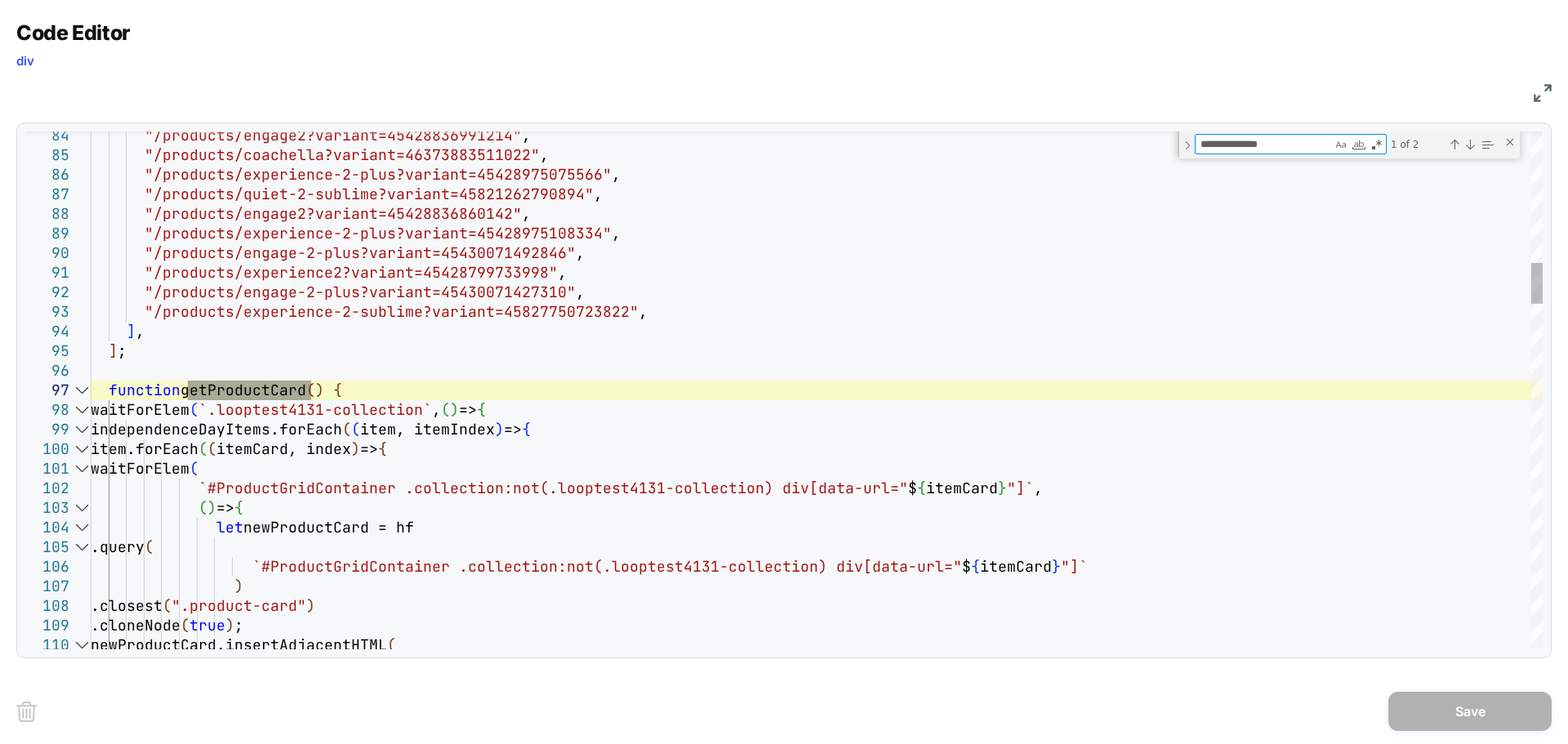
click at [76, 393] on div at bounding box center [81, 391] width 21 height 20
type textarea "**********"
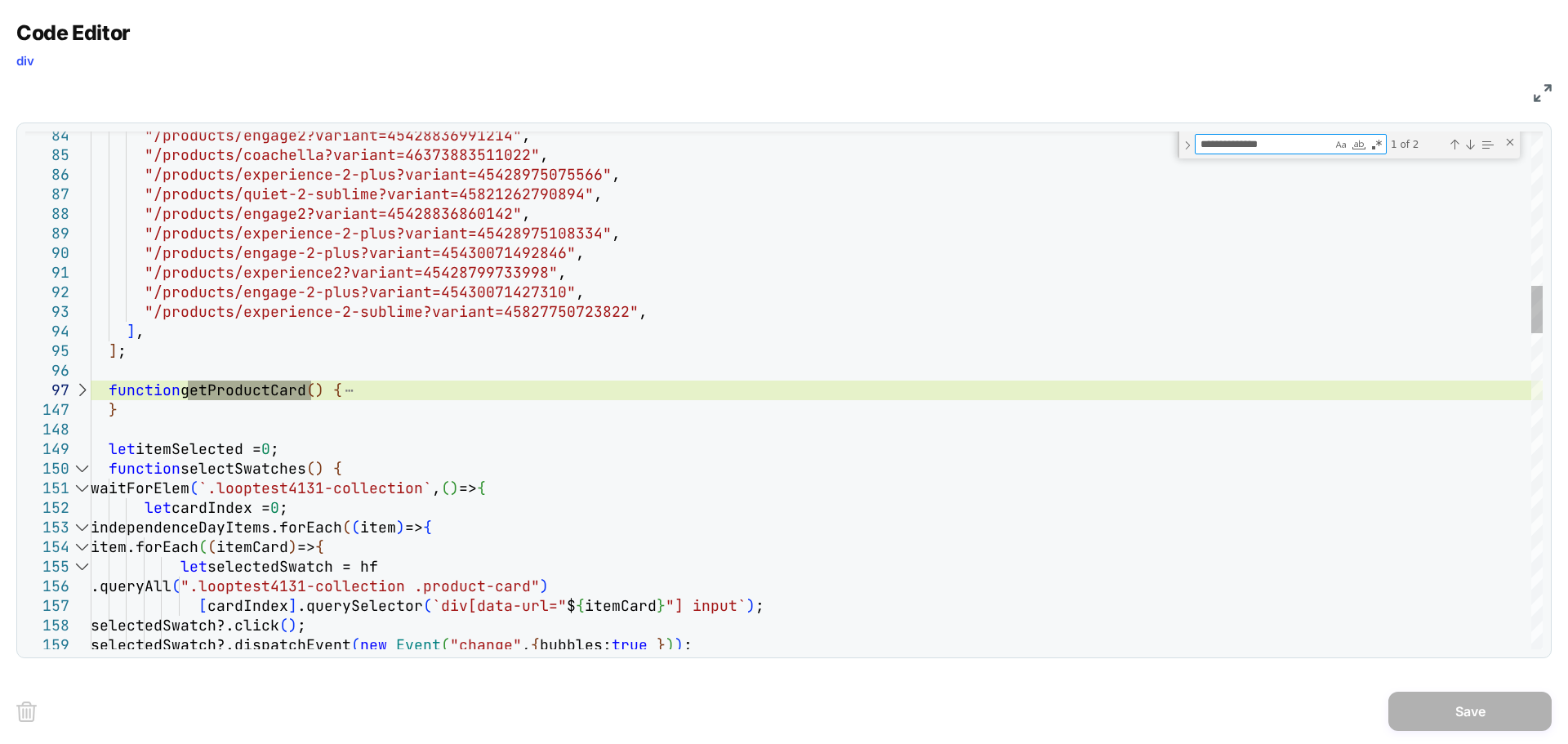
type textarea "**********"
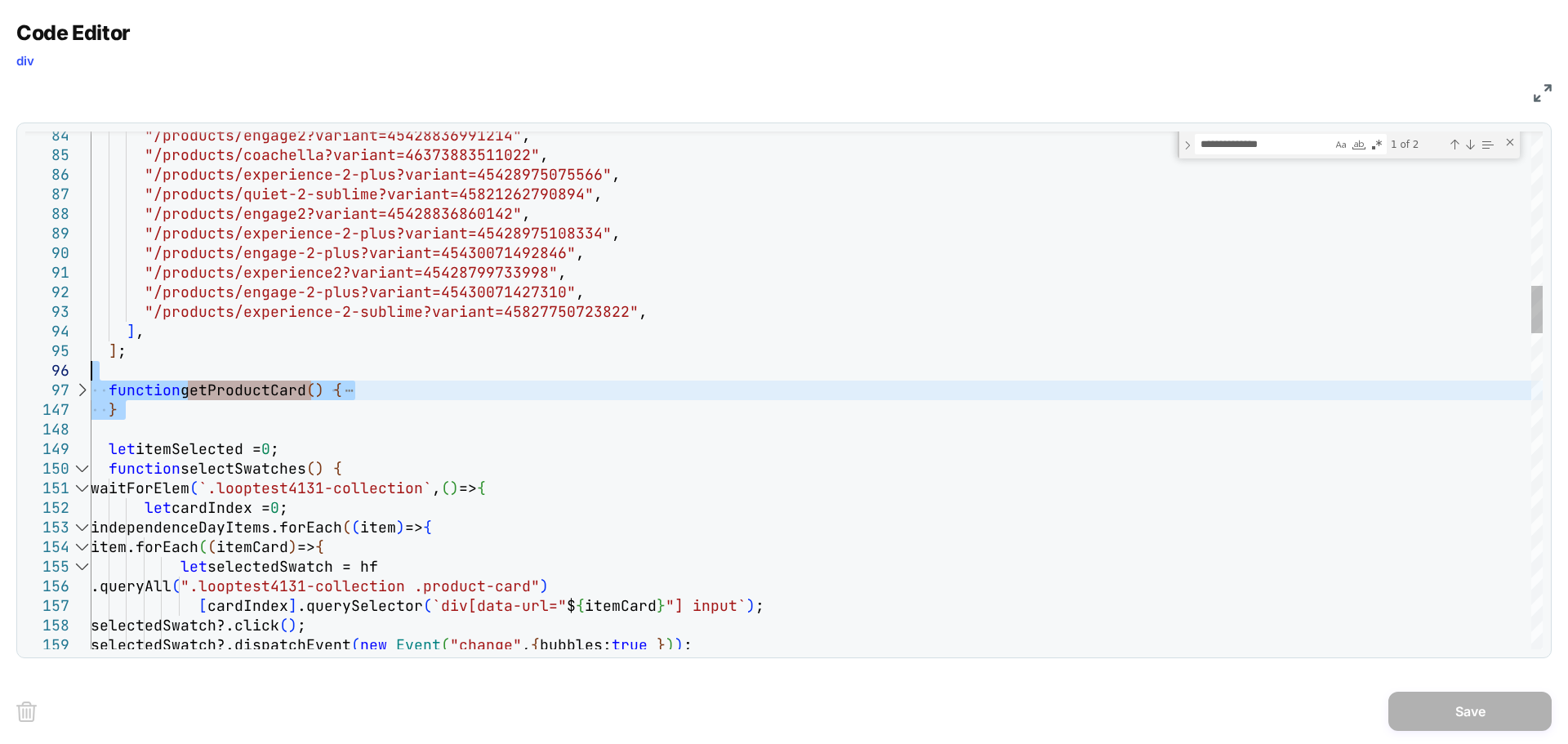
type textarea "**********"
drag, startPoint x: 129, startPoint y: 411, endPoint x: 59, endPoint y: 392, distance: 72.5
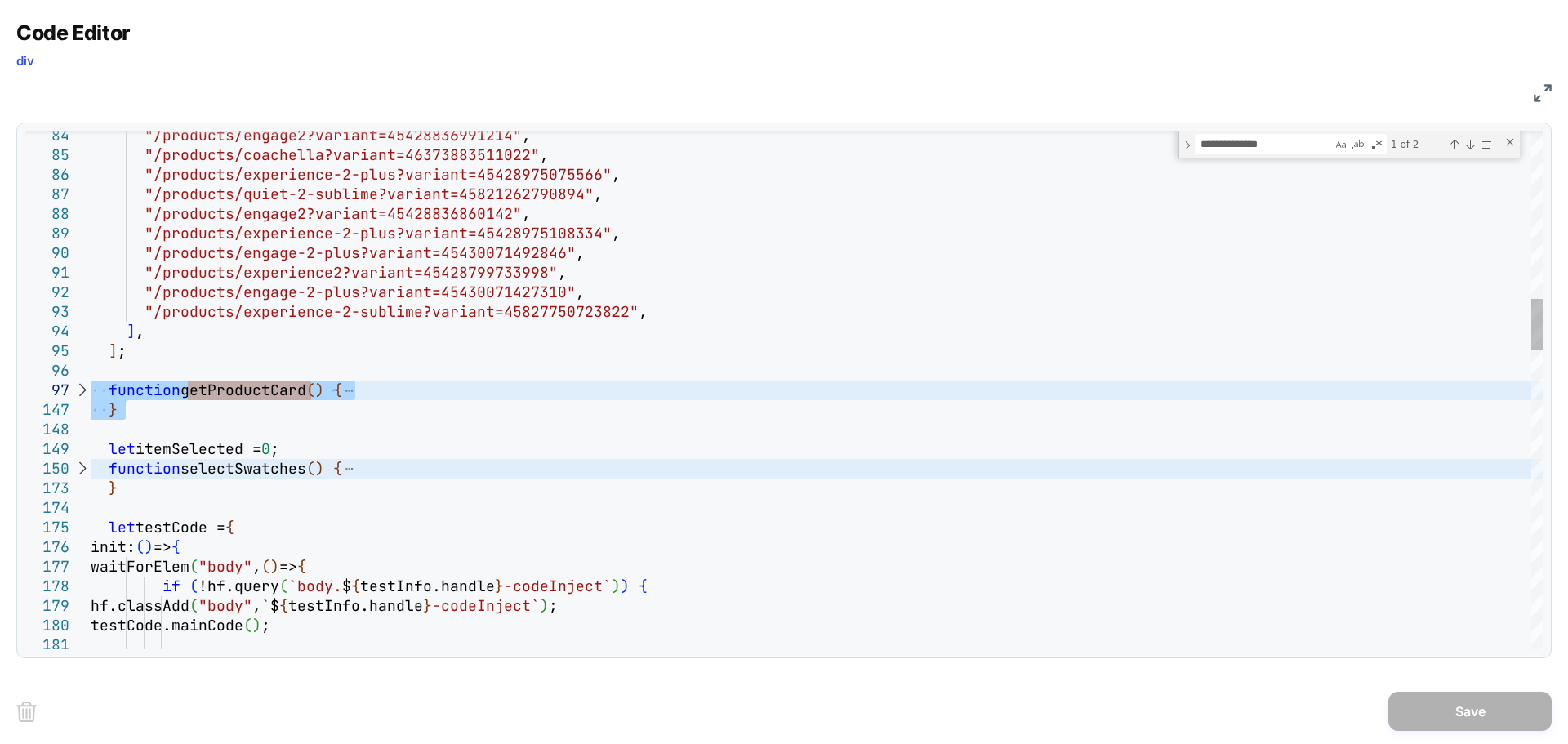
scroll to position [0, 12]
drag, startPoint x: 130, startPoint y: 488, endPoint x: 91, endPoint y: 387, distance: 108.3
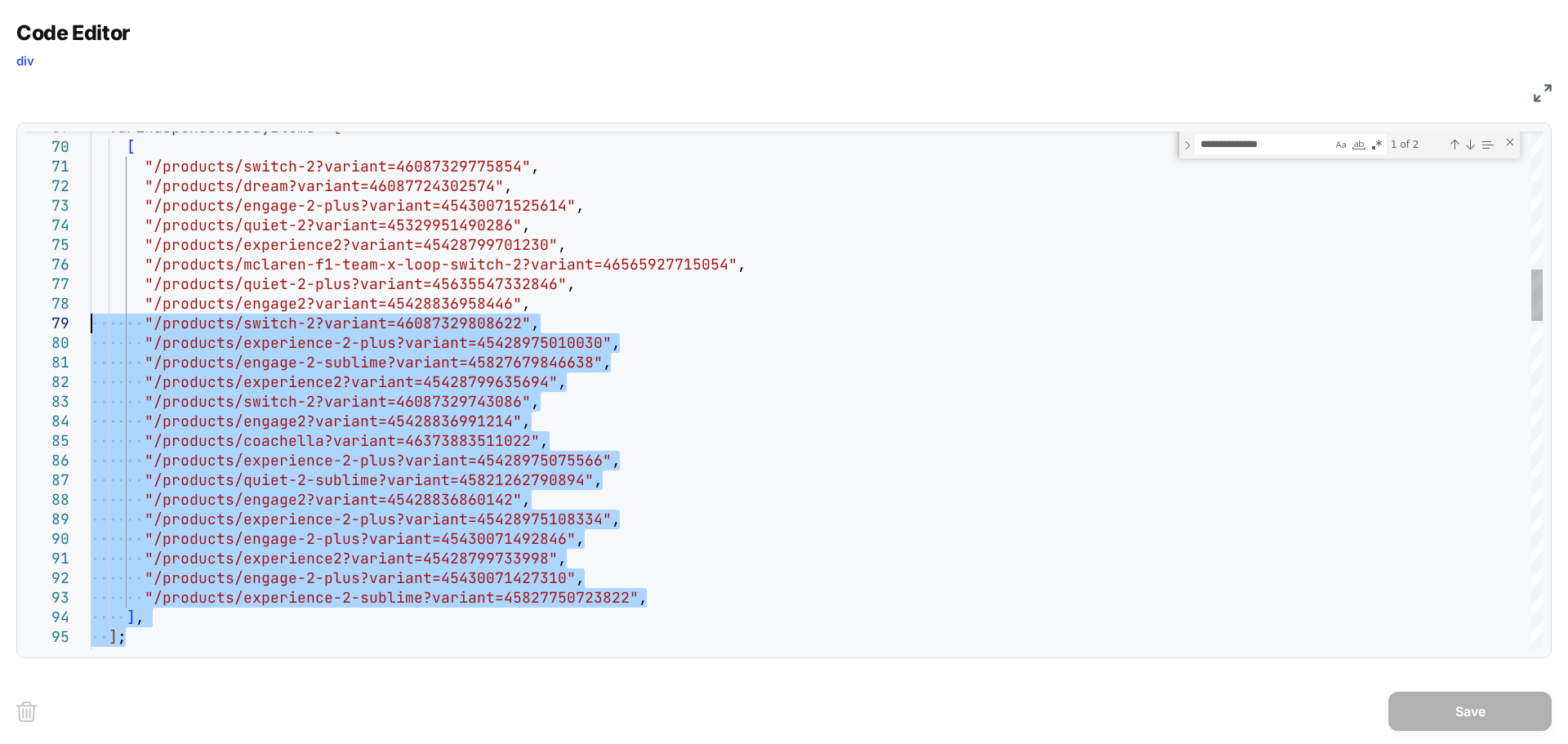
type textarea "**********"
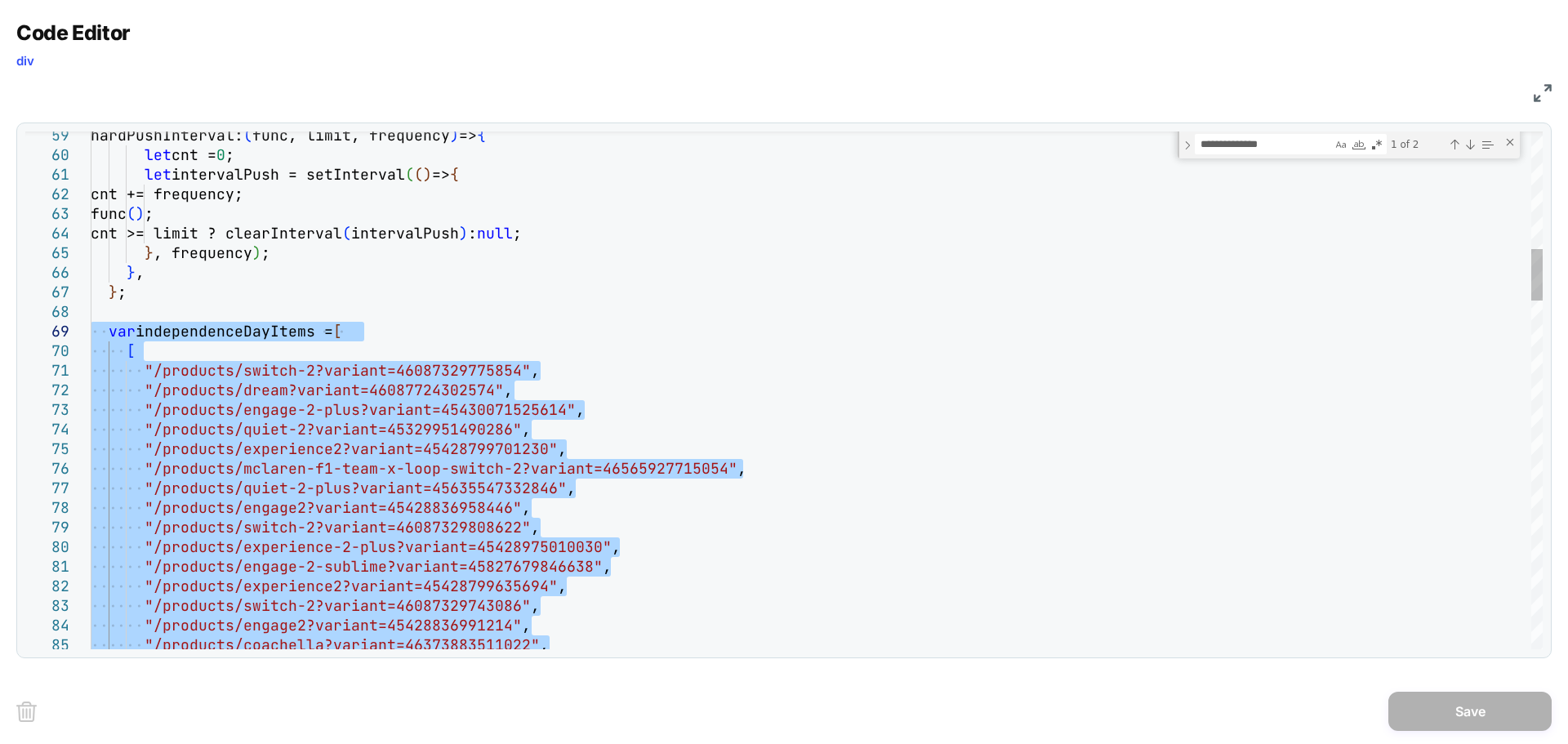
drag, startPoint x: 140, startPoint y: 434, endPoint x: 42, endPoint y: 335, distance: 139.3
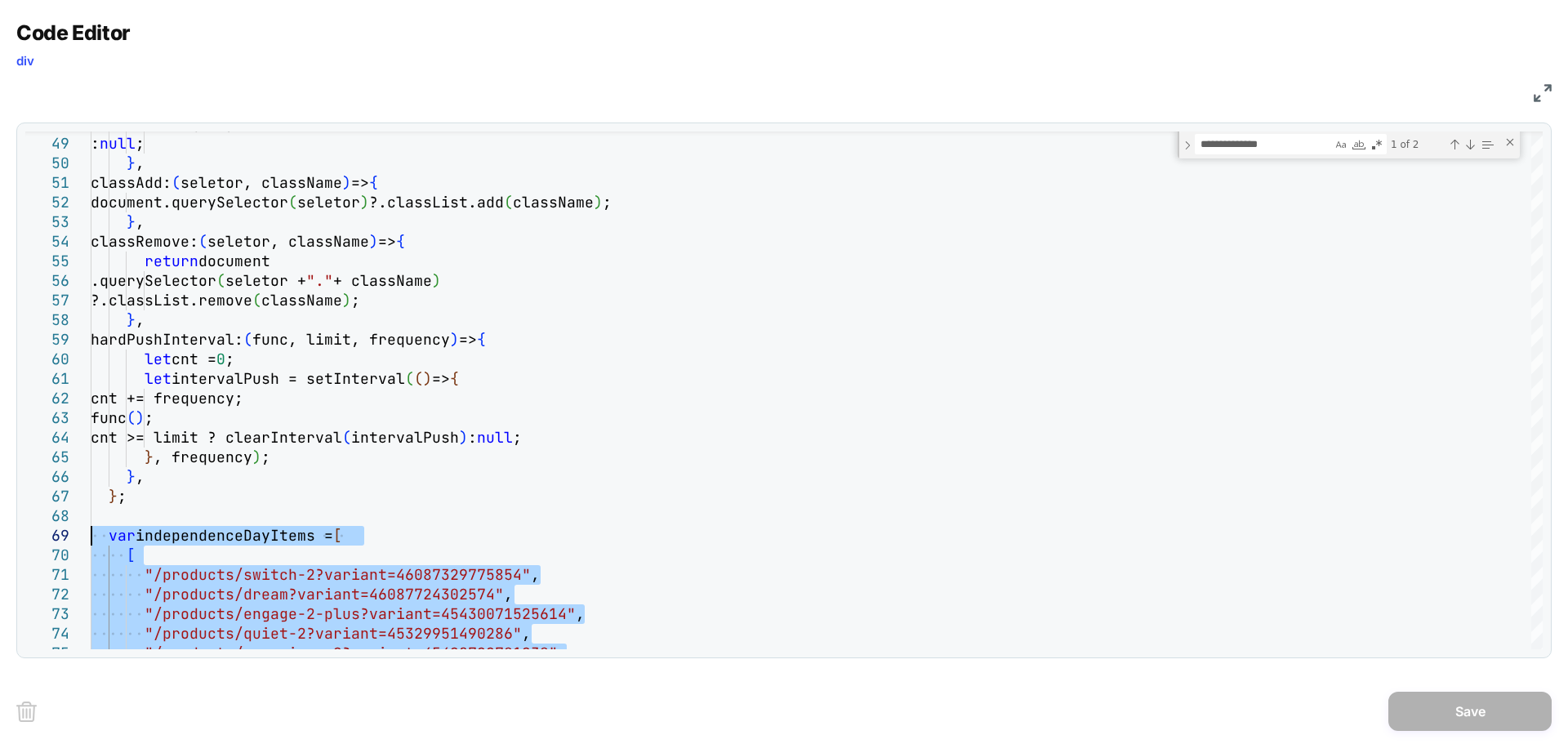
click at [1540, 100] on img at bounding box center [1542, 93] width 18 height 18
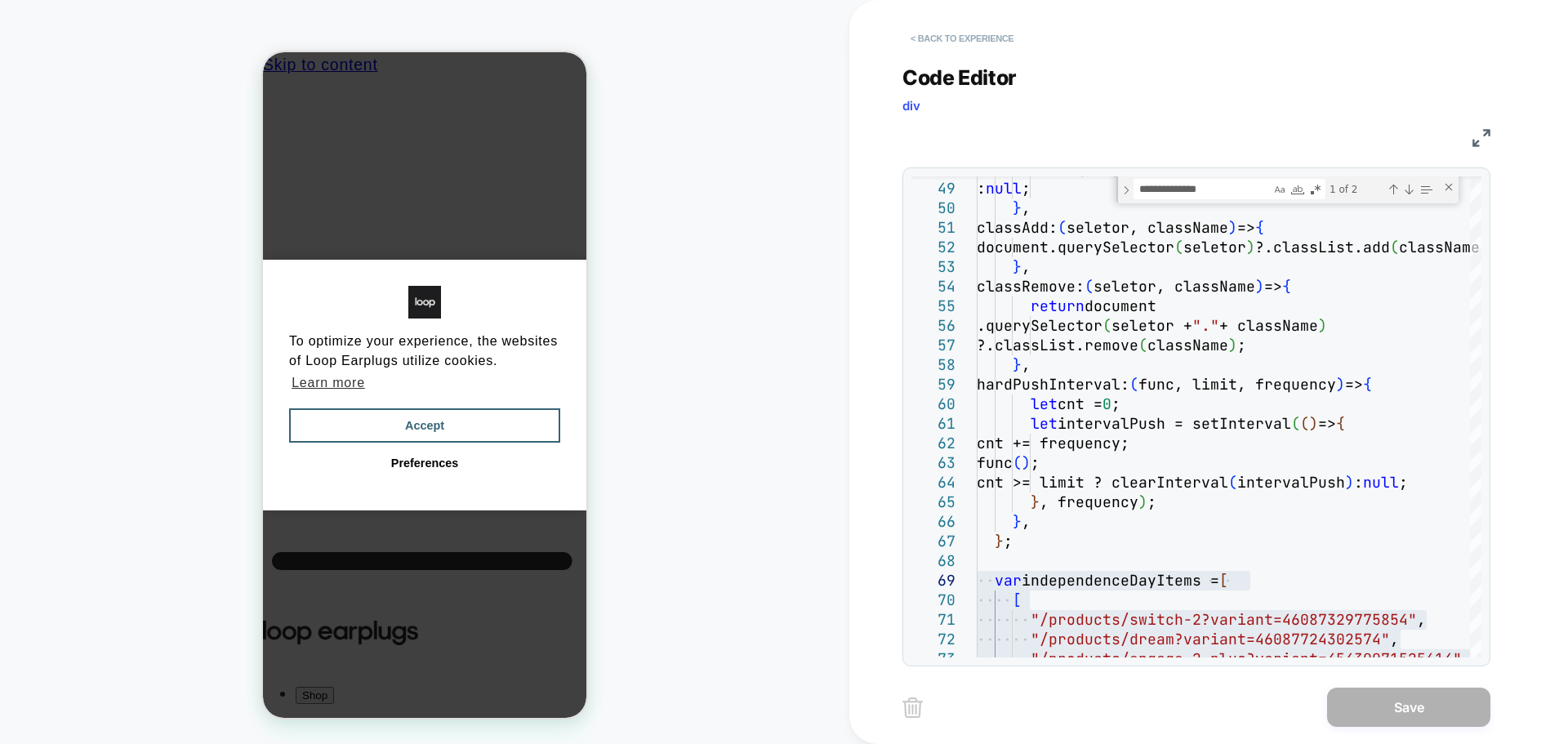
click at [960, 34] on button "< Back to experience" at bounding box center [962, 39] width 119 height 26
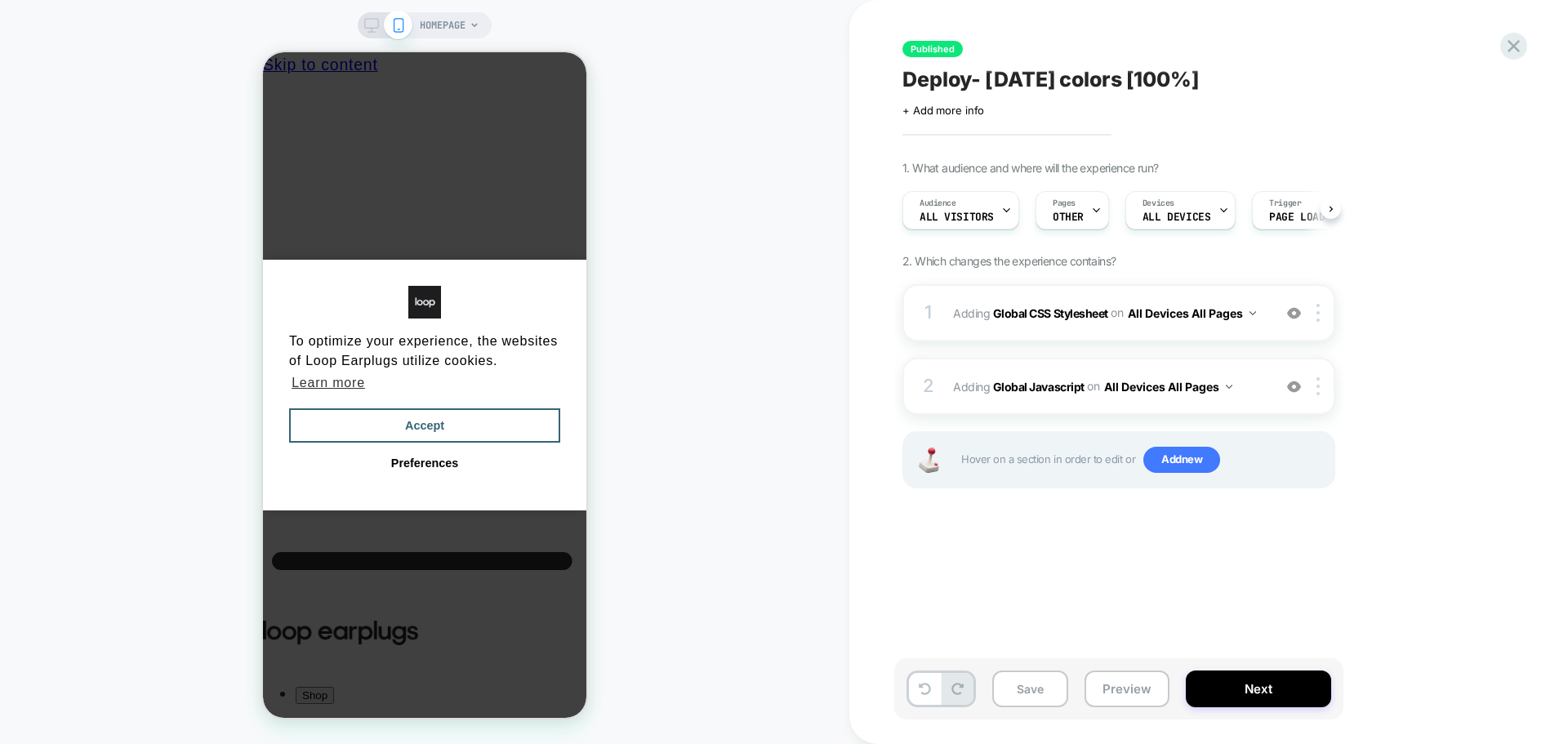
scroll to position [0, 1]
click at [1501, 43] on div at bounding box center [1513, 47] width 34 height 34
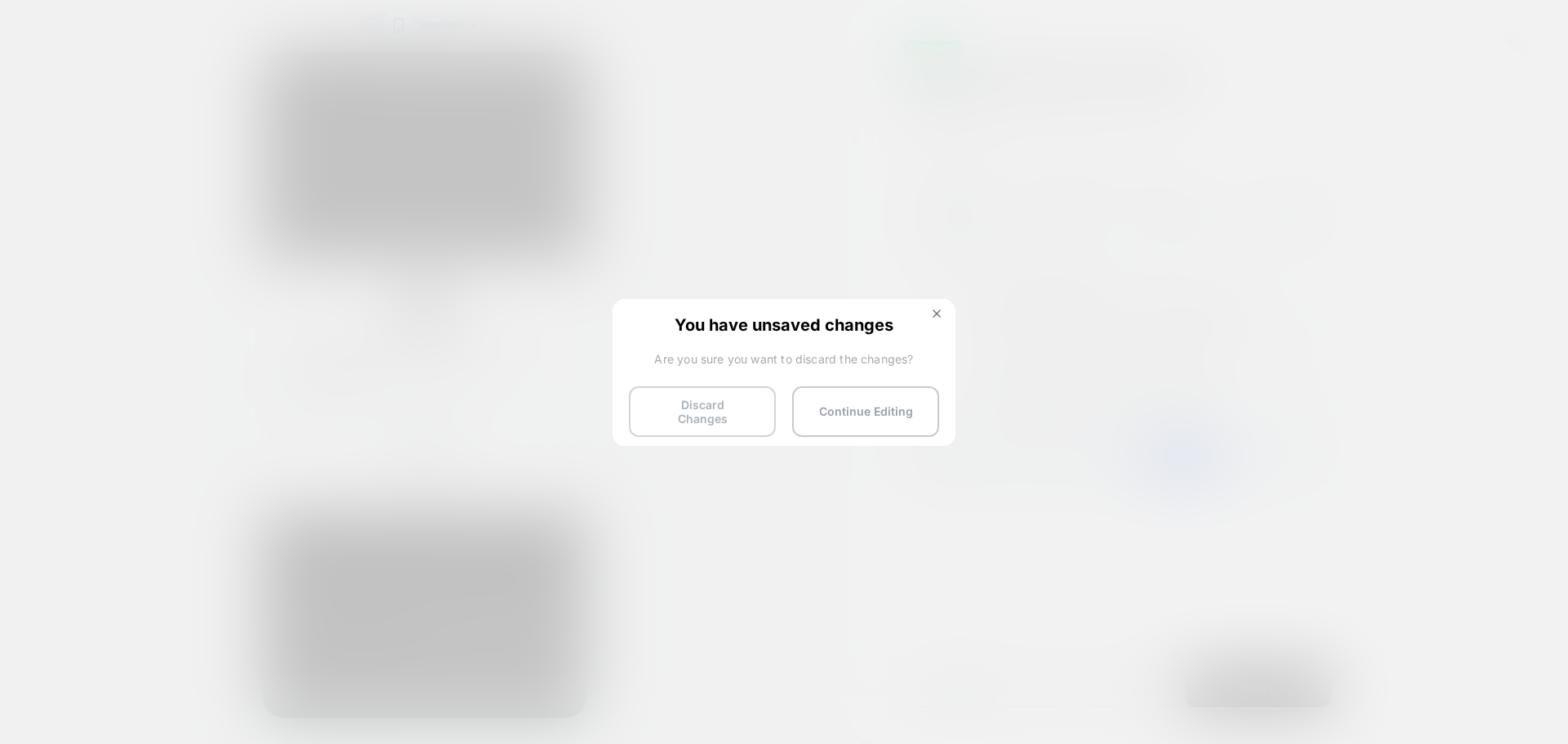
click at [713, 415] on button "Discard Changes" at bounding box center [702, 411] width 147 height 51
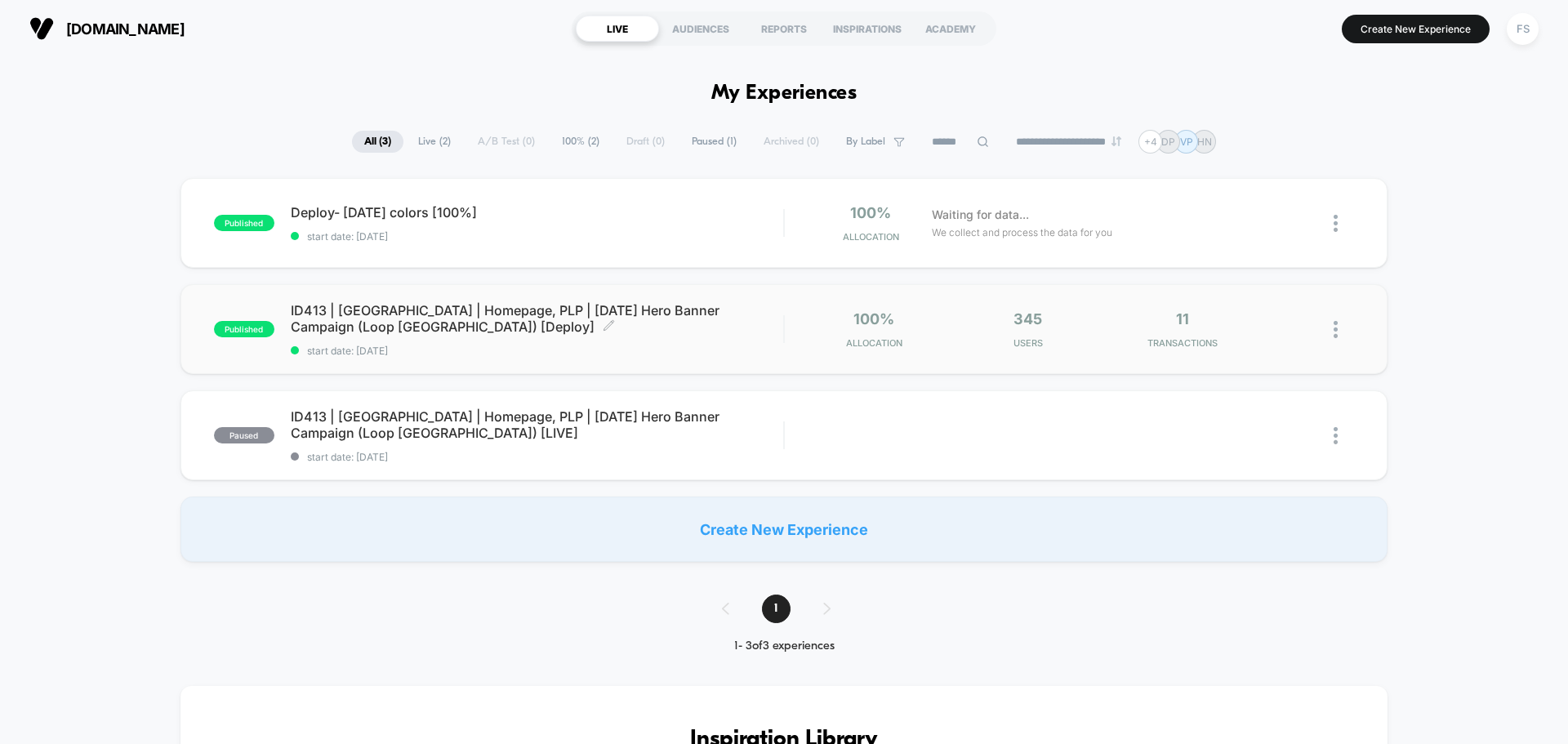
click at [382, 305] on span "ID413 | [GEOGRAPHIC_DATA] | Homepage, PLP | [DATE] Hero Banner Campaign (Loop […" at bounding box center [537, 318] width 493 height 33
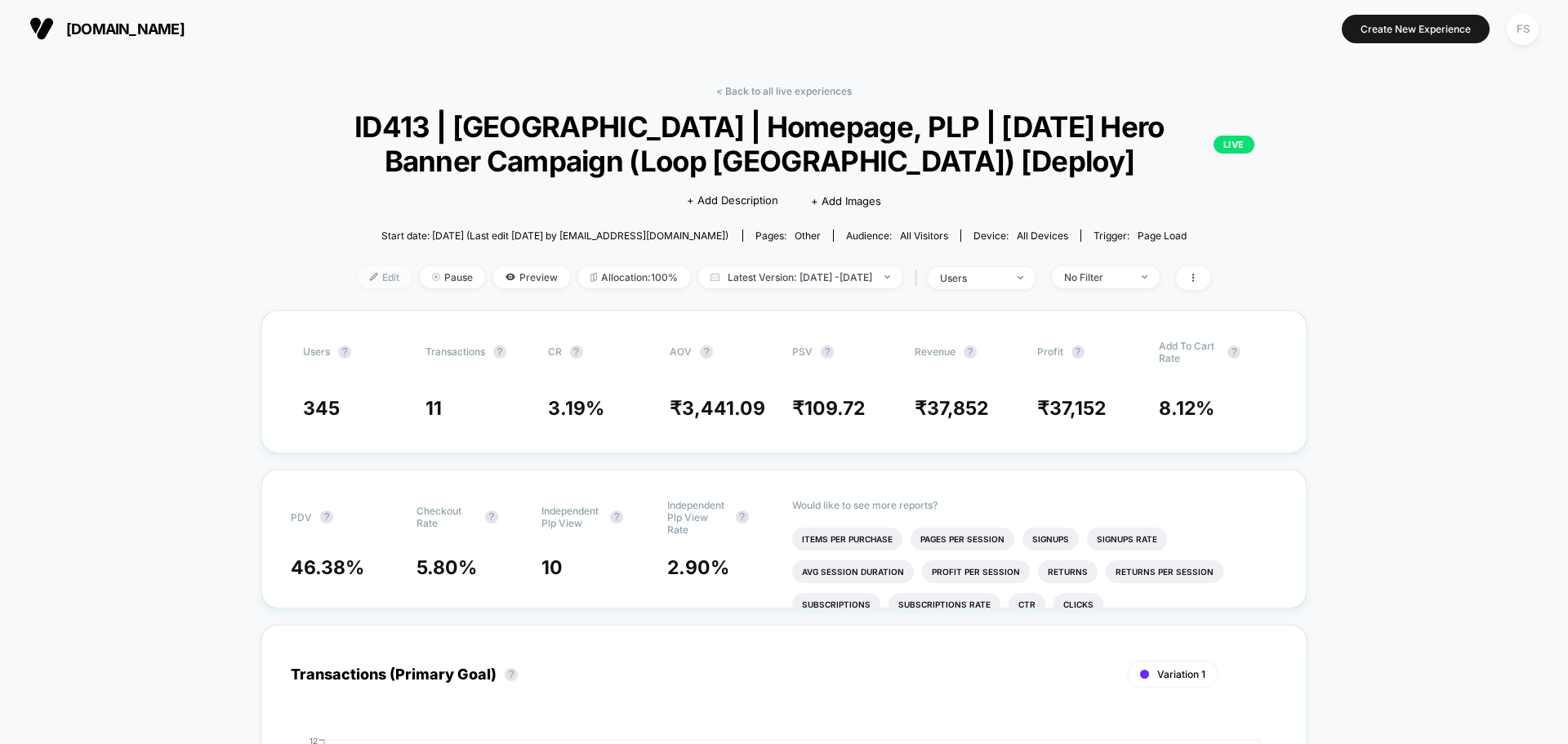
click at [358, 273] on span "Edit" at bounding box center [385, 277] width 54 height 22
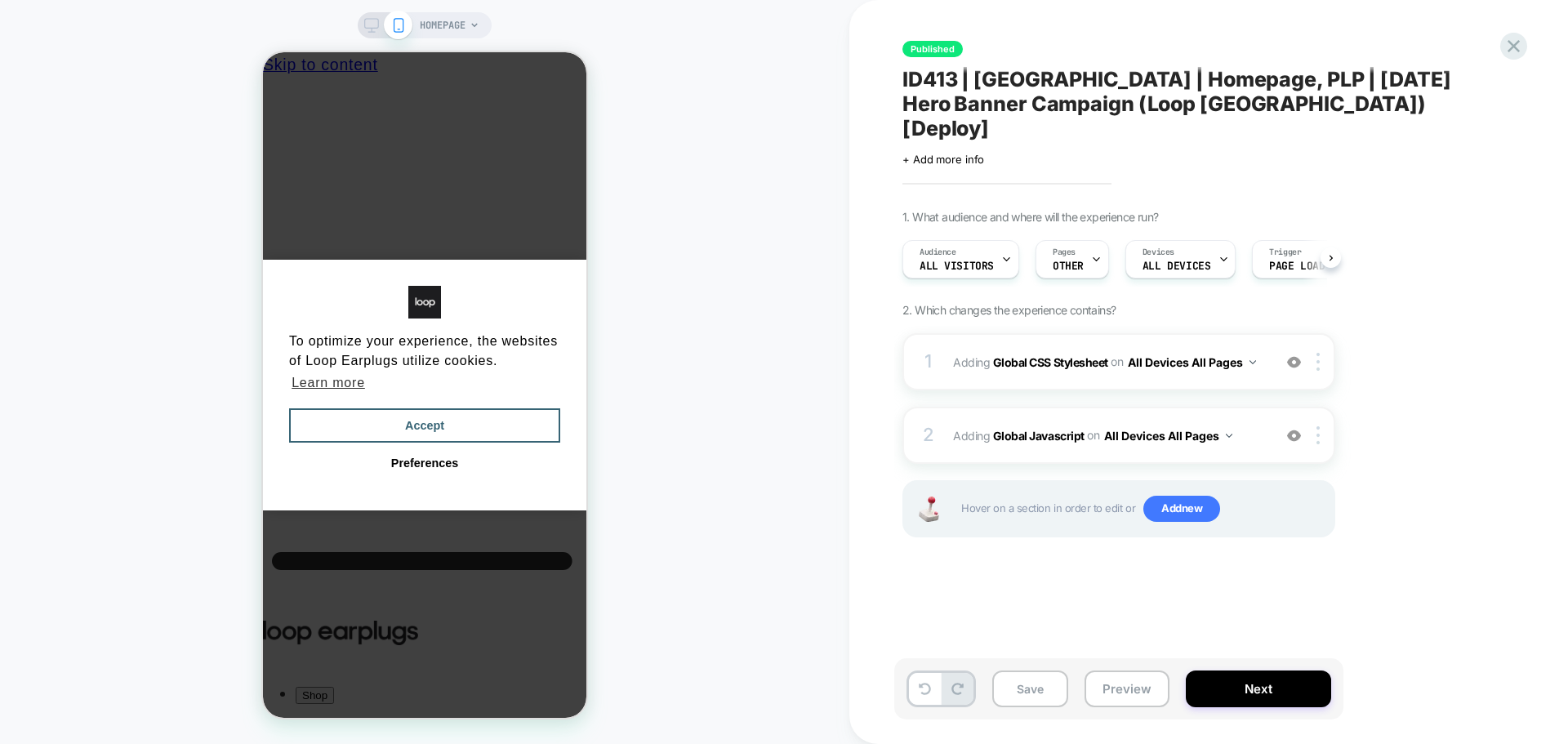
scroll to position [0, 1]
click at [1036, 428] on b "Global Javascript" at bounding box center [1038, 434] width 91 height 14
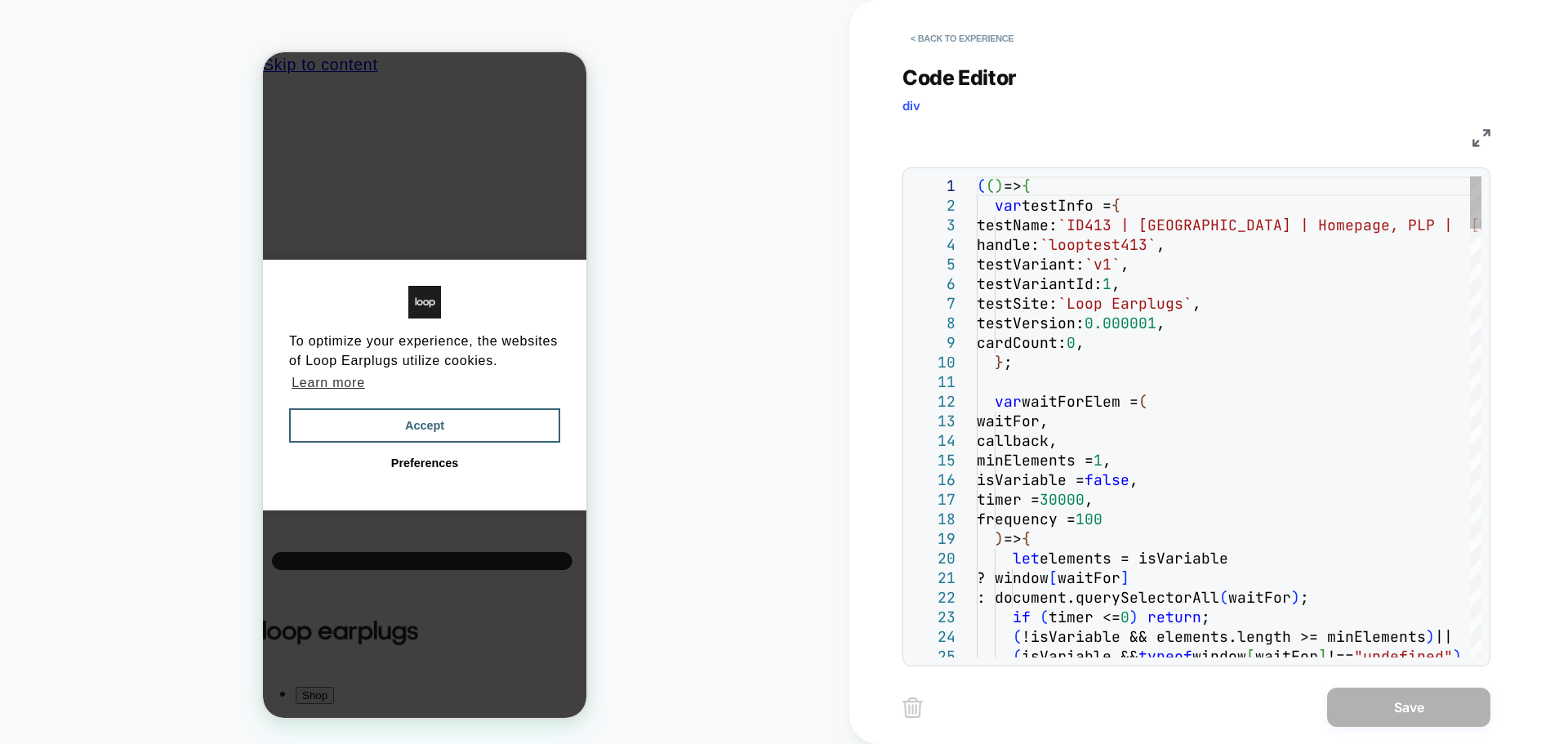
scroll to position [0, 0]
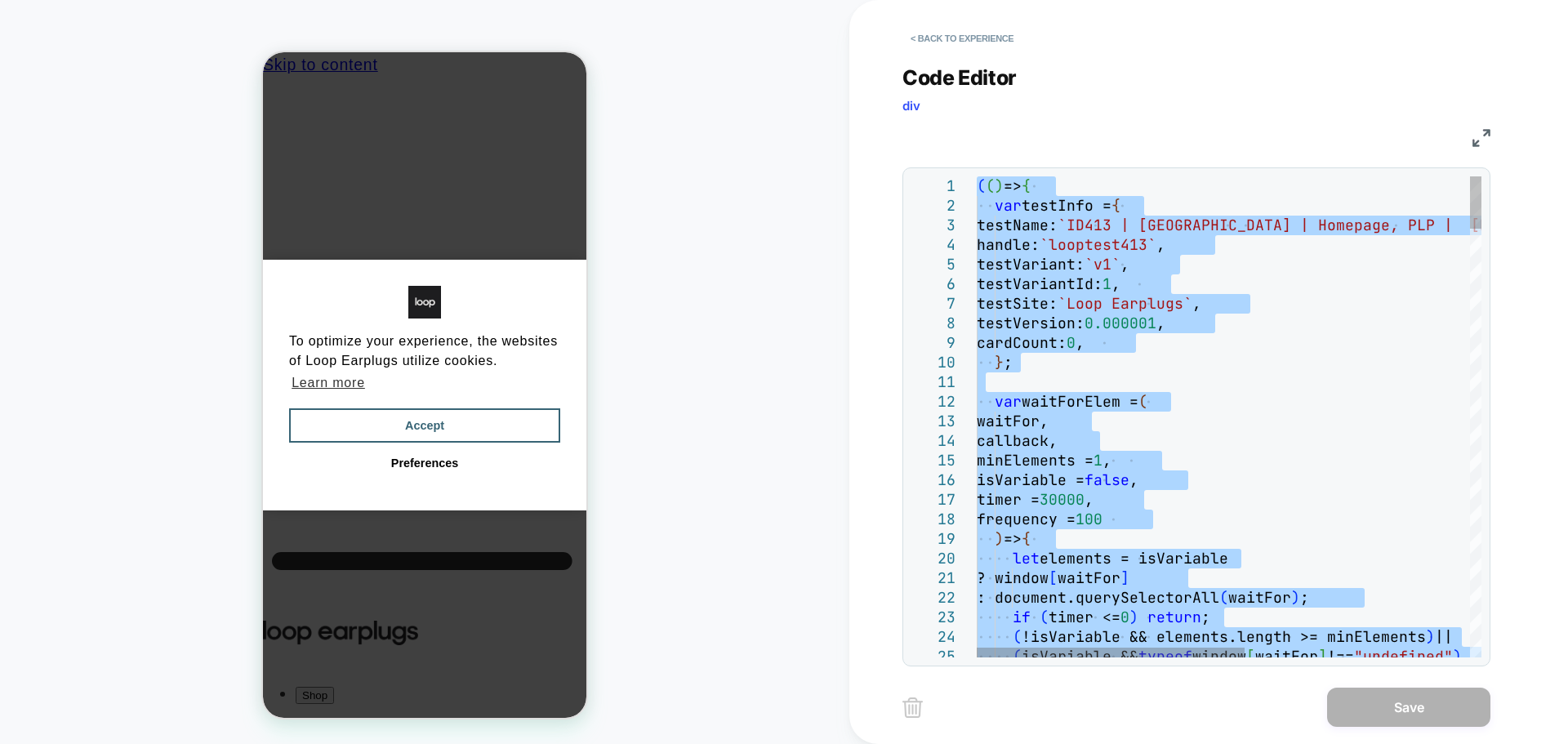
type textarea "**********"
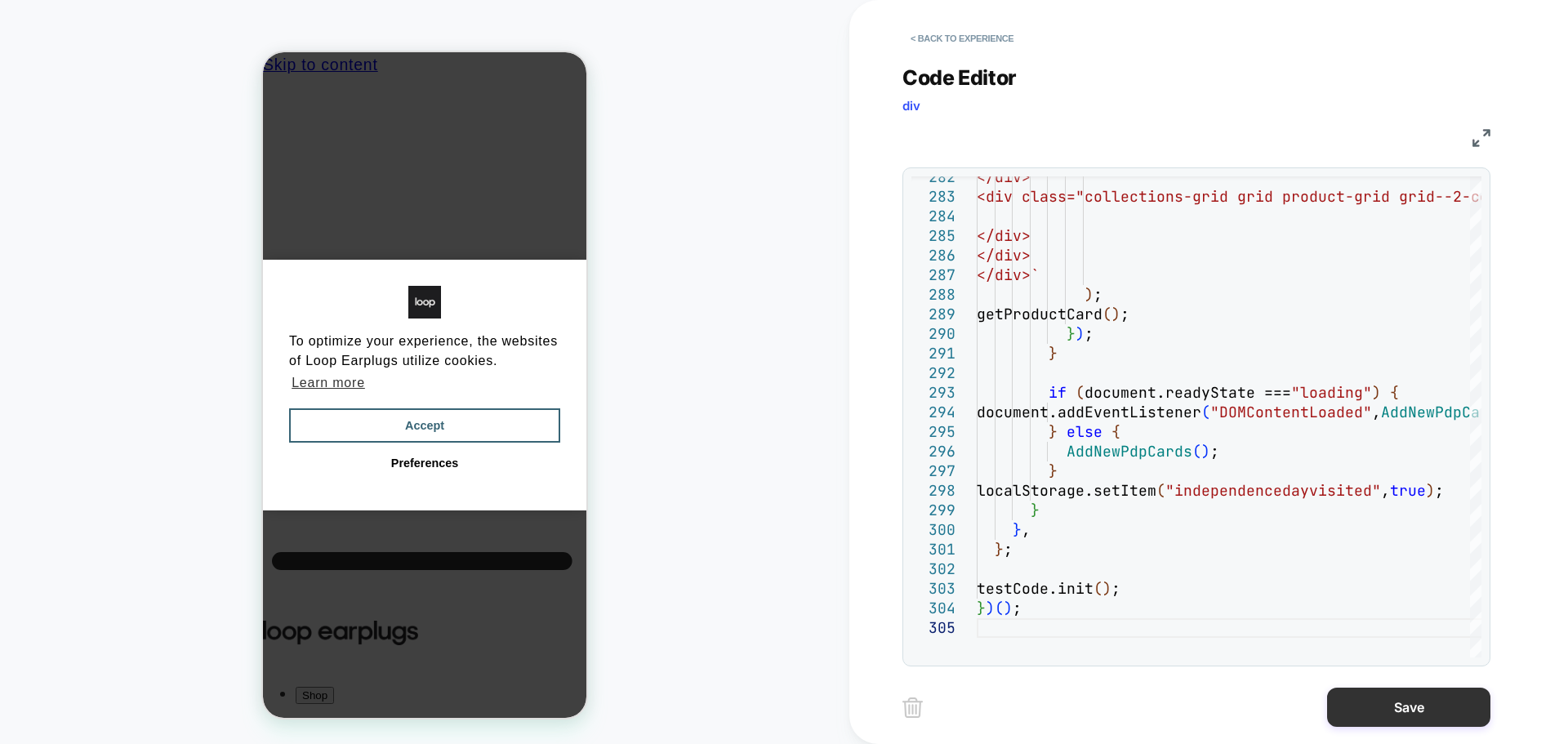
click at [1366, 710] on button "Save" at bounding box center [1408, 707] width 164 height 40
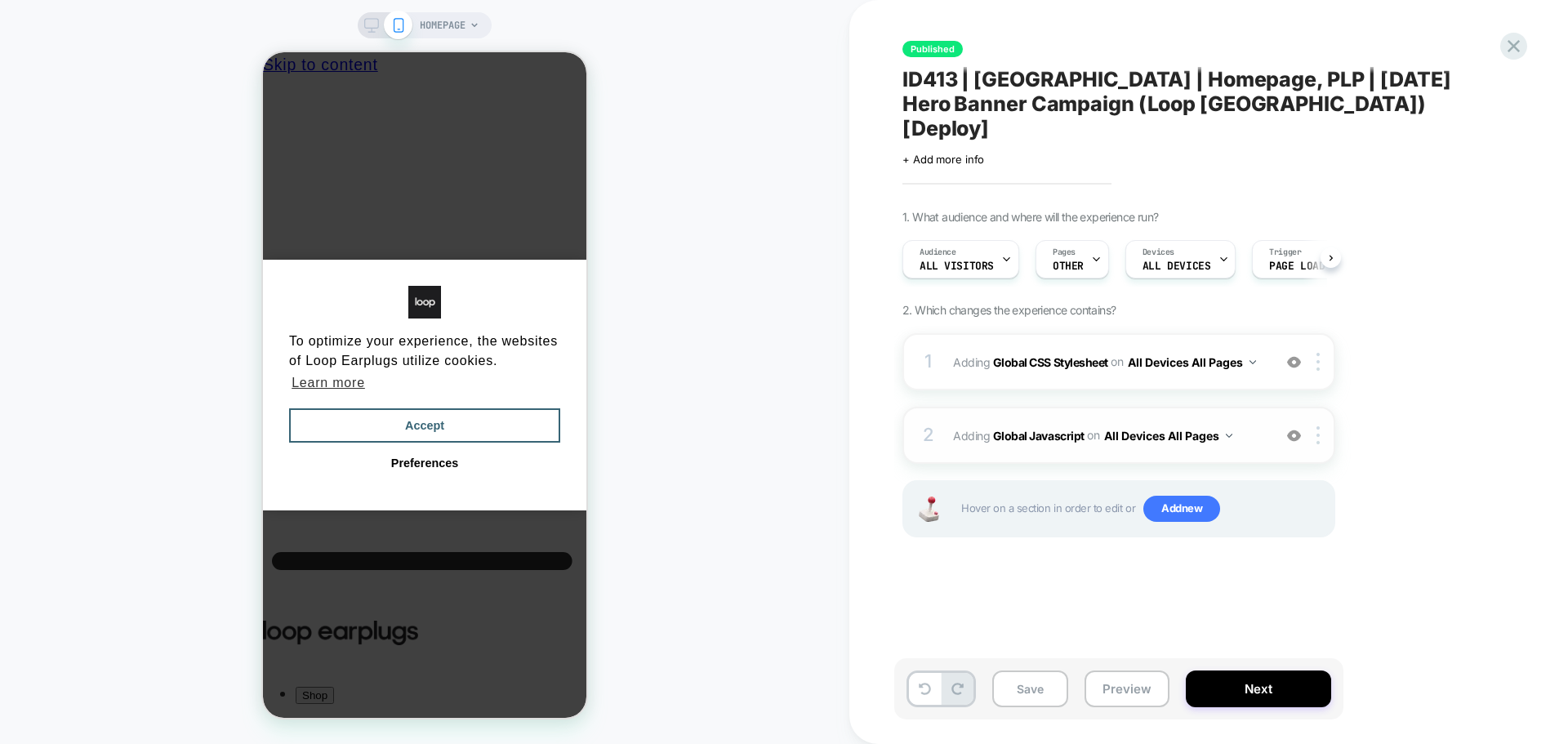
scroll to position [0, 1]
click at [1049, 354] on b "Global CSS Stylesheet" at bounding box center [1050, 361] width 115 height 14
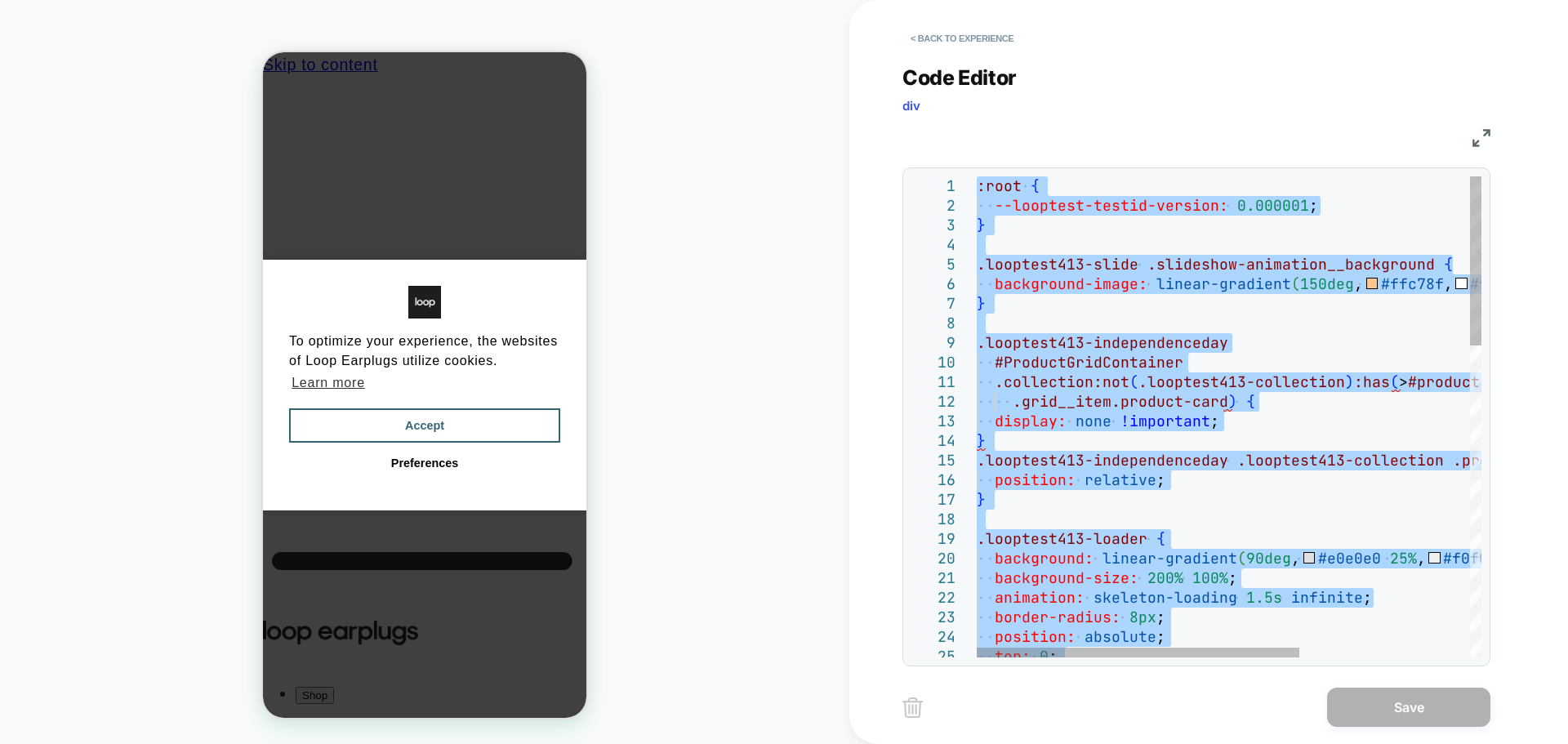
type textarea "**********"
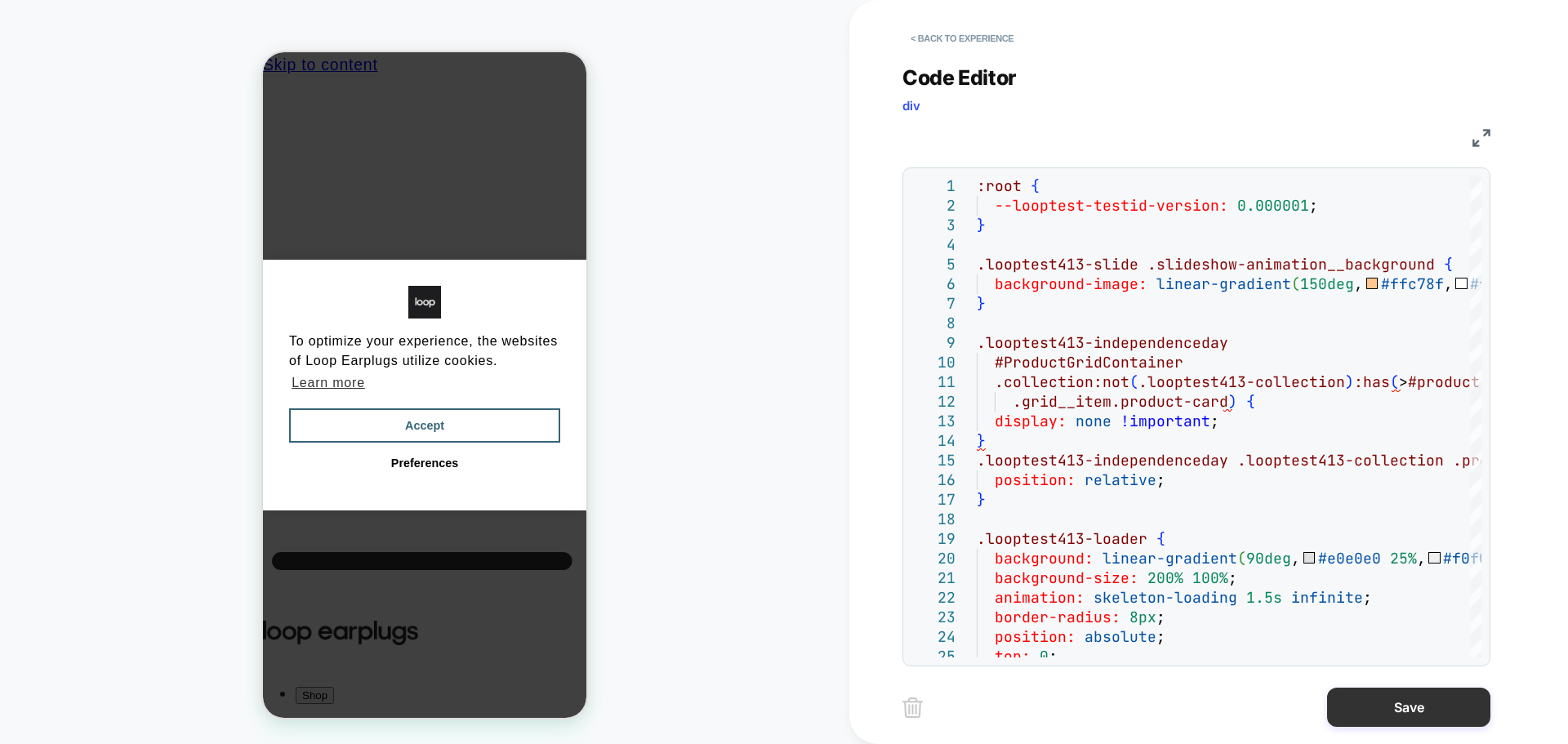
click at [1422, 696] on button "Save" at bounding box center [1408, 707] width 164 height 40
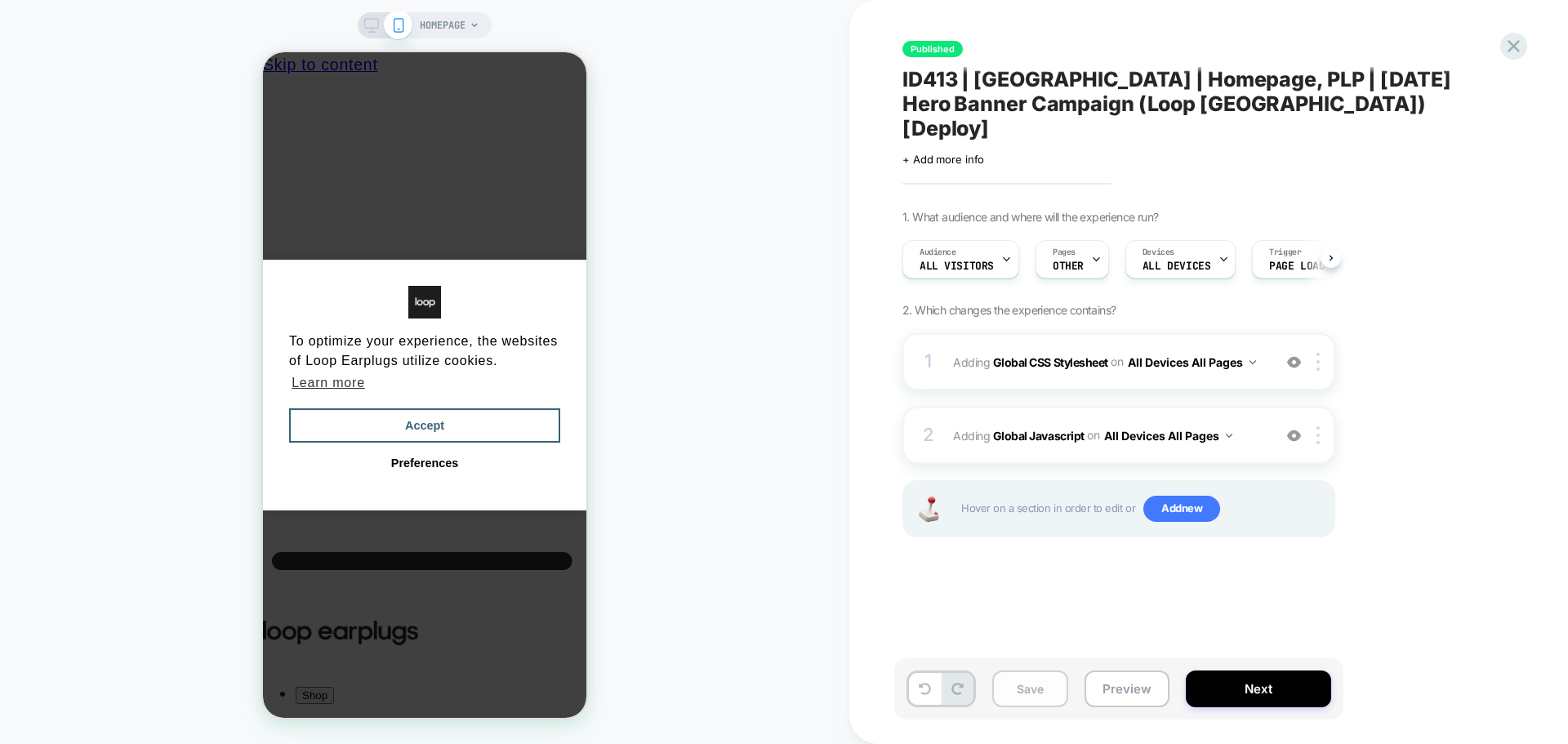
scroll to position [0, 1]
click at [1045, 685] on button "Save" at bounding box center [1029, 688] width 76 height 37
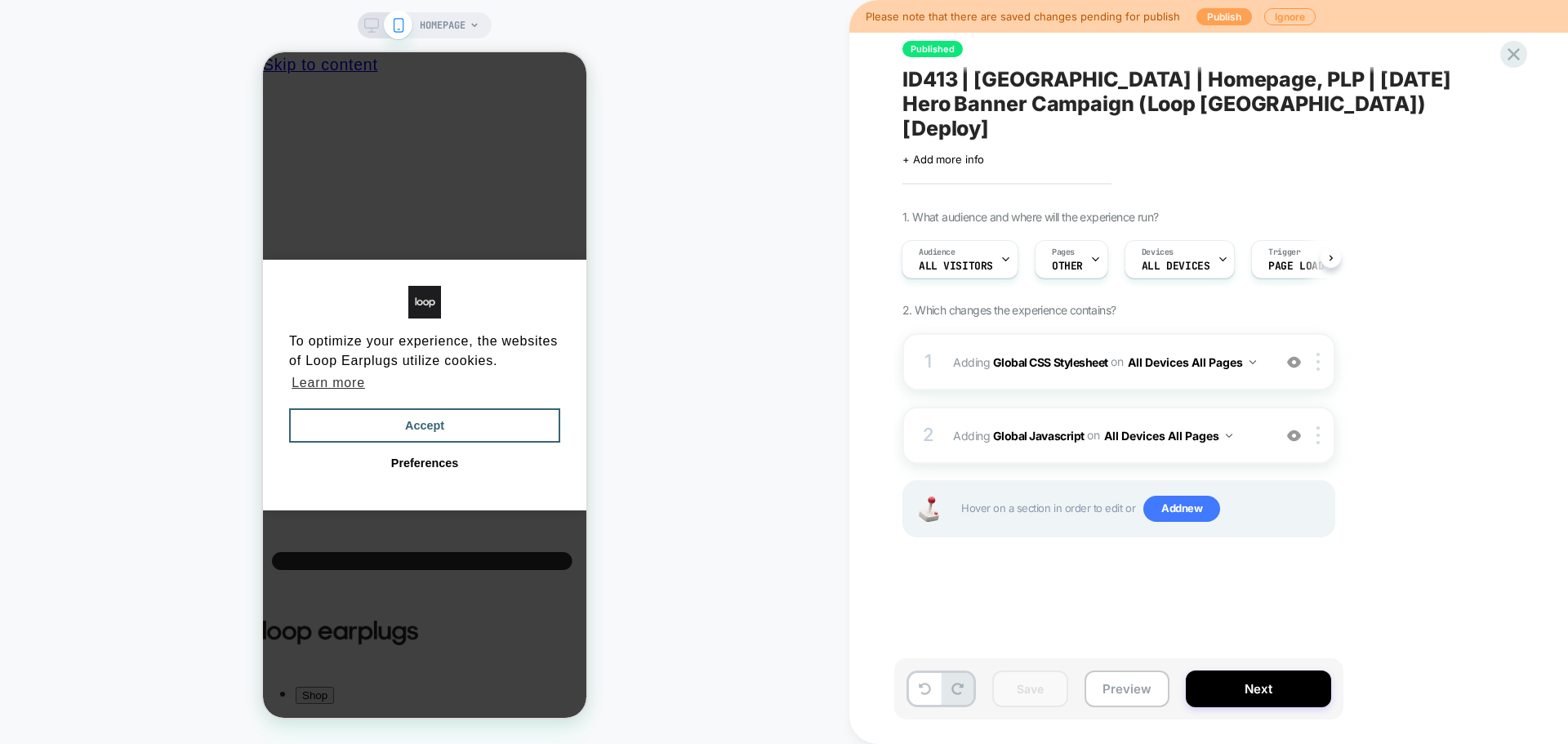
click at [1200, 21] on button "Publish" at bounding box center [1224, 16] width 56 height 17
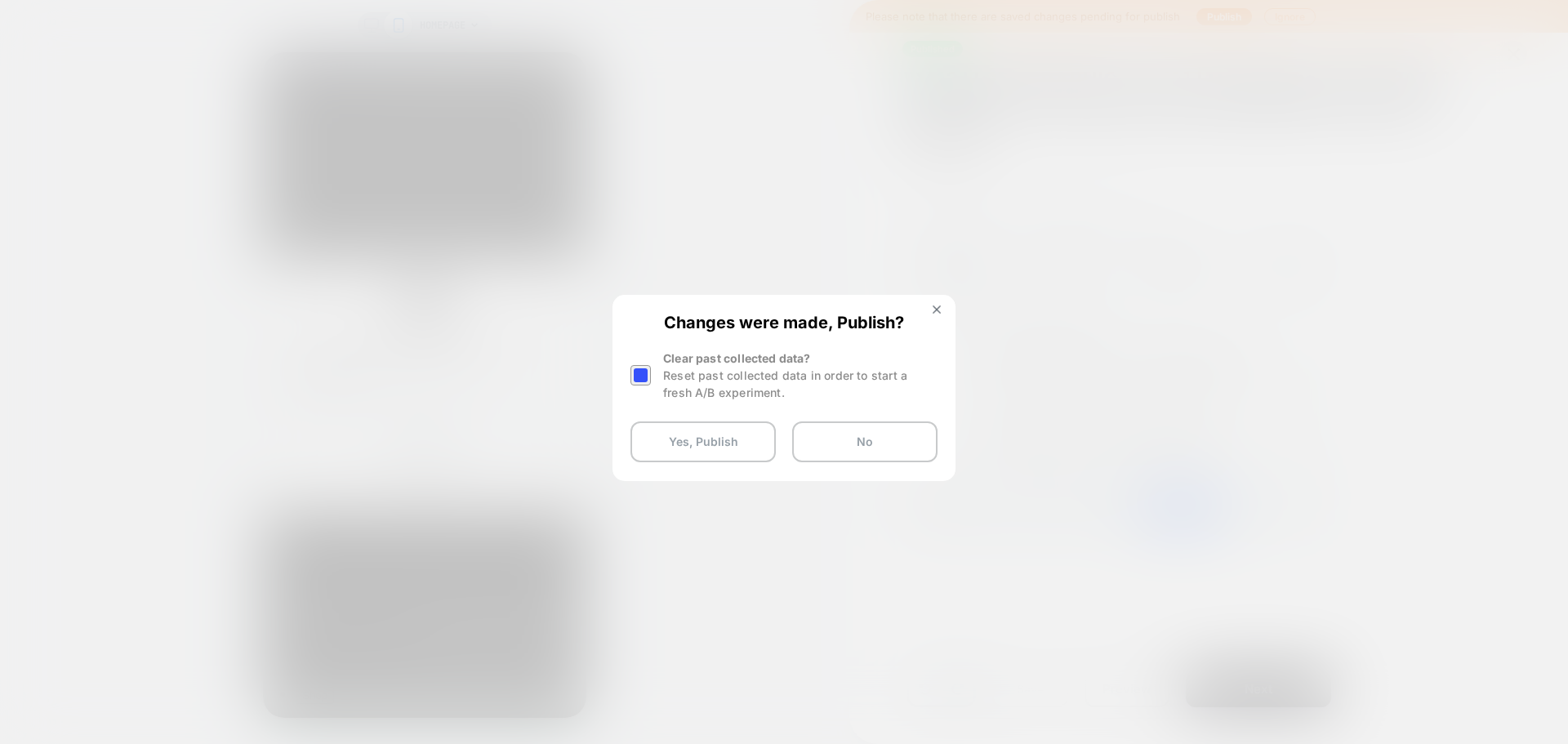
click at [655, 381] on div "Clear past collected data? Reset past collected data in order to start a fresh …" at bounding box center [784, 375] width 307 height 52
click at [645, 375] on div at bounding box center [641, 375] width 21 height 21
drag, startPoint x: 673, startPoint y: 437, endPoint x: 737, endPoint y: 417, distance: 67.1
click at [673, 437] on button "Yes, Publish" at bounding box center [703, 441] width 146 height 41
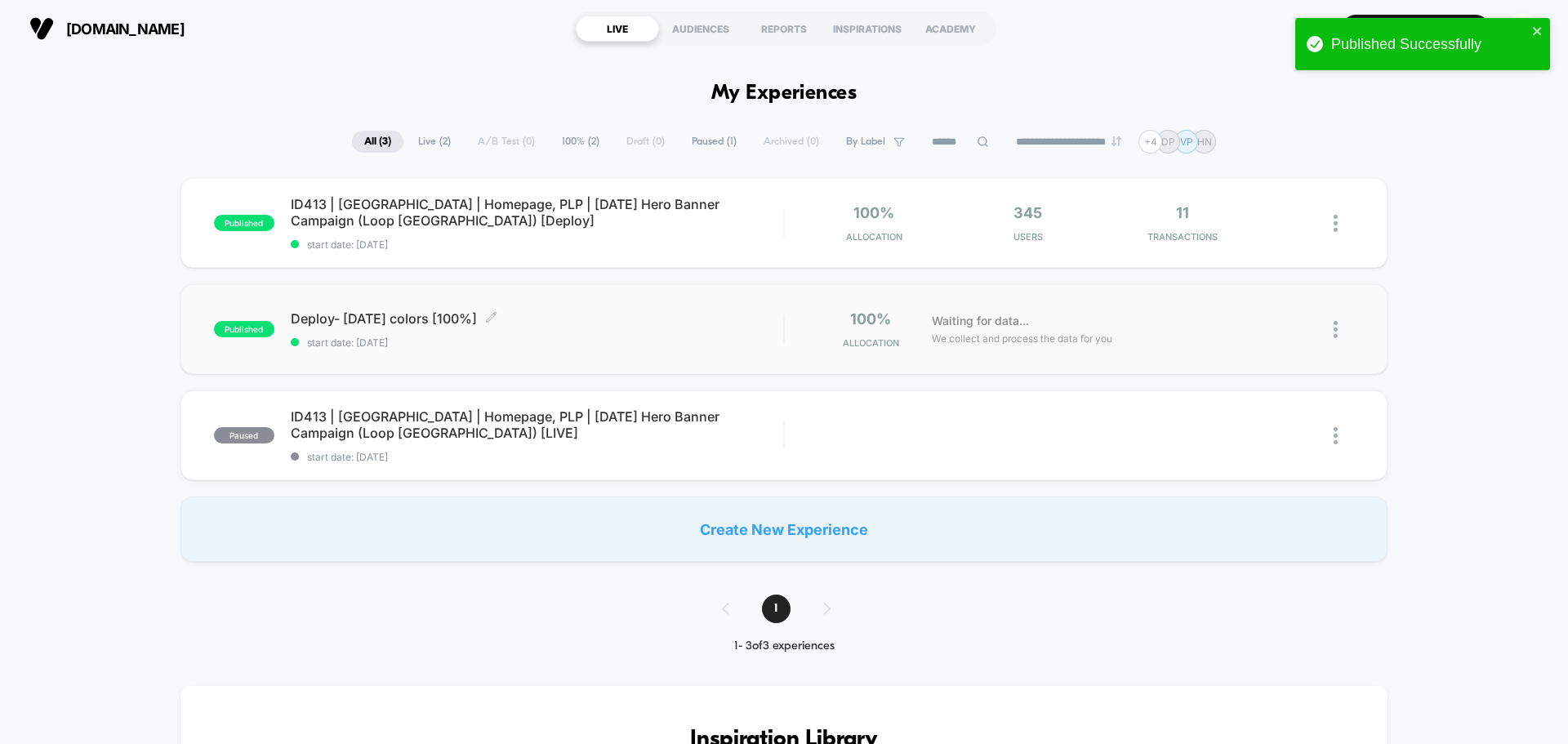
click at [530, 318] on span "Deploy- [DATE] colors [100%] Click to edit experience details" at bounding box center [537, 318] width 493 height 16
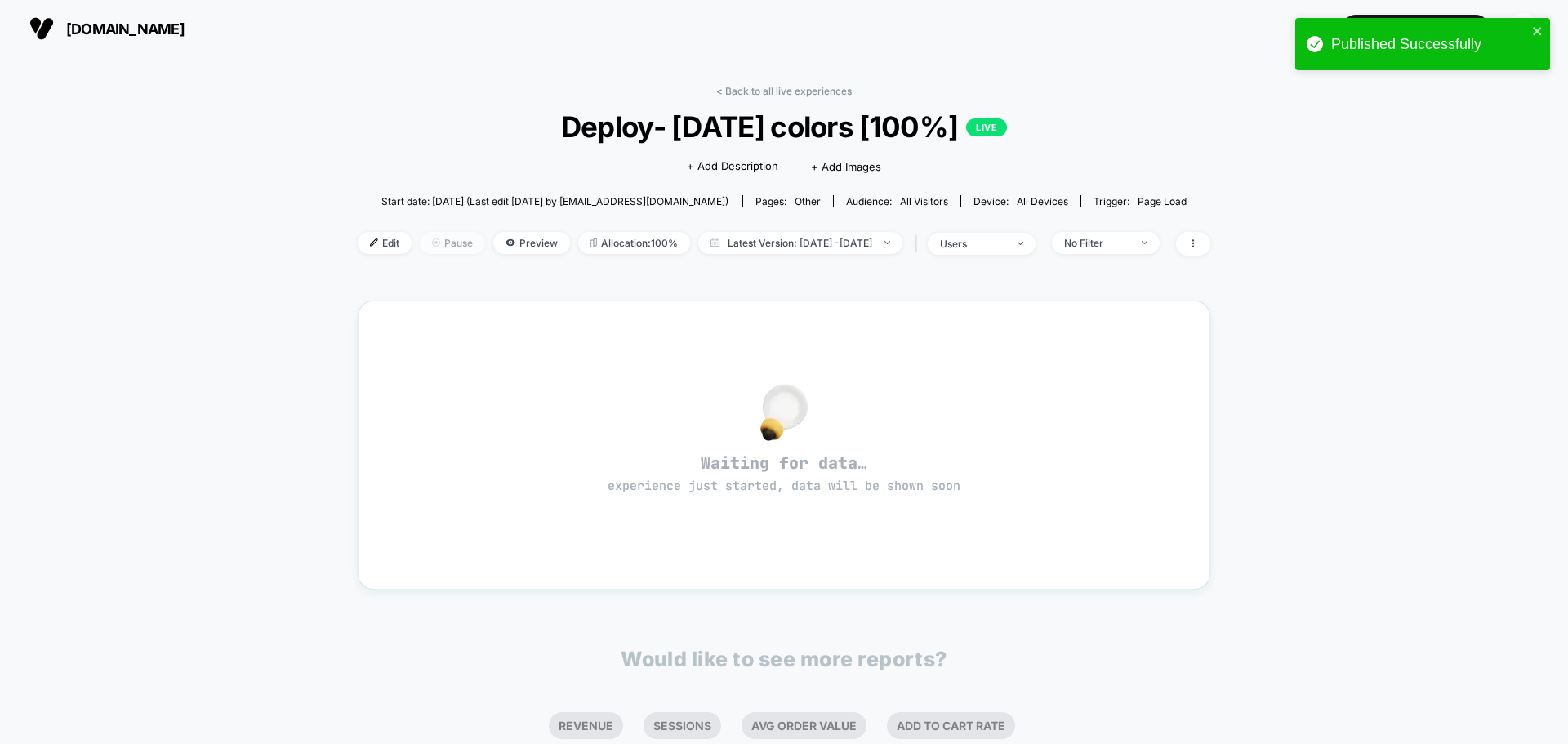
click at [422, 253] on span "Pause" at bounding box center [452, 243] width 65 height 22
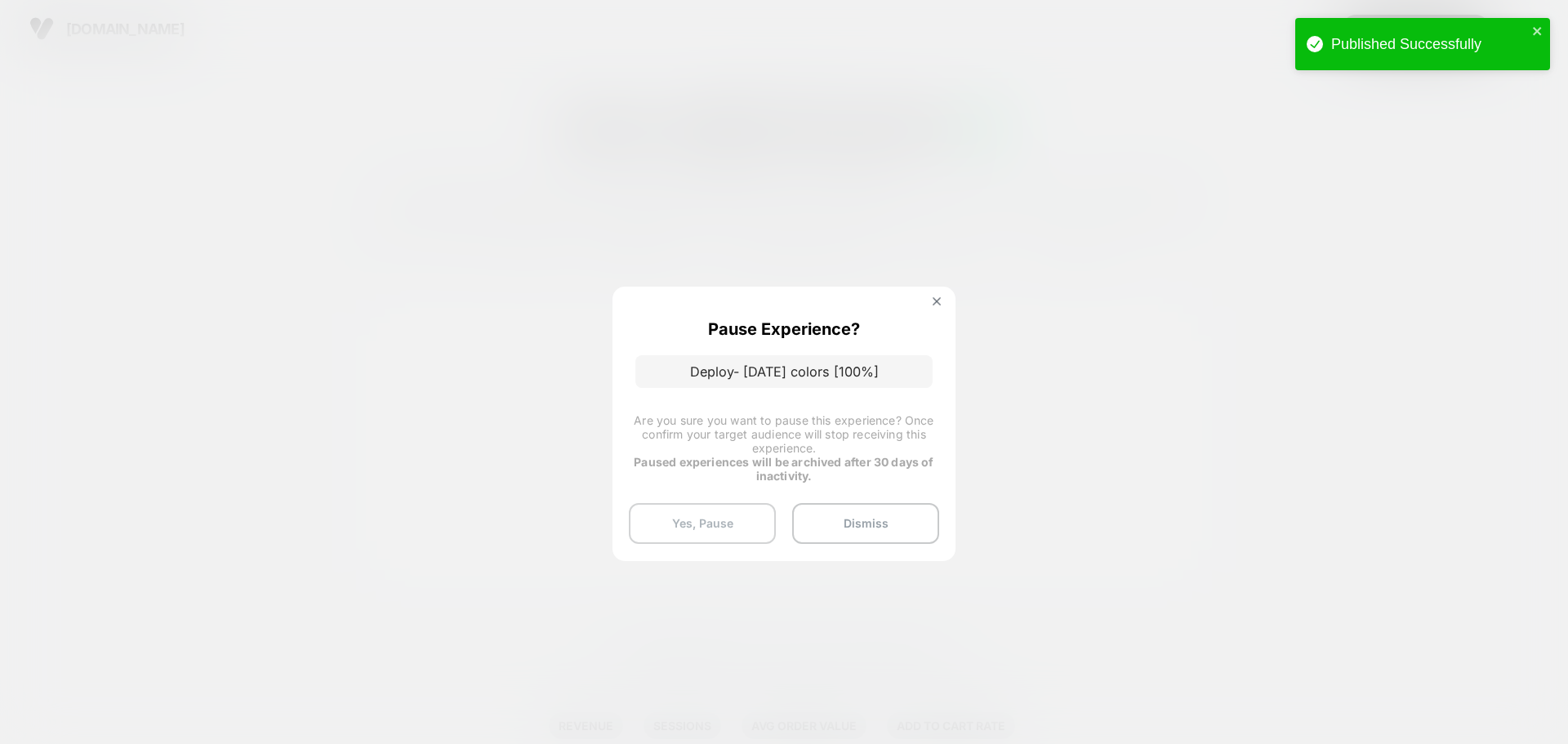
drag, startPoint x: 667, startPoint y: 526, endPoint x: 747, endPoint y: 517, distance: 80.5
click at [668, 528] on button "Yes, Pause" at bounding box center [702, 523] width 147 height 41
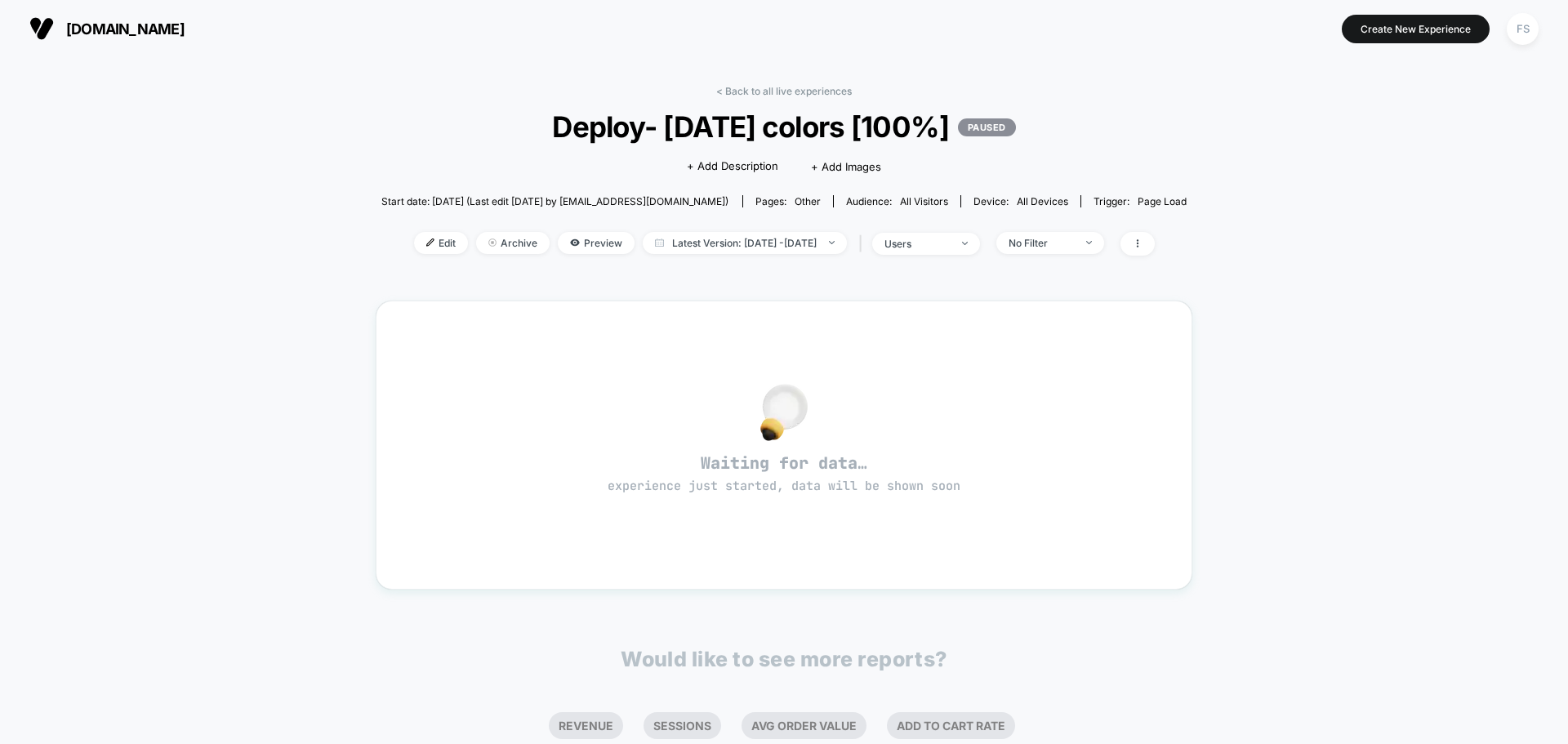
click at [770, 81] on div "< Back to all live experiences Deploy- [DATE] colors [100%] PAUSED Click to edi…" at bounding box center [784, 497] width 816 height 847
click at [775, 86] on link "< Back to all live experiences" at bounding box center [784, 91] width 136 height 12
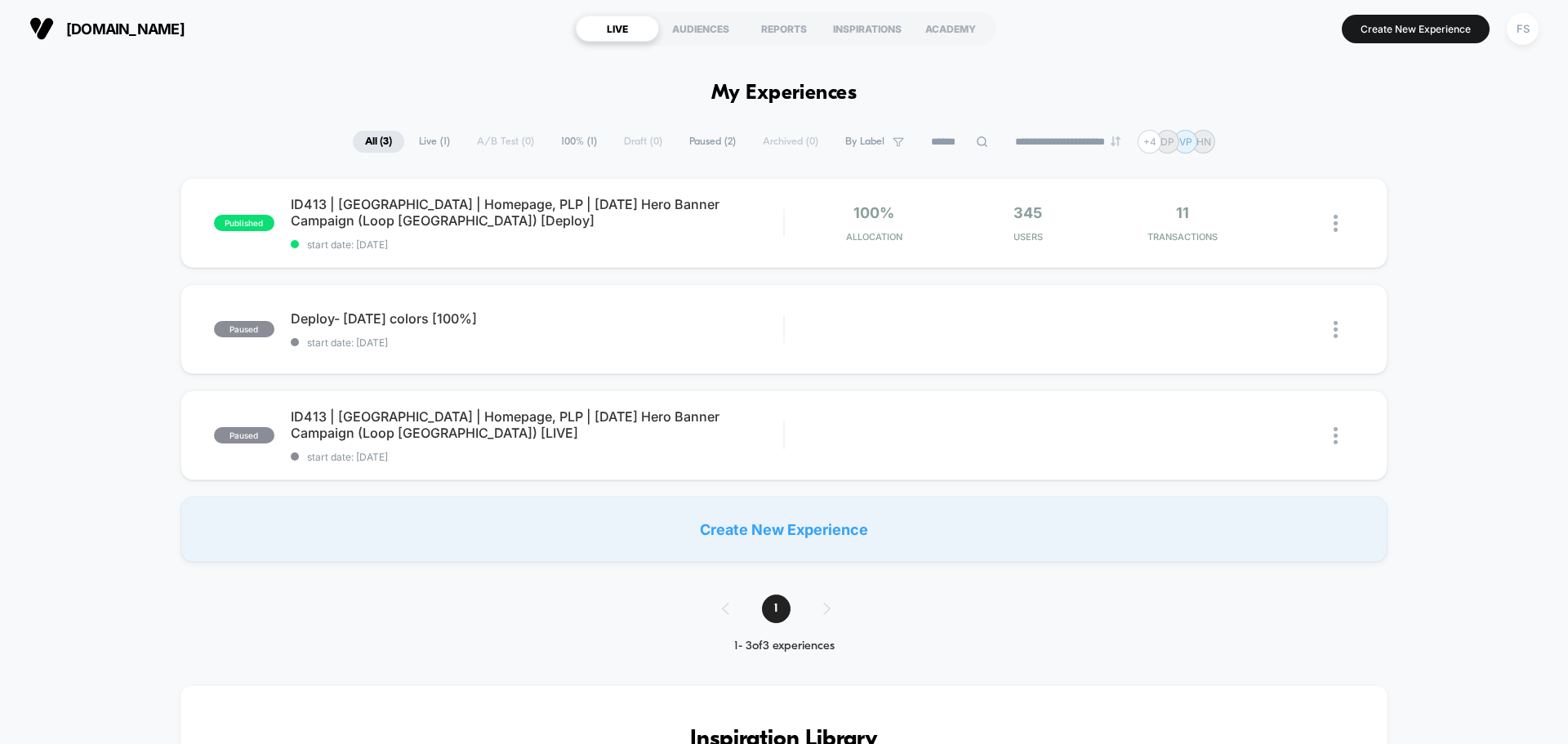
click at [1513, 43] on button "FS" at bounding box center [1522, 29] width 42 height 34
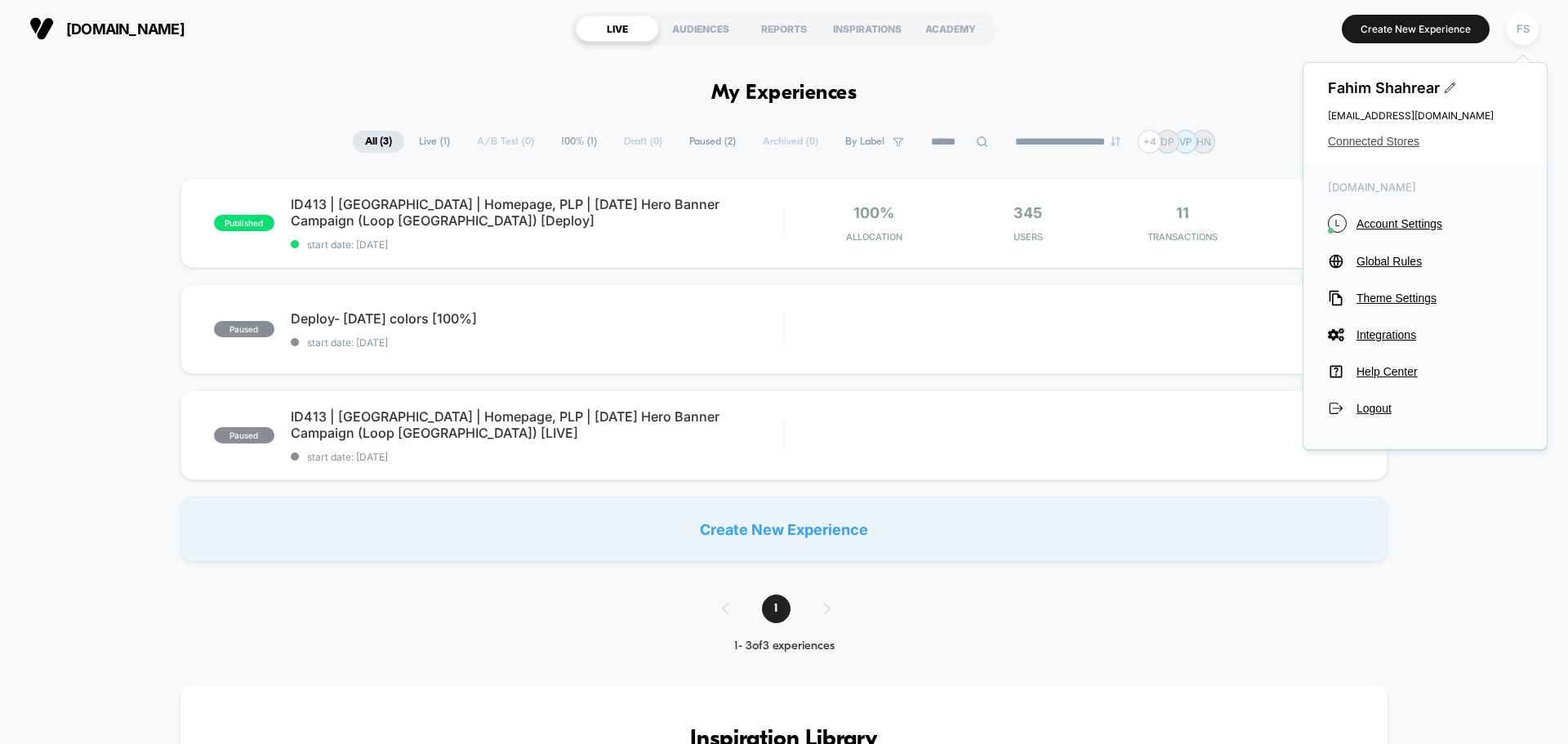
click at [1394, 143] on span "Connected Stores" at bounding box center [1425, 141] width 194 height 13
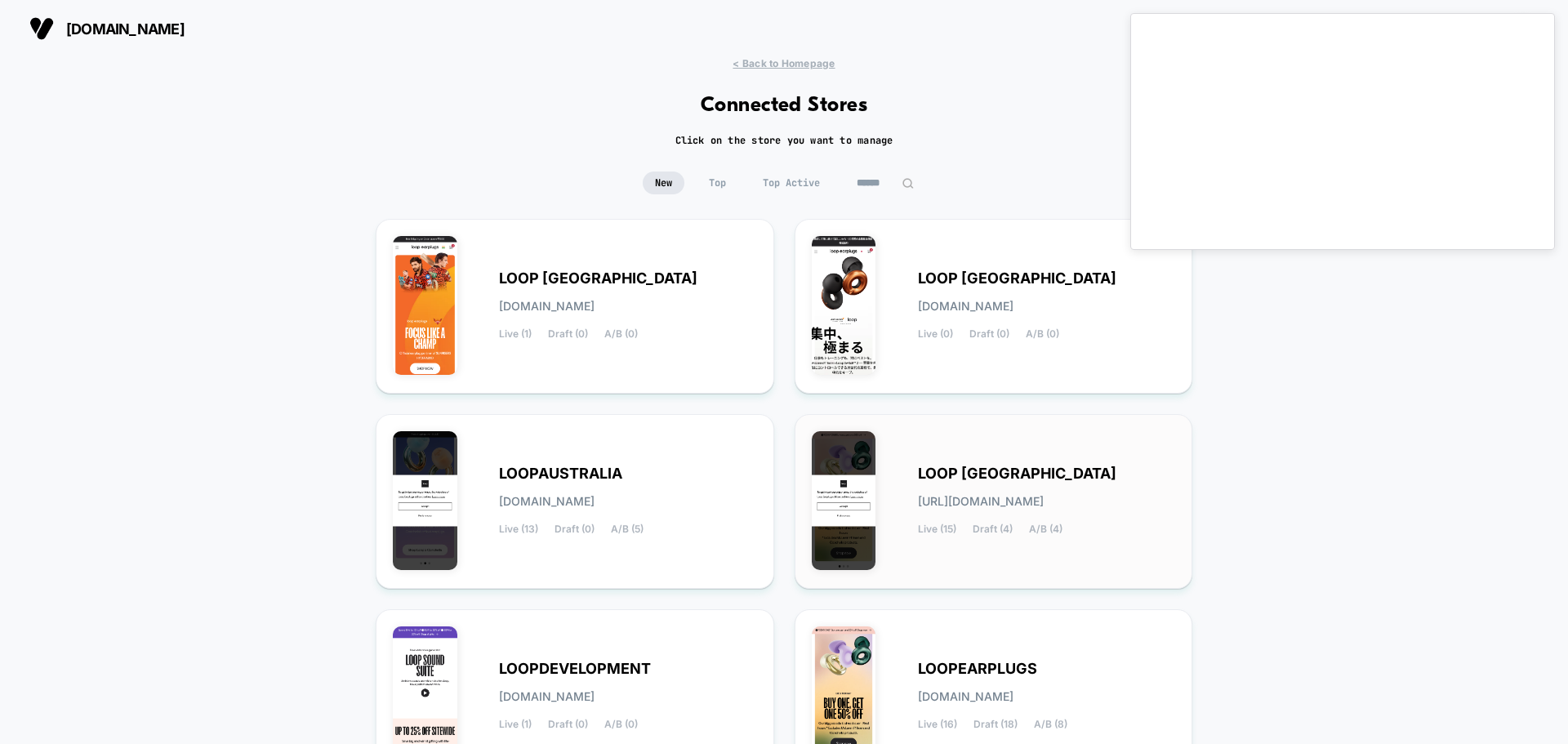
click at [1034, 458] on div "LOOP [GEOGRAPHIC_DATA] [URL][DOMAIN_NAME] Live (15) Draft (4) A/B (4)" at bounding box center [993, 502] width 364 height 141
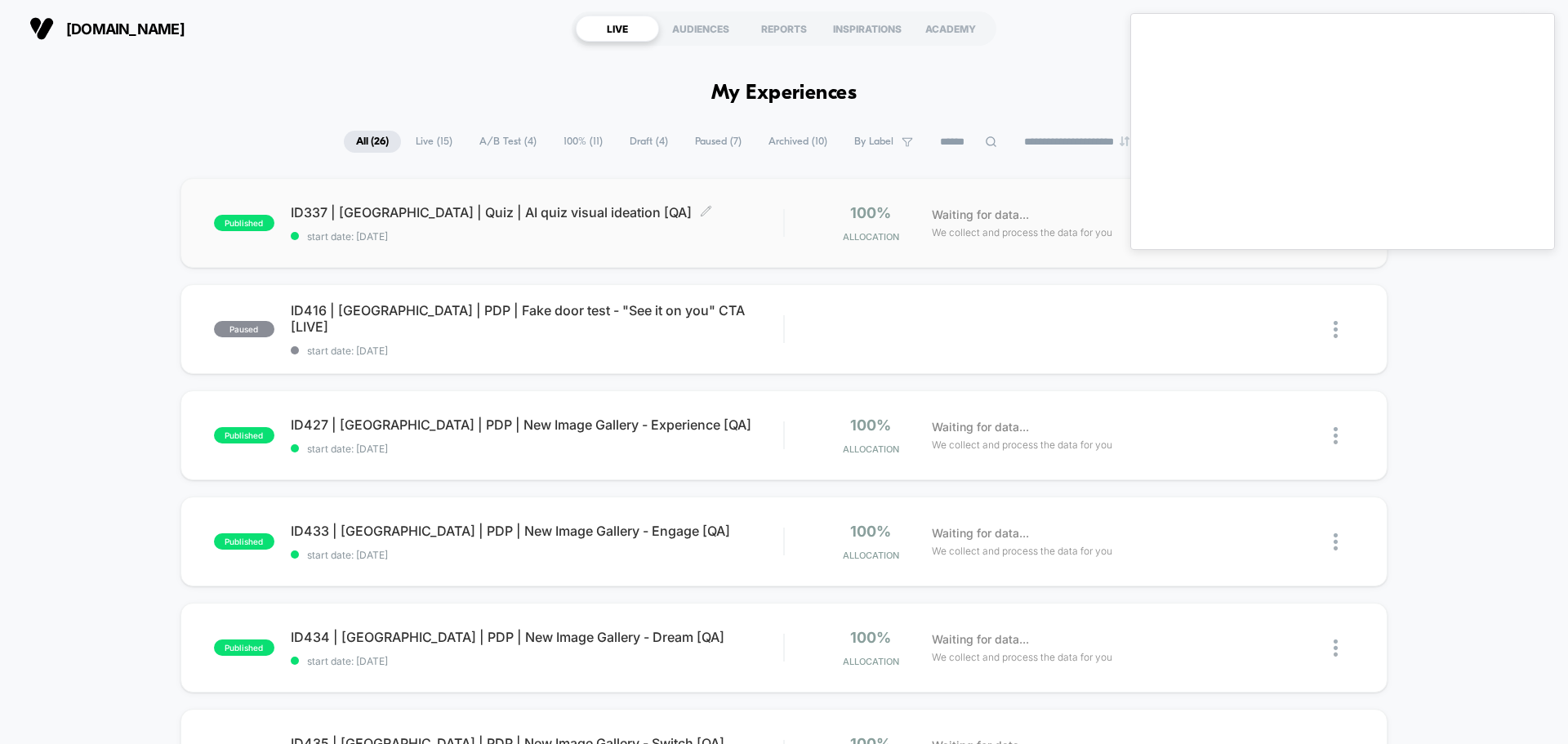
click at [326, 206] on span "ID337 | [GEOGRAPHIC_DATA] | Quiz | AI quiz visual ideation [QA] Click to edit e…" at bounding box center [537, 212] width 493 height 16
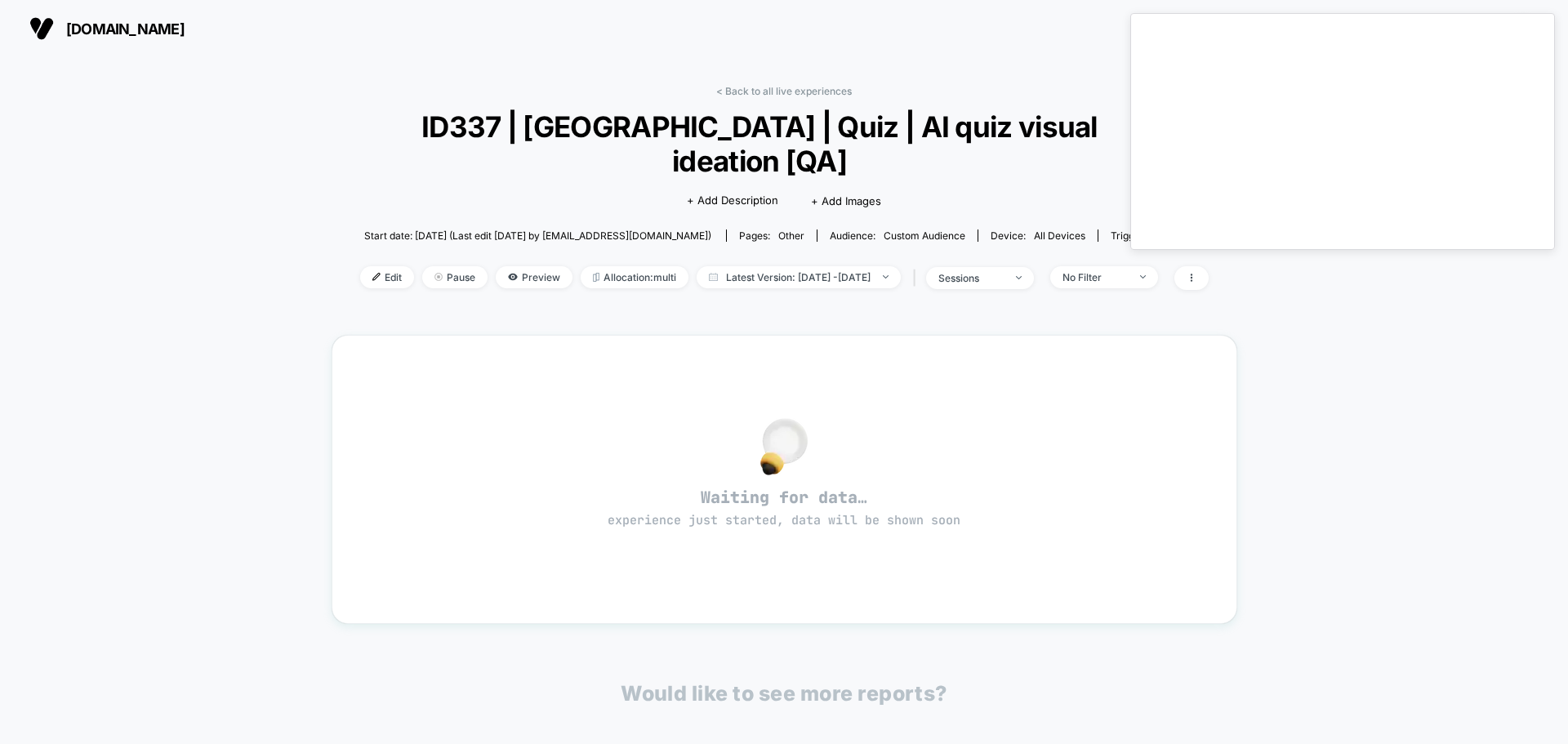
click at [1378, 562] on div "< Back to all live experiences ID337 | [GEOGRAPHIC_DATA] | Quiz | AI quiz visua…" at bounding box center [784, 531] width 1568 height 946
click at [1346, 417] on div "< Back to all live experiences ID337 | [GEOGRAPHIC_DATA] | Quiz | AI quiz visua…" at bounding box center [784, 531] width 1568 height 946
click at [372, 266] on span "Edit" at bounding box center [387, 277] width 54 height 22
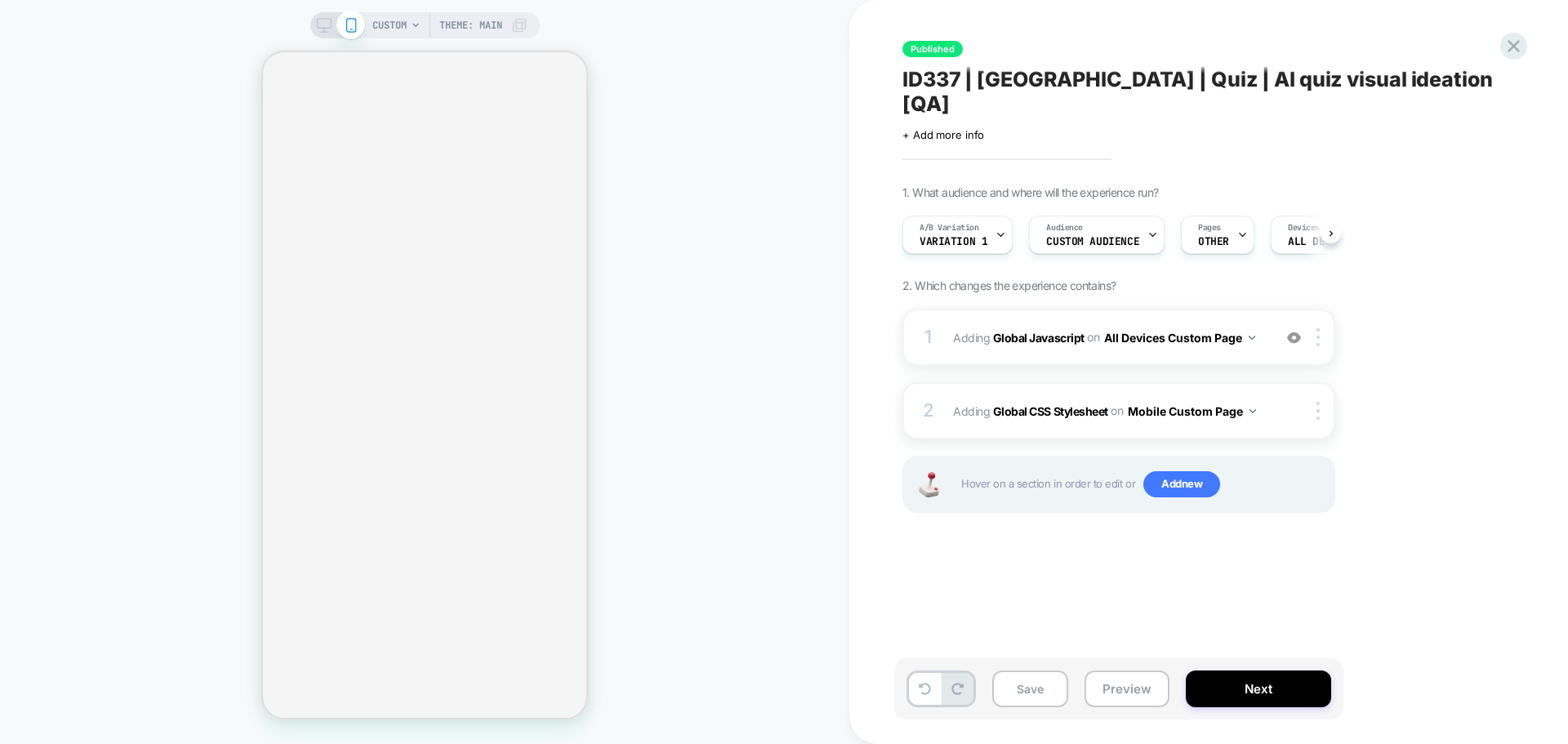
scroll to position [0, 2]
click at [1020, 330] on b "Global Javascript" at bounding box center [1038, 337] width 91 height 14
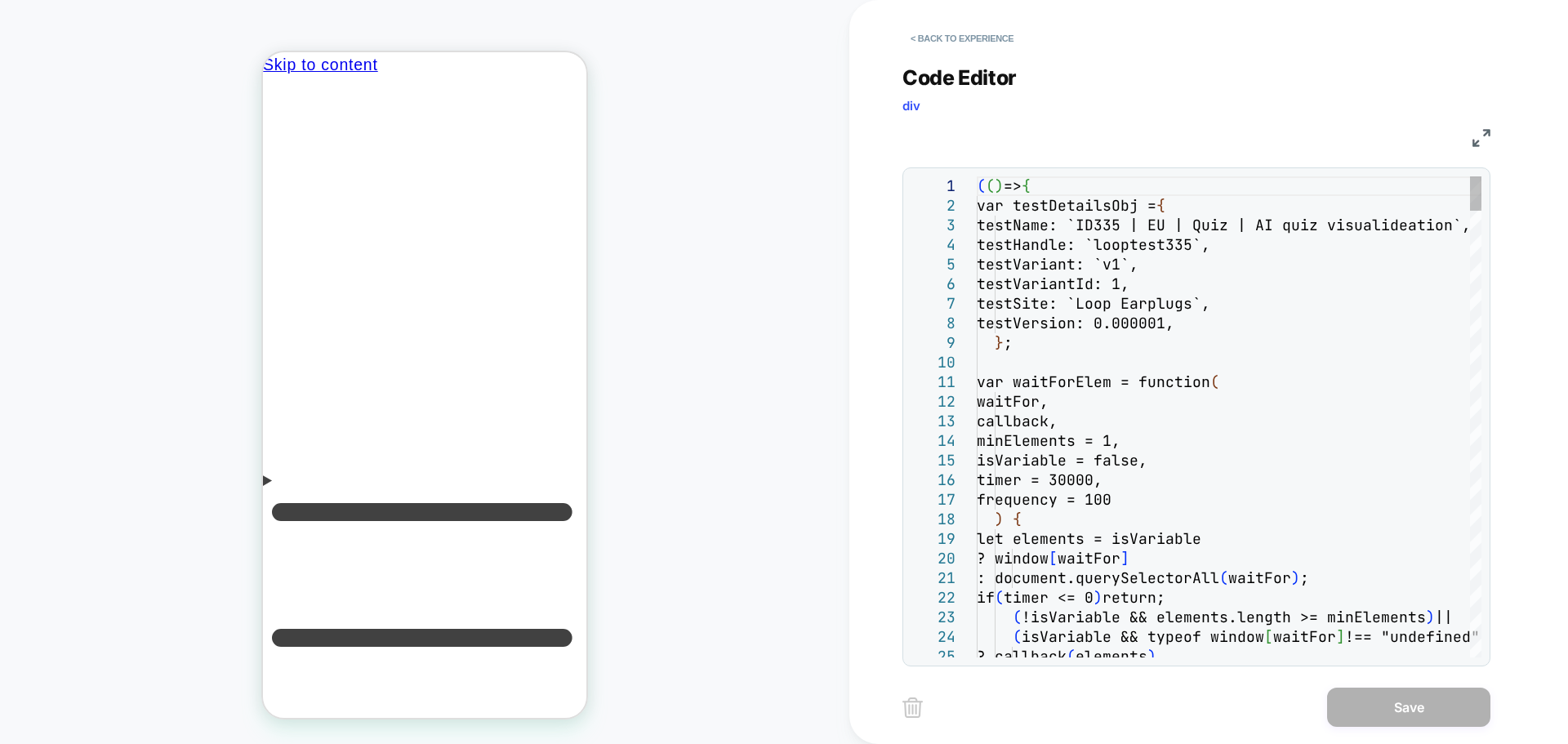
scroll to position [0, 0]
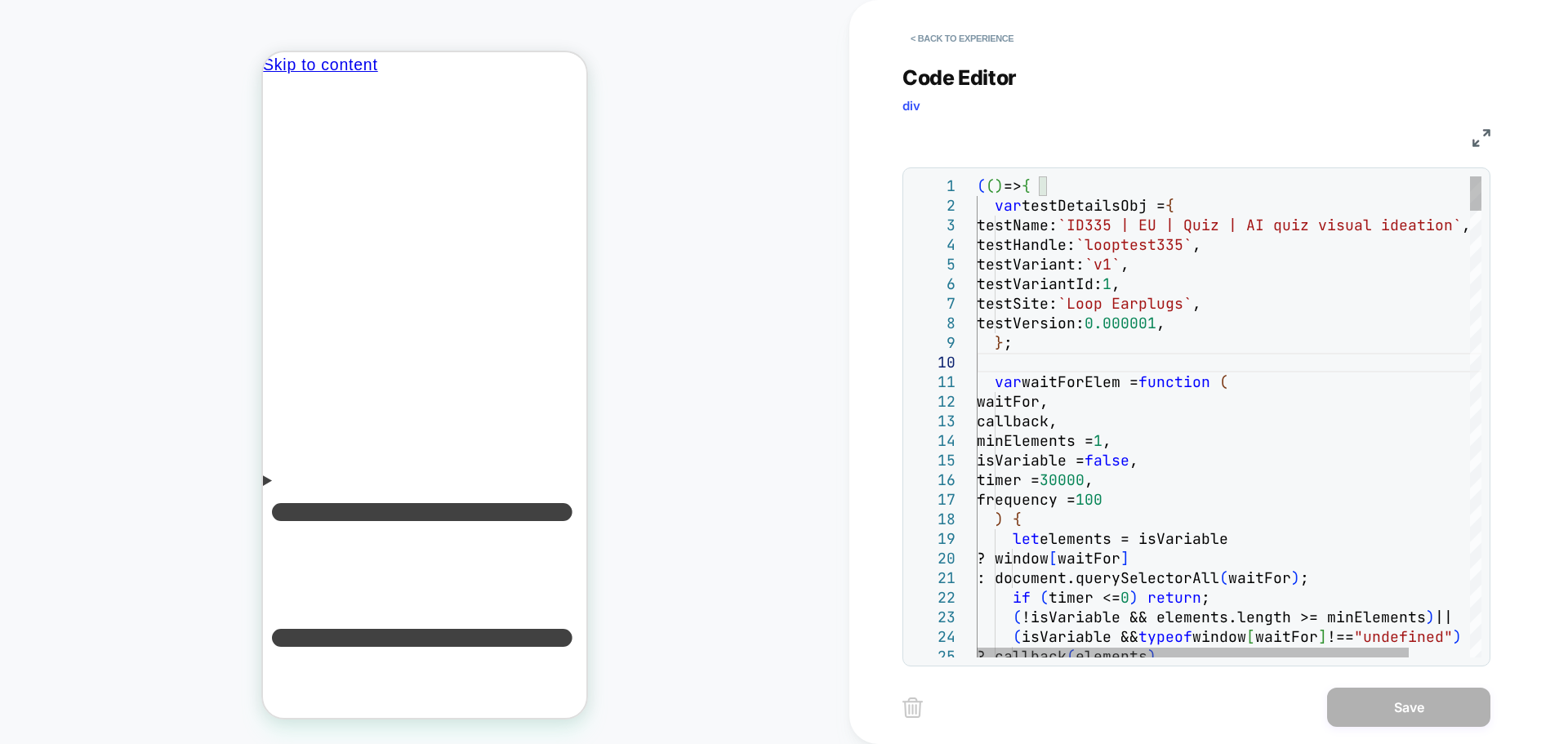
type textarea "**********"
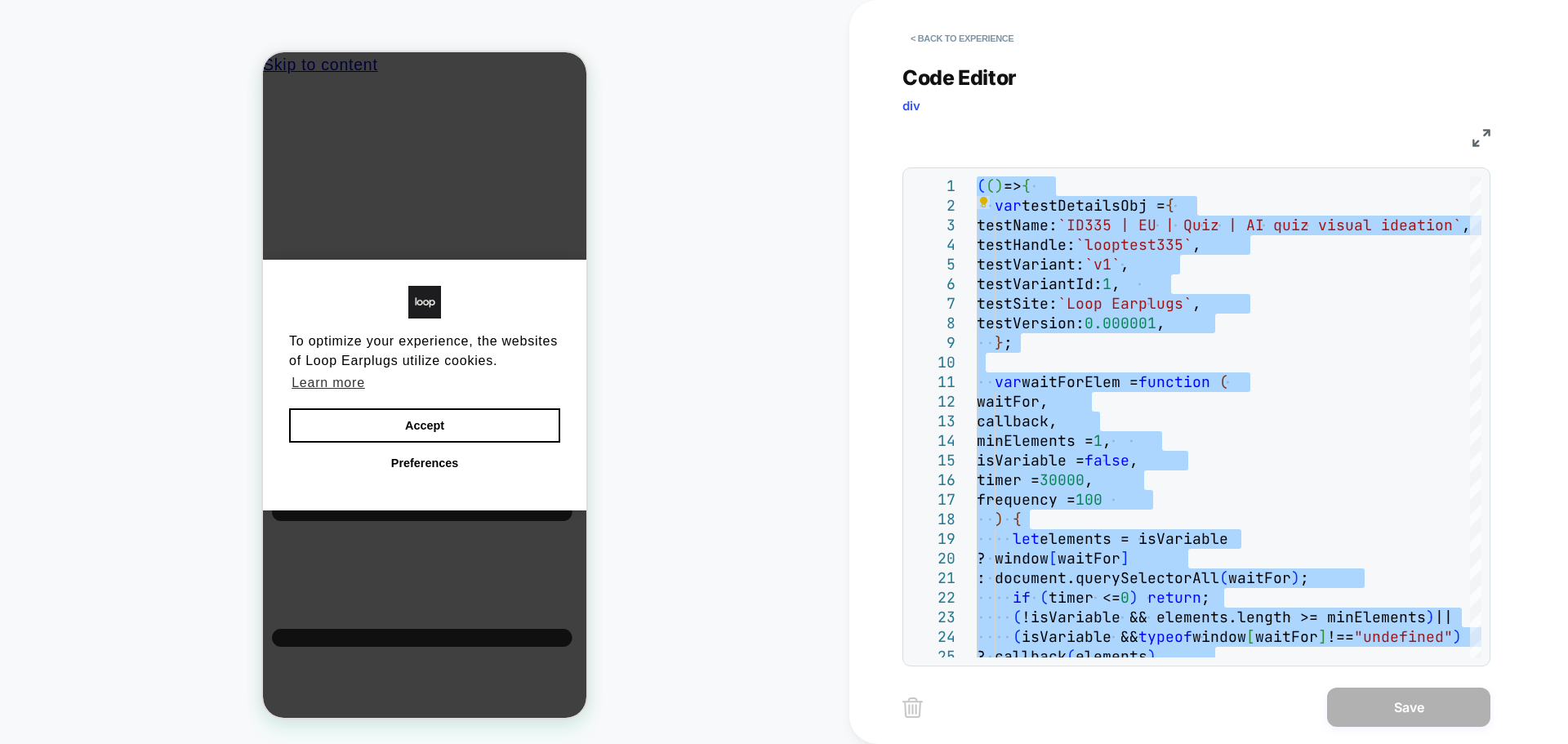
click at [964, 44] on button "< Back to experience" at bounding box center [962, 39] width 119 height 26
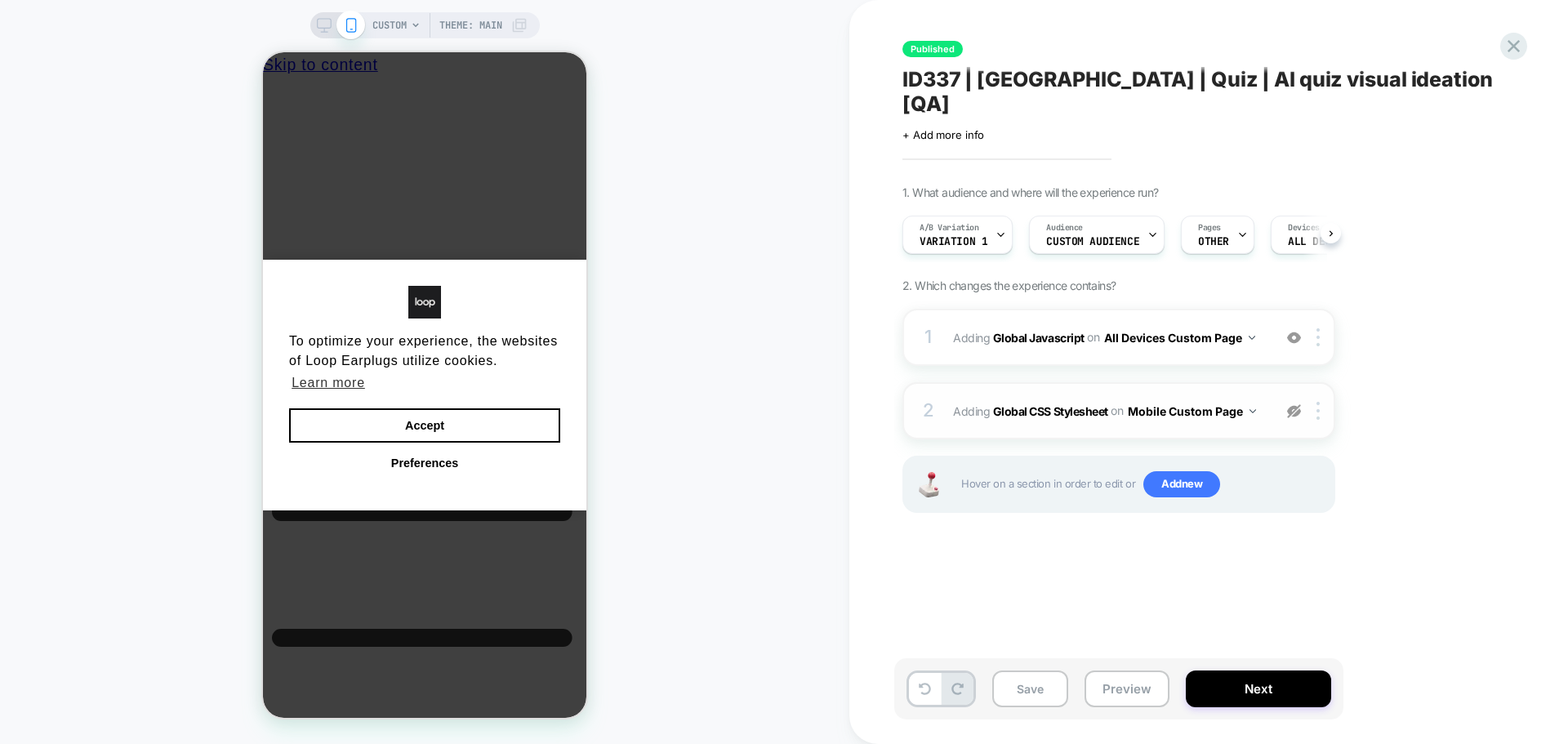
scroll to position [0, 1]
click at [1073, 404] on b "Global CSS Stylesheet" at bounding box center [1050, 411] width 115 height 14
